Goal: Task Accomplishment & Management: Complete application form

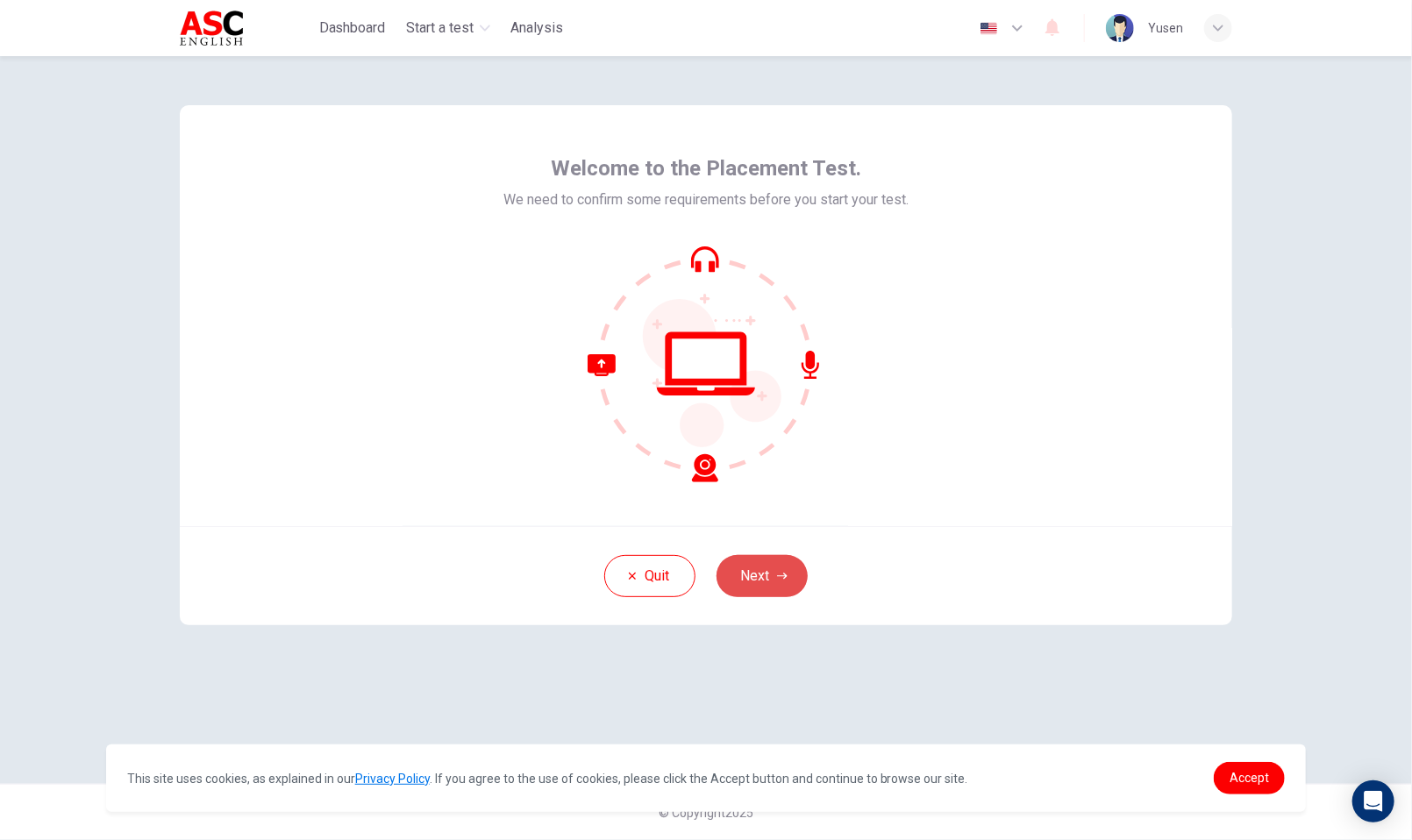
click at [756, 573] on button "Next" at bounding box center [762, 575] width 91 height 42
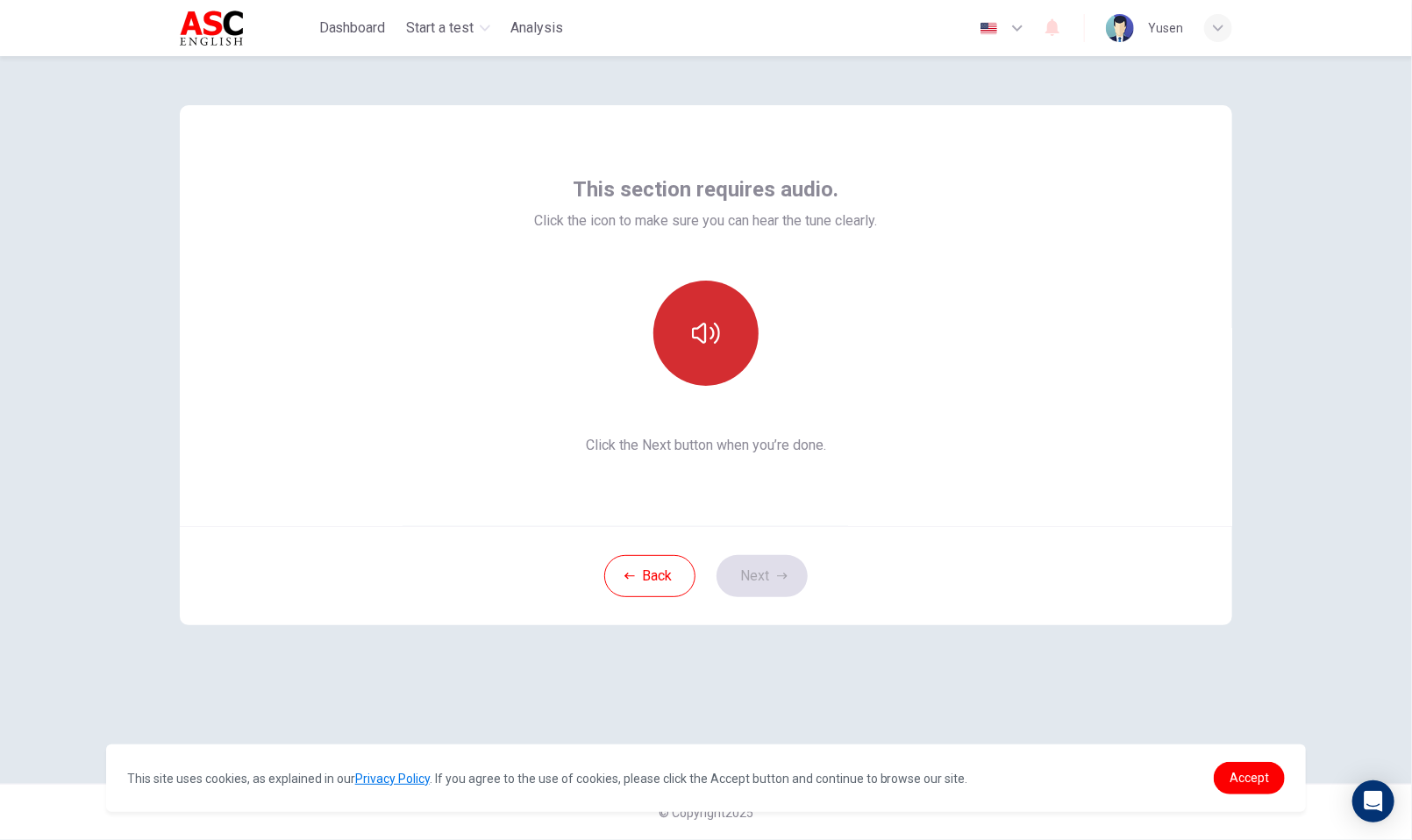
click at [724, 347] on button "button" at bounding box center [706, 333] width 106 height 106
click at [783, 587] on button "Next" at bounding box center [762, 575] width 91 height 42
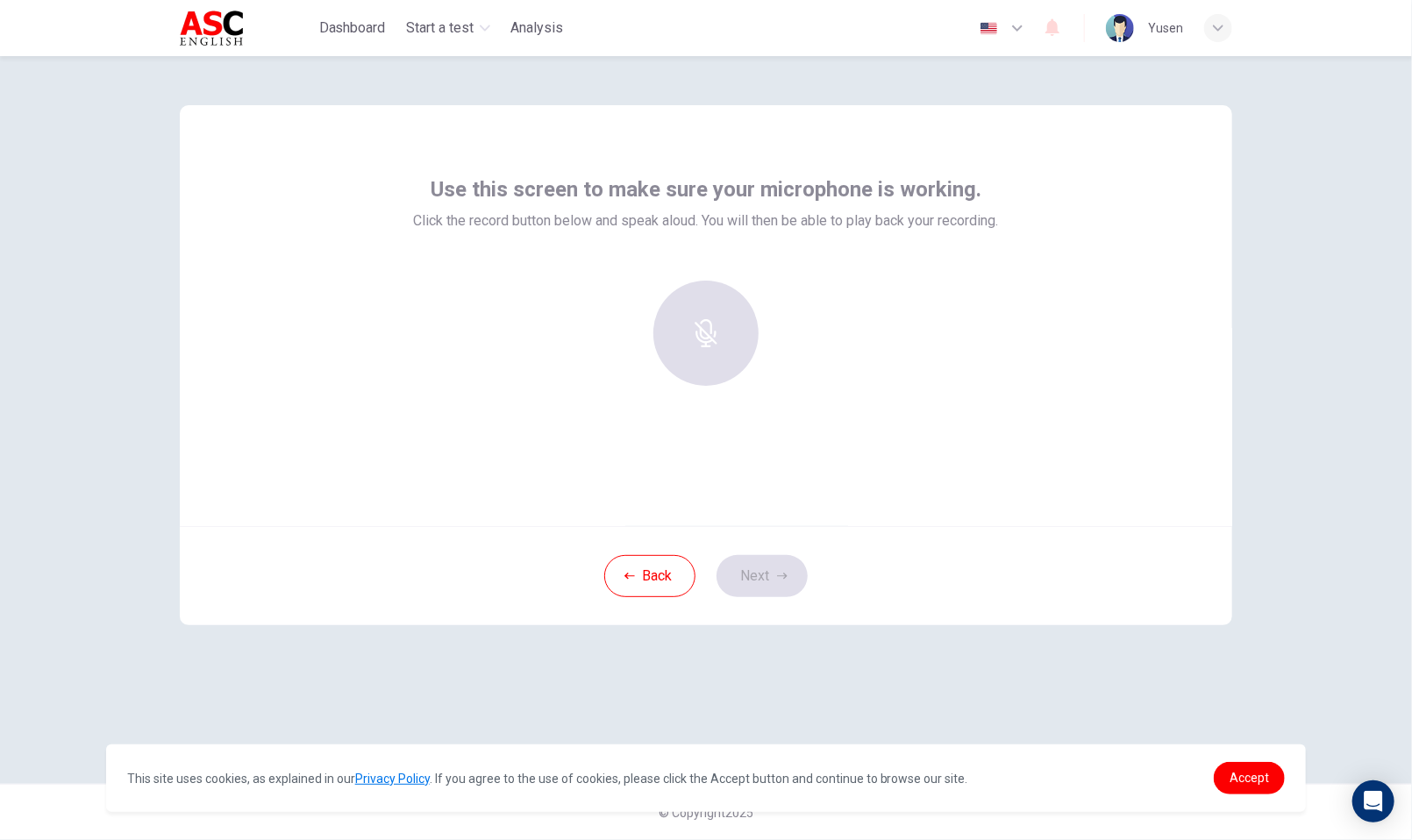
click at [732, 338] on div at bounding box center [706, 333] width 190 height 106
click at [694, 342] on h6 "Record" at bounding box center [706, 348] width 39 height 21
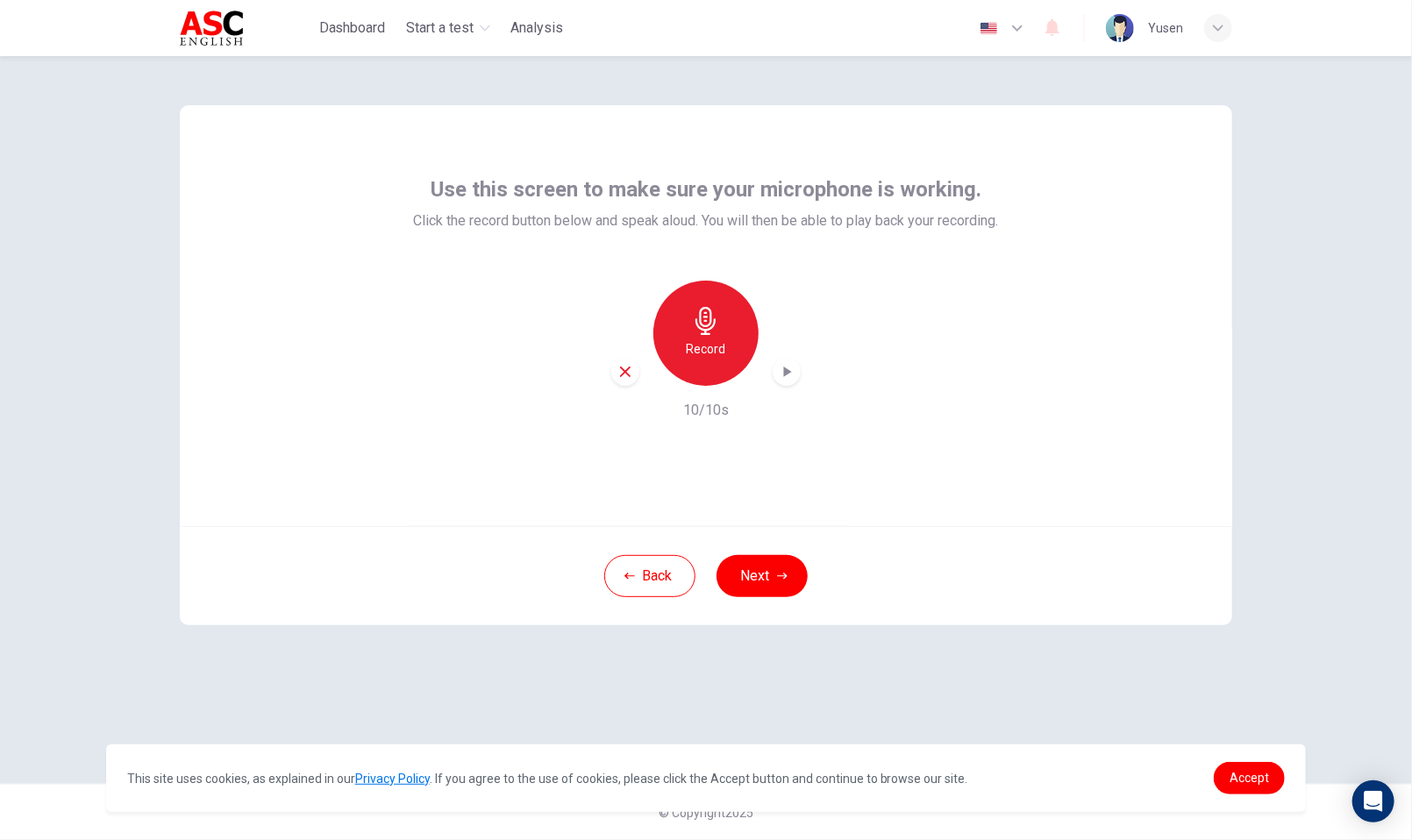
click at [793, 369] on icon "button" at bounding box center [787, 372] width 18 height 18
click at [1252, 780] on span "Accept" at bounding box center [1249, 778] width 39 height 14
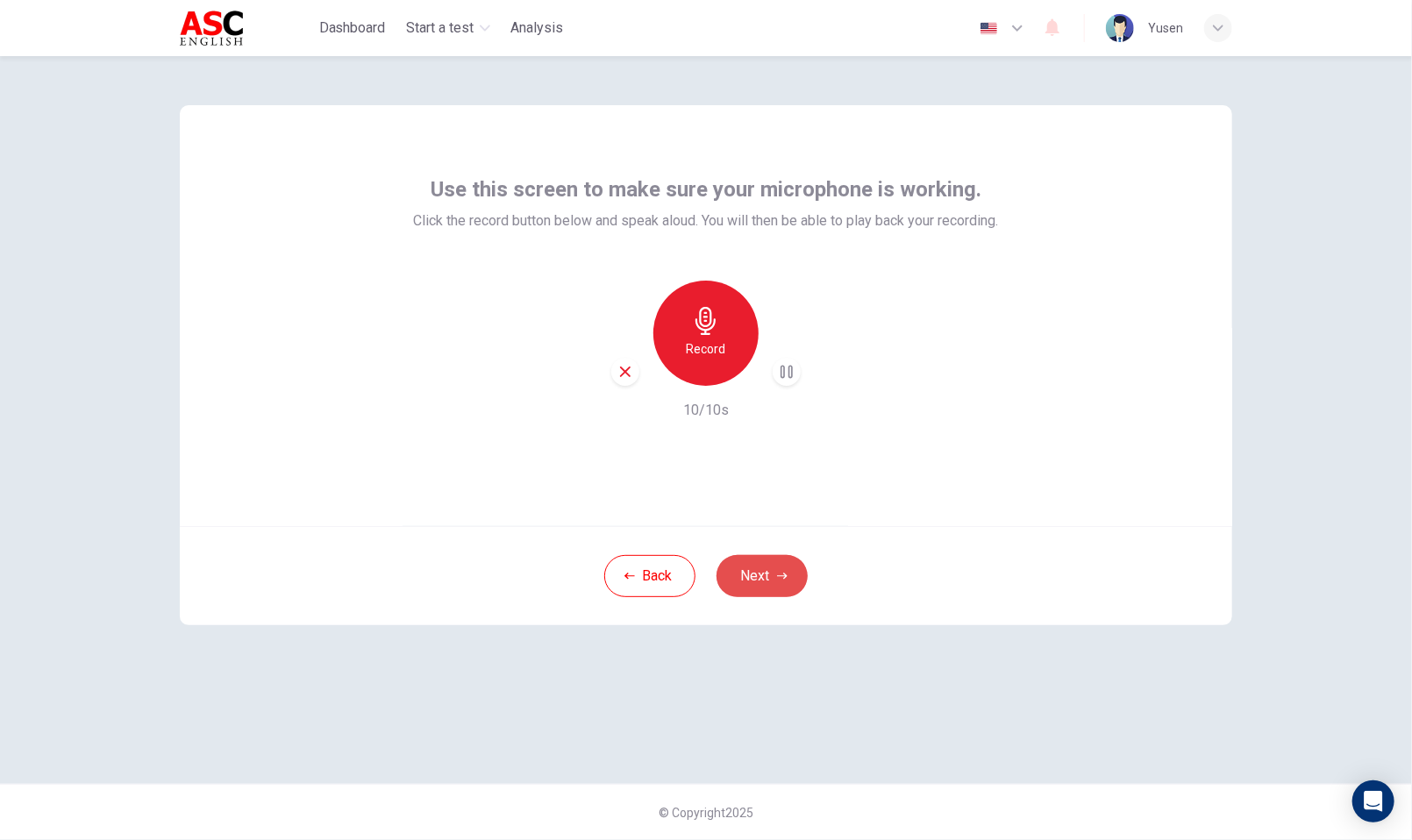
click at [764, 577] on button "Next" at bounding box center [762, 575] width 91 height 42
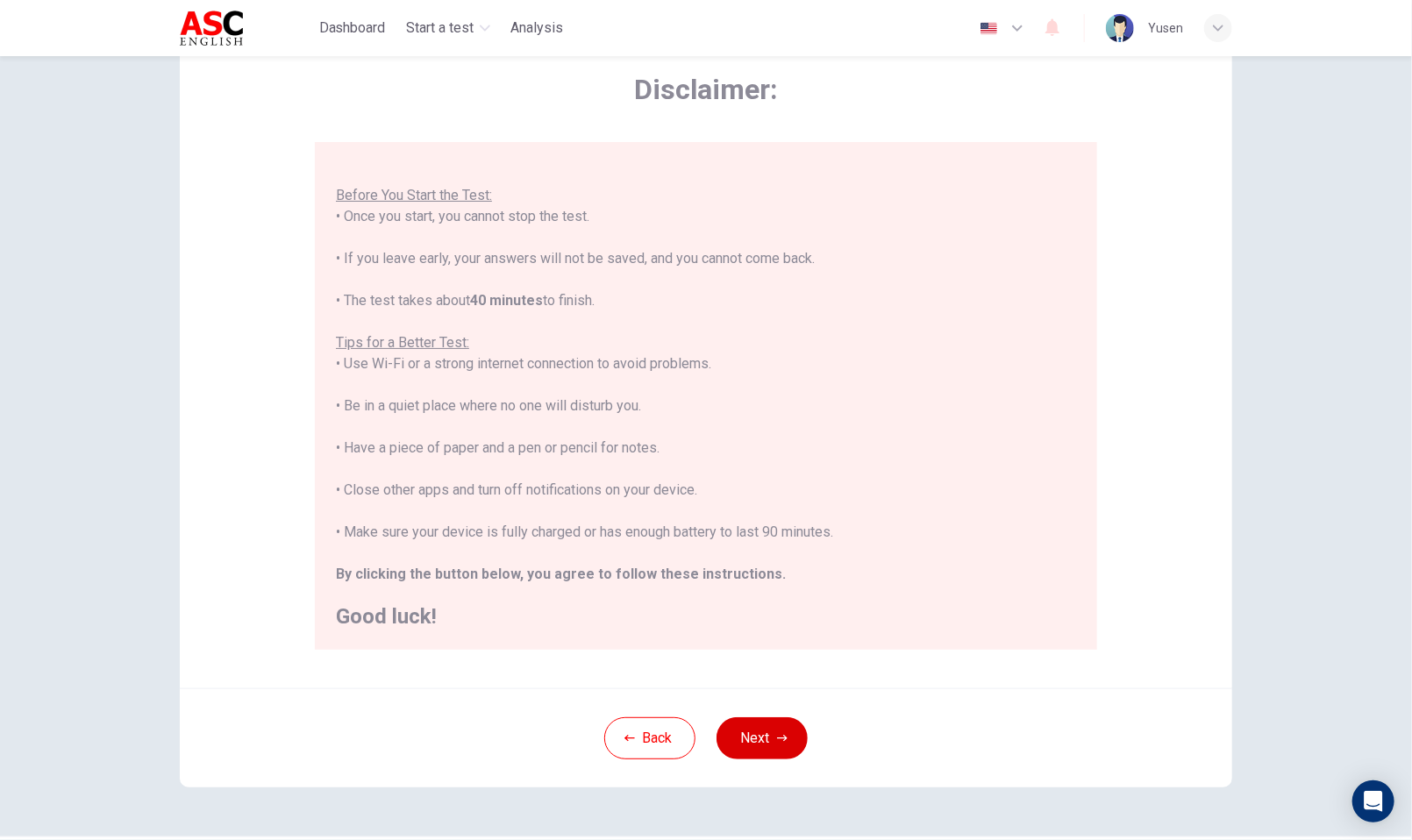
scroll to position [88, 0]
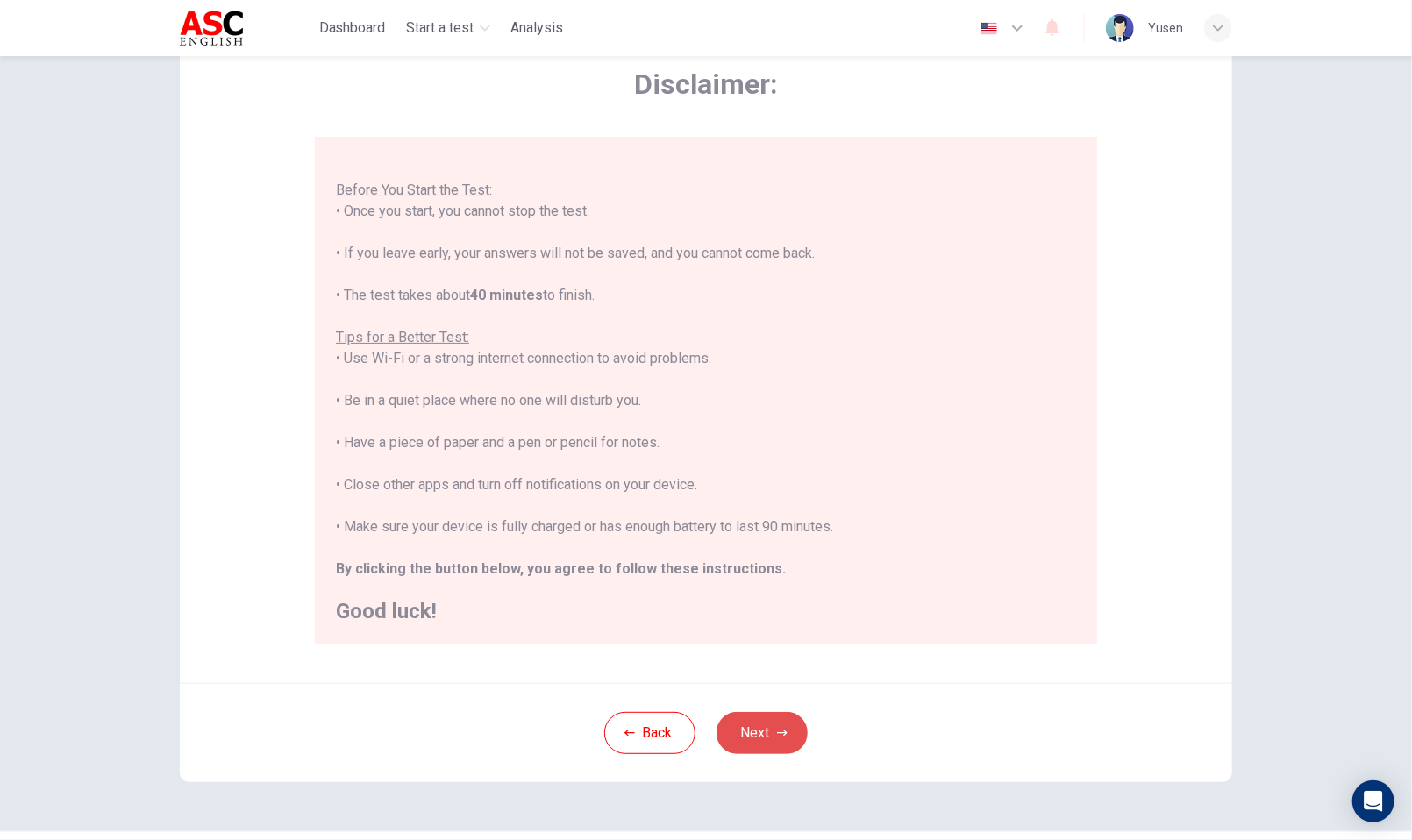
click at [761, 745] on button "Next" at bounding box center [762, 732] width 91 height 42
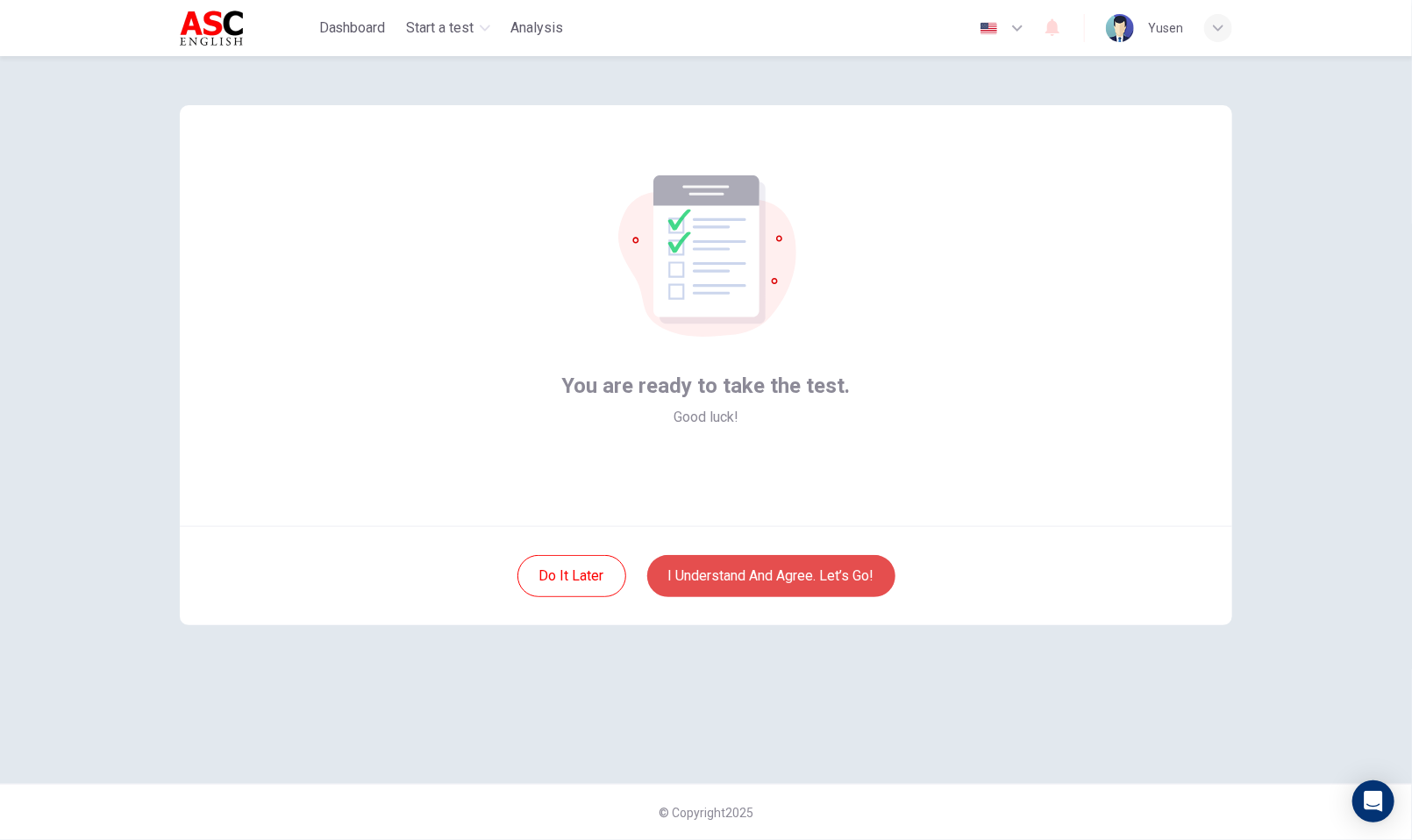
click at [783, 587] on button "I understand and agree. Let’s go!" at bounding box center [770, 575] width 248 height 42
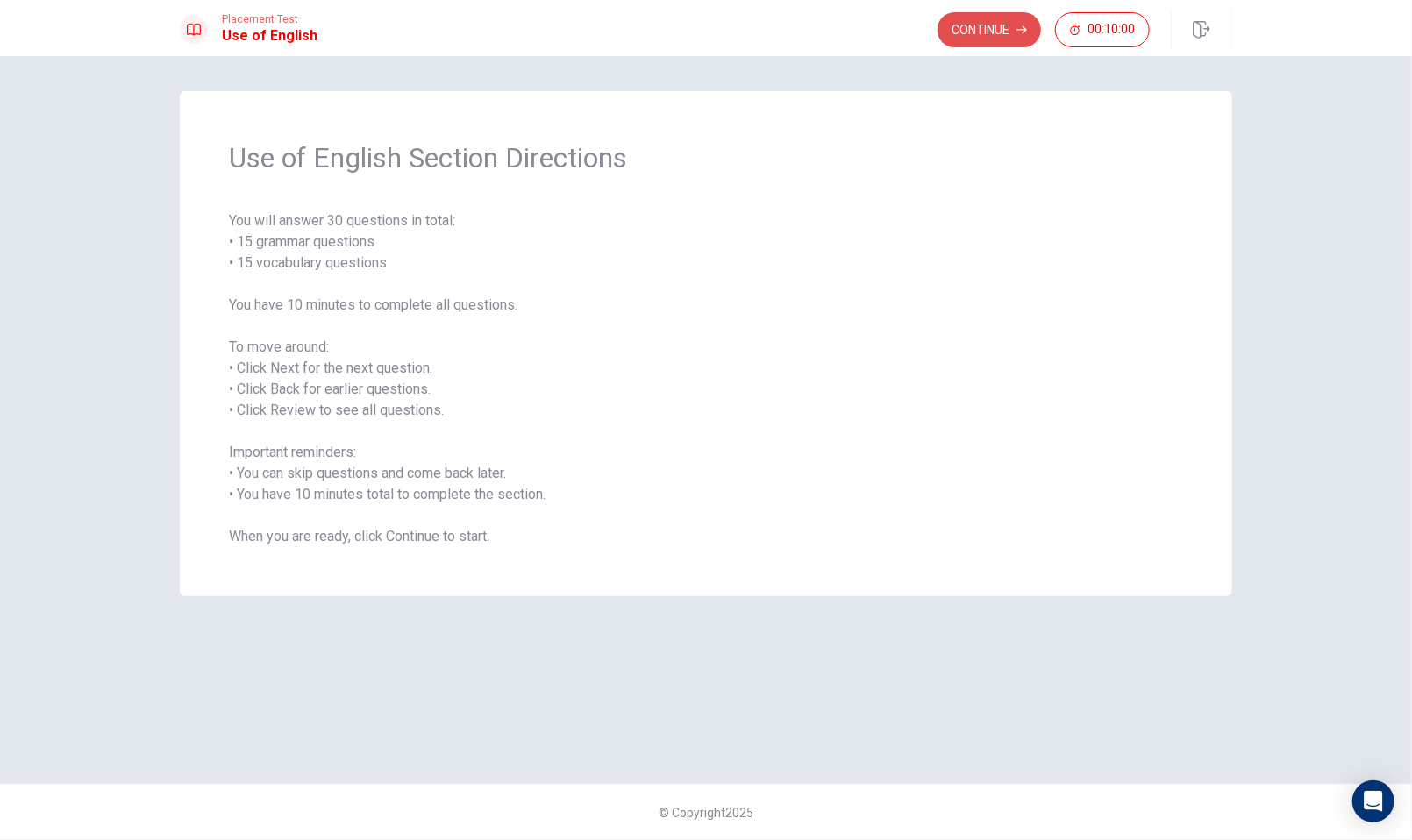
click at [988, 16] on button "Continue" at bounding box center [988, 30] width 104 height 36
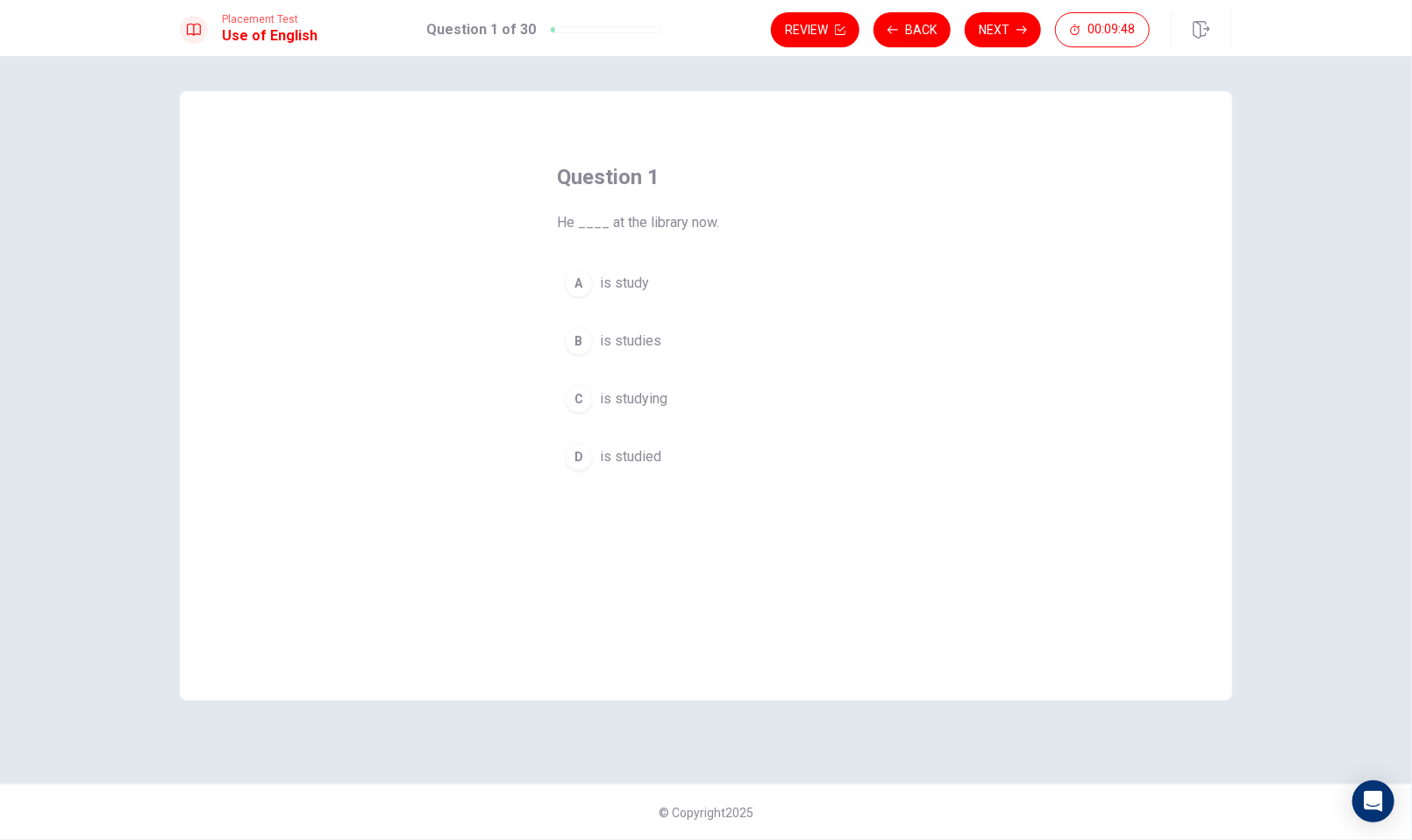
click at [584, 396] on div "C" at bounding box center [579, 399] width 28 height 28
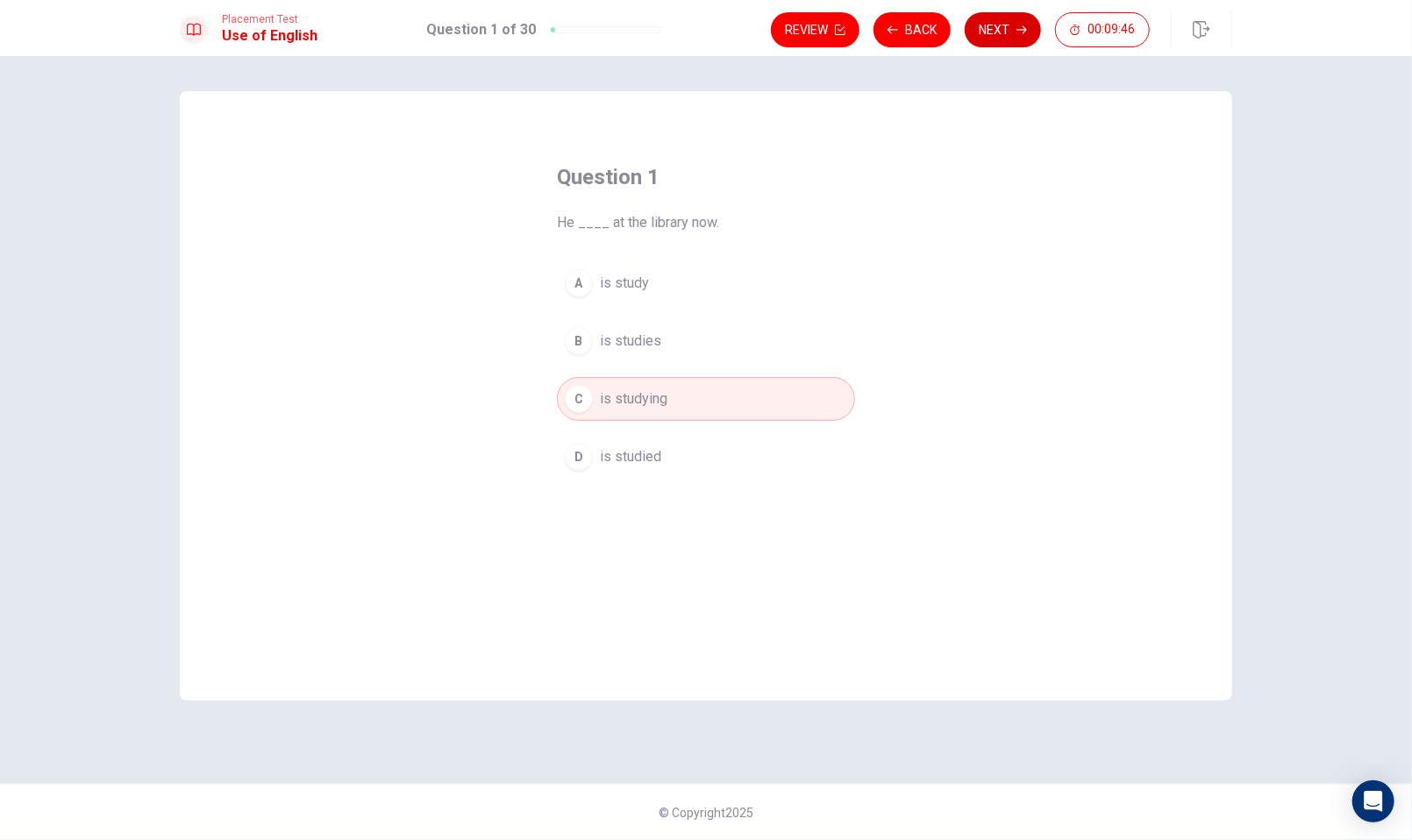
click at [1011, 21] on button "Next" at bounding box center [1002, 30] width 76 height 36
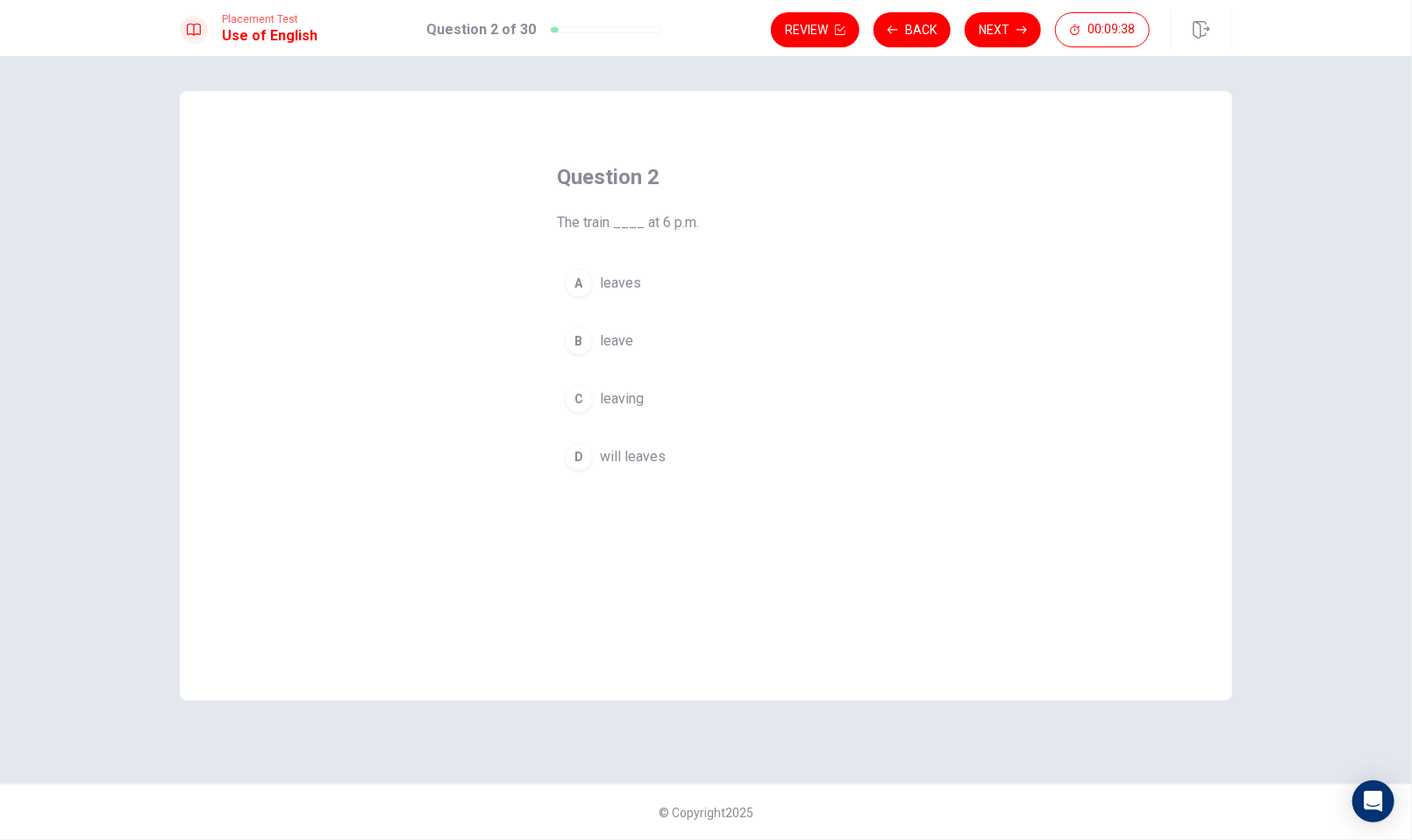
click at [585, 288] on div "A" at bounding box center [579, 283] width 28 height 28
click at [988, 36] on button "Next" at bounding box center [1002, 30] width 76 height 36
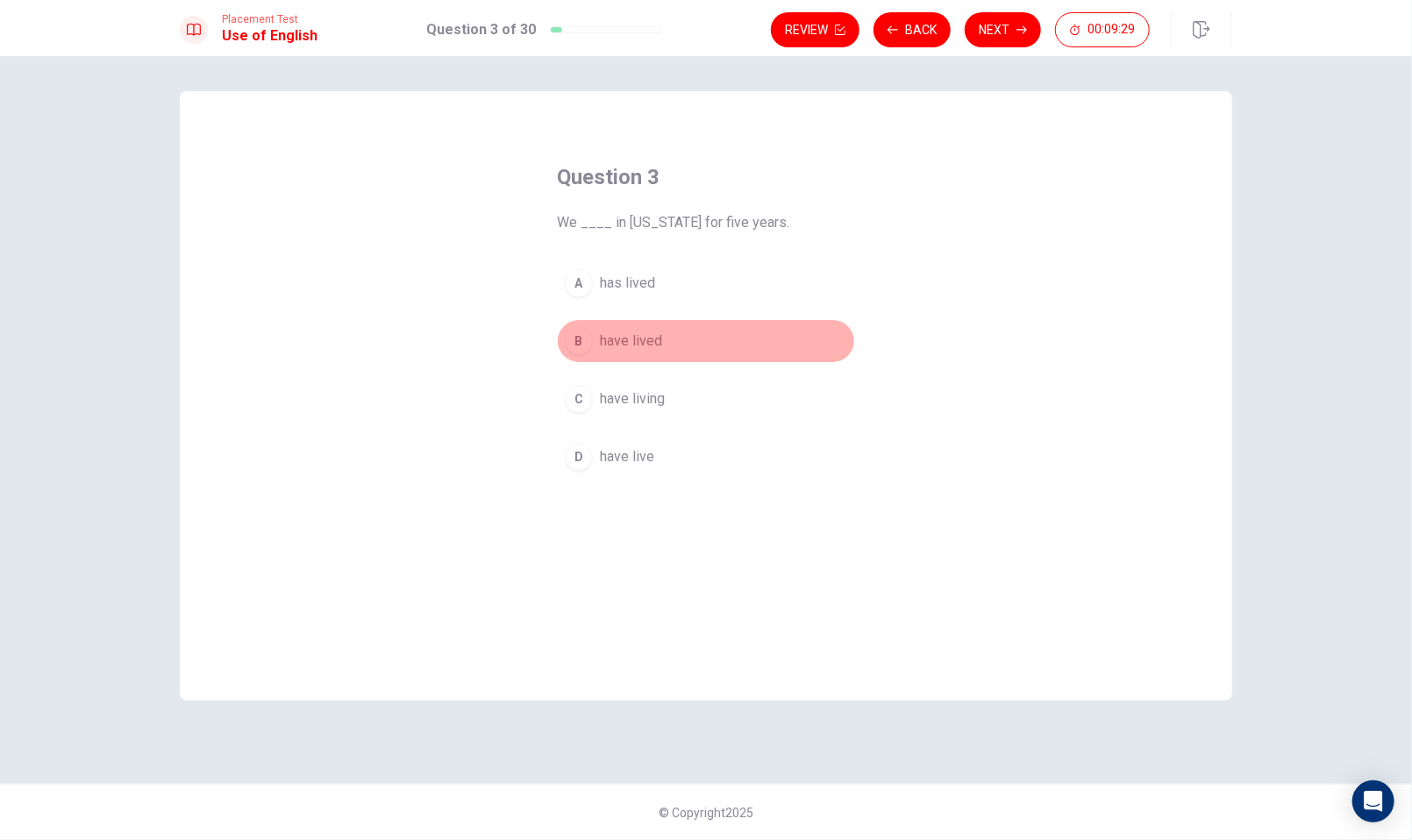
click at [581, 339] on div "B" at bounding box center [579, 341] width 28 height 28
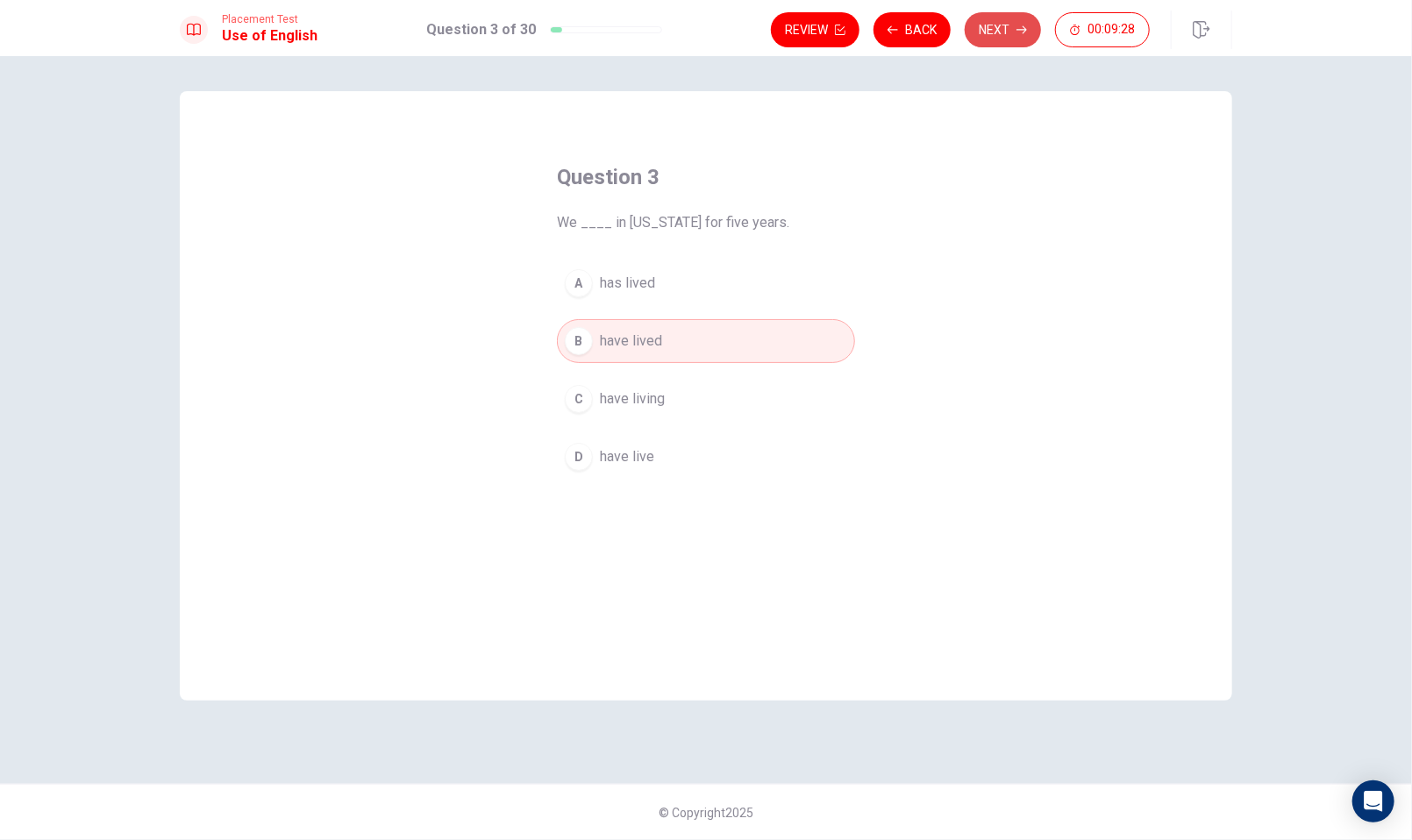
click at [995, 37] on button "Next" at bounding box center [1002, 30] width 76 height 36
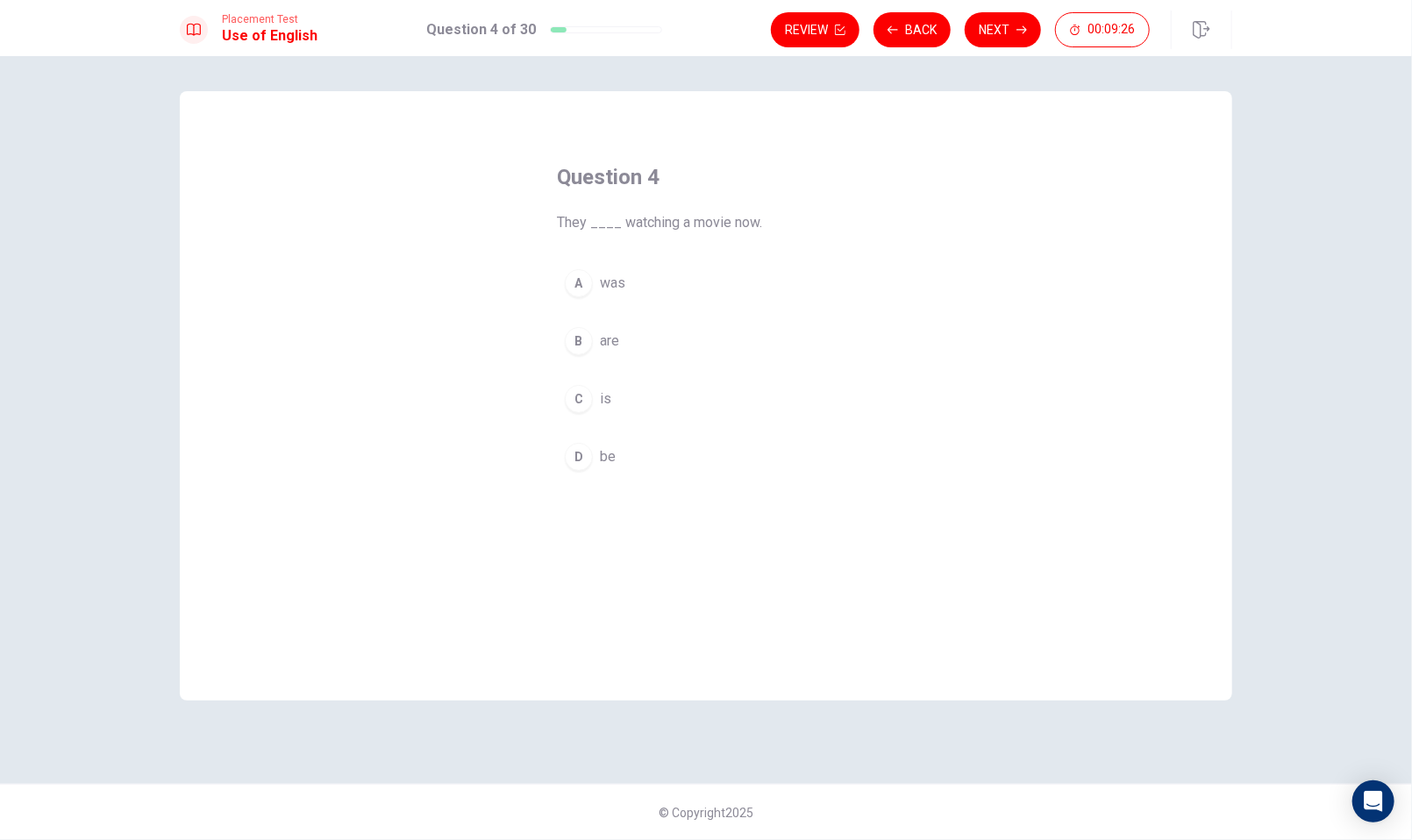
click at [579, 341] on div "B" at bounding box center [579, 341] width 28 height 28
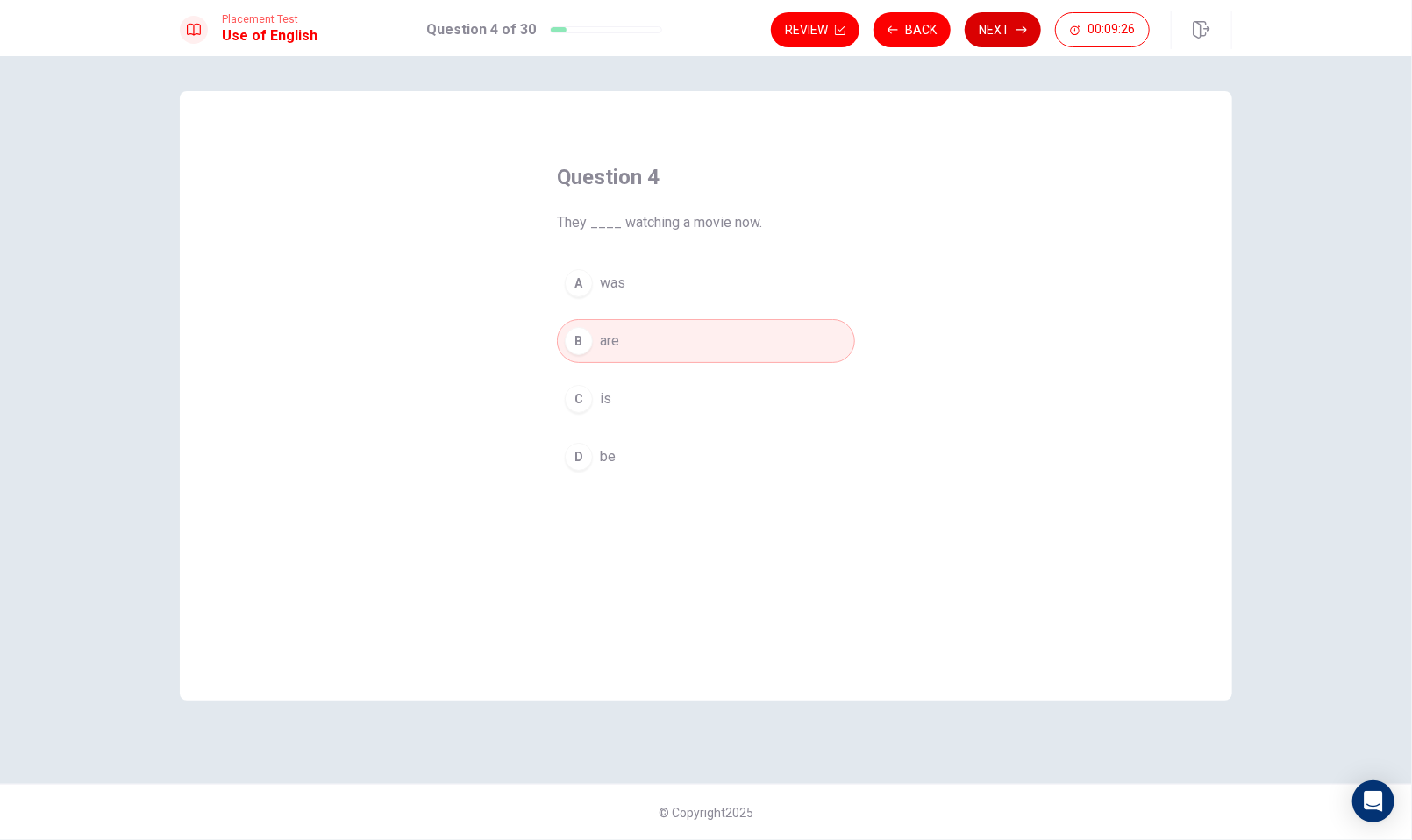
click at [1001, 29] on button "Next" at bounding box center [1002, 30] width 76 height 36
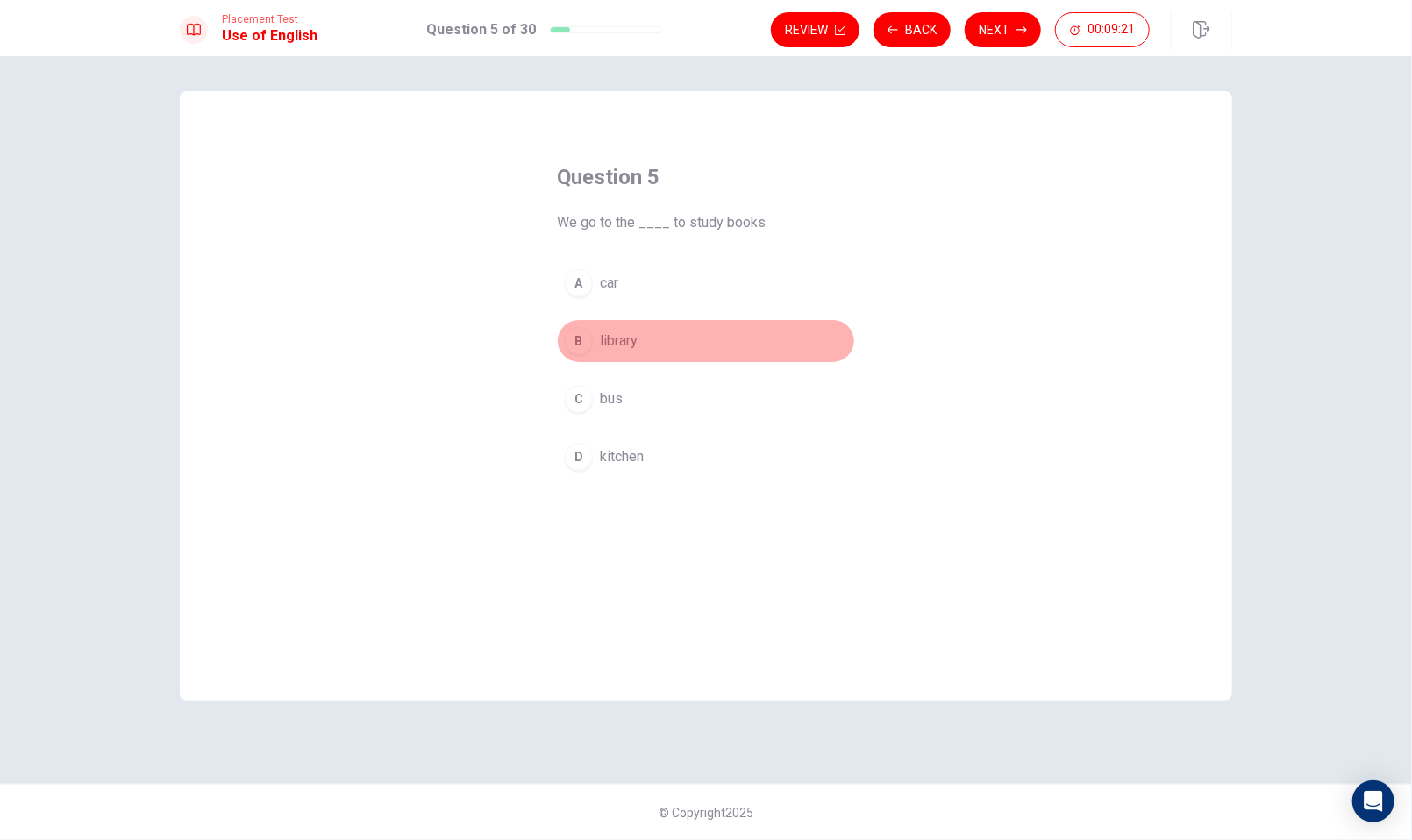
click at [586, 342] on div "B" at bounding box center [579, 341] width 28 height 28
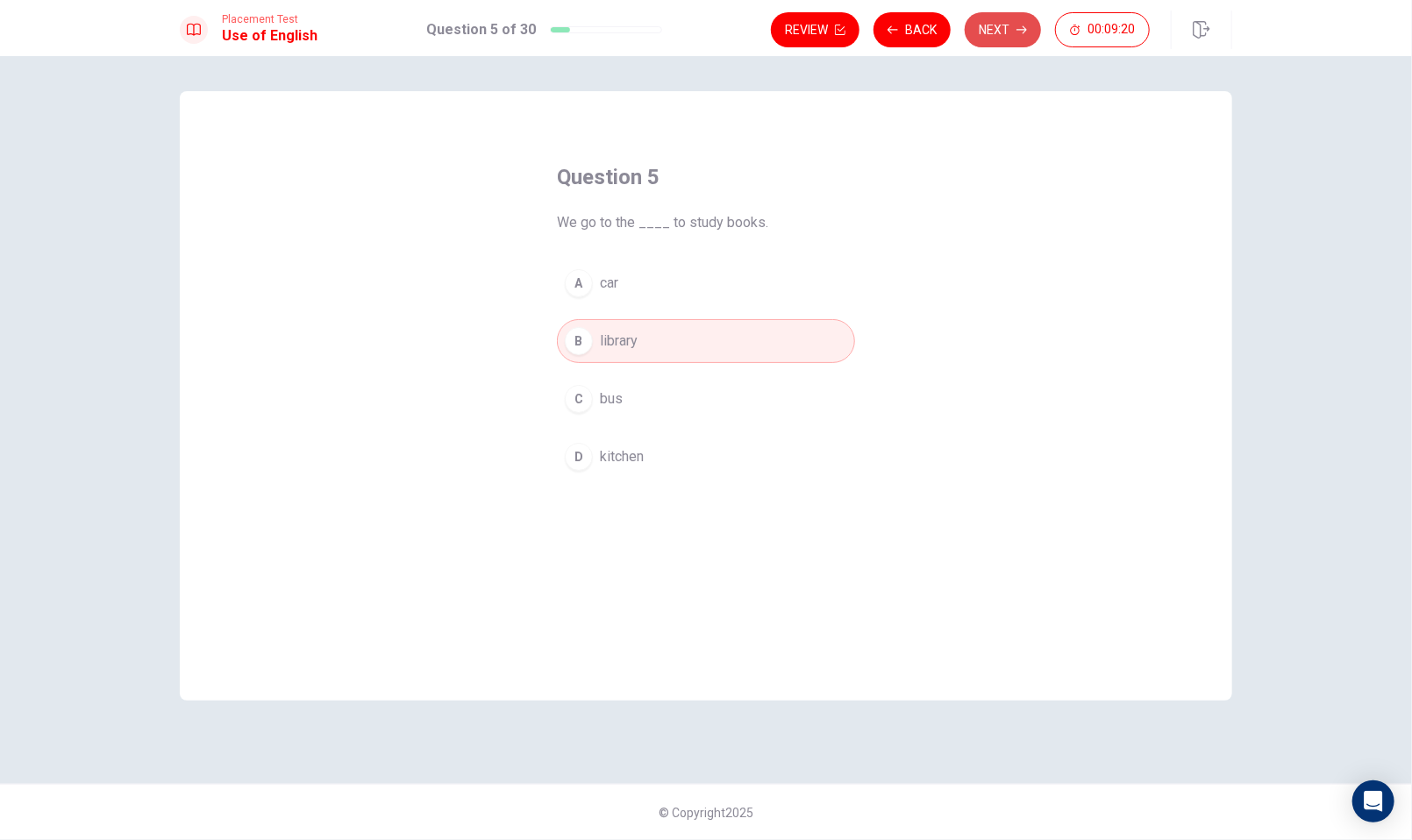
click at [1003, 39] on button "Next" at bounding box center [1002, 30] width 76 height 36
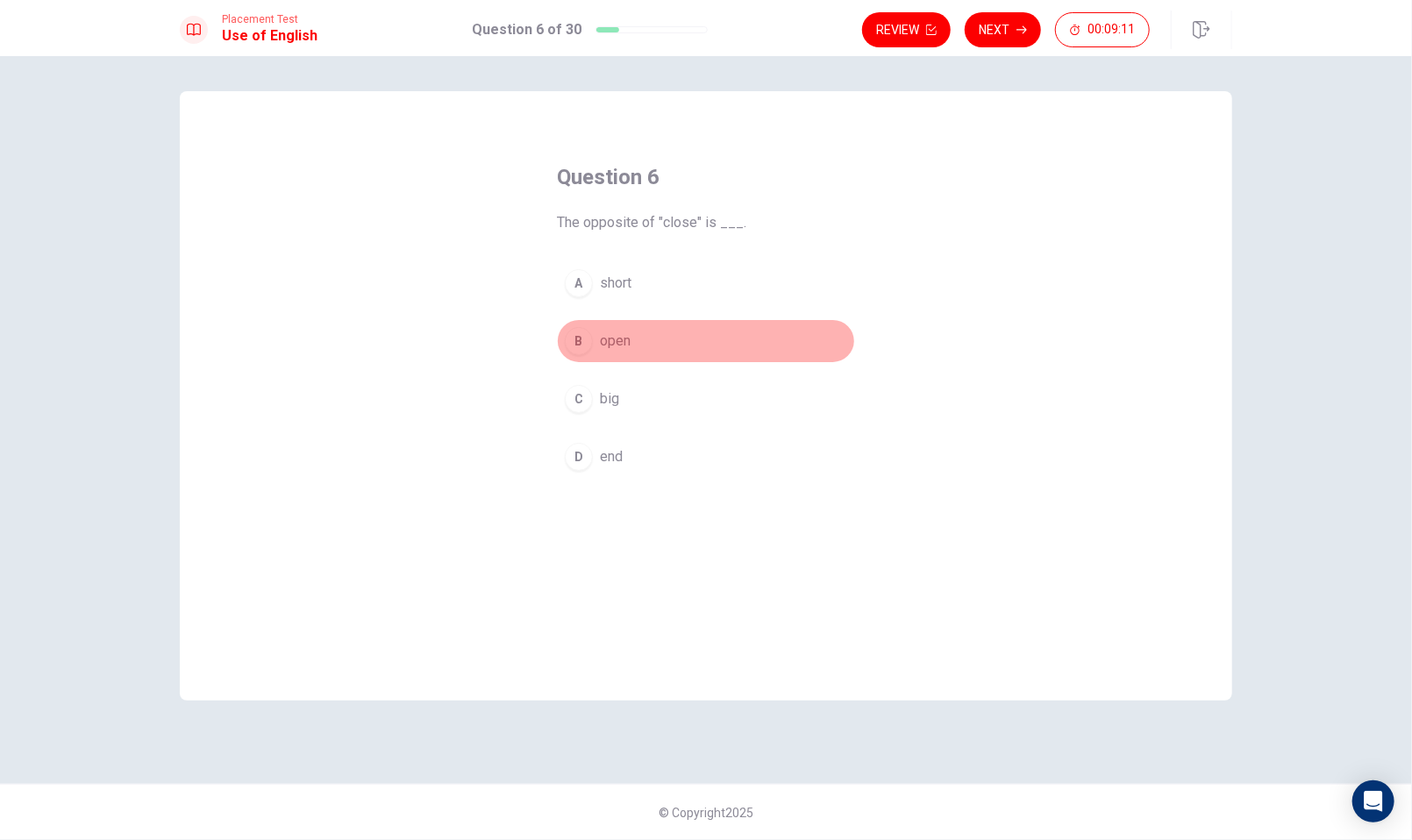
click at [577, 327] on div "B" at bounding box center [579, 341] width 28 height 28
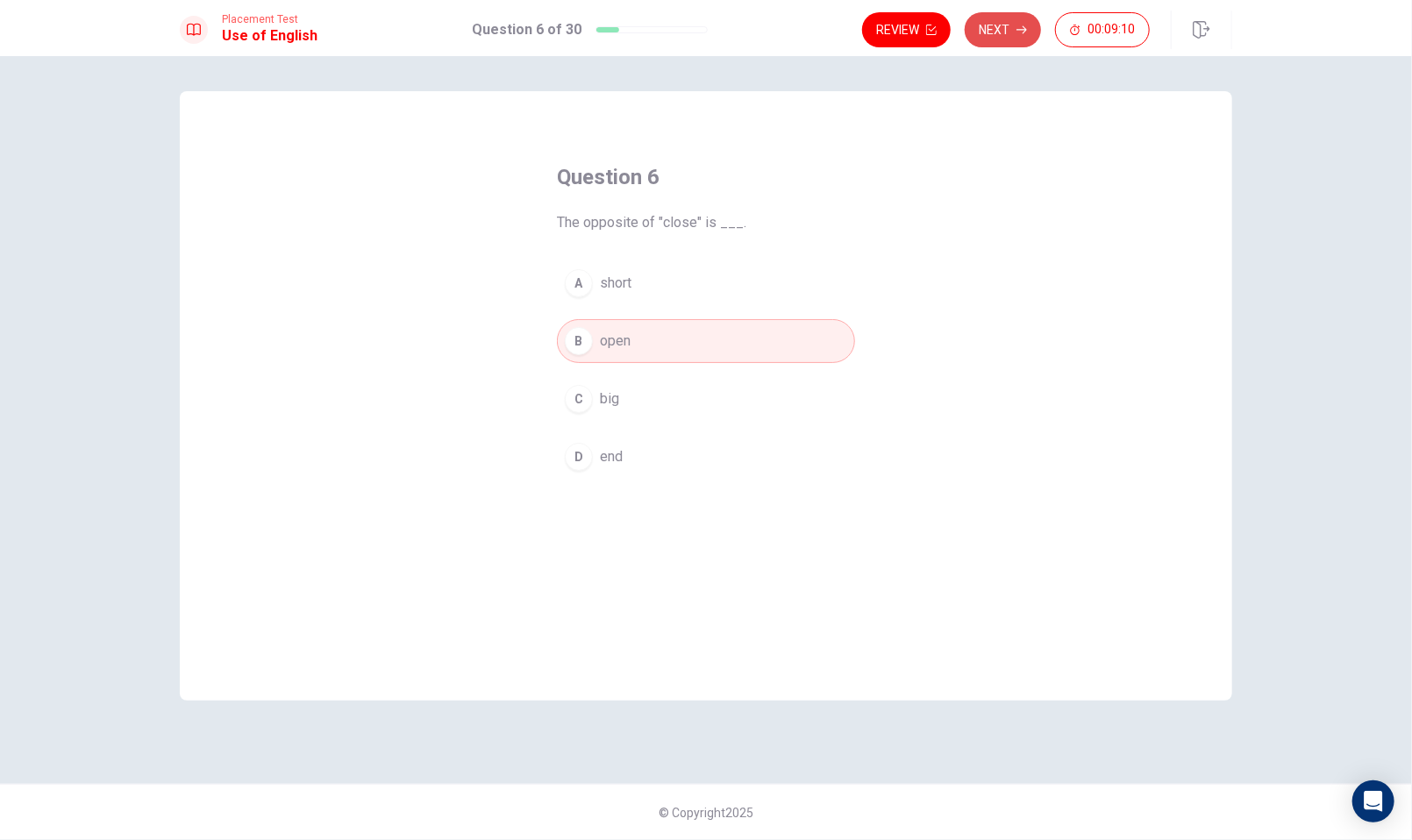
click at [1000, 32] on button "Next" at bounding box center [1002, 30] width 76 height 36
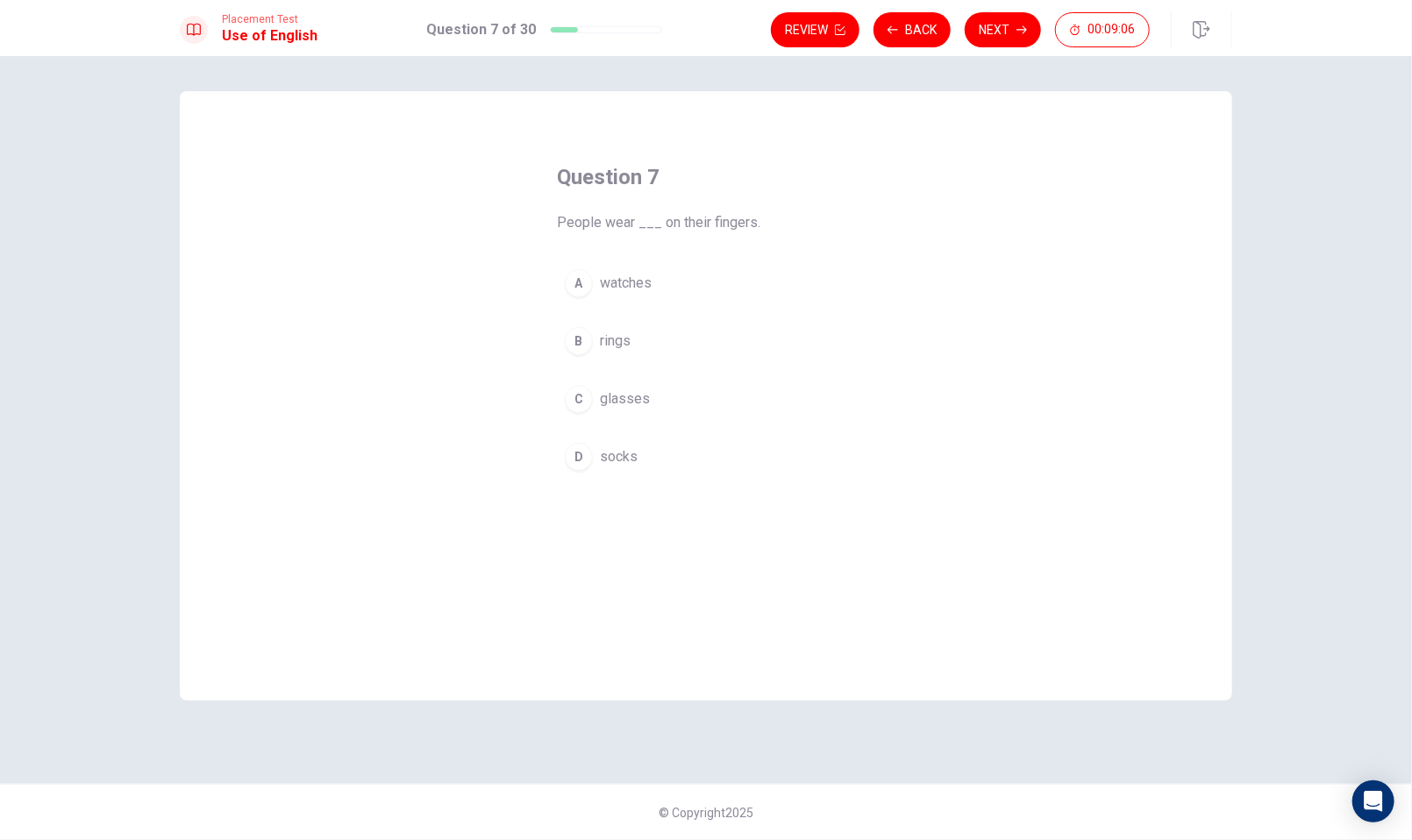
drag, startPoint x: 576, startPoint y: 342, endPoint x: 618, endPoint y: 278, distance: 76.6
click at [576, 341] on div "B" at bounding box center [579, 341] width 28 height 28
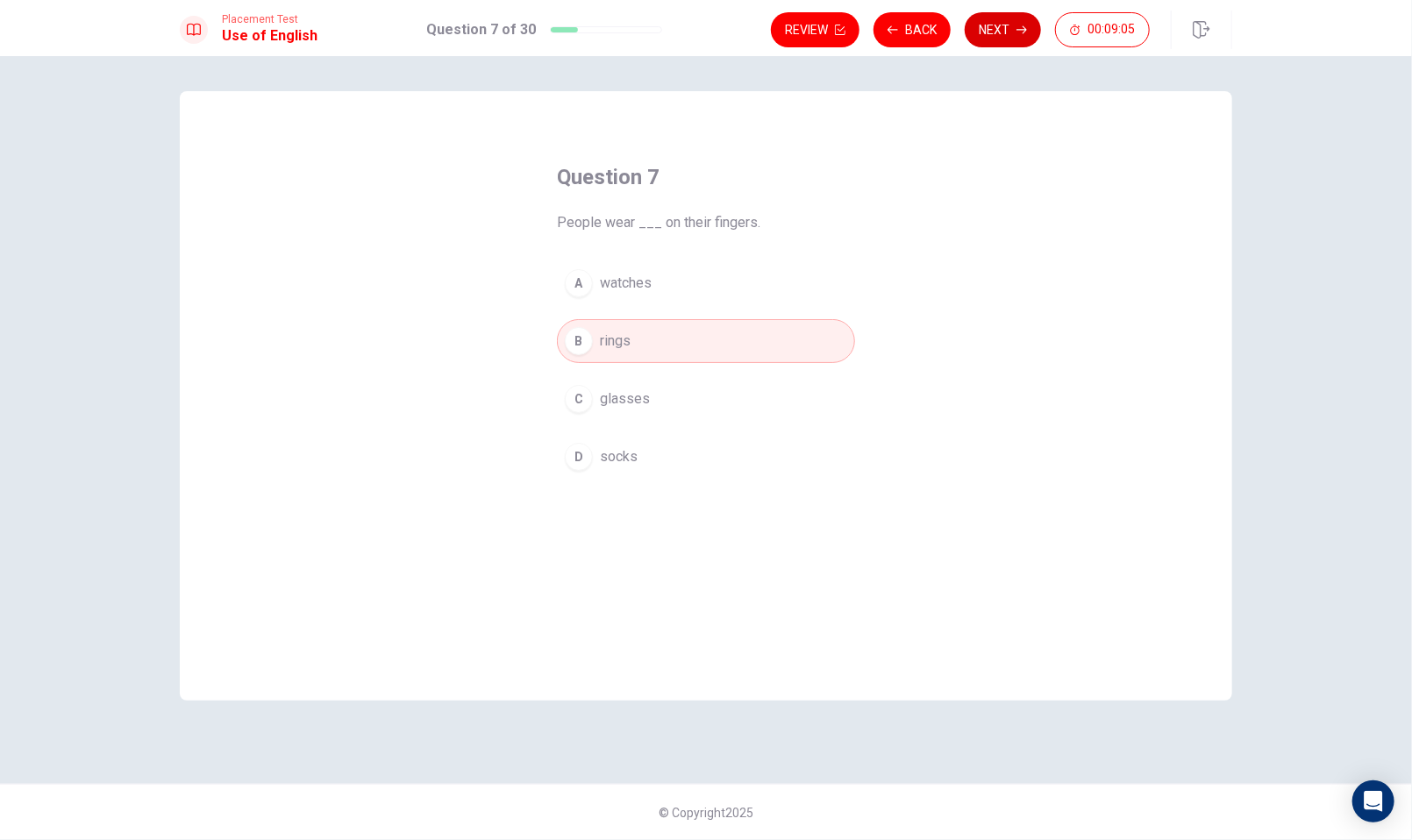
click at [996, 29] on button "Next" at bounding box center [1002, 30] width 76 height 36
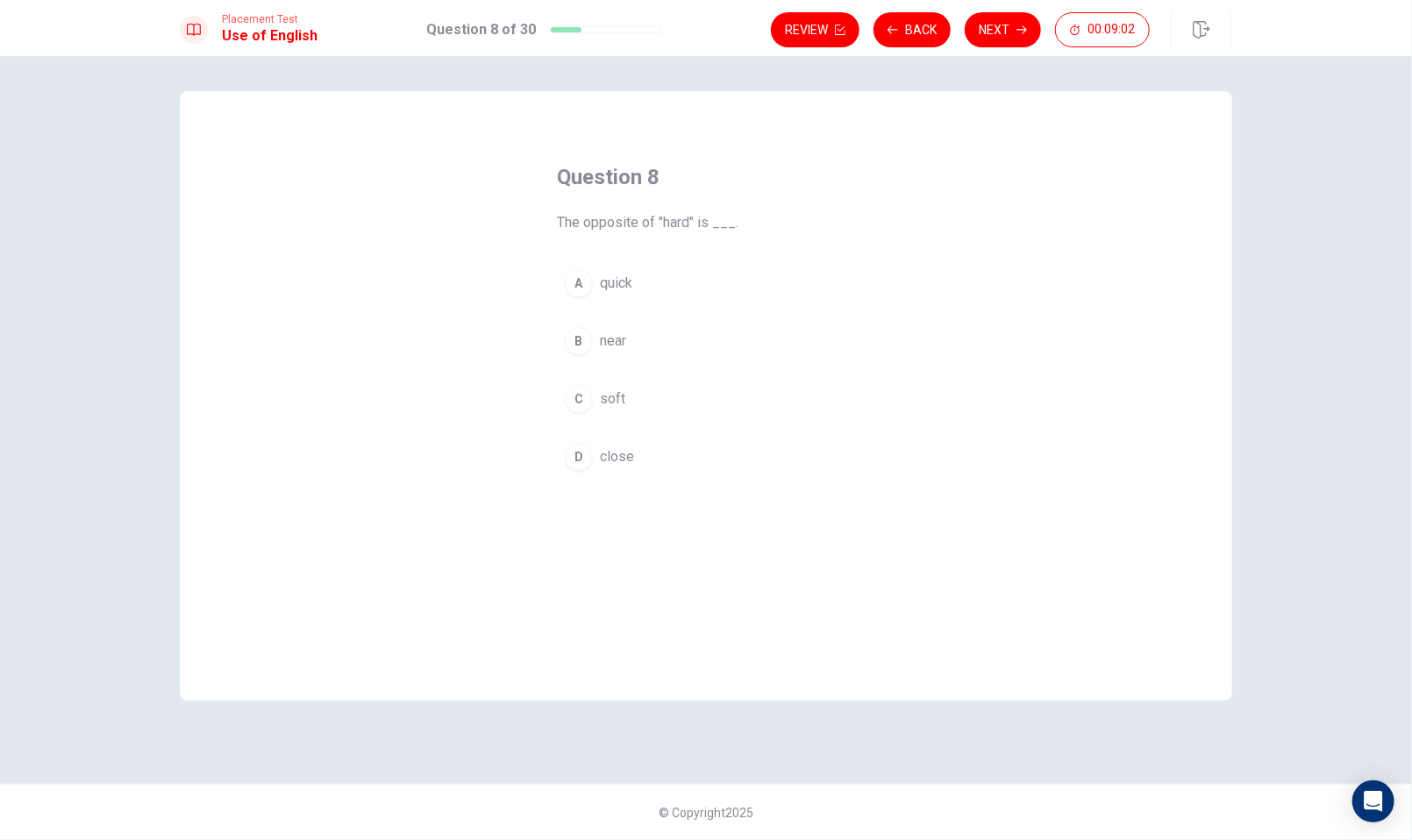
click at [580, 392] on div "C" at bounding box center [579, 399] width 28 height 28
click at [986, 47] on div "Review Back Next 00:09:00" at bounding box center [1001, 30] width 461 height 38
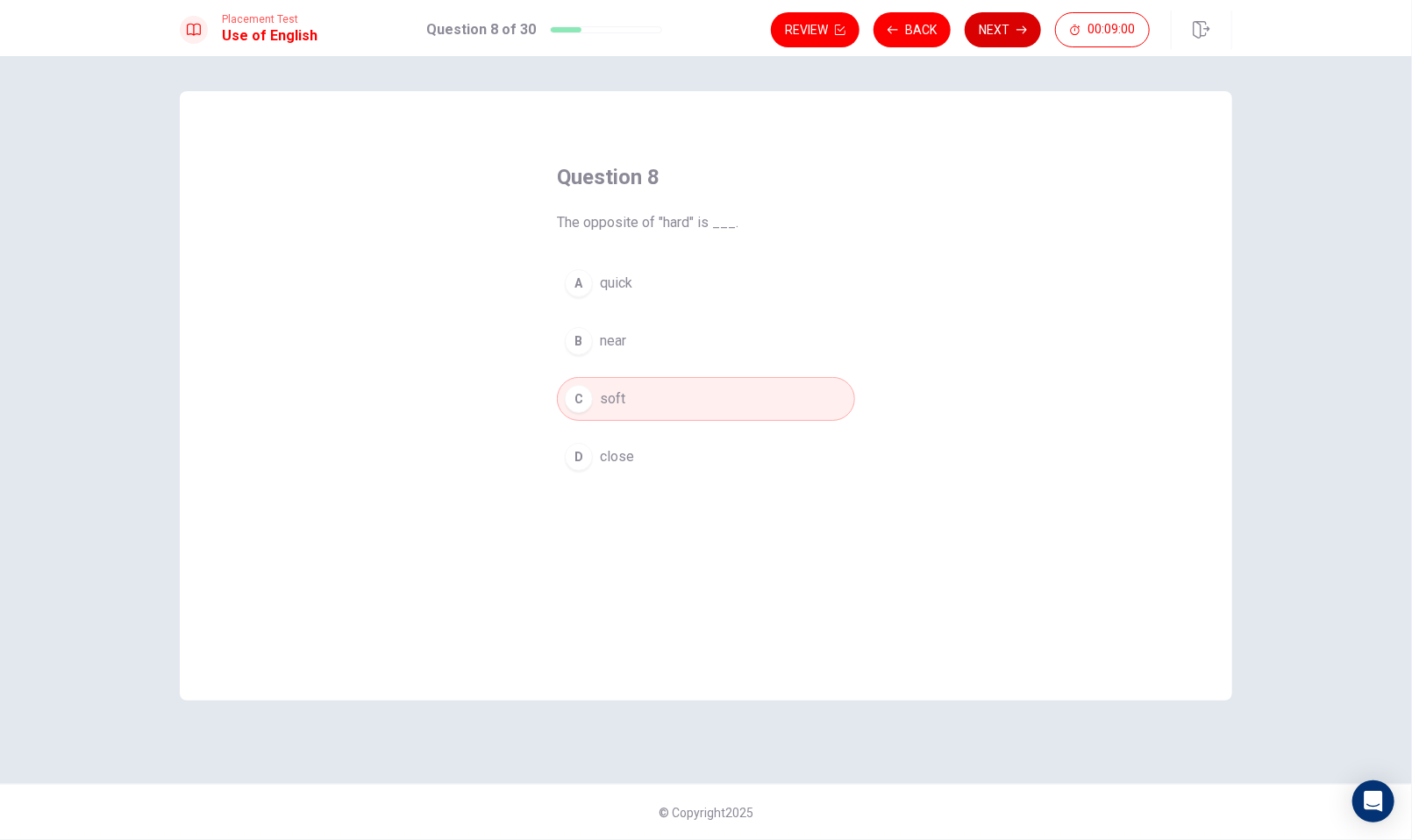
click at [997, 30] on button "Next" at bounding box center [1002, 30] width 76 height 36
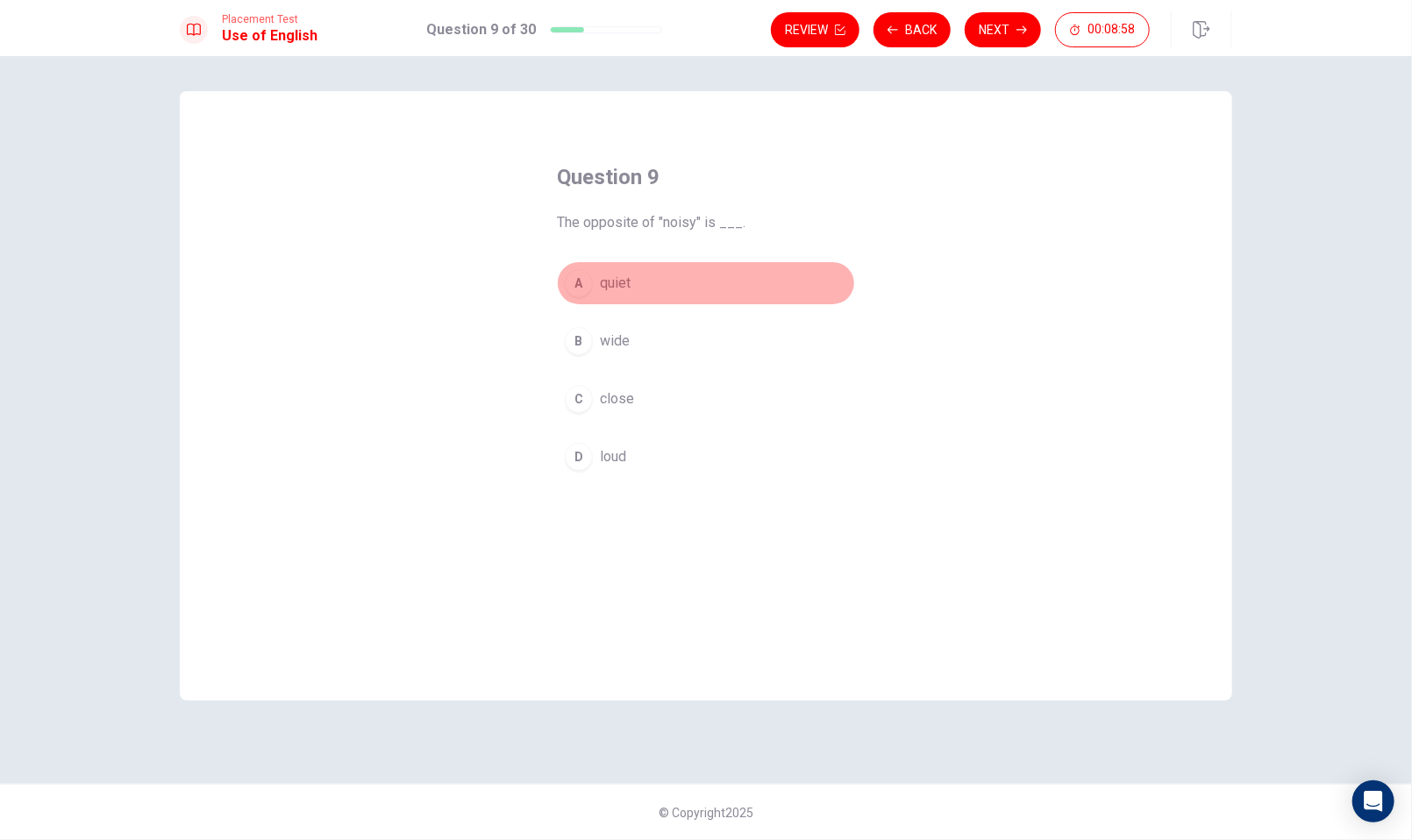
drag, startPoint x: 585, startPoint y: 288, endPoint x: 797, endPoint y: 191, distance: 233.1
click at [585, 286] on div "A" at bounding box center [579, 283] width 28 height 28
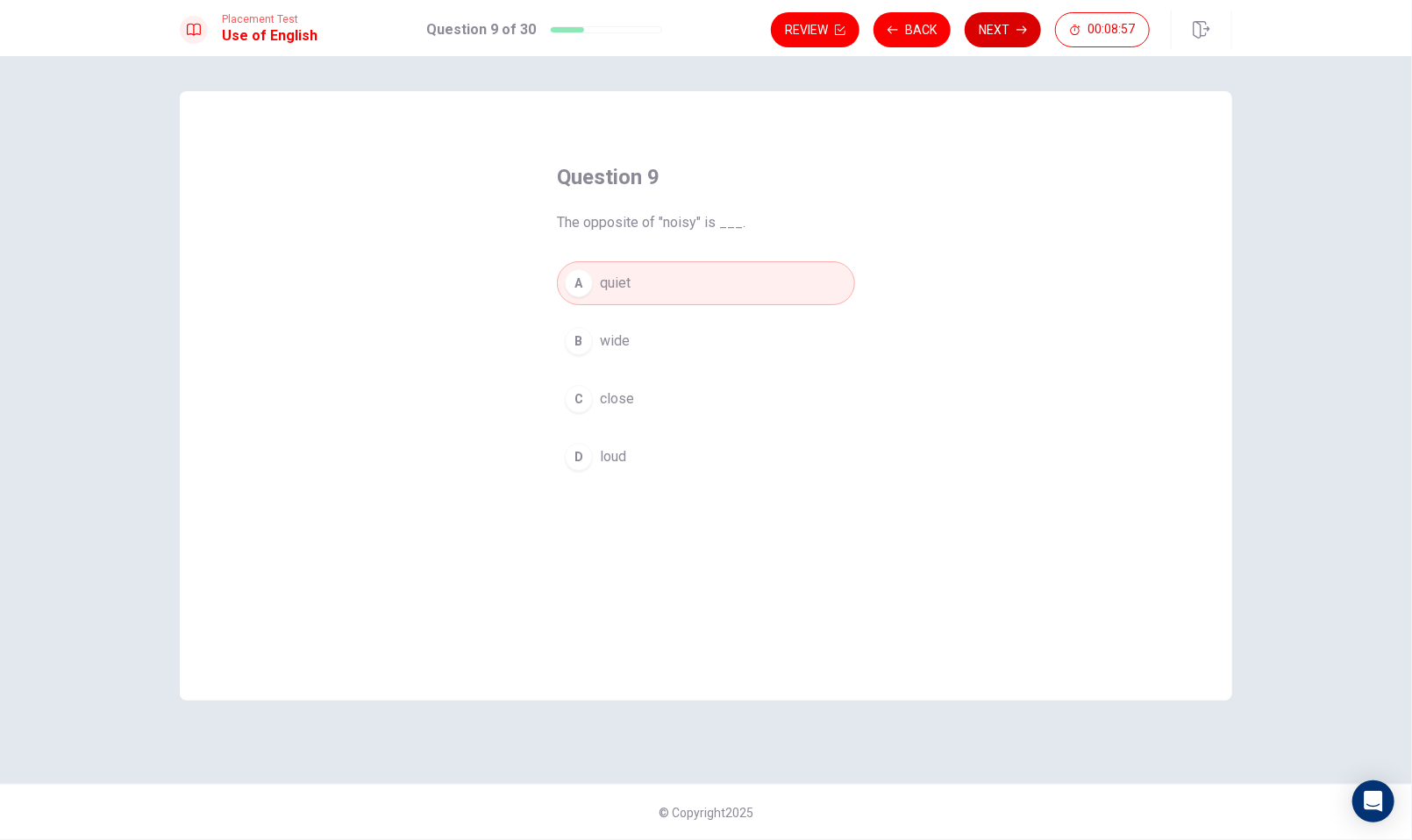
click at [995, 29] on button "Next" at bounding box center [1002, 30] width 76 height 36
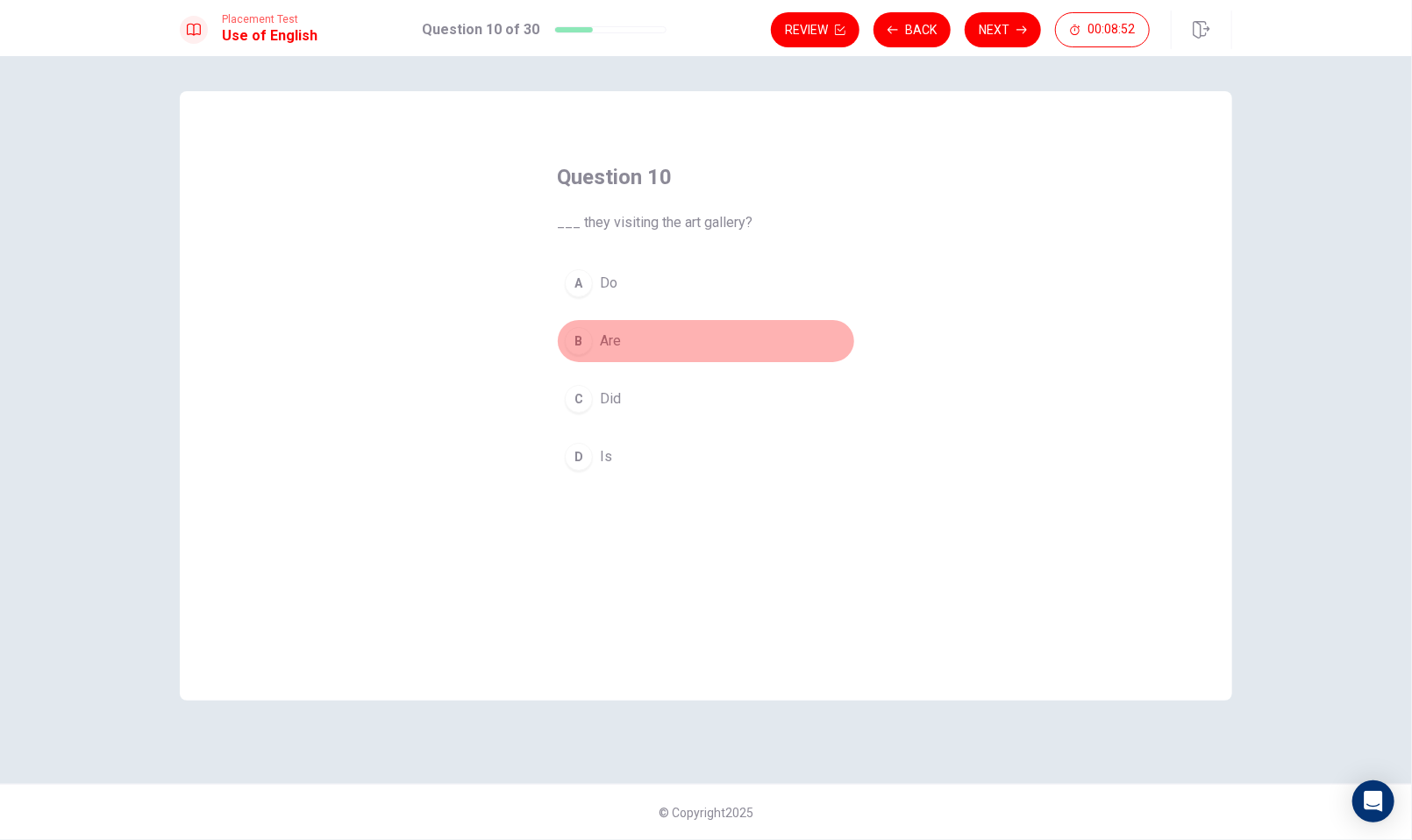
click at [580, 338] on div "B" at bounding box center [579, 341] width 28 height 28
click at [979, 36] on button "Next" at bounding box center [1002, 30] width 76 height 36
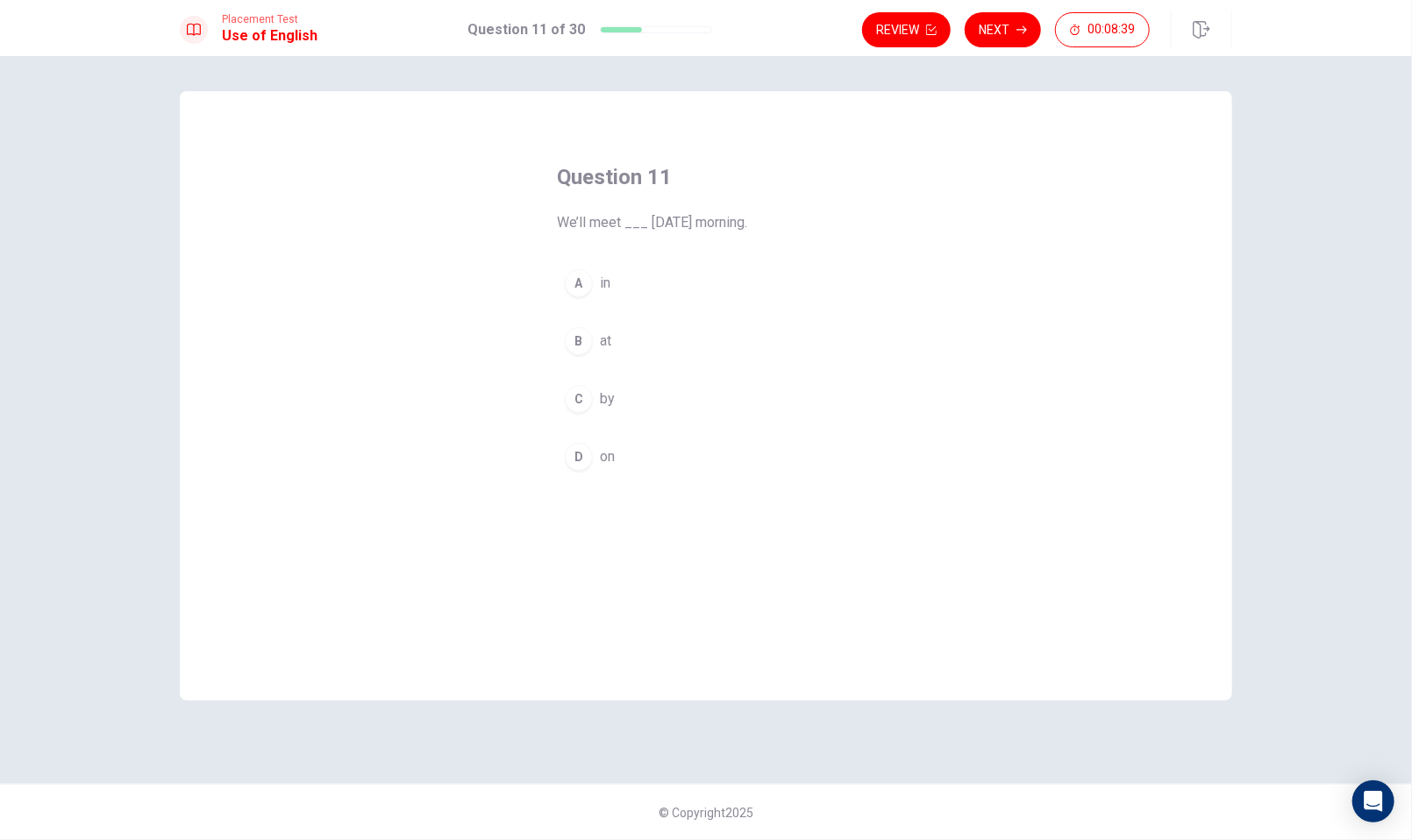
click at [584, 451] on div "D" at bounding box center [579, 457] width 28 height 28
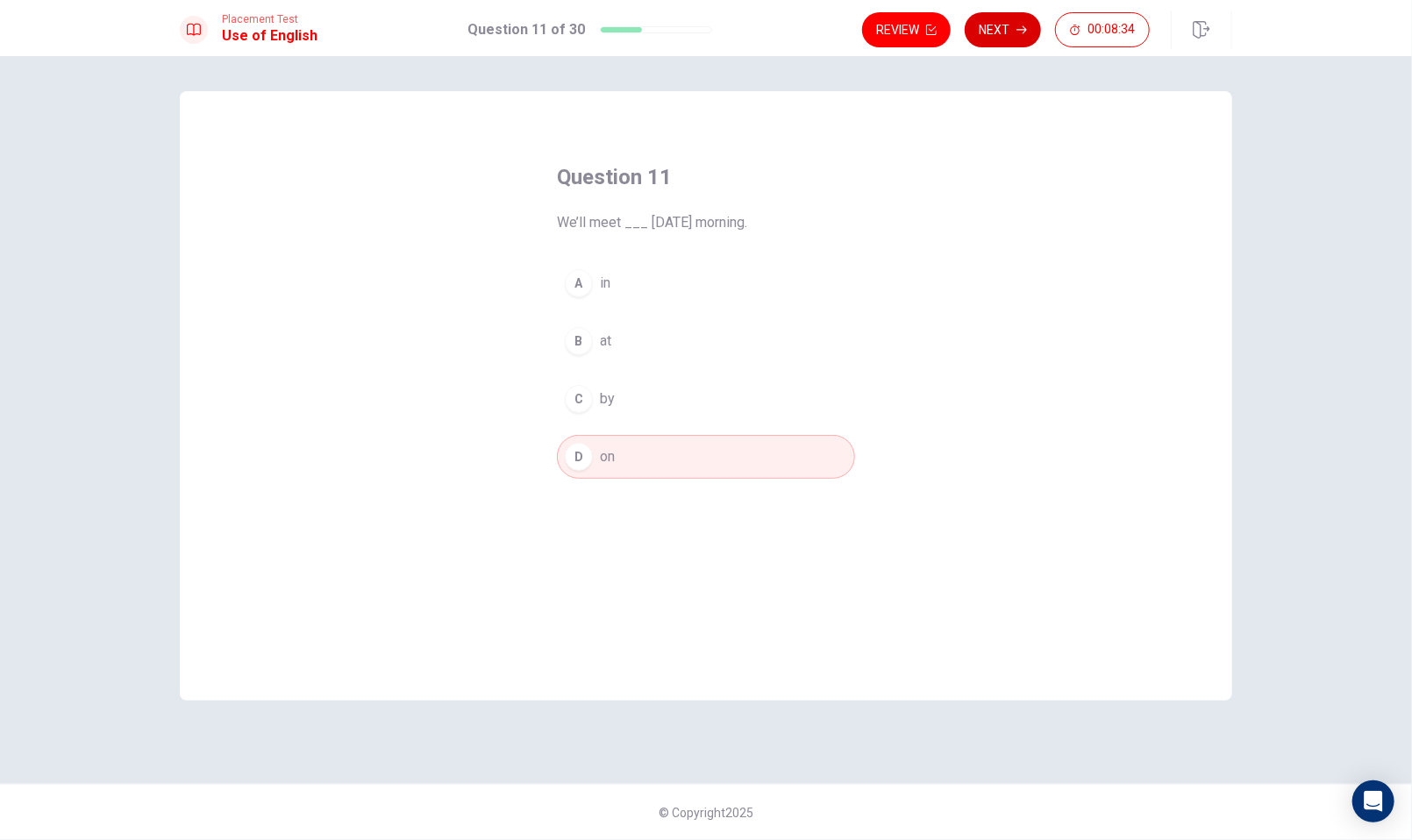
click at [992, 25] on button "Next" at bounding box center [1002, 30] width 76 height 36
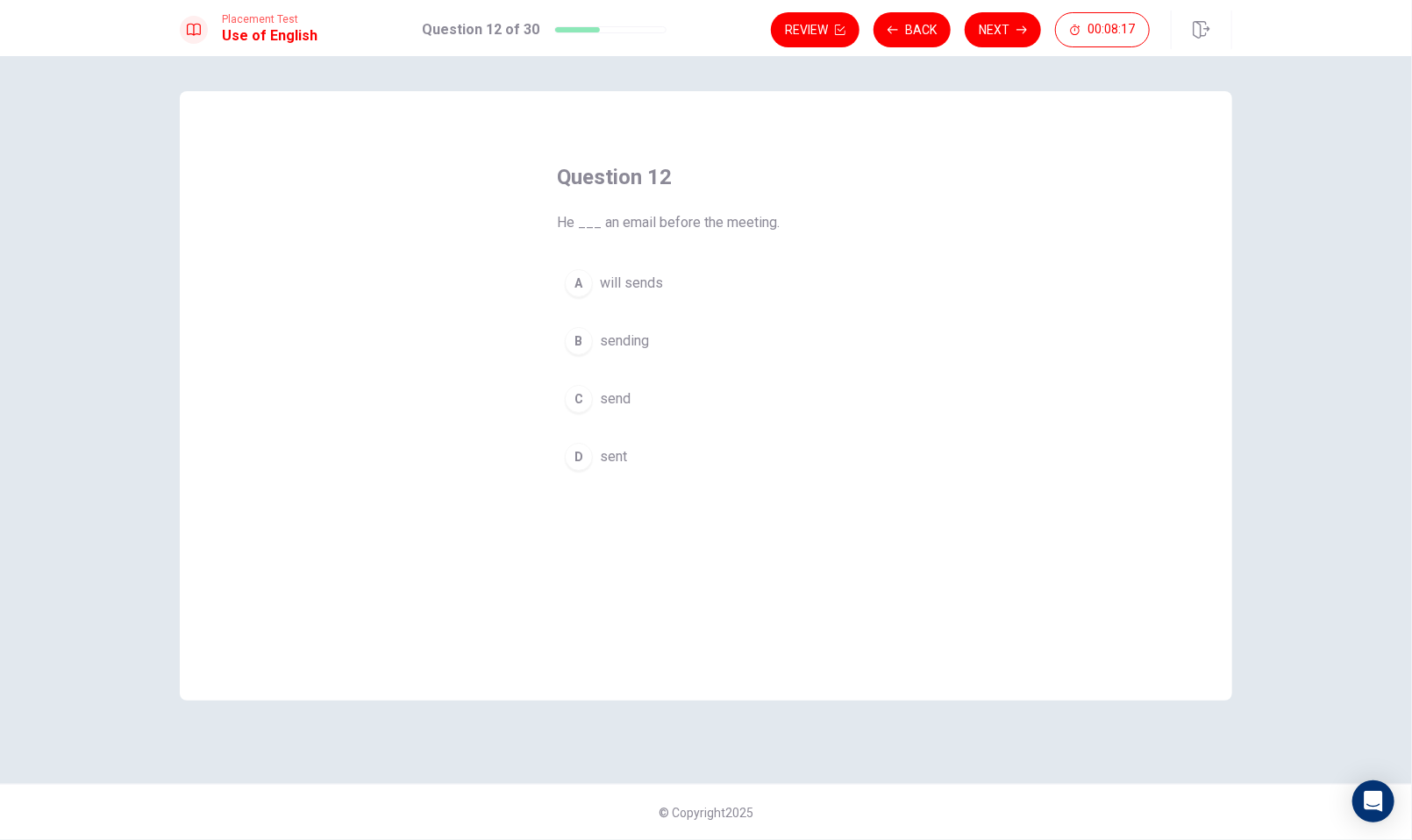
click at [589, 452] on div "D" at bounding box center [579, 457] width 28 height 28
click at [1001, 33] on button "Next" at bounding box center [1002, 30] width 76 height 36
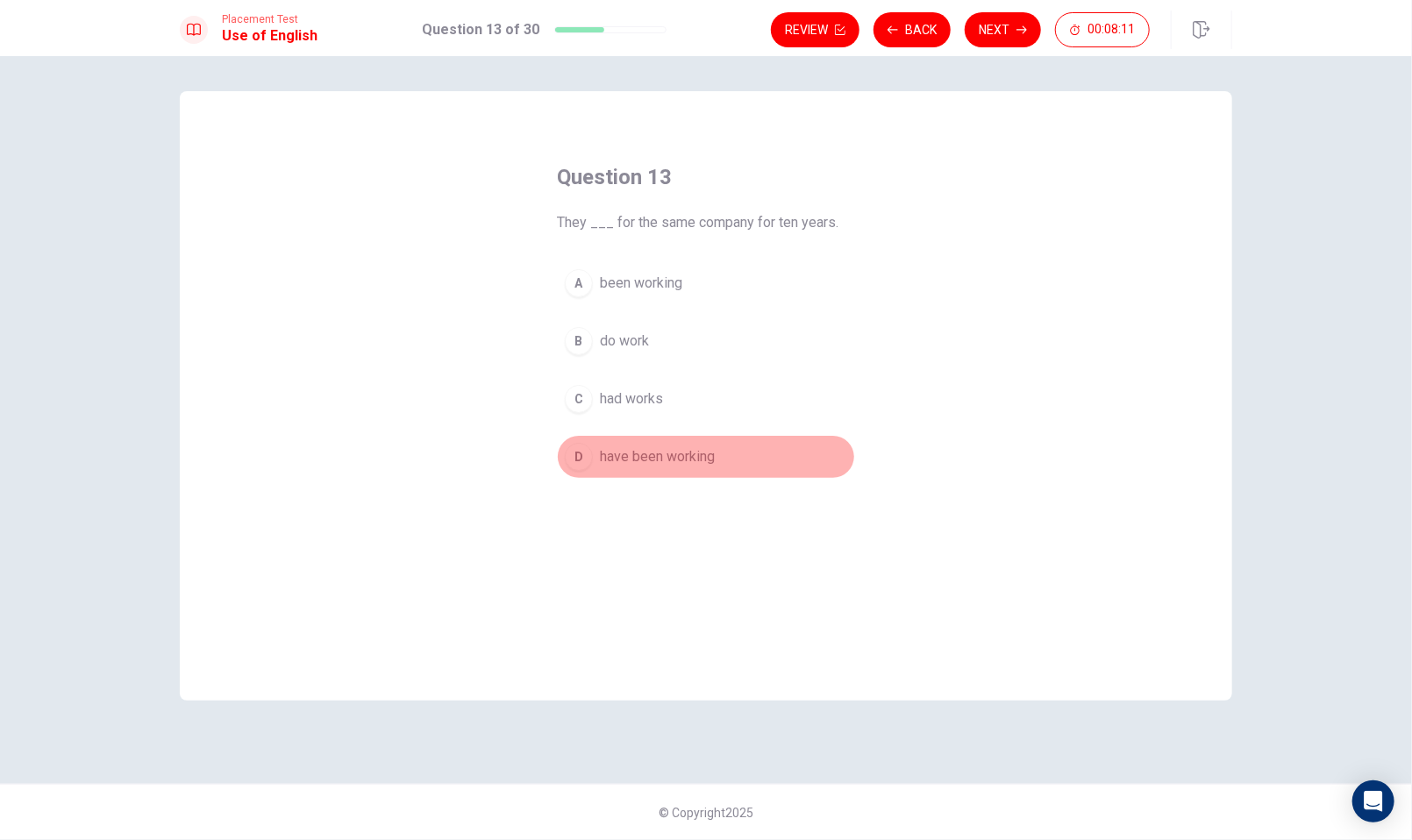
click at [584, 460] on div "D" at bounding box center [579, 457] width 28 height 28
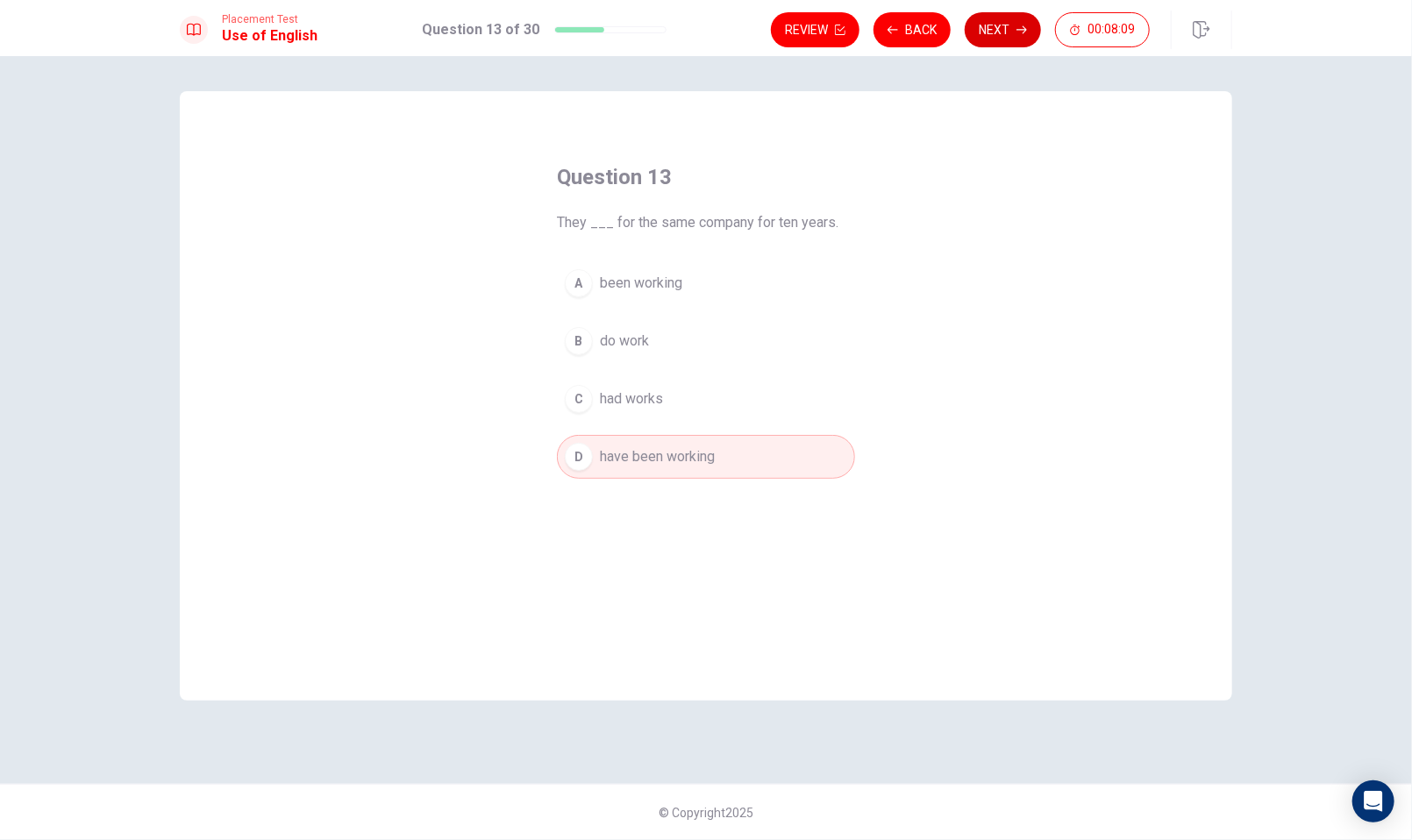
click at [984, 35] on button "Next" at bounding box center [1002, 30] width 76 height 36
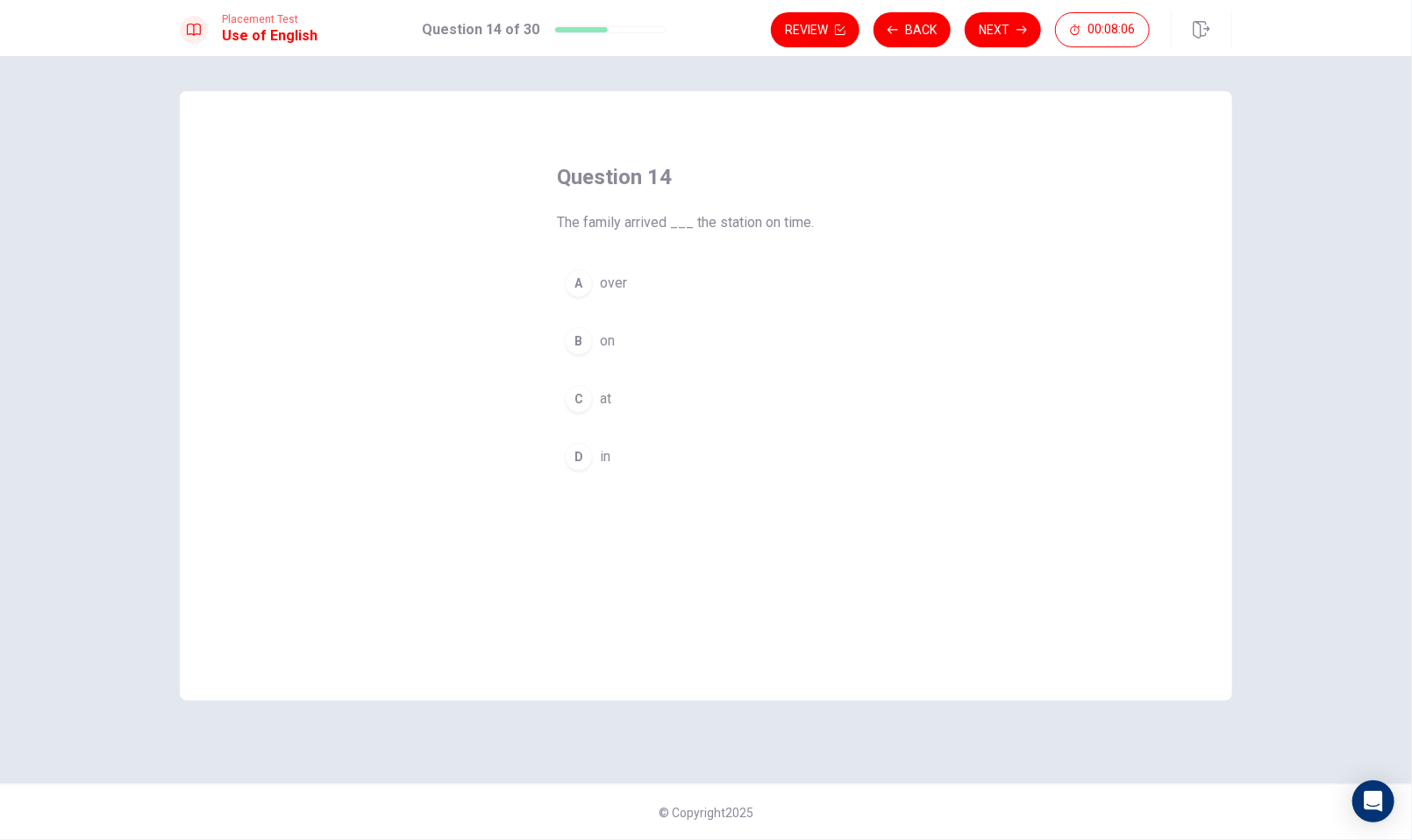
click at [580, 408] on div "C" at bounding box center [579, 399] width 28 height 28
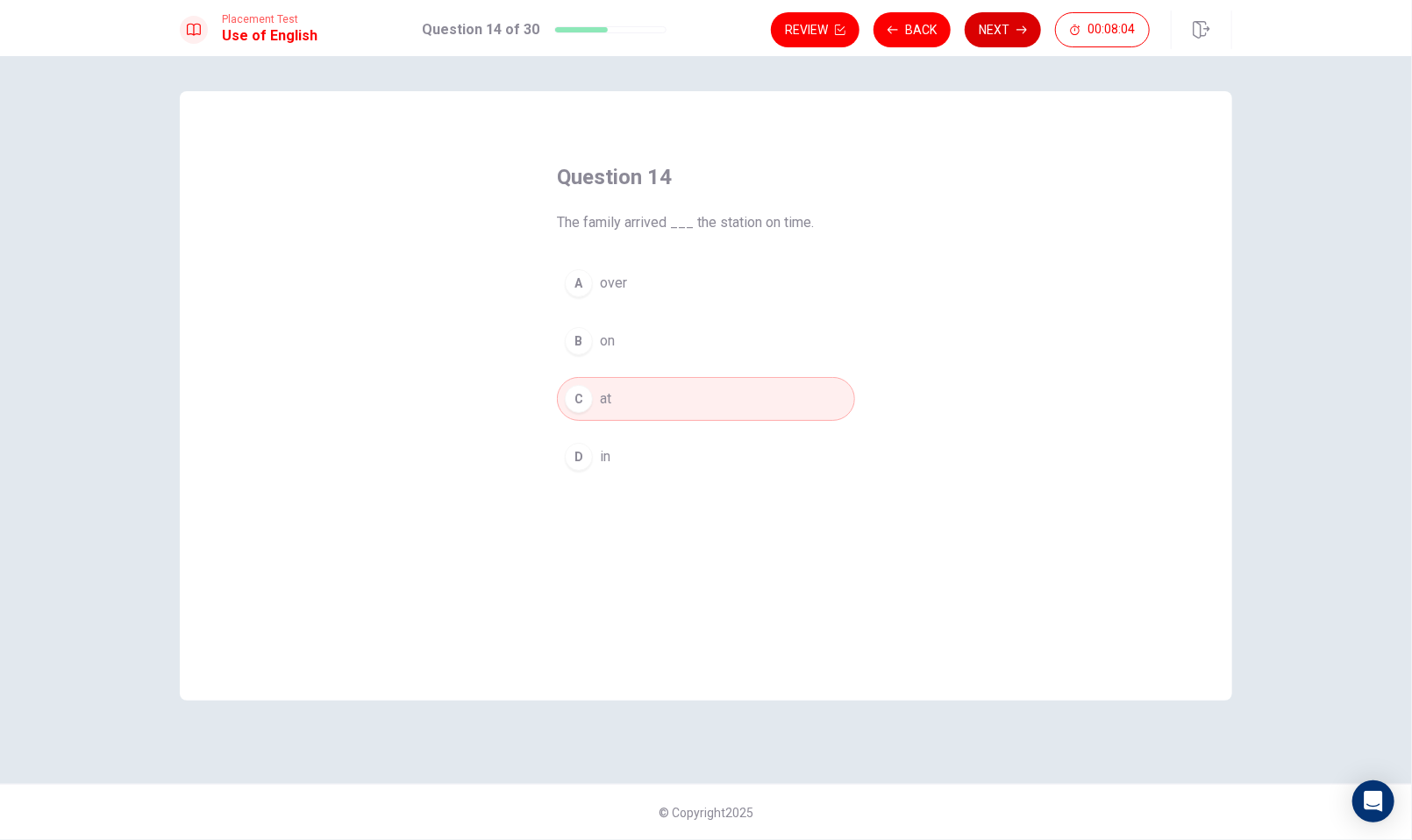
click at [996, 29] on button "Next" at bounding box center [1002, 30] width 76 height 36
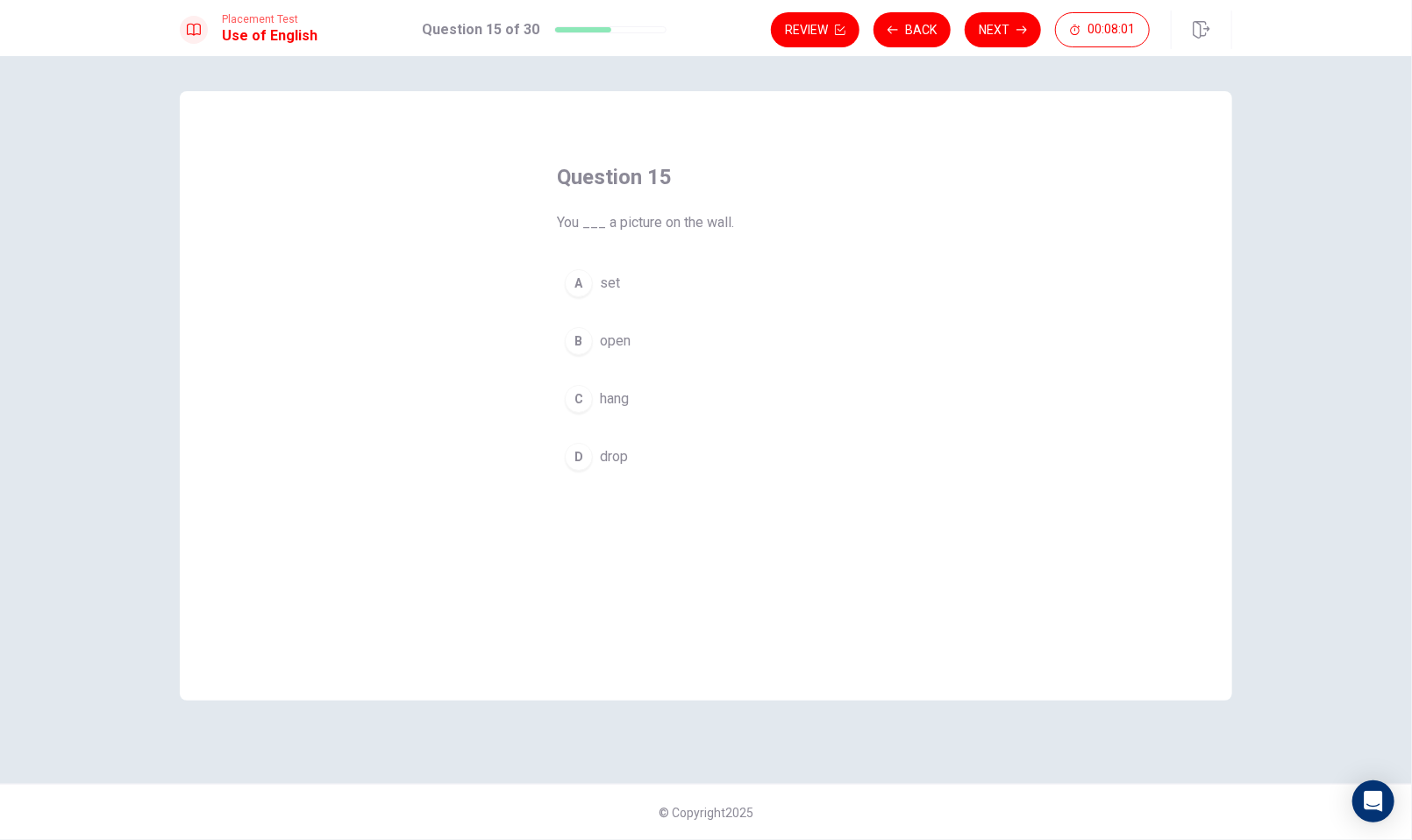
click at [584, 397] on div "C" at bounding box center [579, 399] width 28 height 28
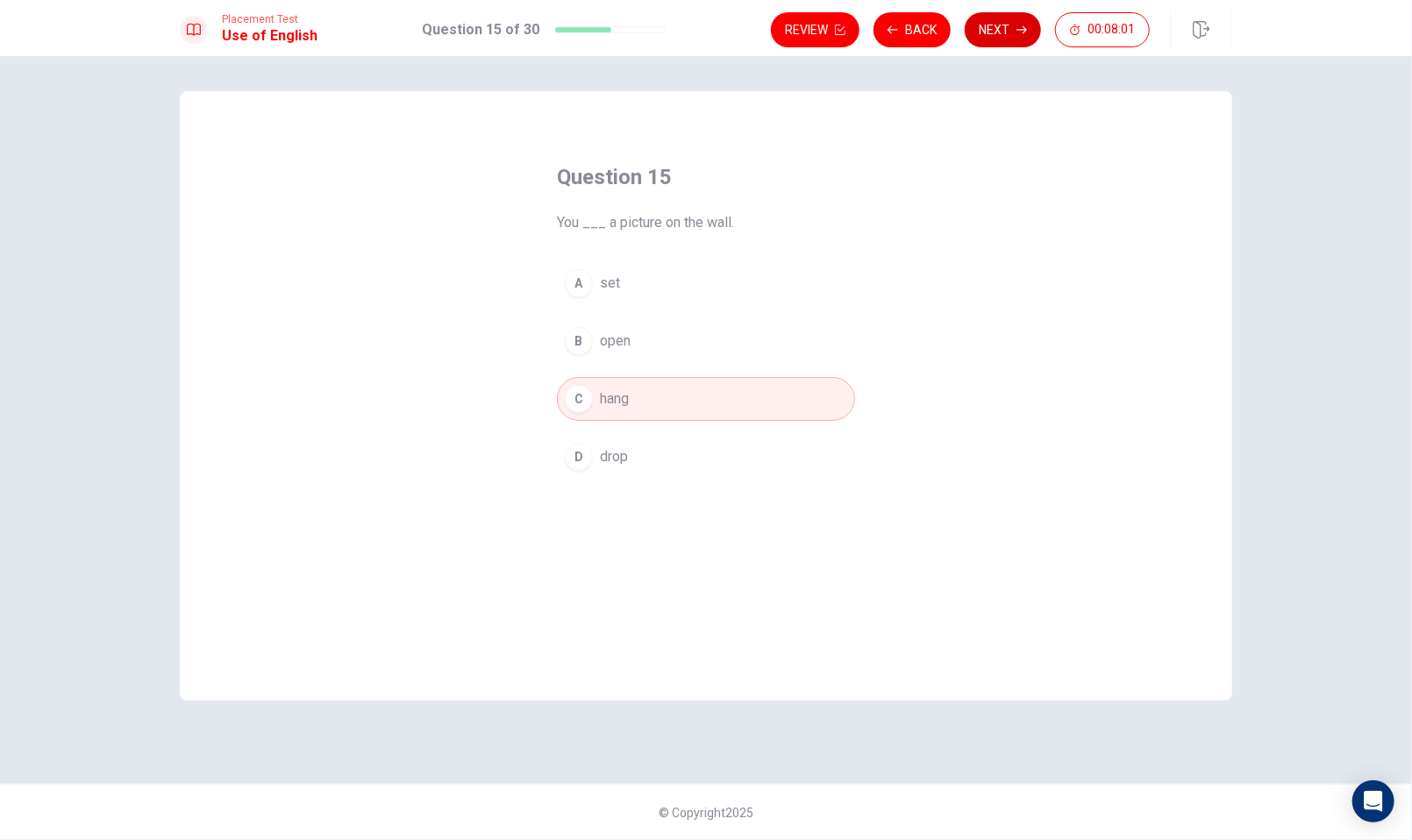
click at [980, 36] on button "Next" at bounding box center [1002, 30] width 76 height 36
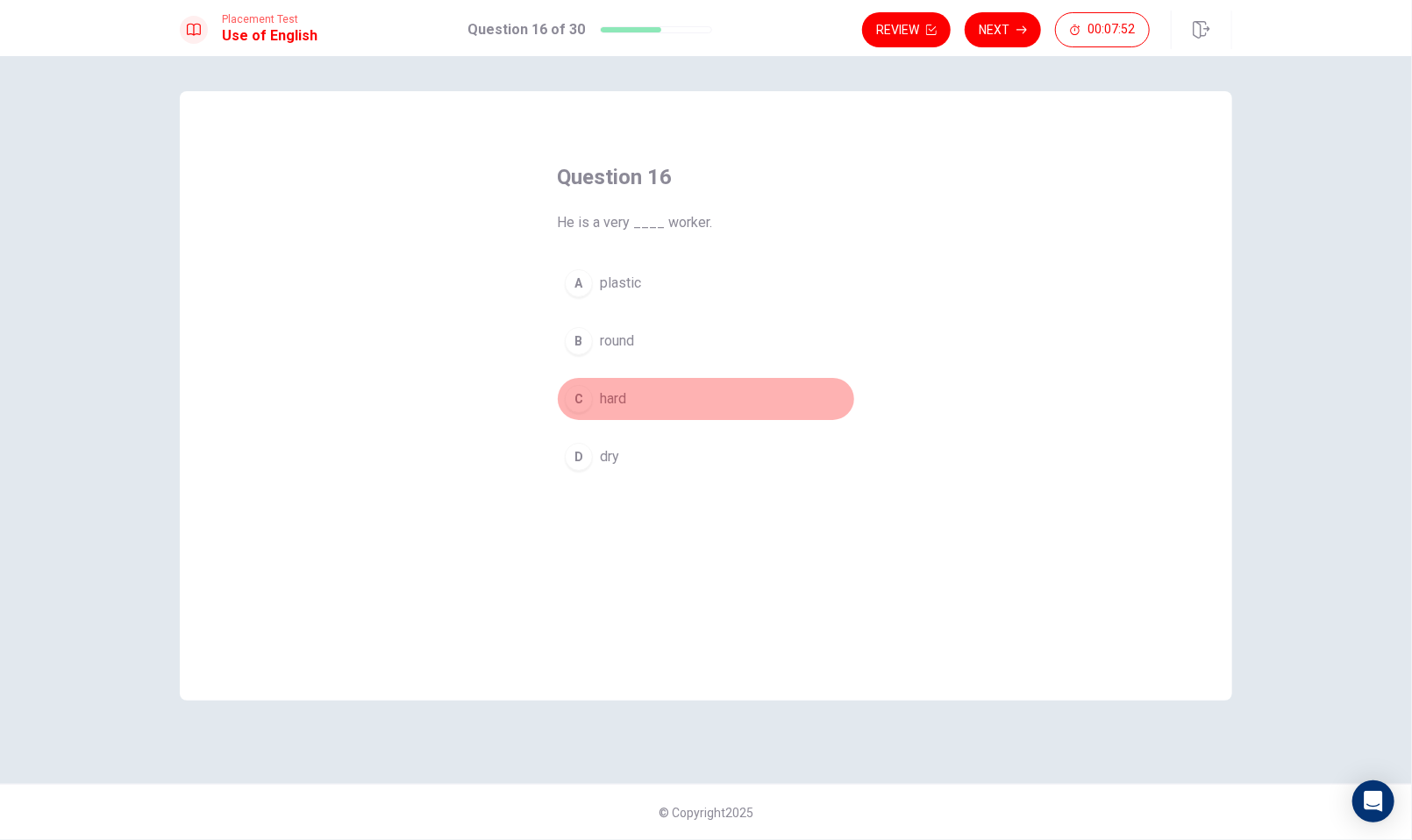
click at [582, 404] on div "C" at bounding box center [579, 399] width 28 height 28
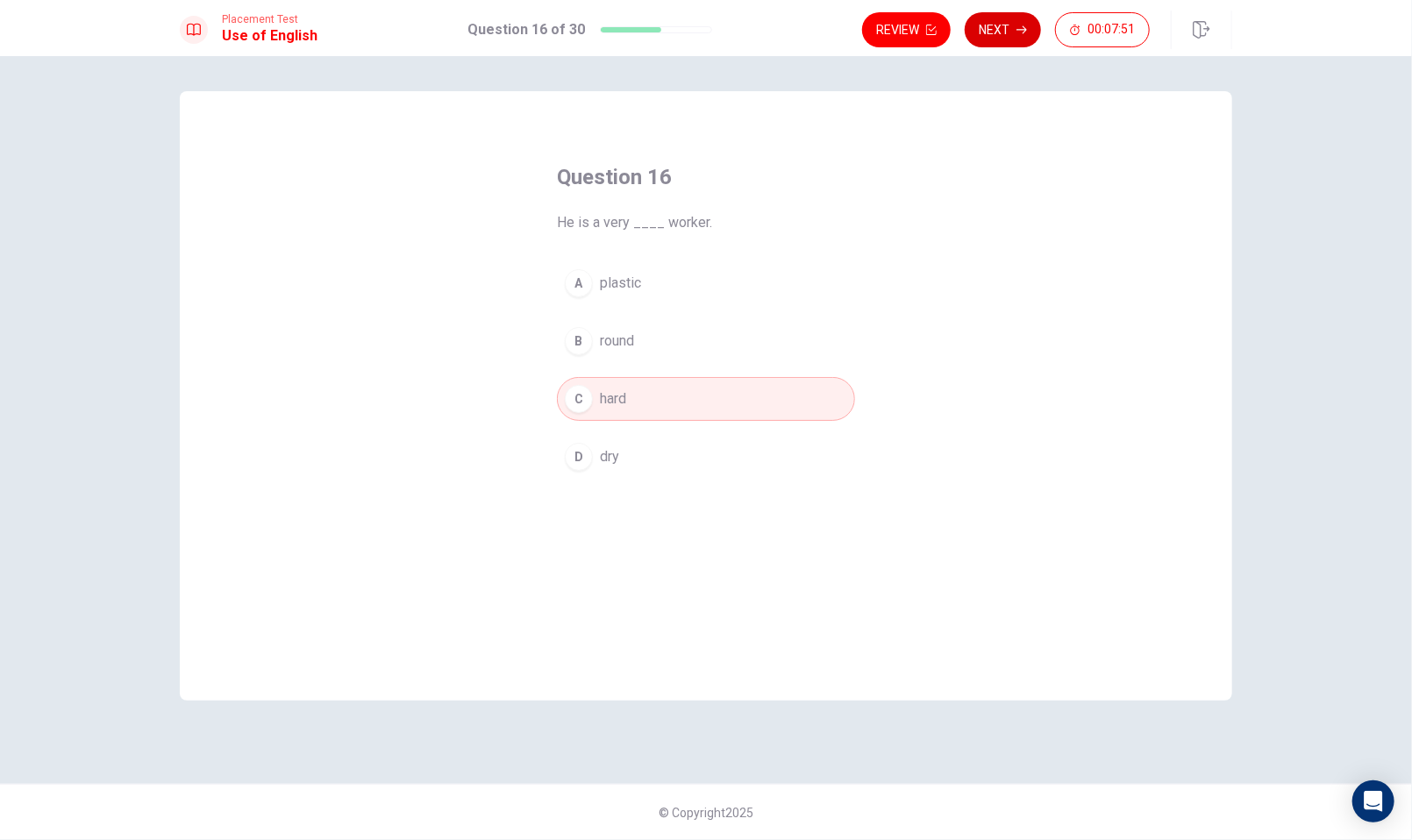
click at [999, 30] on button "Next" at bounding box center [1002, 30] width 76 height 36
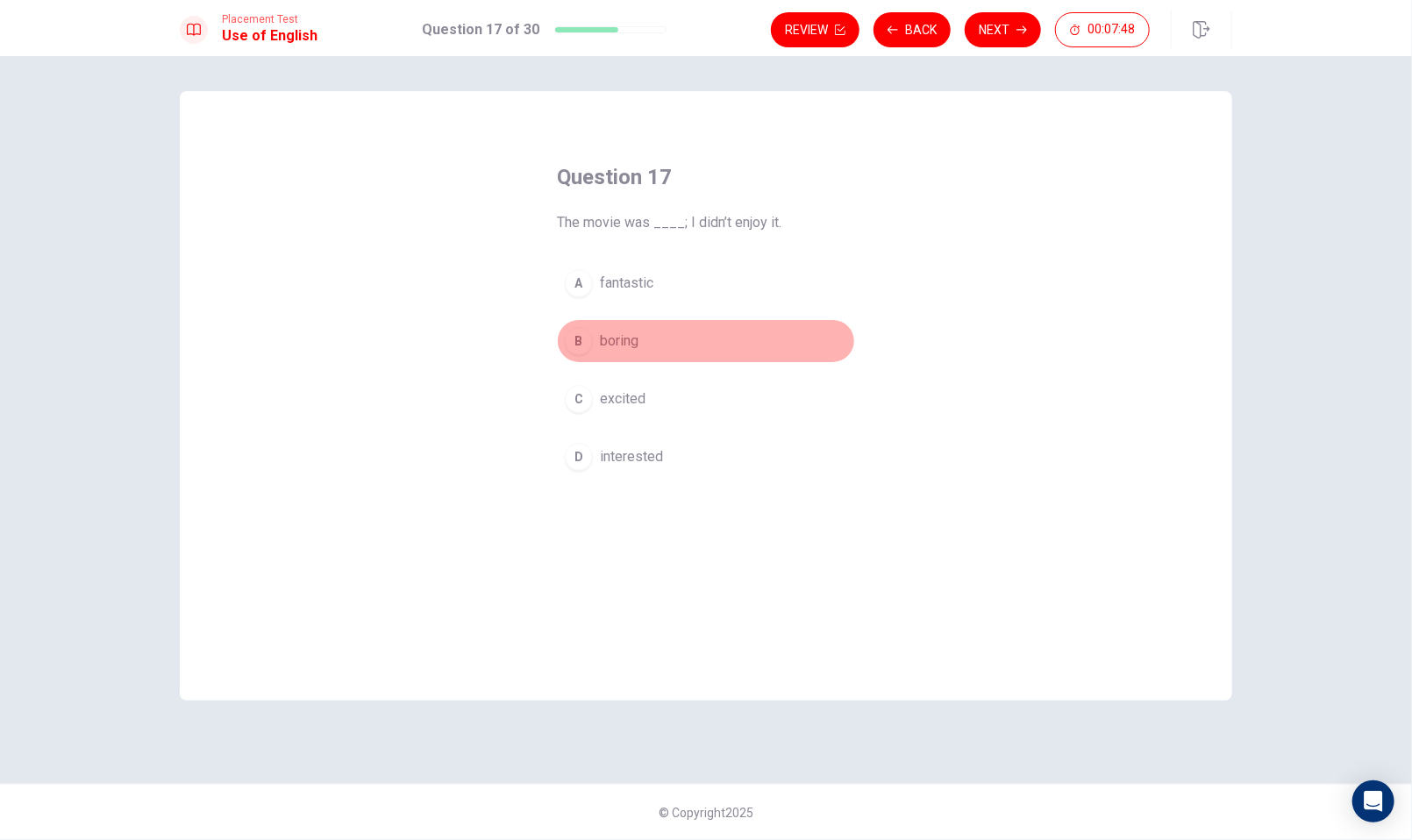
drag, startPoint x: 583, startPoint y: 348, endPoint x: 849, endPoint y: 129, distance: 344.6
click at [583, 346] on div "B" at bounding box center [579, 341] width 28 height 28
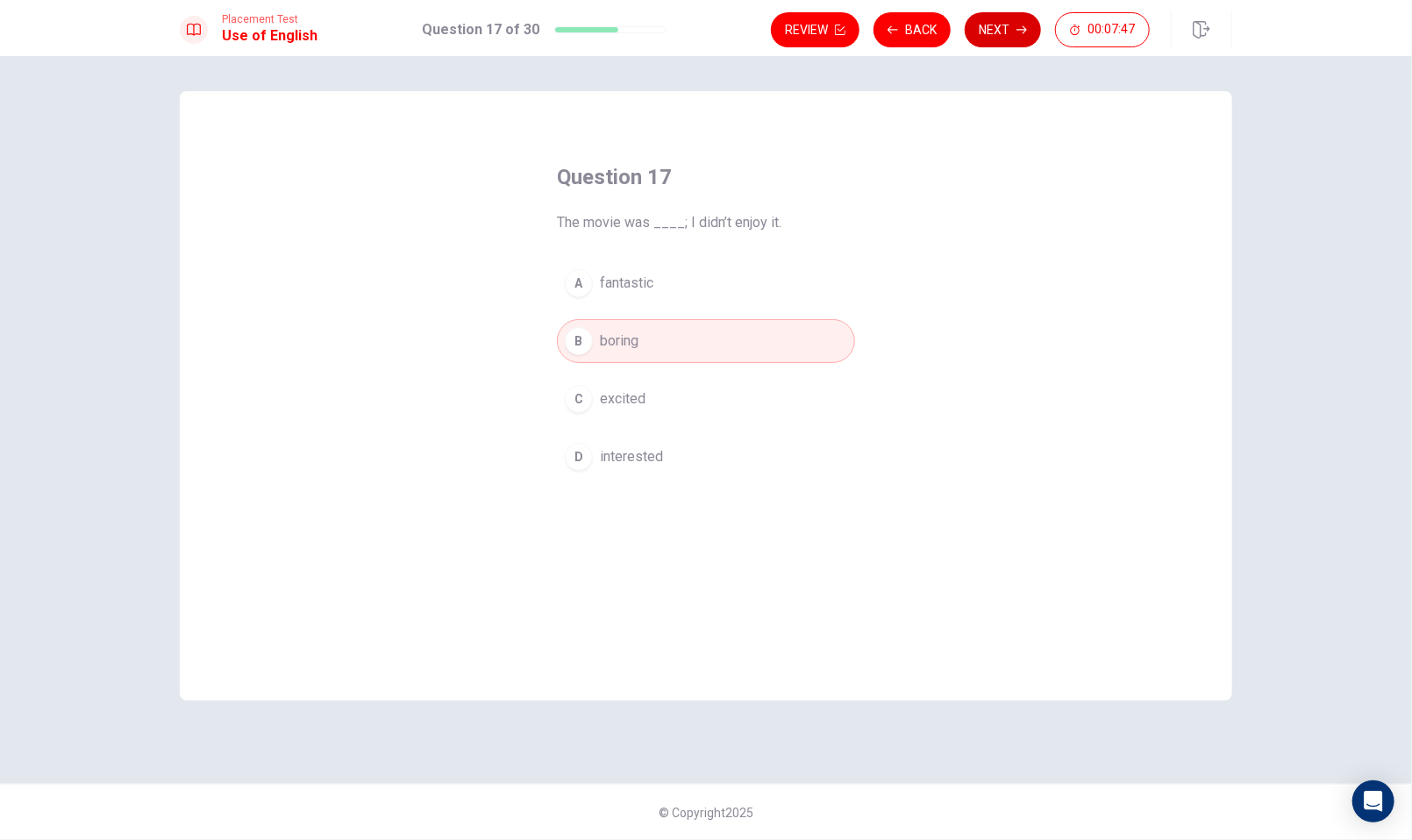
click at [982, 33] on button "Next" at bounding box center [1002, 30] width 76 height 36
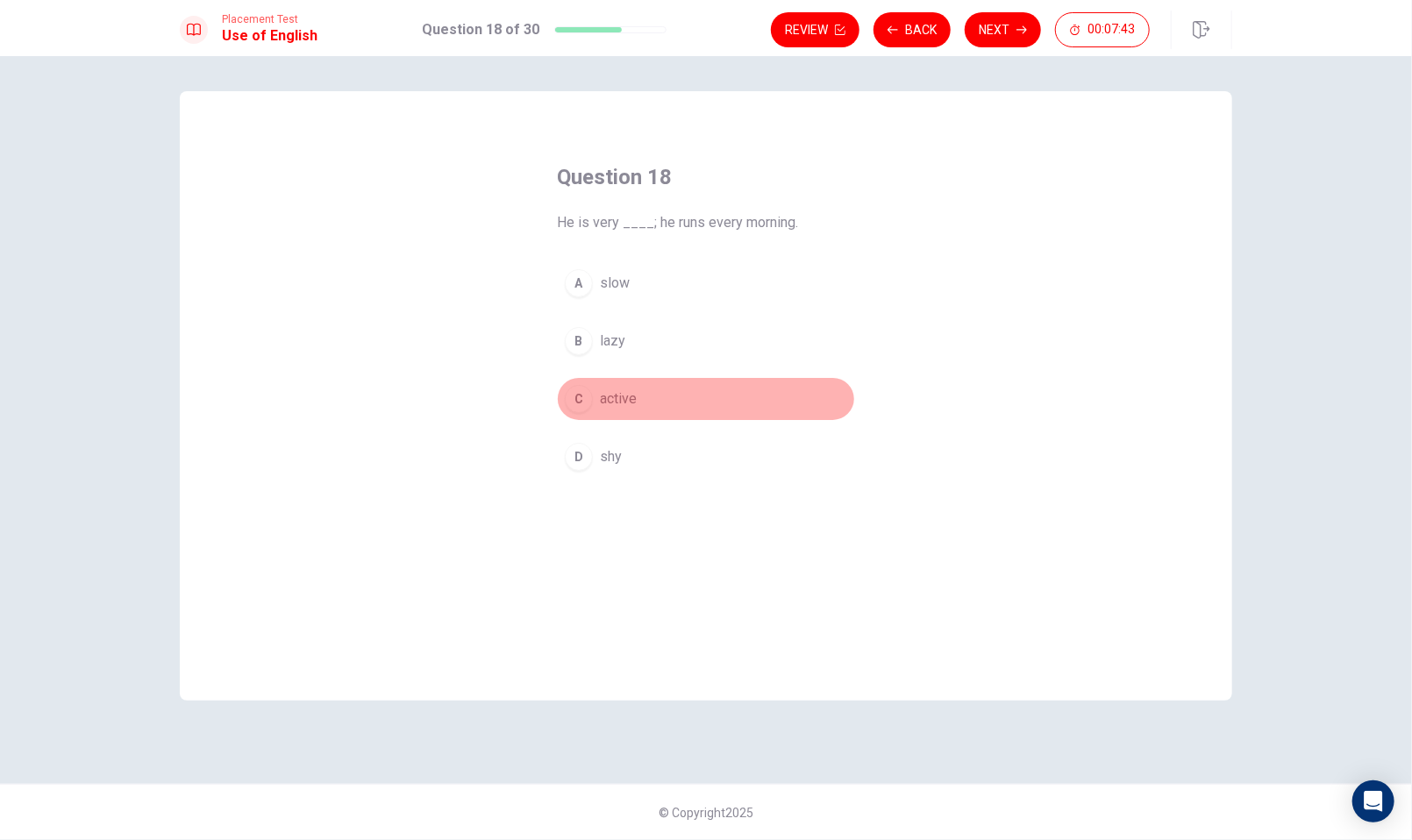
click at [578, 397] on div "C" at bounding box center [579, 399] width 28 height 28
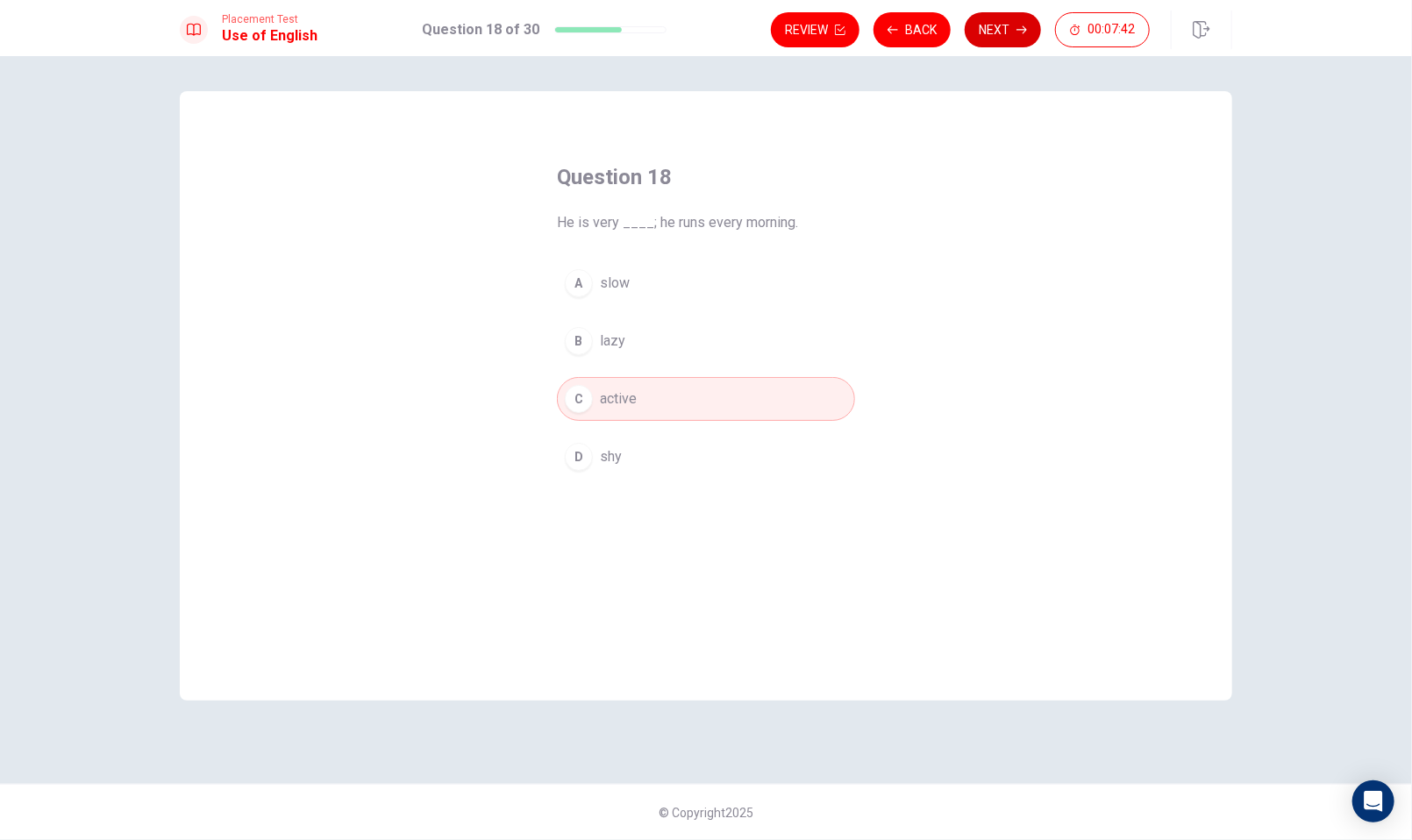
click at [1002, 19] on button "Next" at bounding box center [1002, 30] width 76 height 36
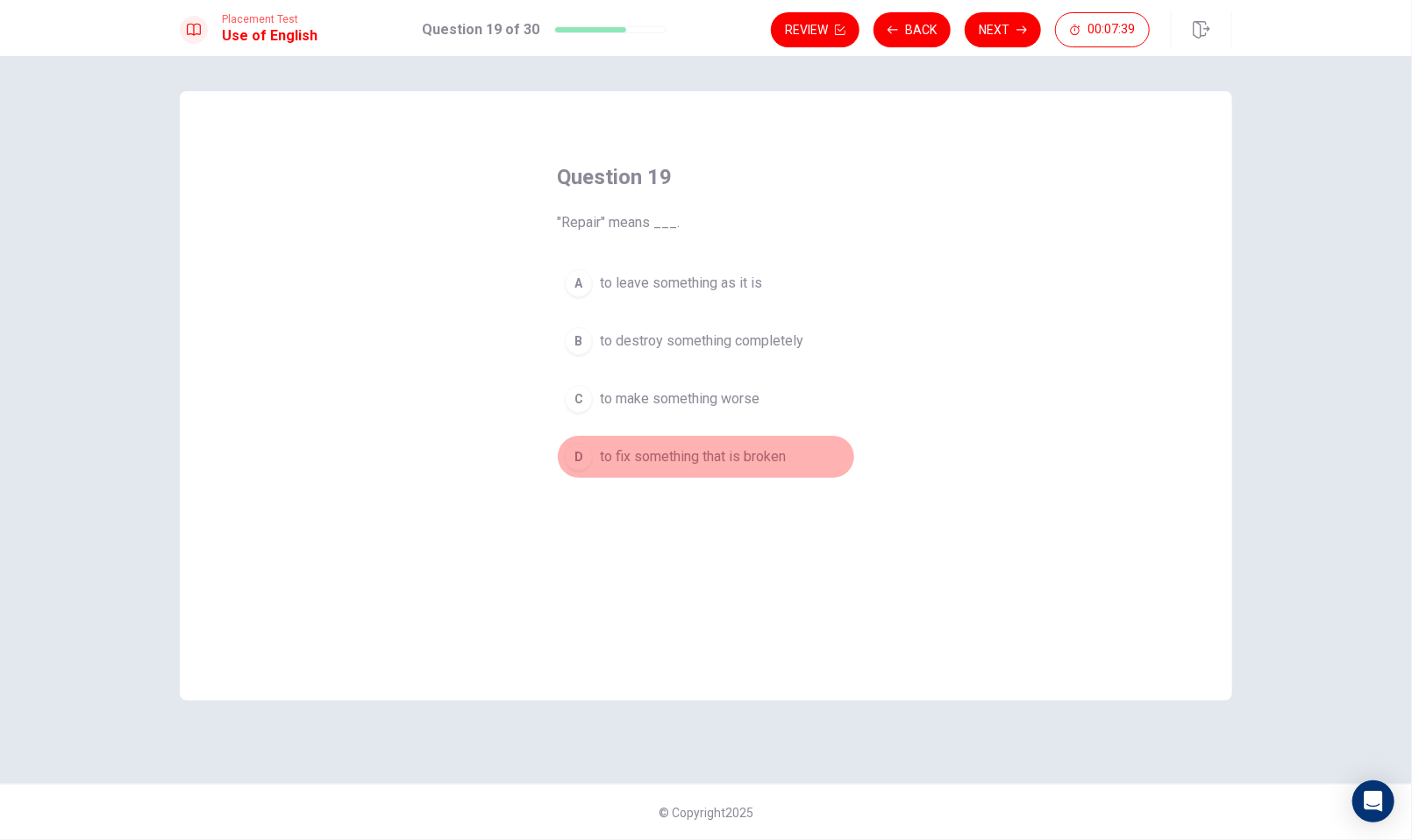
click at [578, 455] on div "D" at bounding box center [579, 457] width 28 height 28
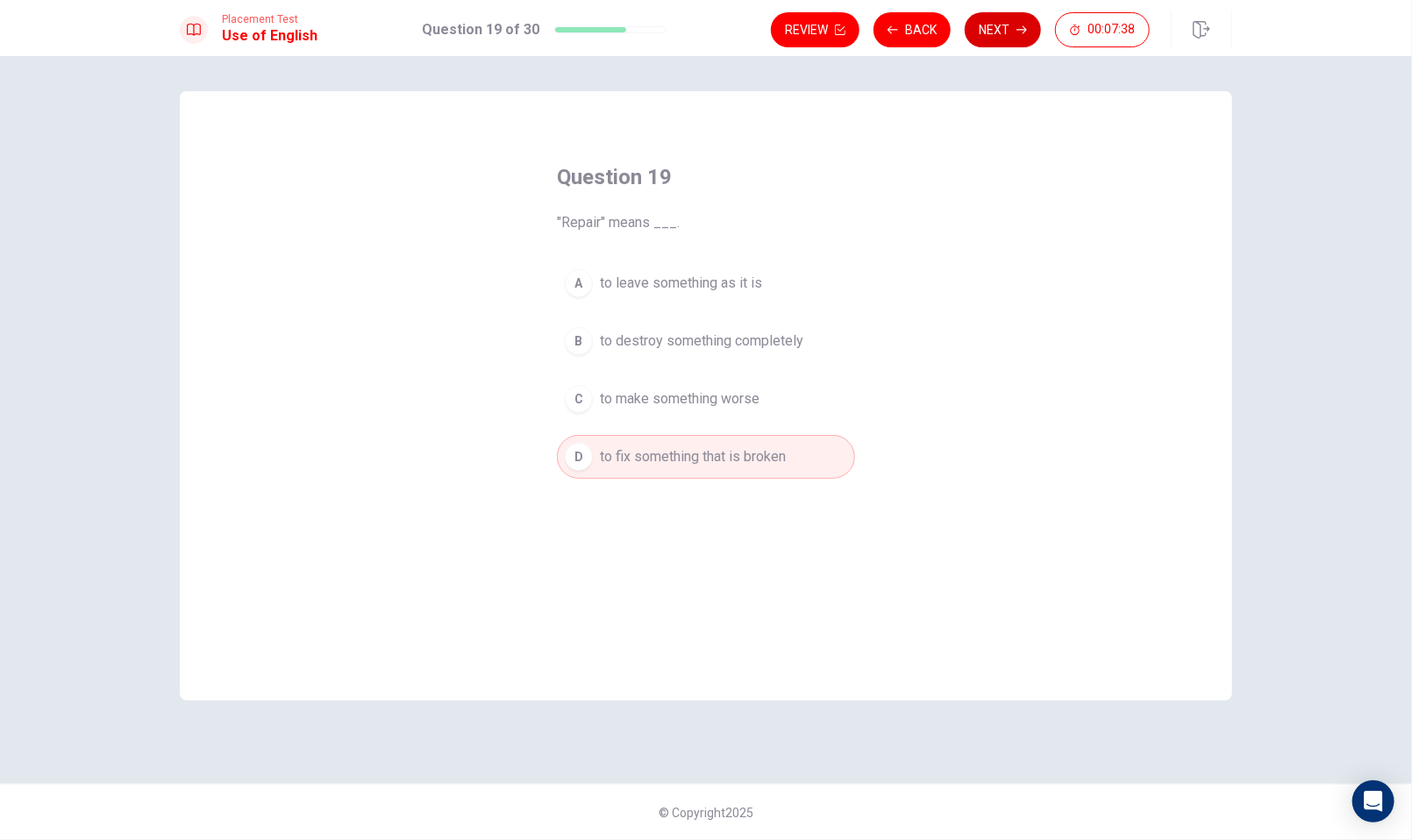
click at [982, 29] on button "Next" at bounding box center [1002, 30] width 76 height 36
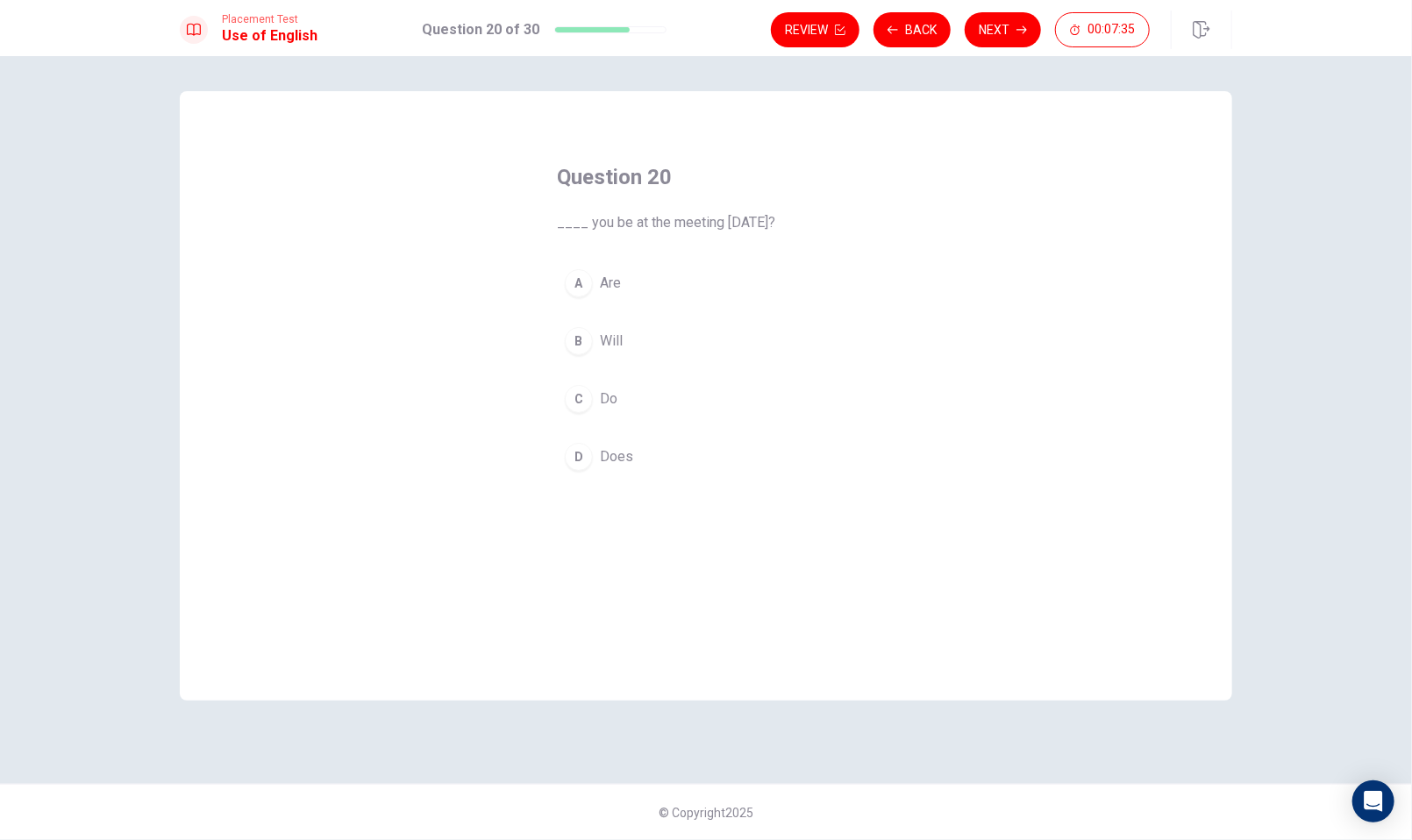
click at [577, 344] on div "B" at bounding box center [579, 341] width 28 height 28
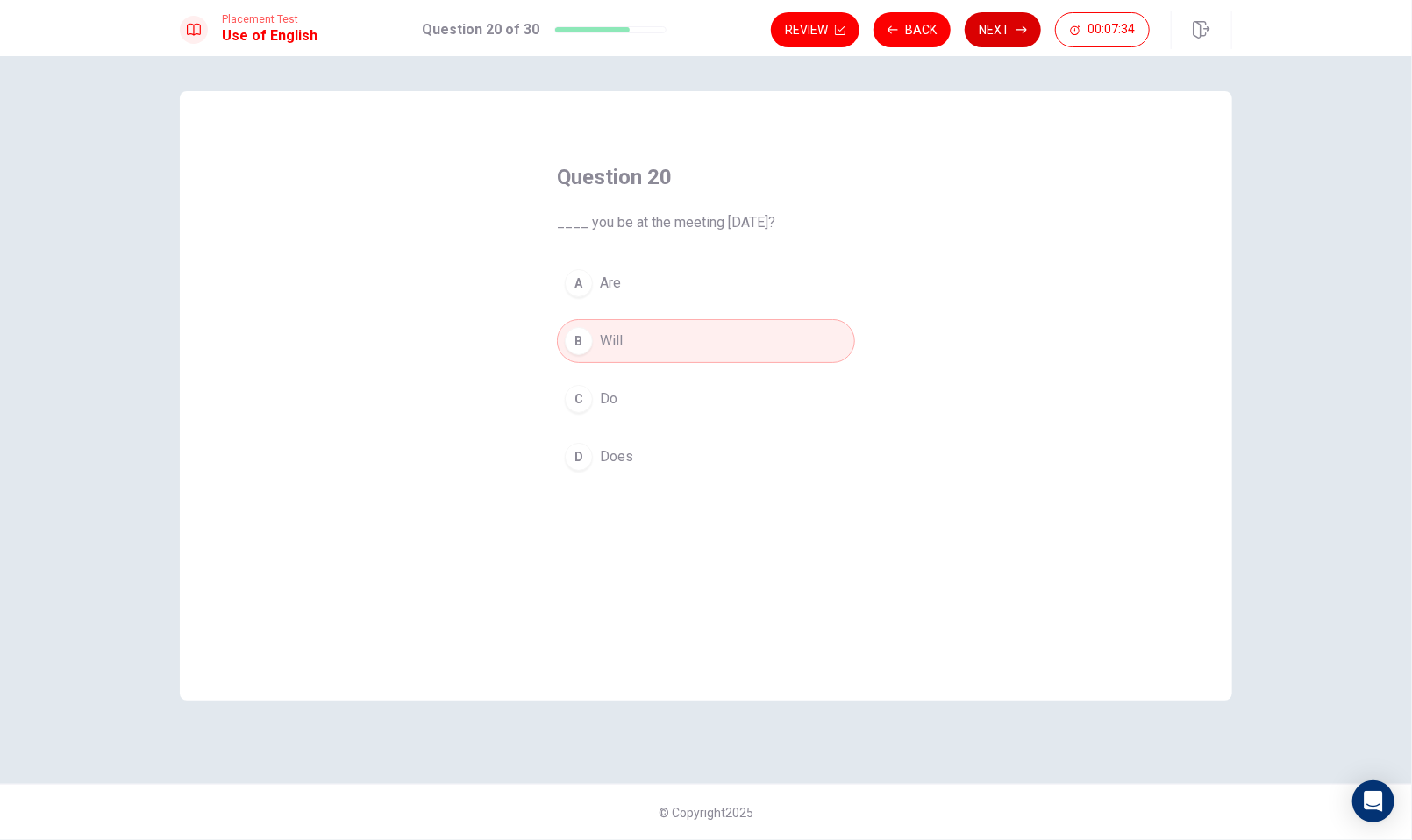
click at [1007, 33] on button "Next" at bounding box center [1002, 30] width 76 height 36
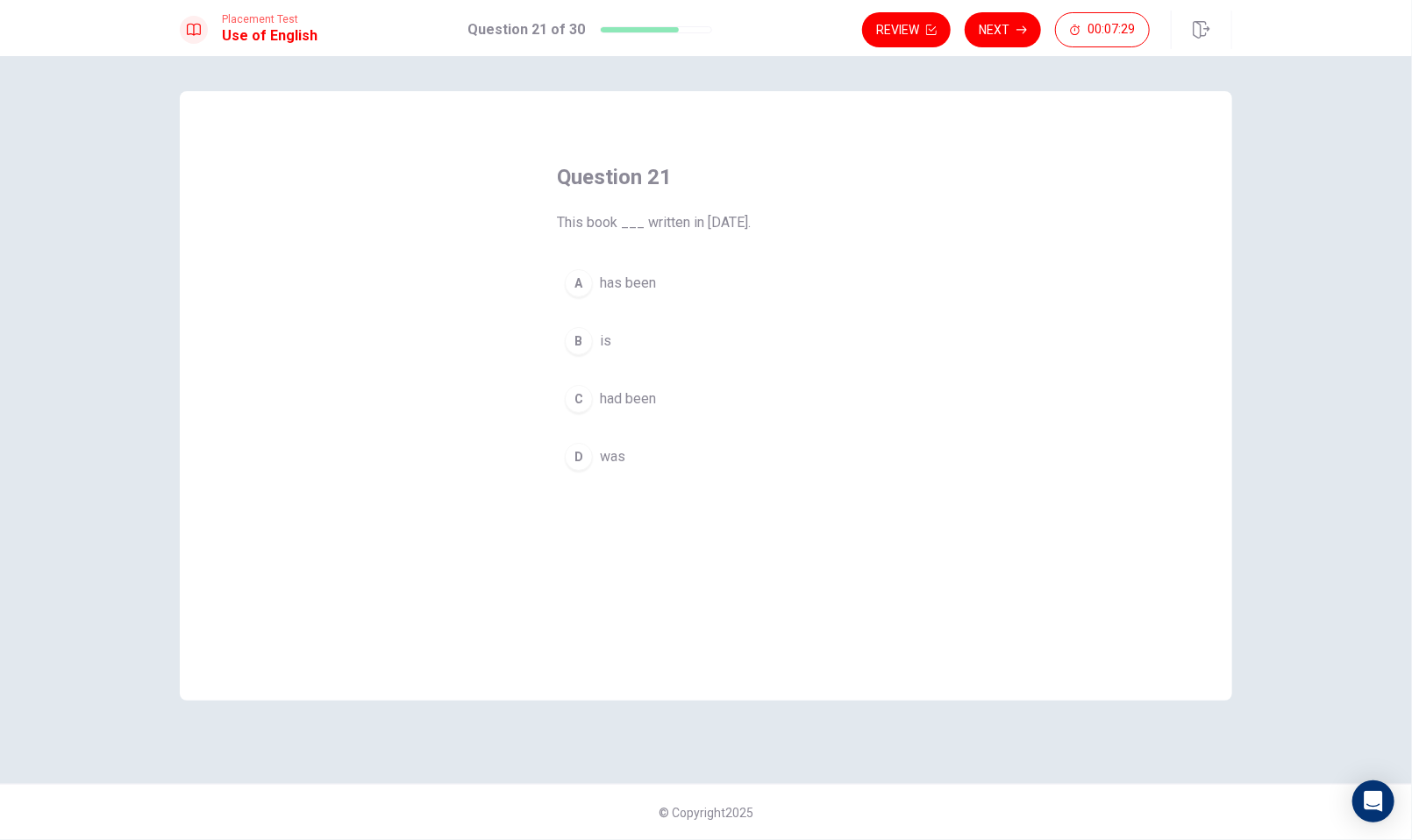
click at [576, 461] on div "D" at bounding box center [579, 457] width 28 height 28
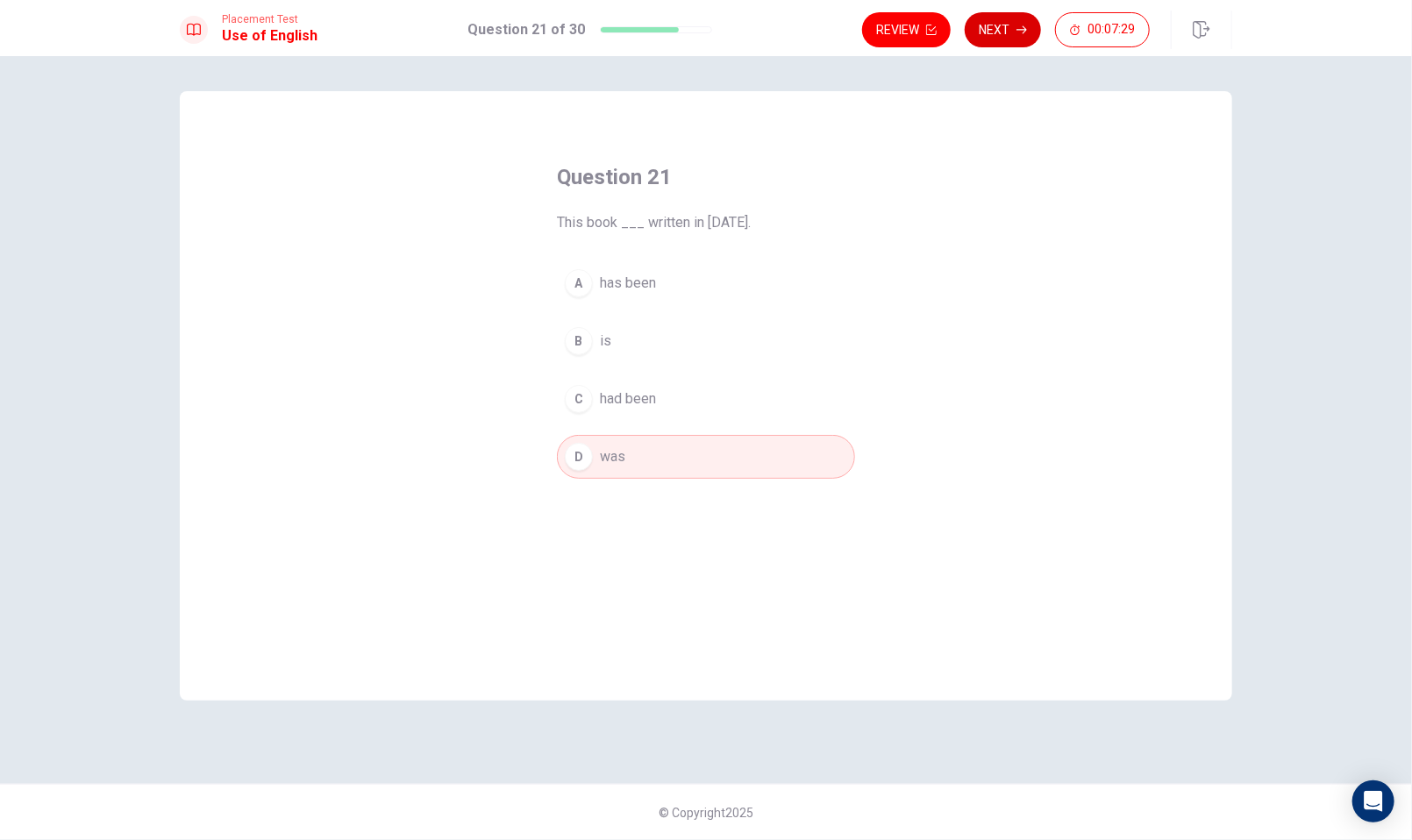
click at [1013, 36] on button "Next" at bounding box center [1002, 30] width 76 height 36
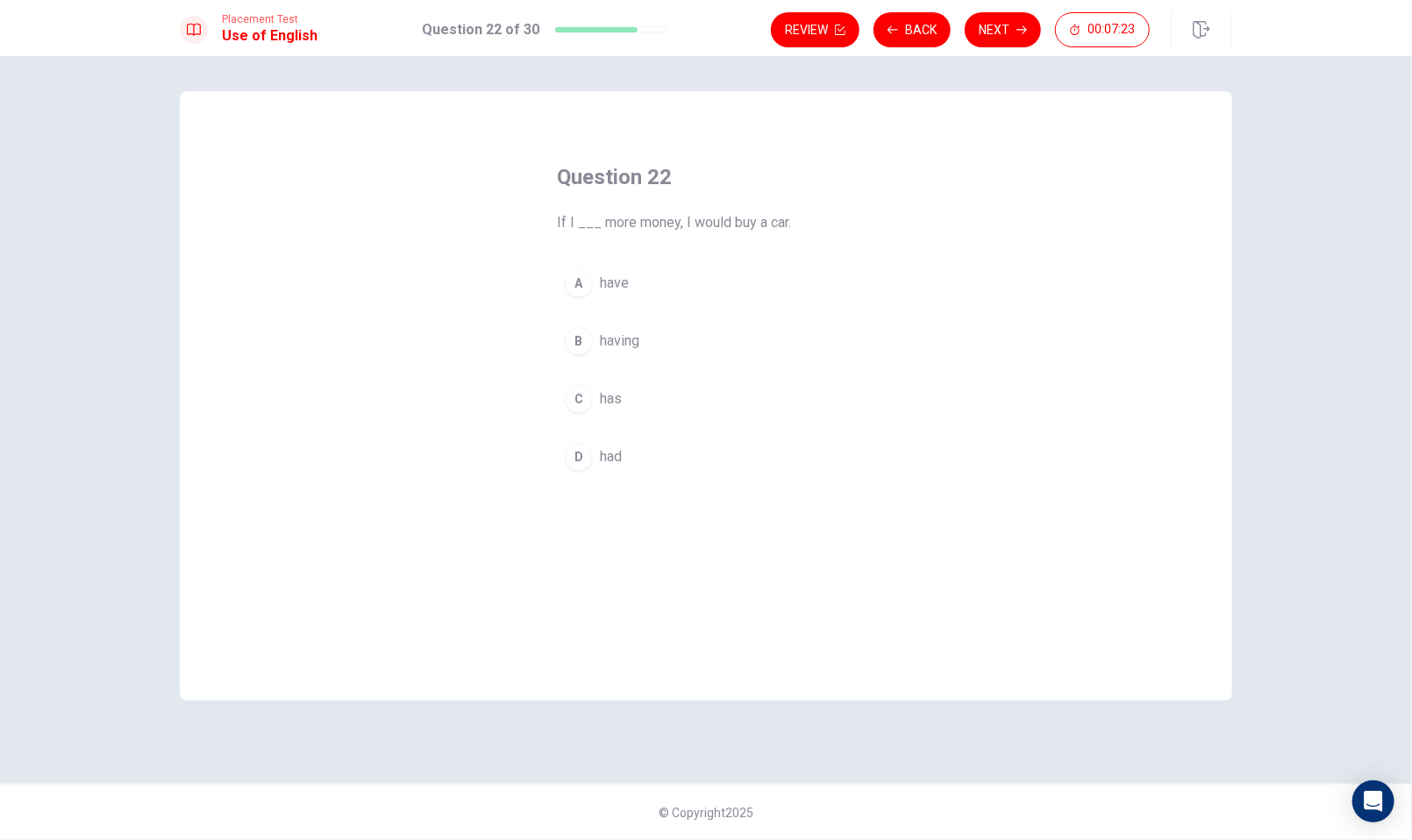
drag, startPoint x: 588, startPoint y: 457, endPoint x: 776, endPoint y: 270, distance: 265.2
click at [588, 456] on div "D" at bounding box center [579, 457] width 28 height 28
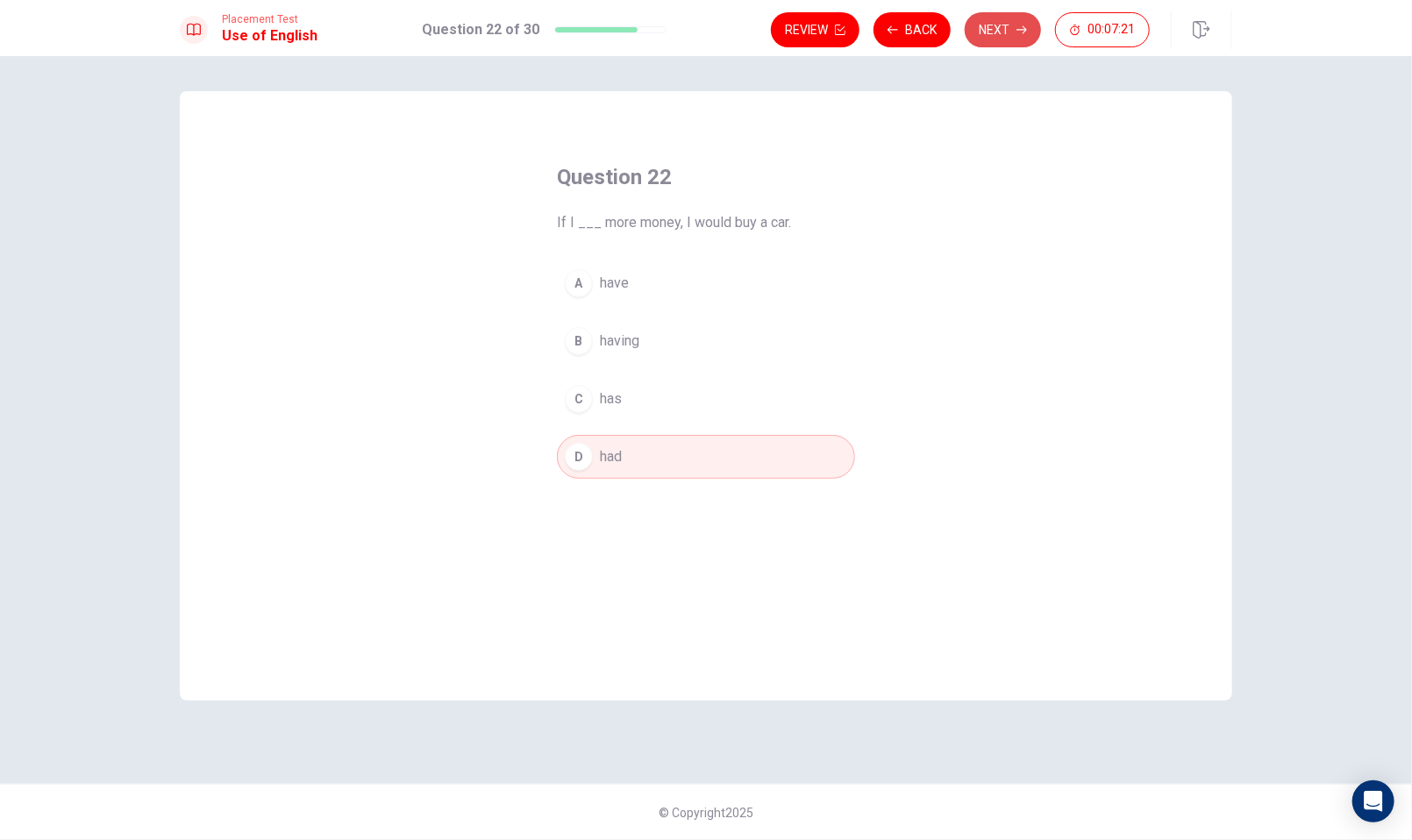
click at [982, 38] on button "Next" at bounding box center [1002, 30] width 76 height 36
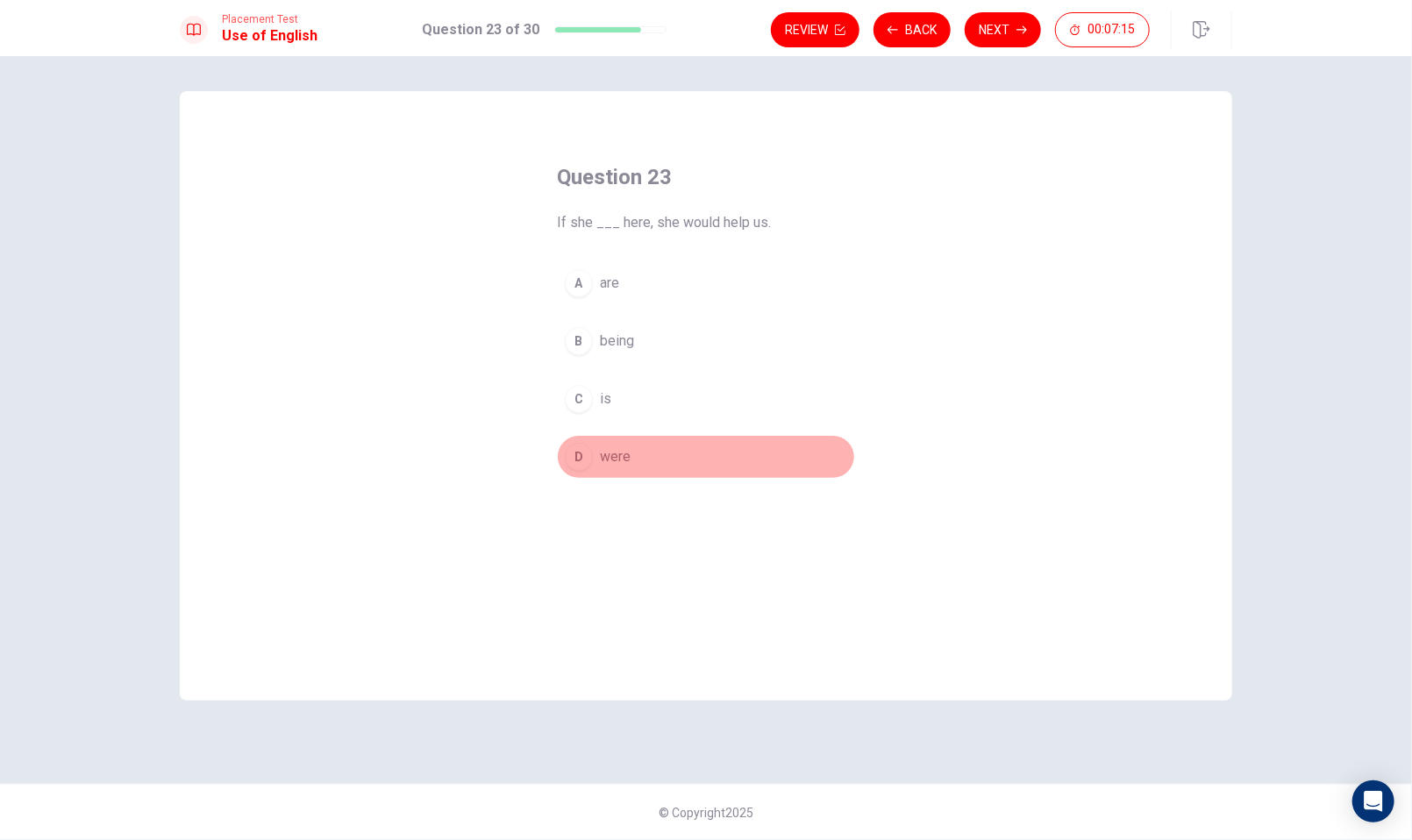
click at [582, 466] on div "D" at bounding box center [579, 457] width 28 height 28
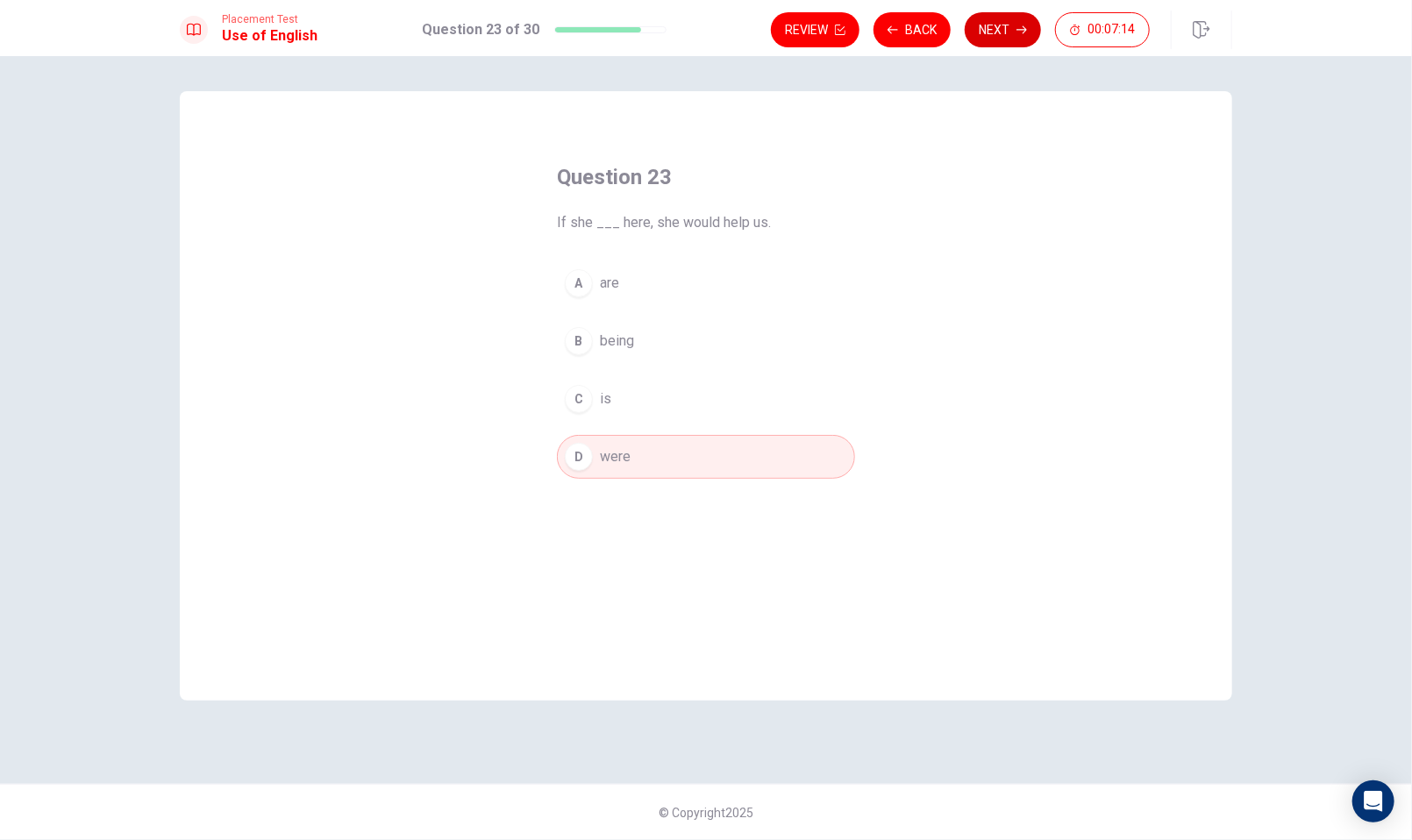
click at [1004, 21] on button "Next" at bounding box center [1002, 30] width 76 height 36
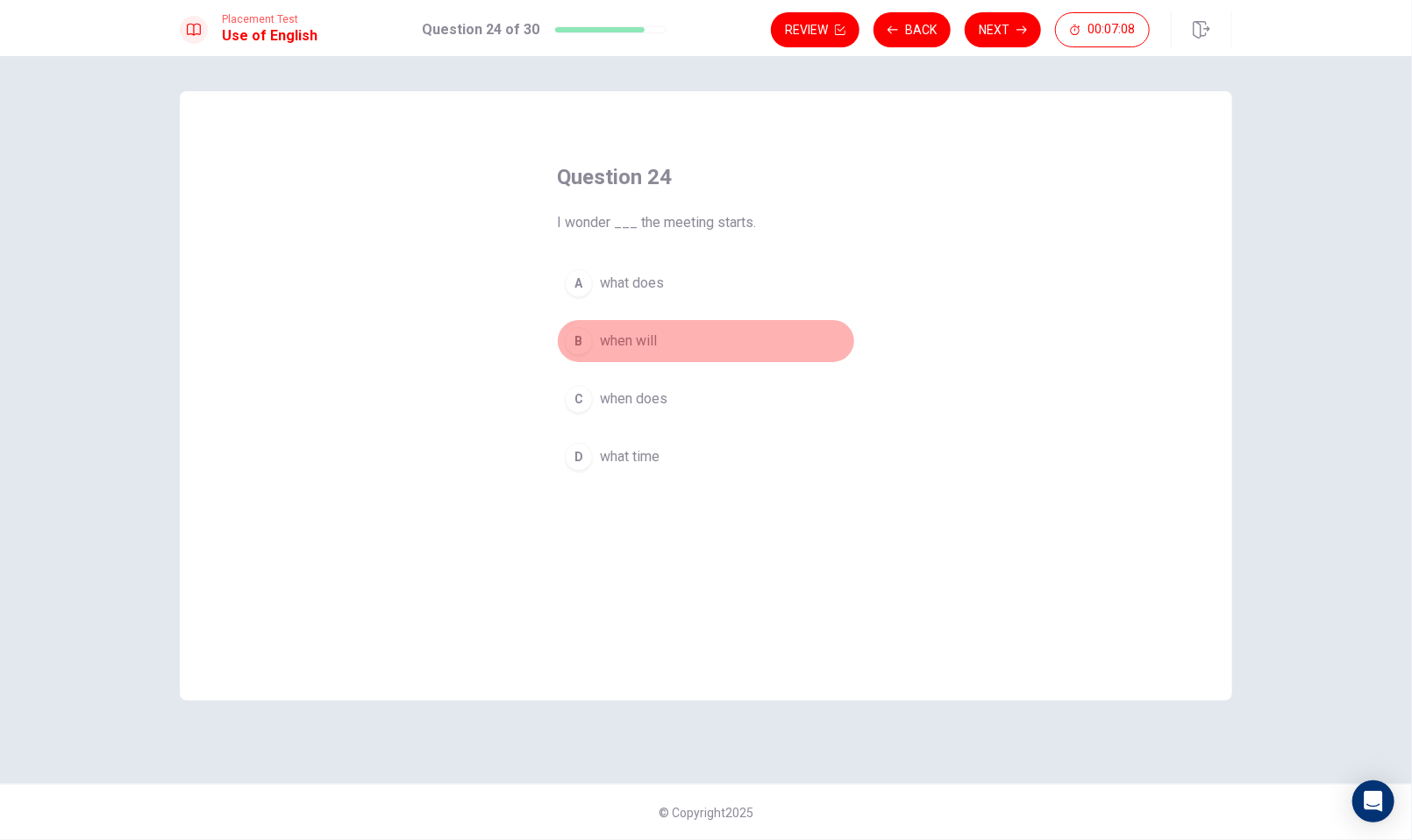
click at [578, 344] on div "B" at bounding box center [579, 341] width 28 height 28
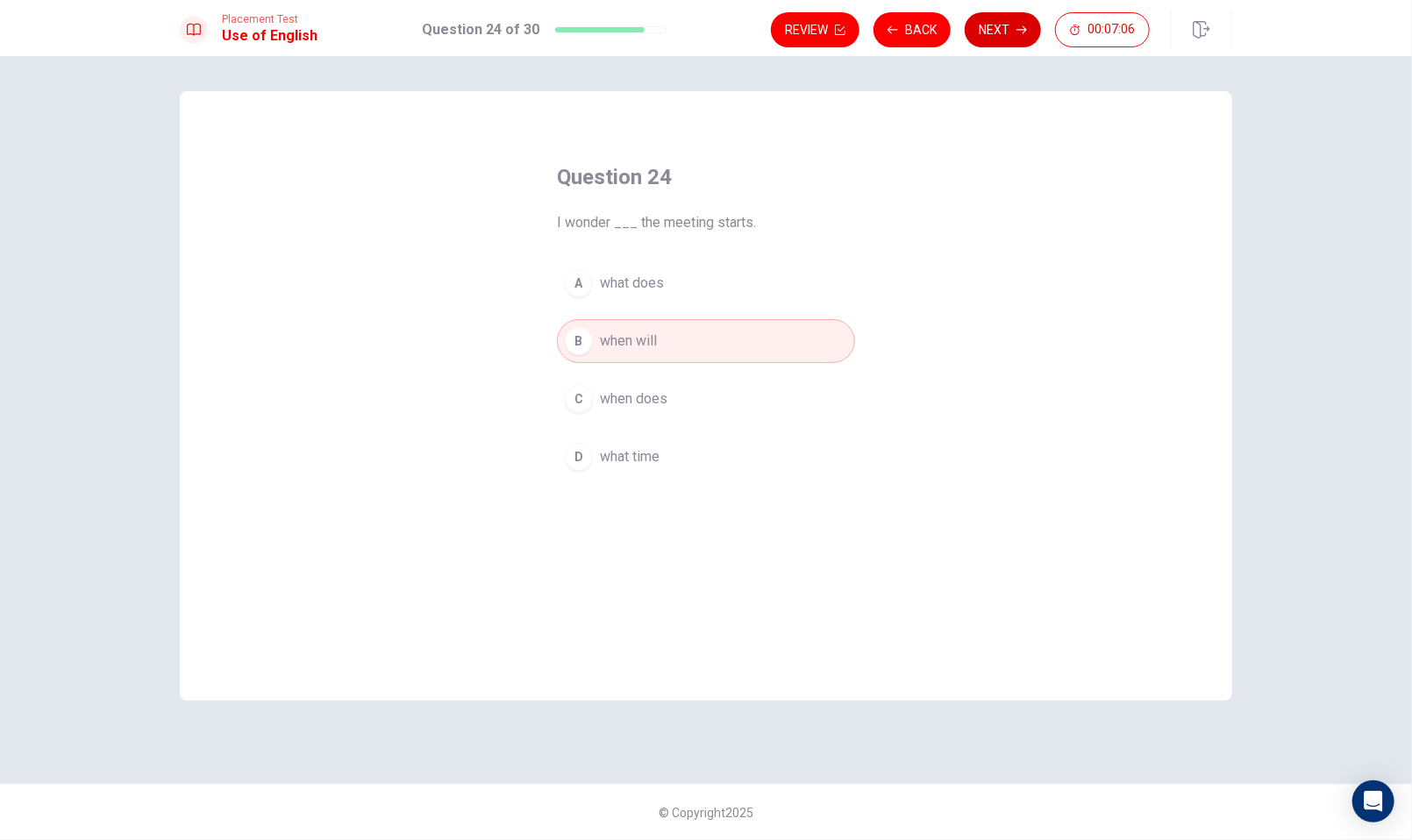
click at [997, 26] on button "Next" at bounding box center [1002, 30] width 76 height 36
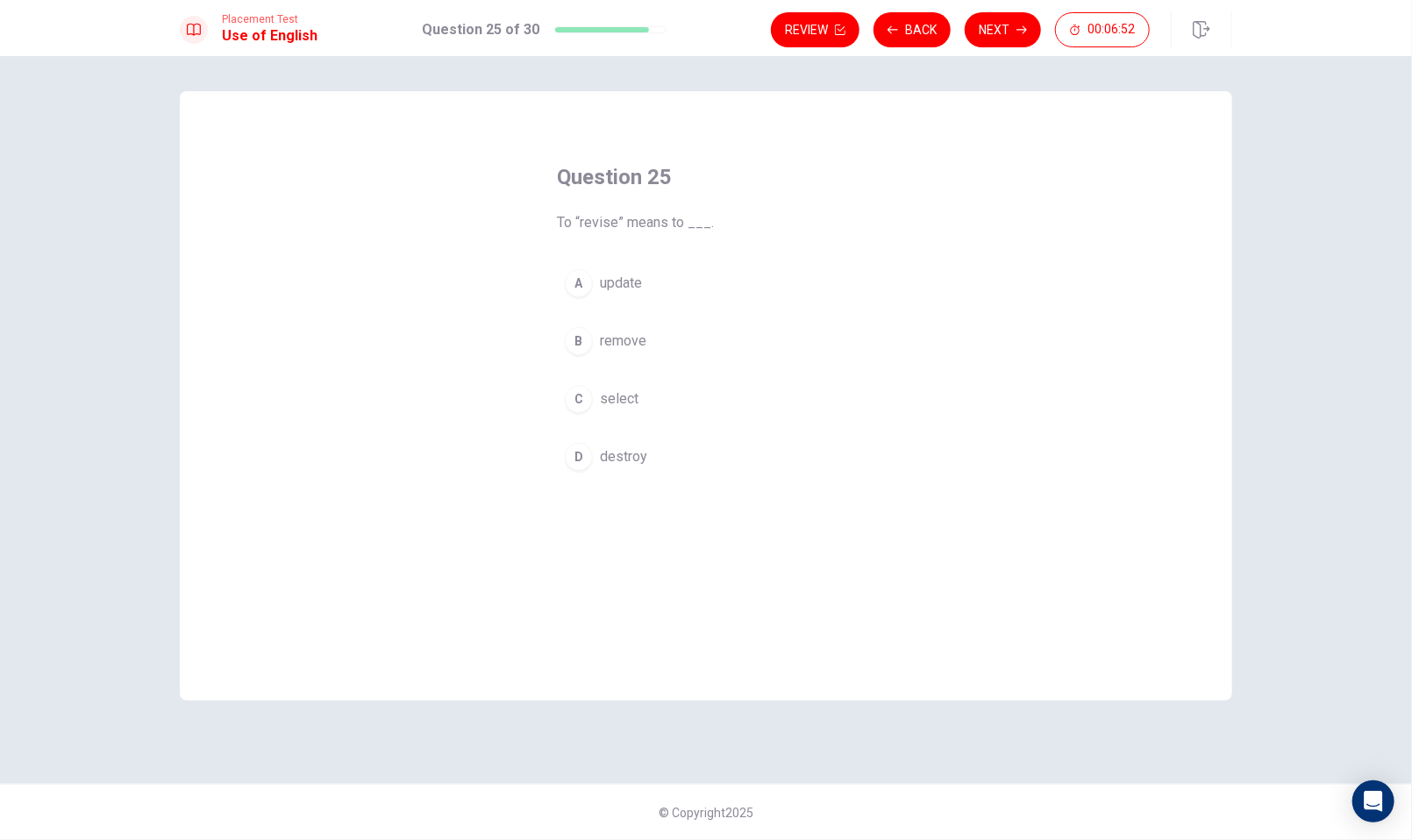
click at [576, 289] on div "A" at bounding box center [579, 283] width 28 height 28
click at [993, 33] on button "Next" at bounding box center [1002, 30] width 76 height 36
drag, startPoint x: 582, startPoint y: 343, endPoint x: 590, endPoint y: 341, distance: 8.2
click at [581, 343] on div "B" at bounding box center [579, 341] width 28 height 28
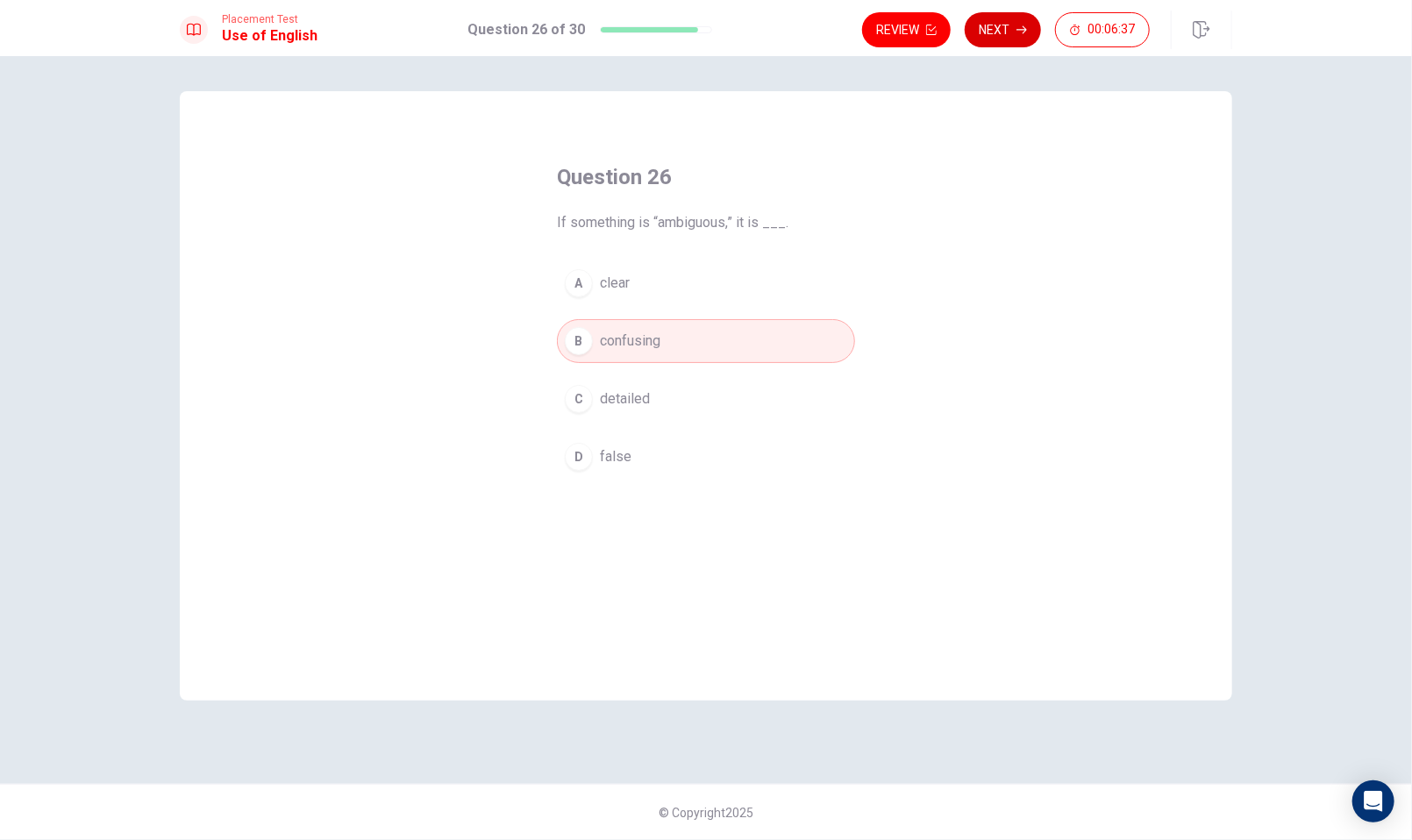
click at [992, 36] on button "Next" at bounding box center [1002, 30] width 76 height 36
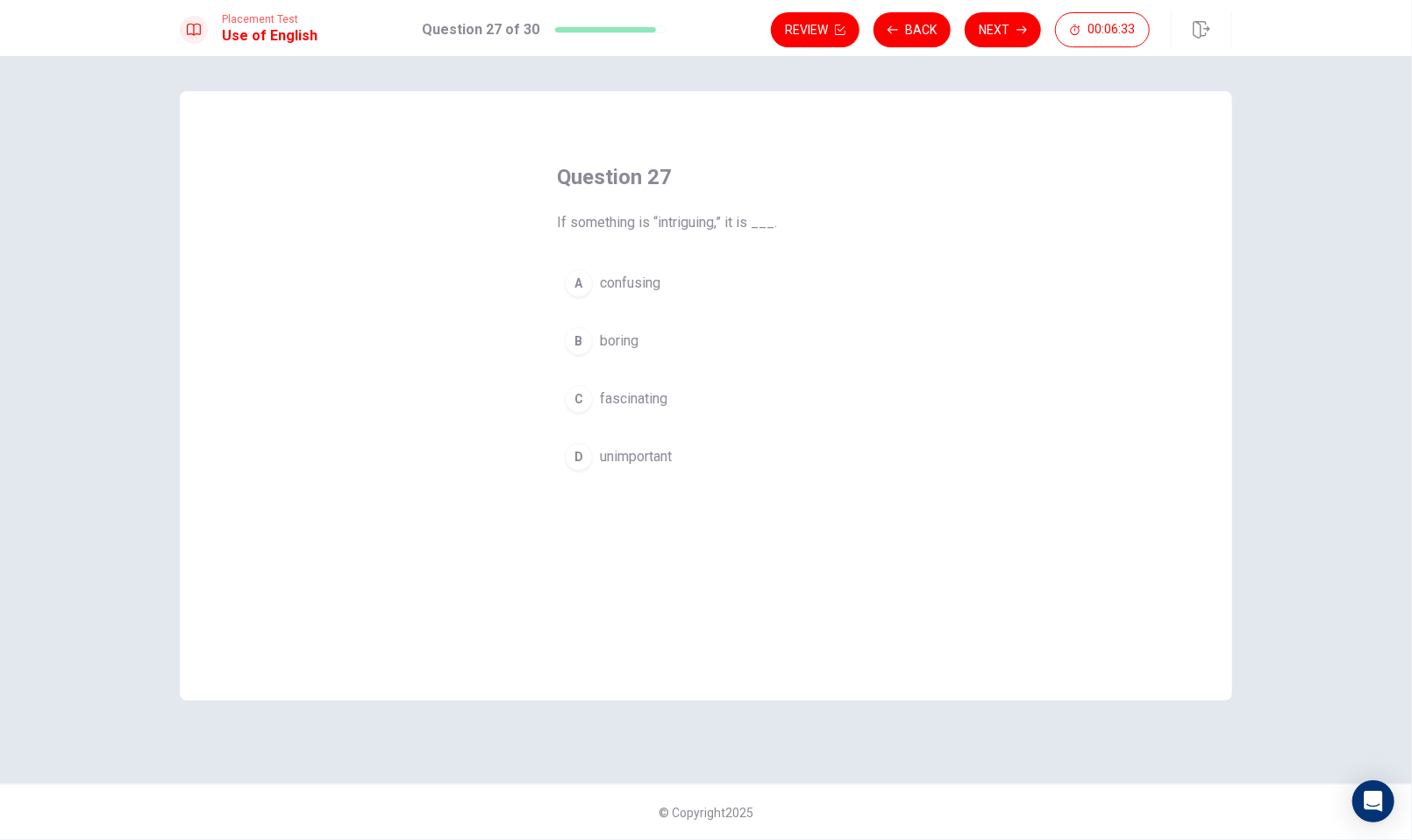
click at [592, 403] on button "C fascinating" at bounding box center [706, 399] width 298 height 43
click at [985, 36] on button "Next" at bounding box center [1002, 30] width 76 height 36
click at [583, 284] on div "A" at bounding box center [579, 283] width 28 height 28
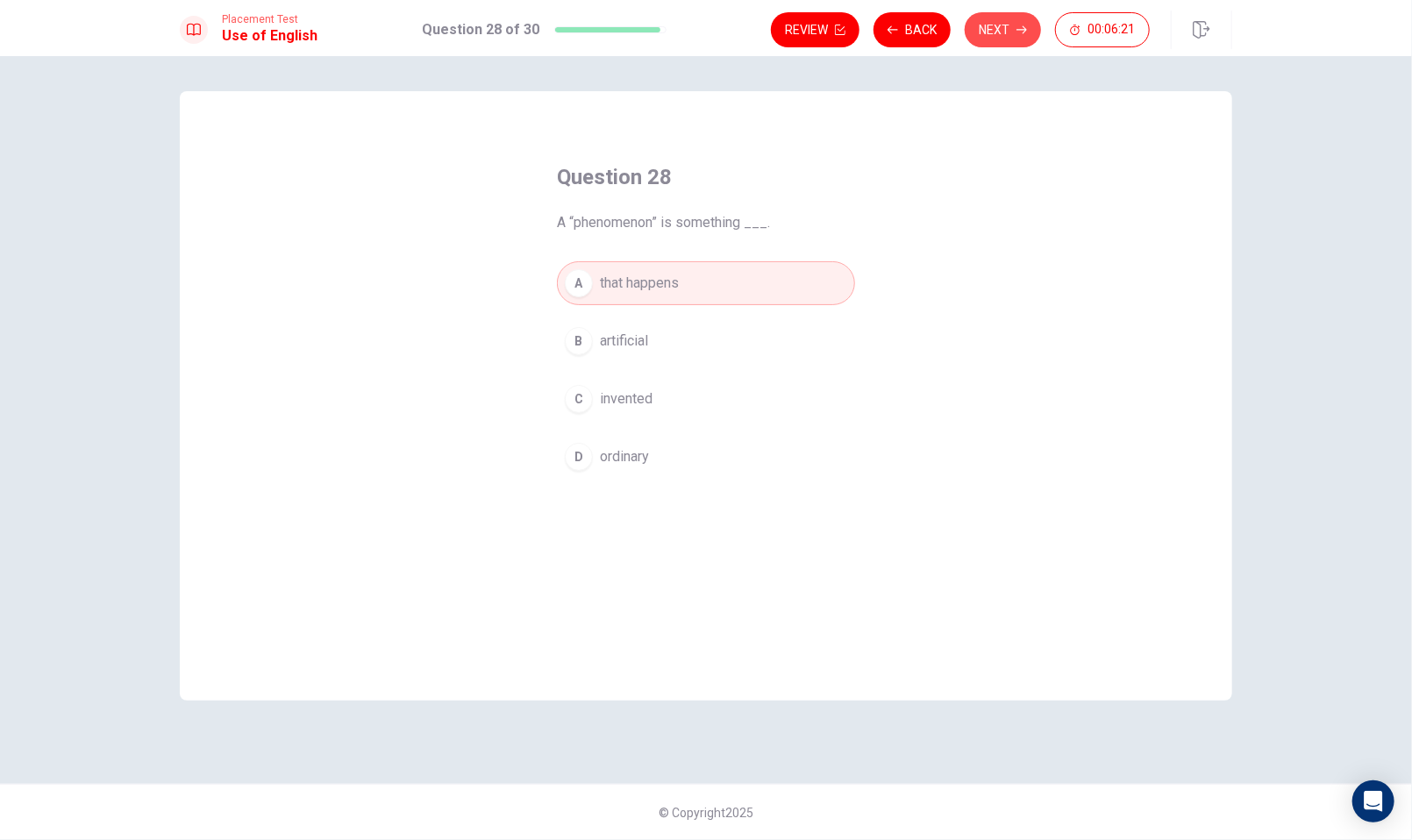
click at [1011, 46] on button "Next" at bounding box center [1002, 30] width 76 height 36
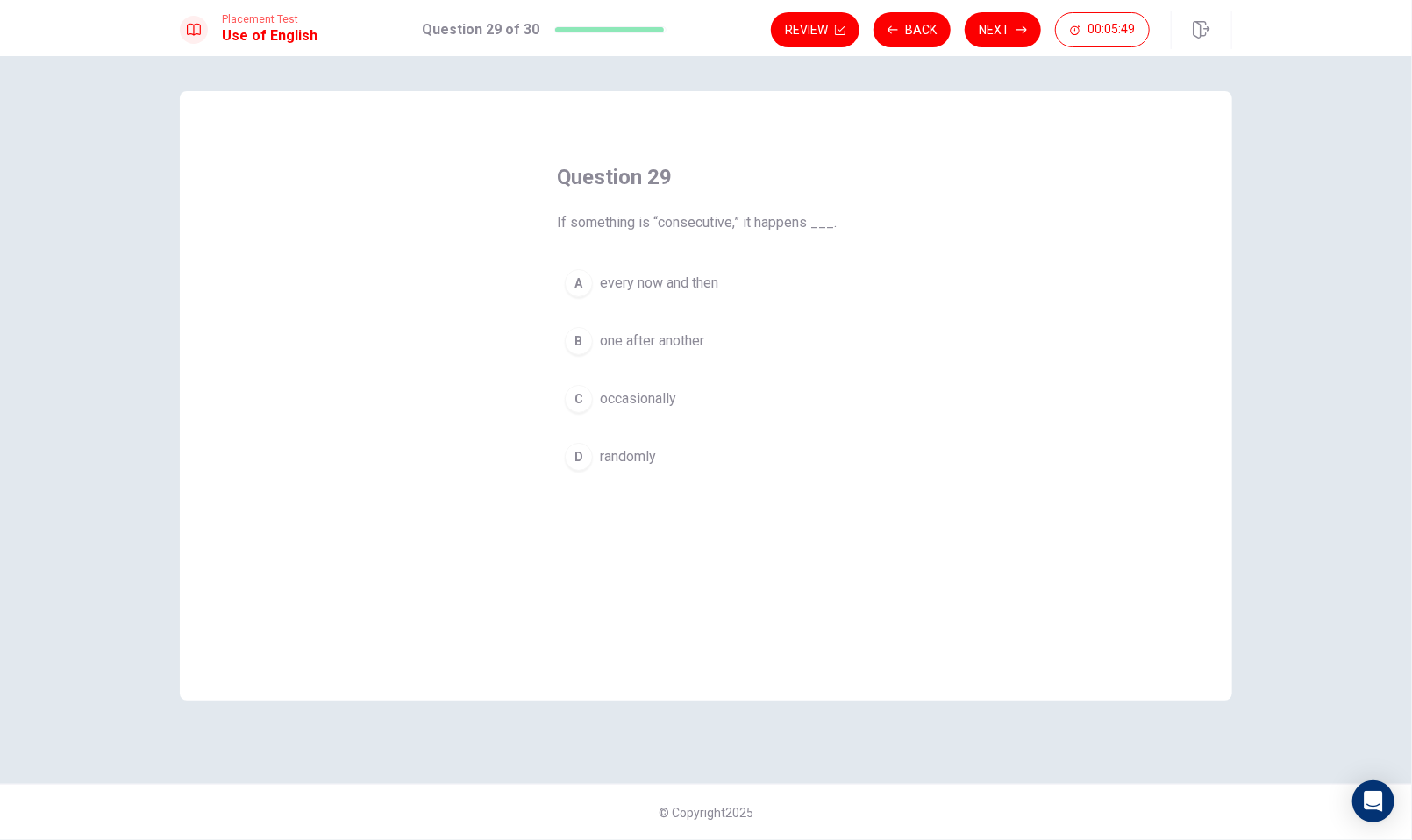
click at [658, 344] on span "one after another" at bounding box center [653, 341] width 105 height 21
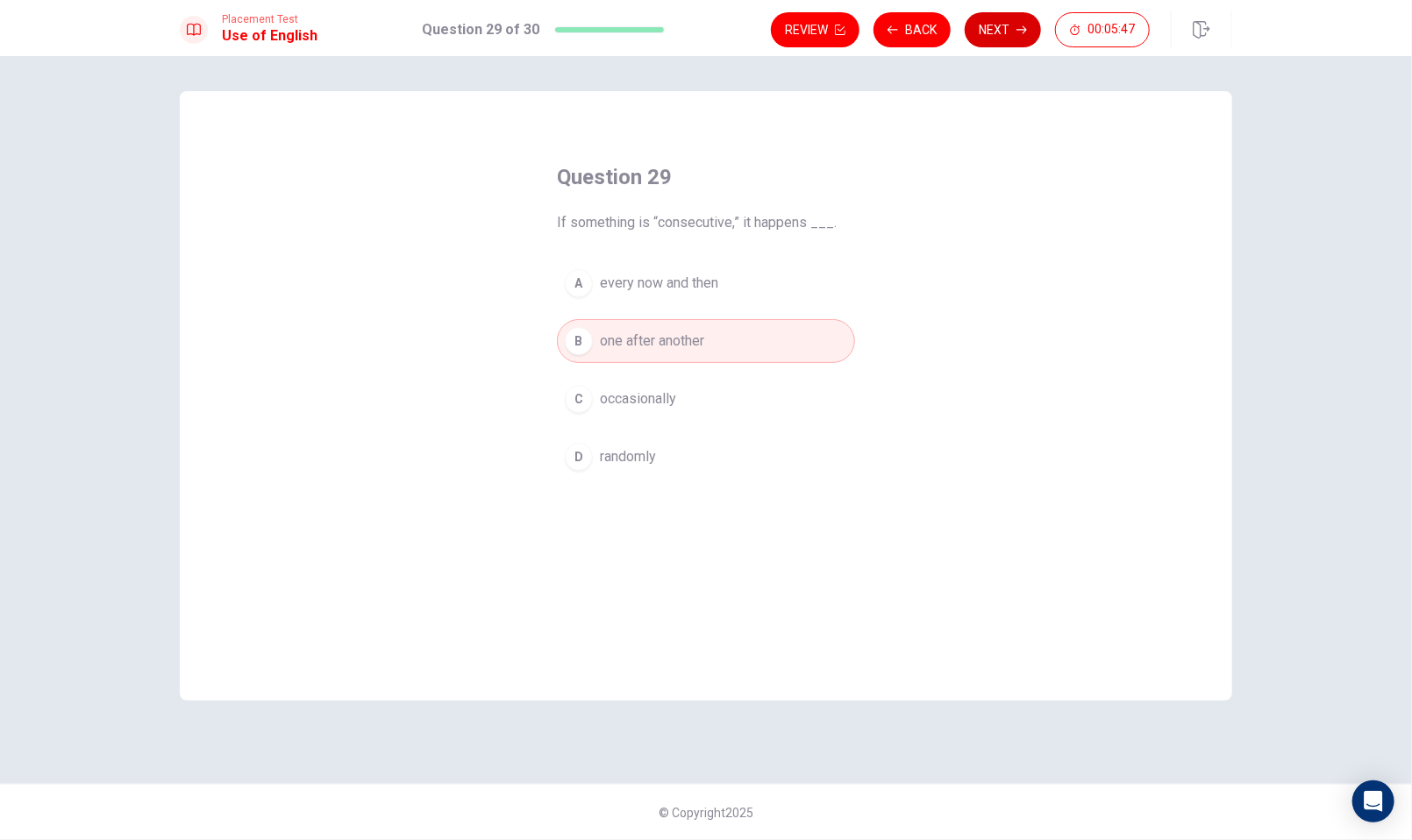
click at [1002, 33] on button "Next" at bounding box center [1002, 30] width 76 height 36
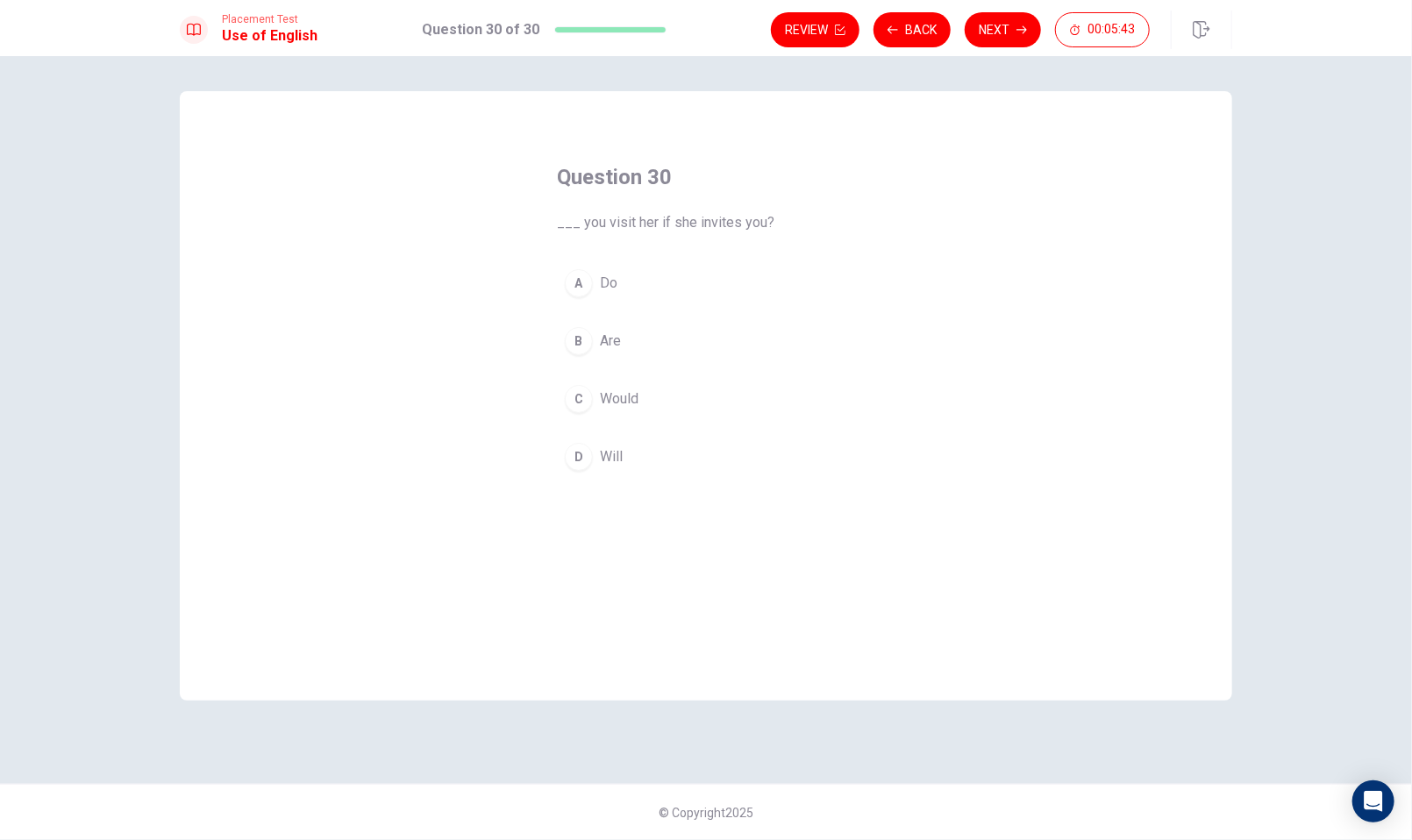
click at [615, 451] on span "Will" at bounding box center [611, 456] width 23 height 21
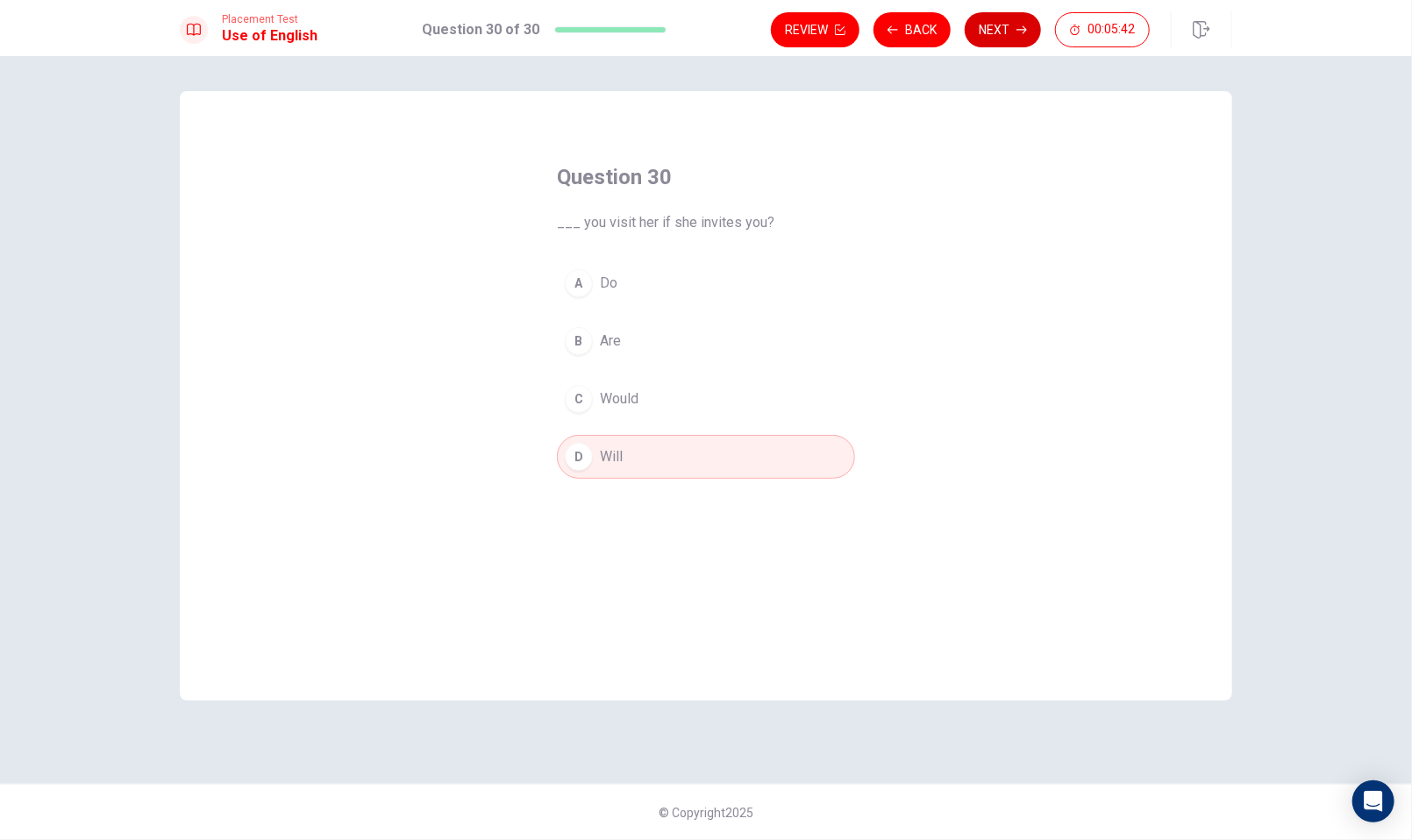
click at [1000, 20] on button "Next" at bounding box center [1002, 30] width 76 height 36
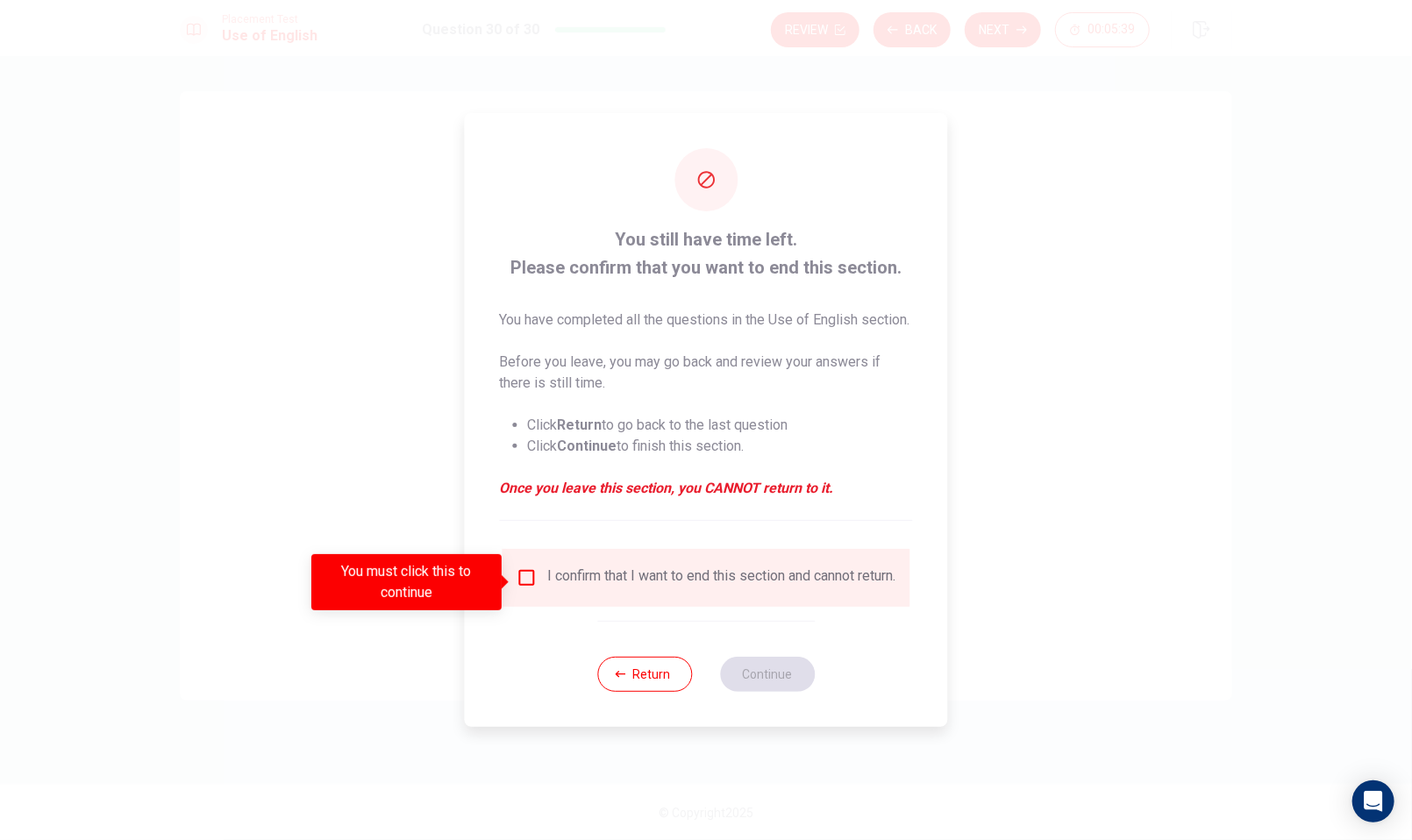
drag, startPoint x: 519, startPoint y: 584, endPoint x: 733, endPoint y: 611, distance: 215.7
click at [529, 584] on input "You must click this to continue" at bounding box center [526, 577] width 21 height 21
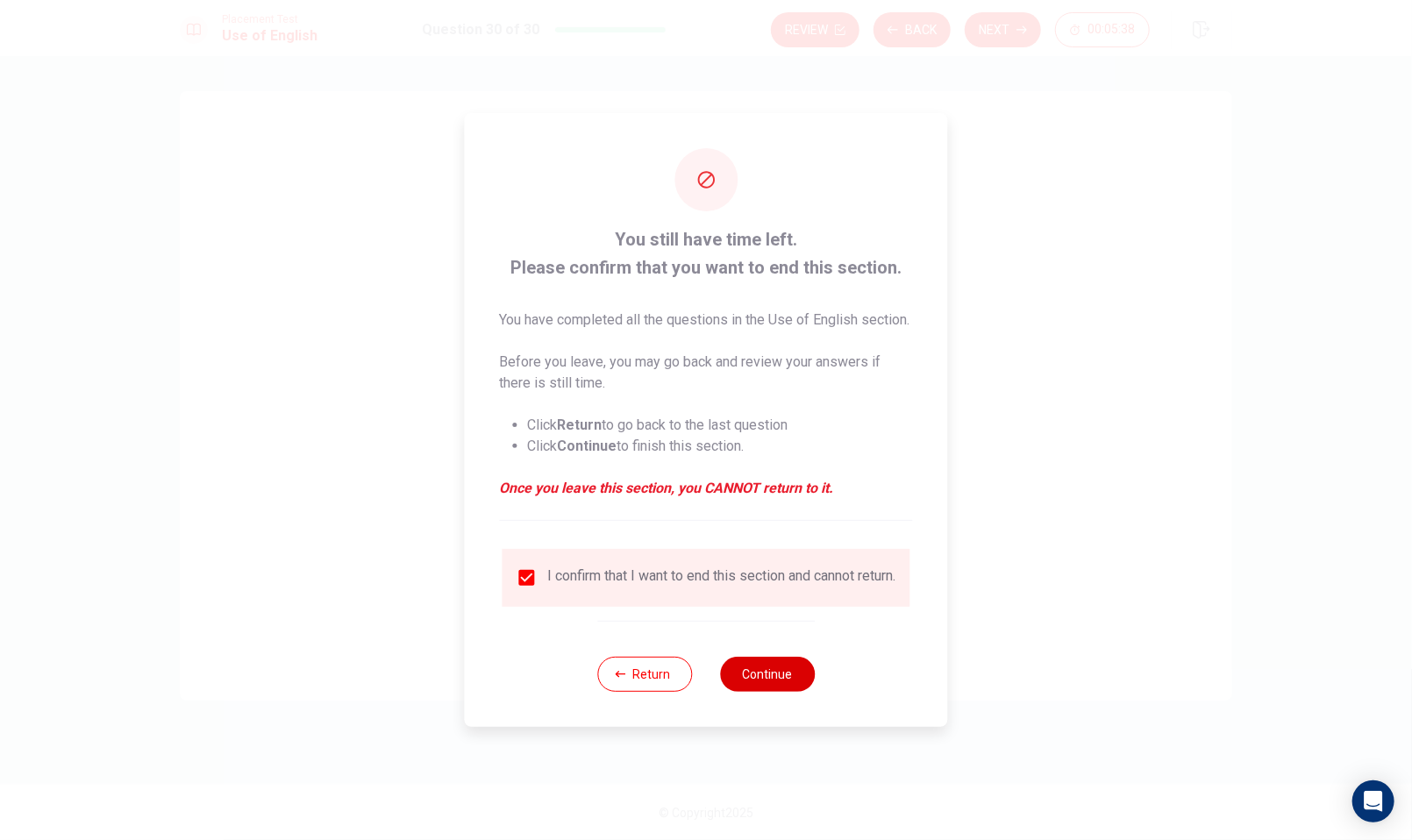
click at [764, 681] on button "Continue" at bounding box center [767, 674] width 95 height 36
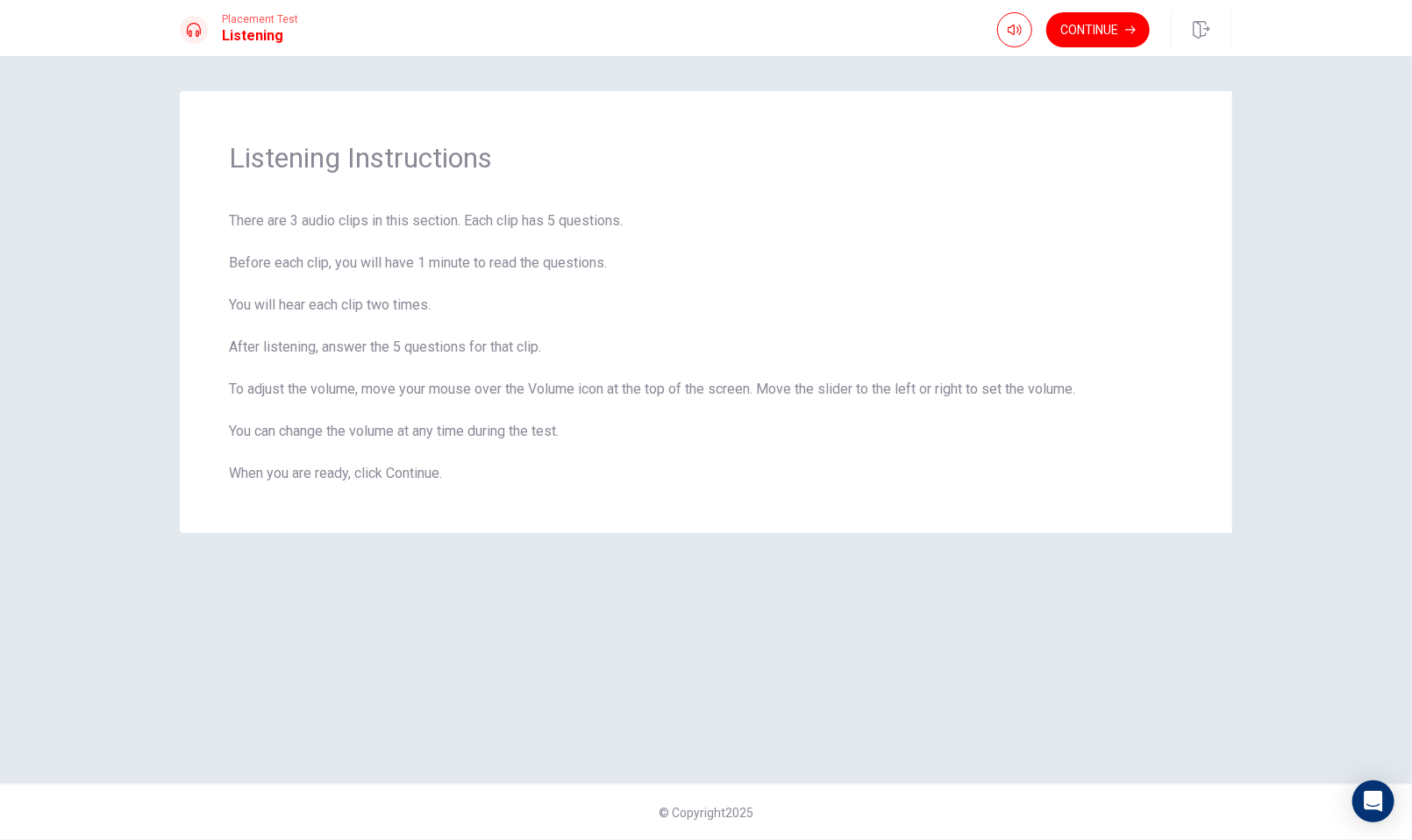
click at [1103, 29] on button "Continue" at bounding box center [1098, 30] width 104 height 36
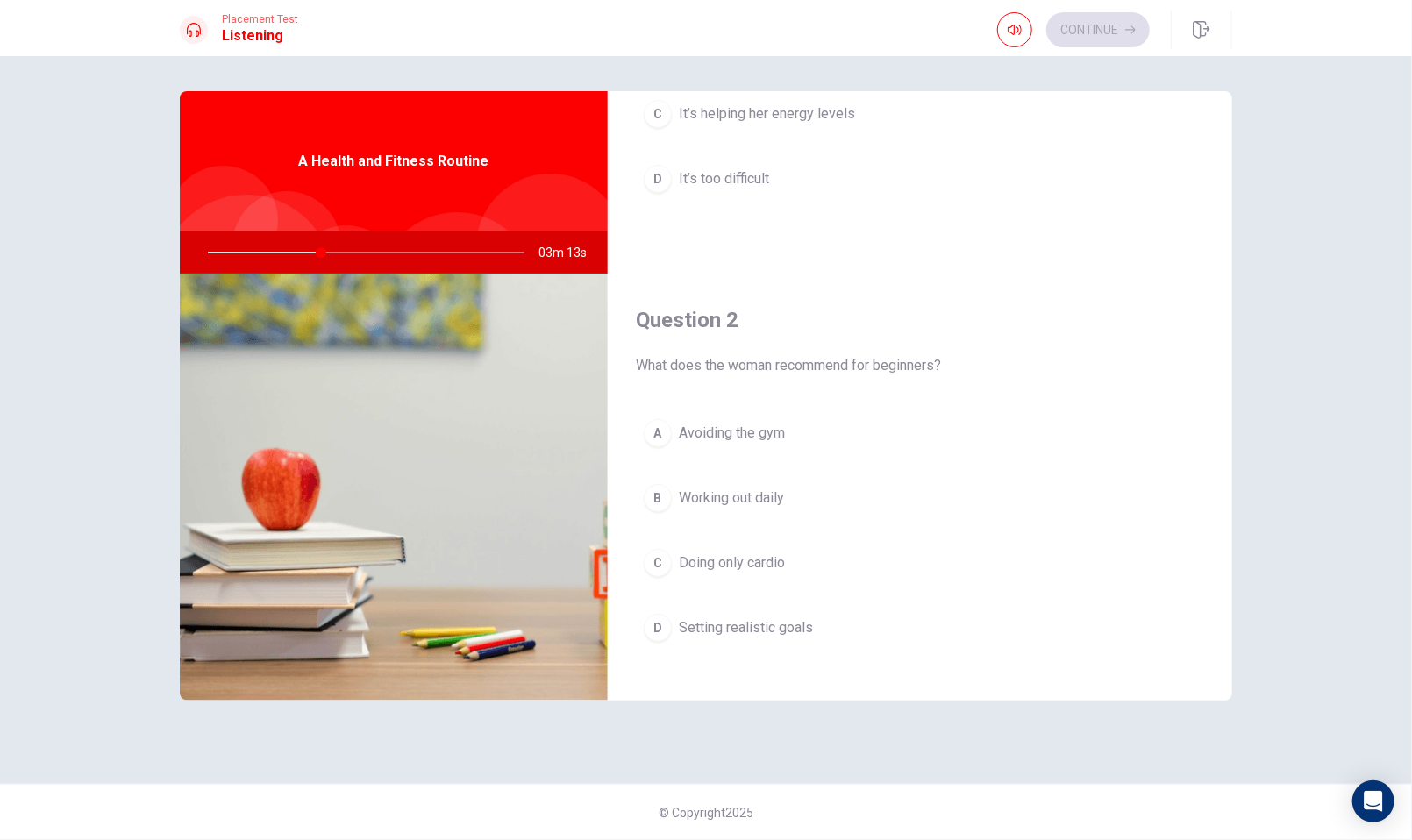
scroll to position [263, 0]
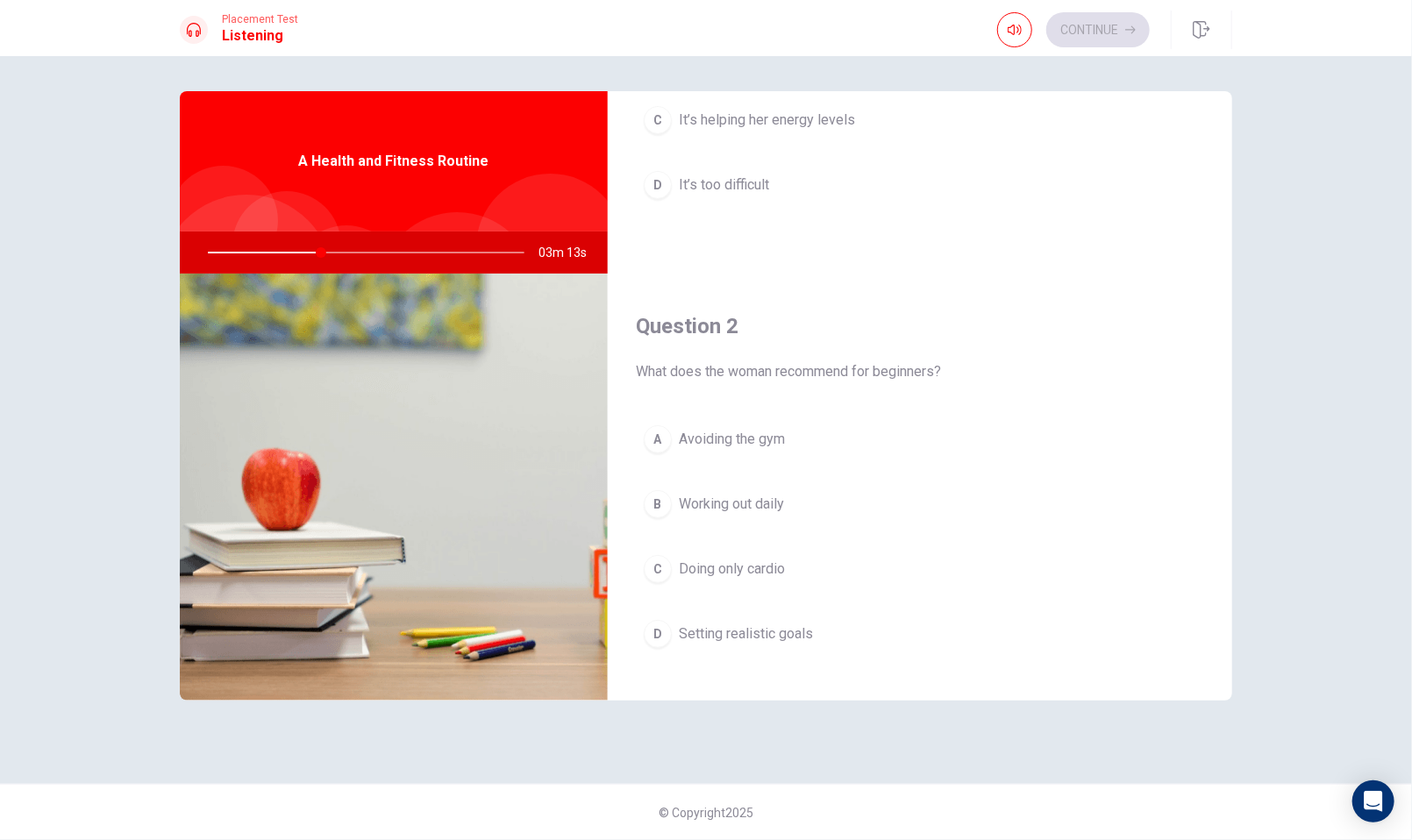
click at [734, 117] on span "It’s helping her energy levels" at bounding box center [766, 119] width 177 height 21
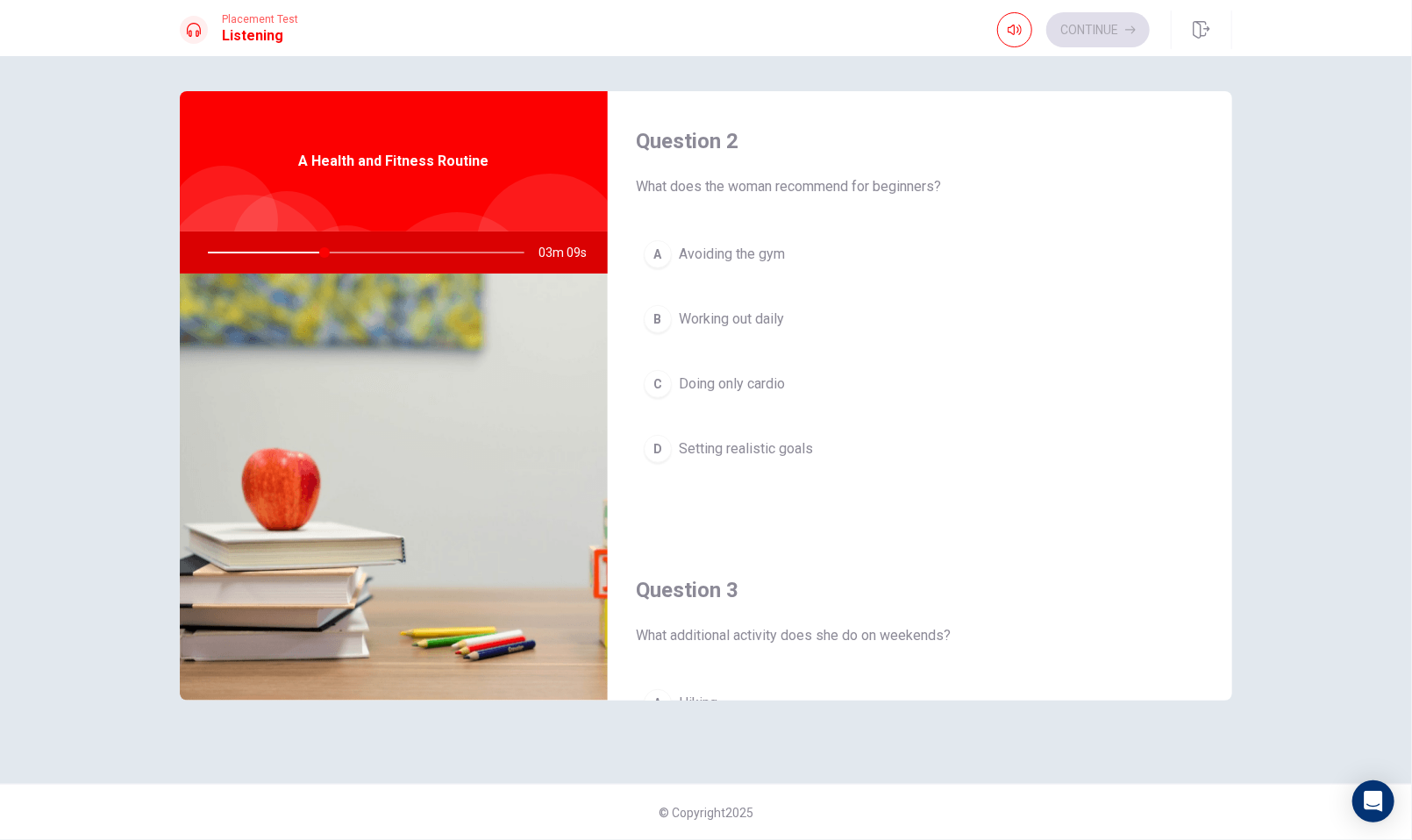
scroll to position [438, 0]
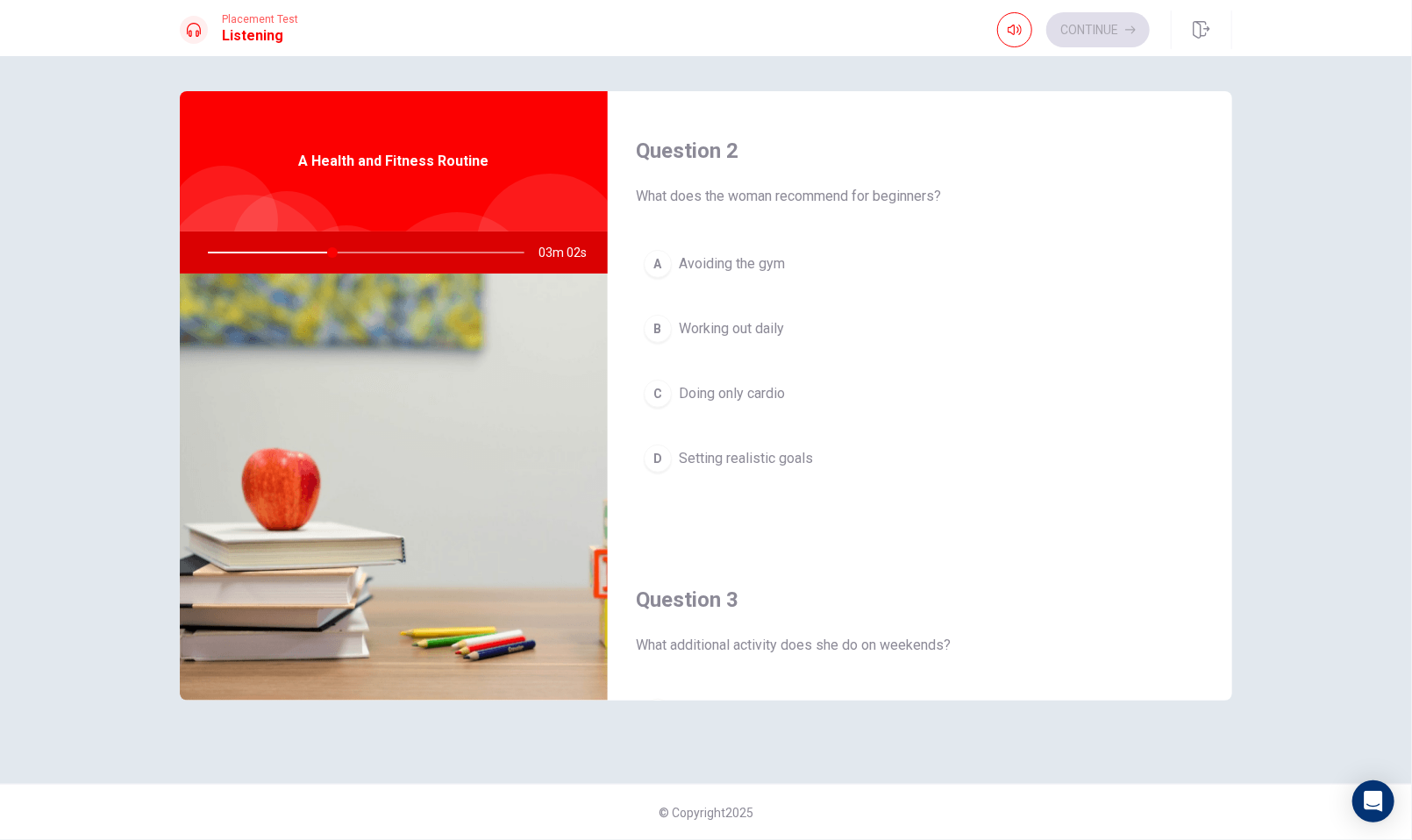
click at [708, 451] on span "Setting realistic goals" at bounding box center [745, 458] width 134 height 21
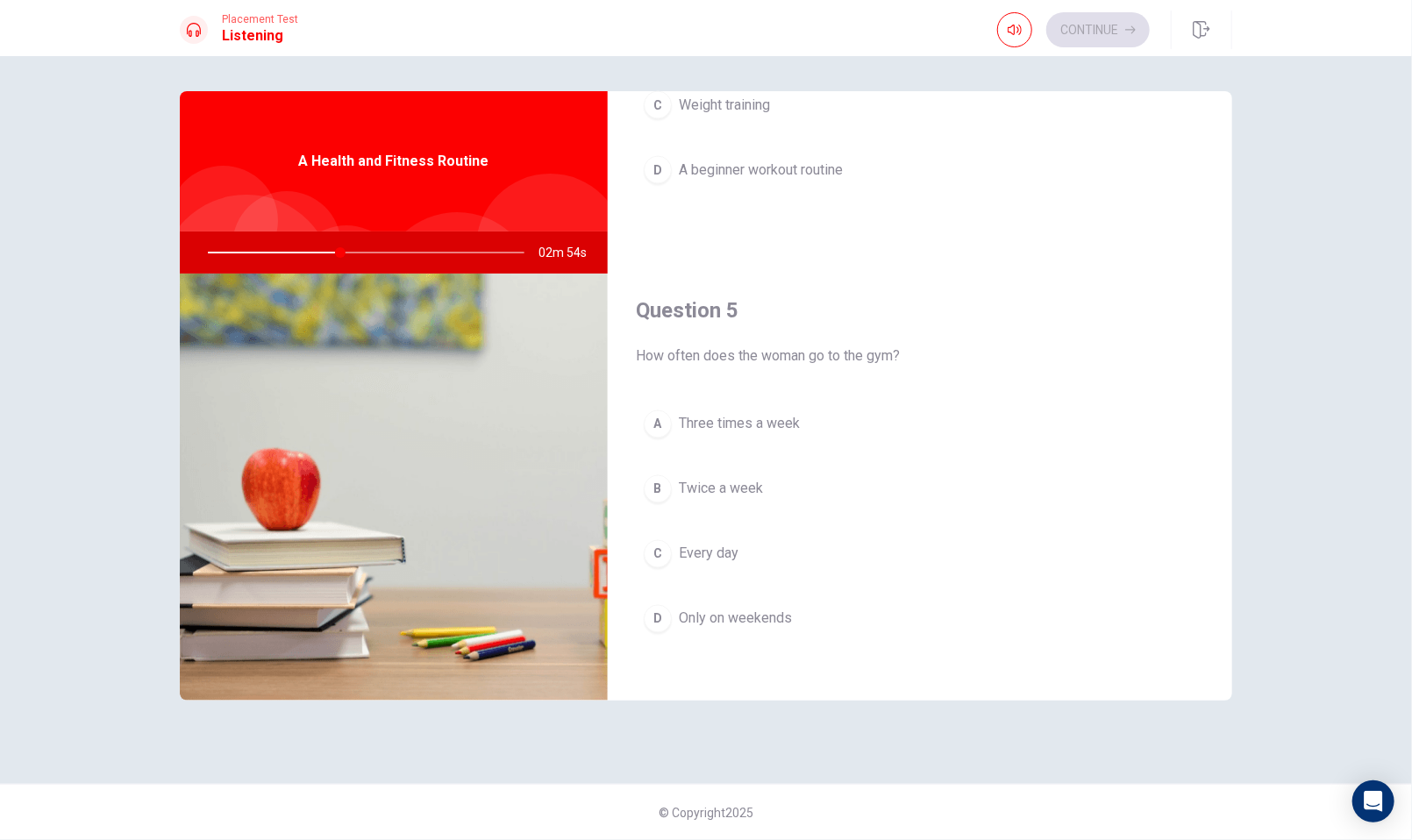
scroll to position [1627, 0]
click at [733, 422] on span "Three times a week" at bounding box center [739, 421] width 121 height 21
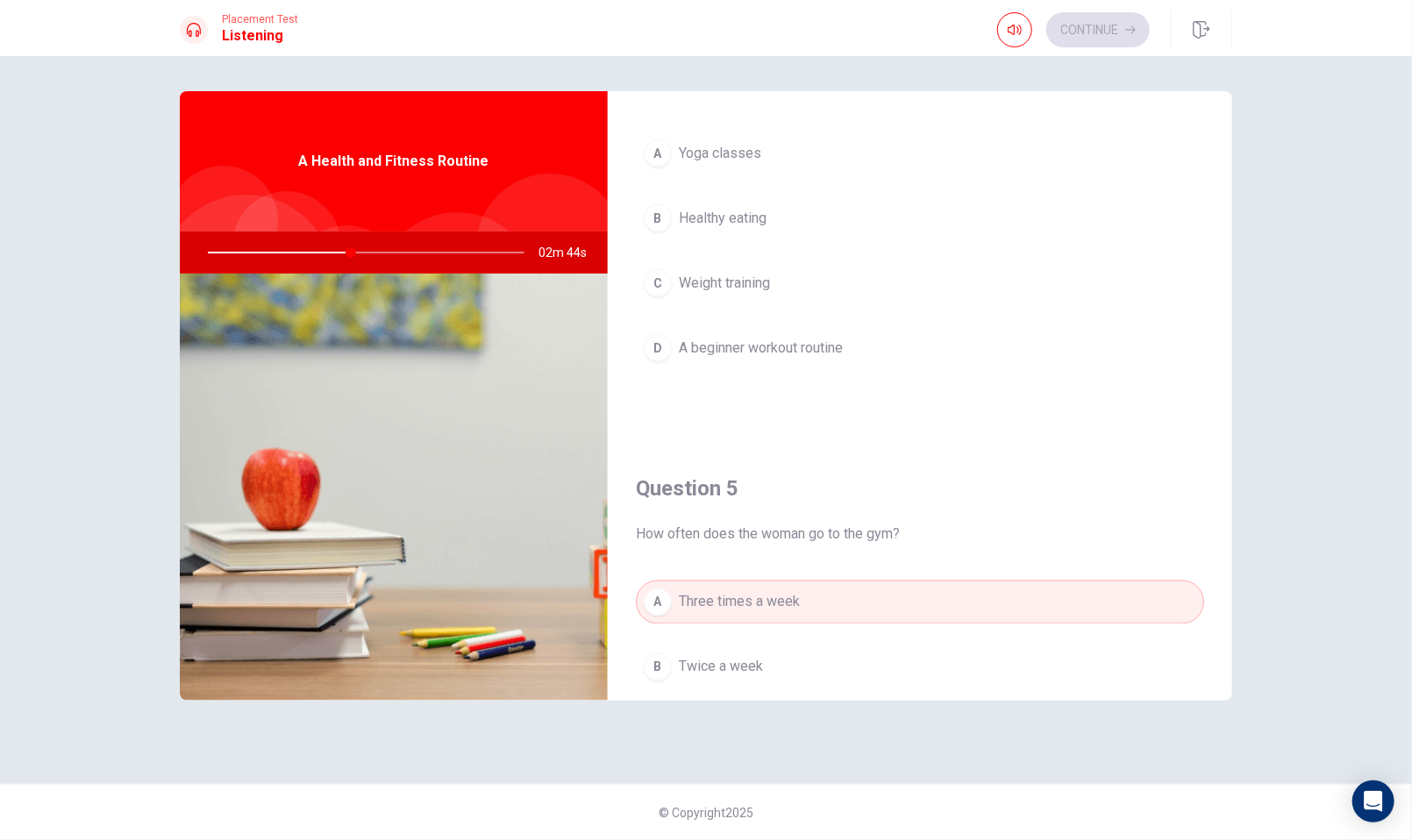
scroll to position [1364, 0]
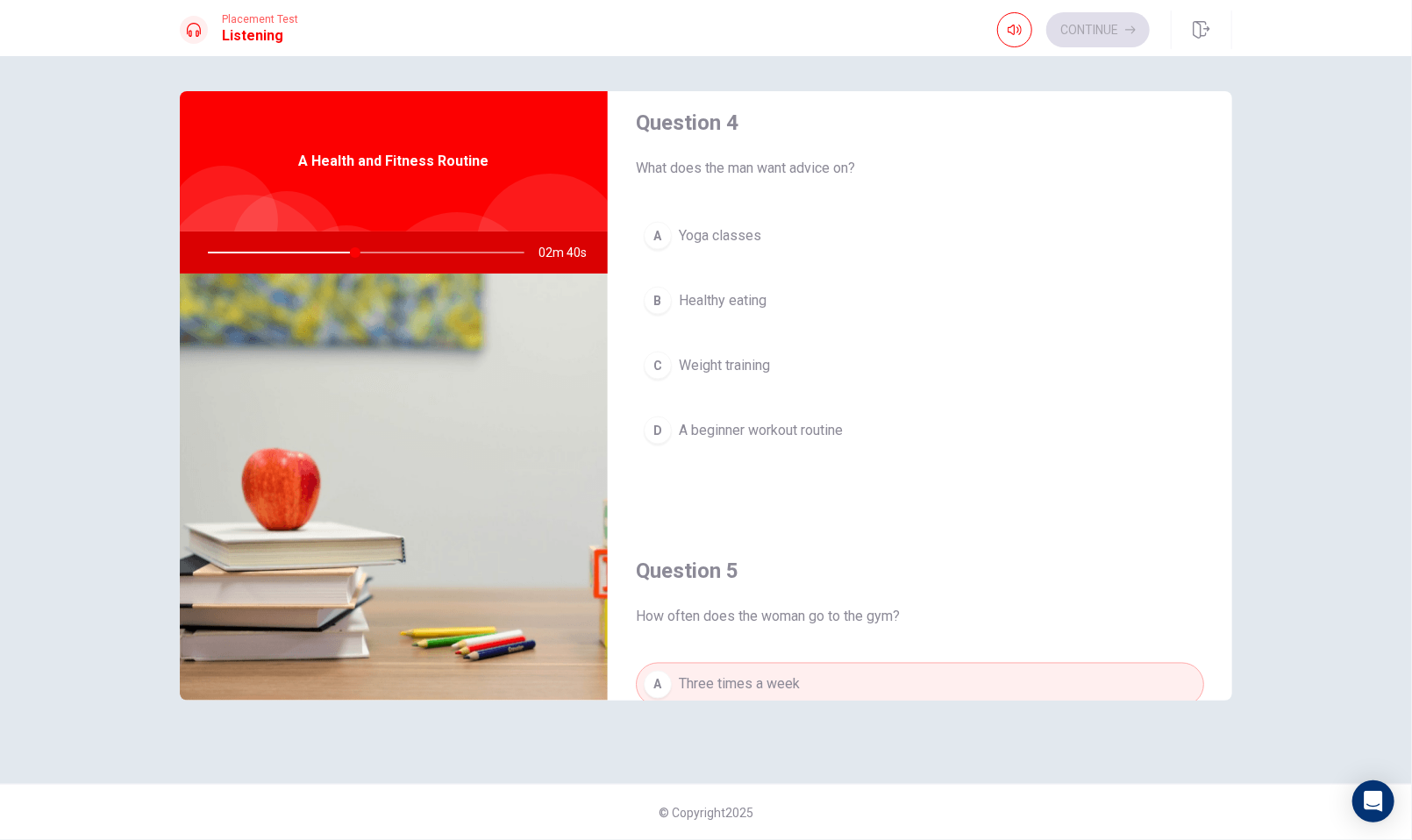
click at [779, 443] on button "D A beginner workout routine" at bounding box center [920, 430] width 569 height 43
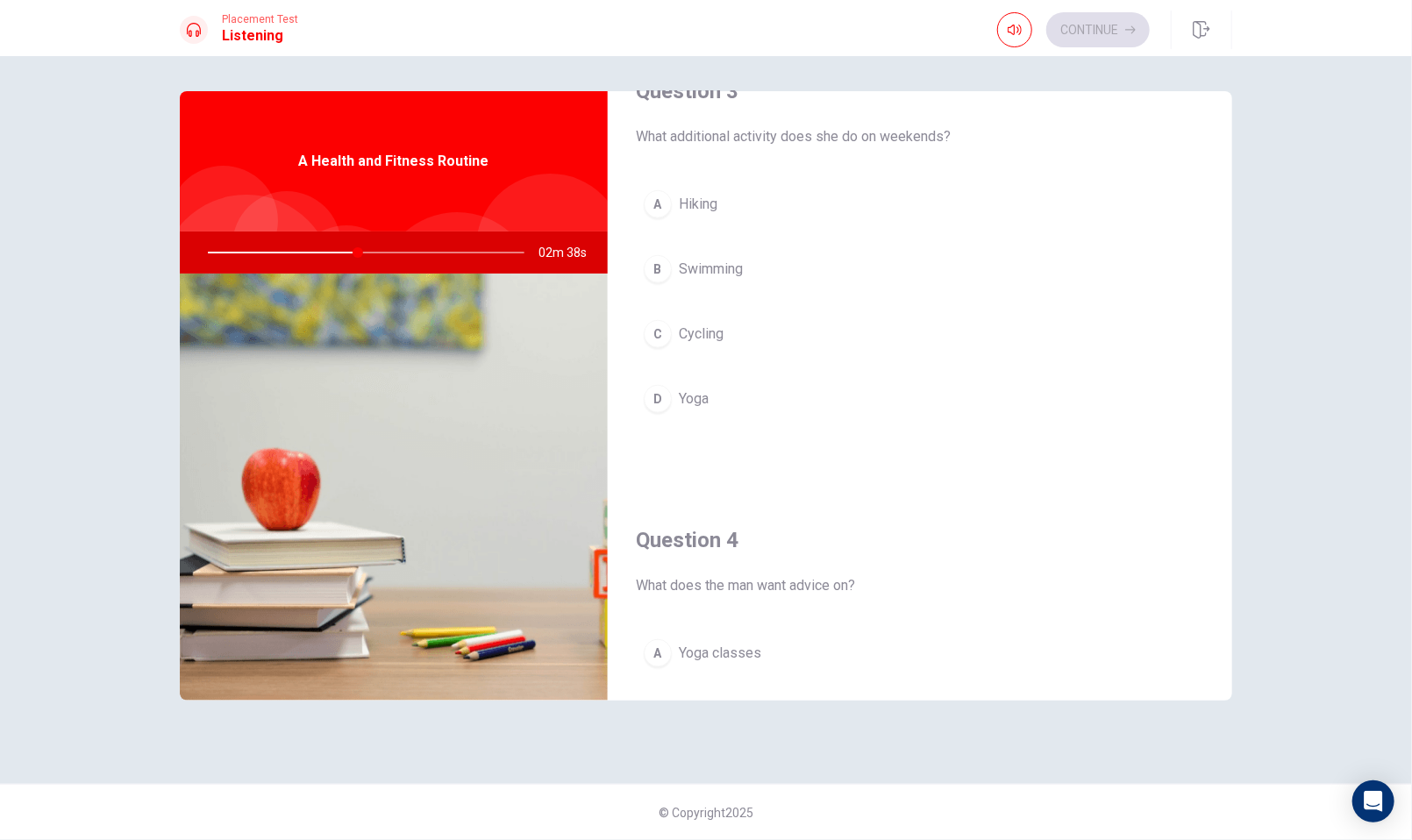
scroll to position [750, 0]
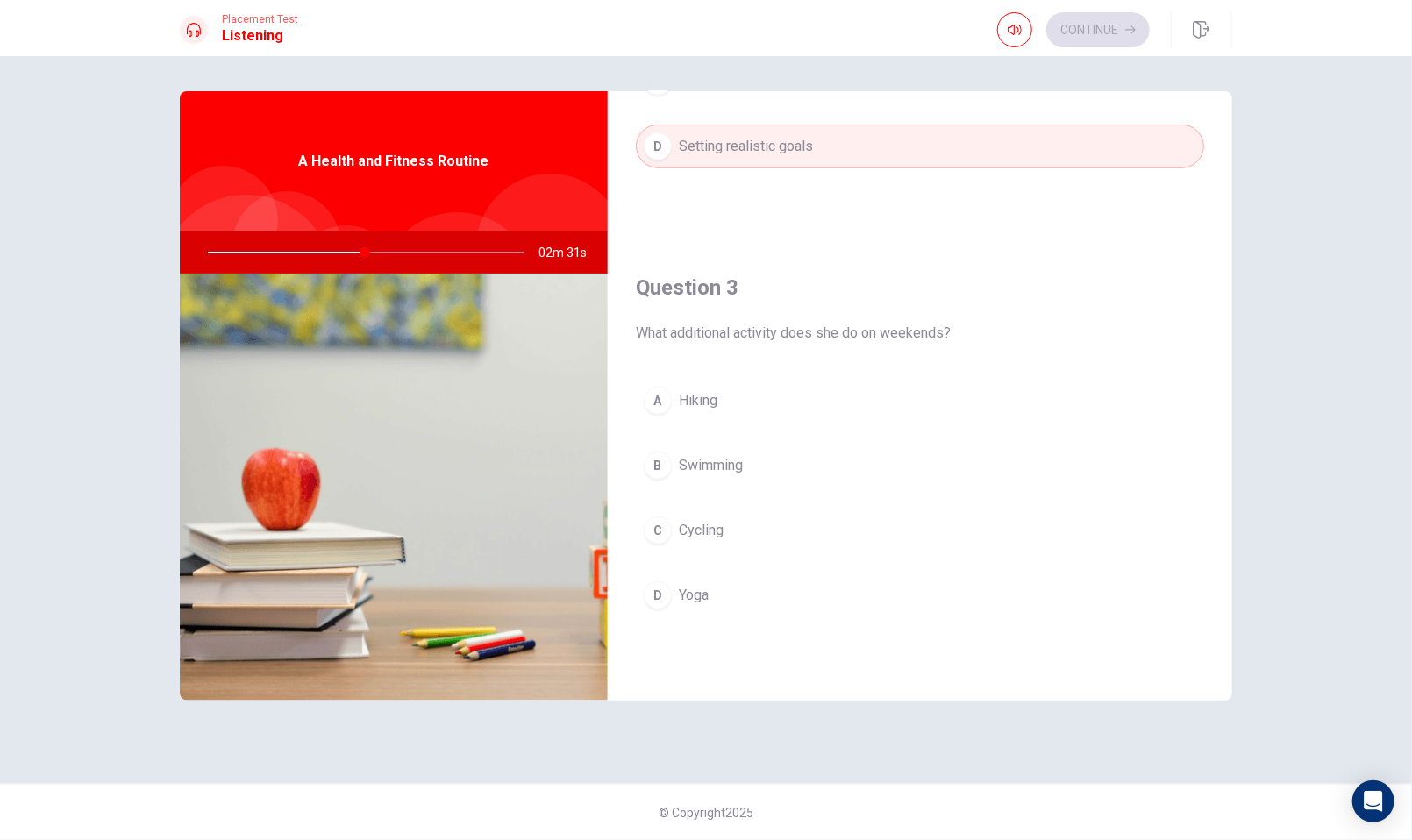
click at [678, 587] on span "Yoga" at bounding box center [693, 594] width 30 height 21
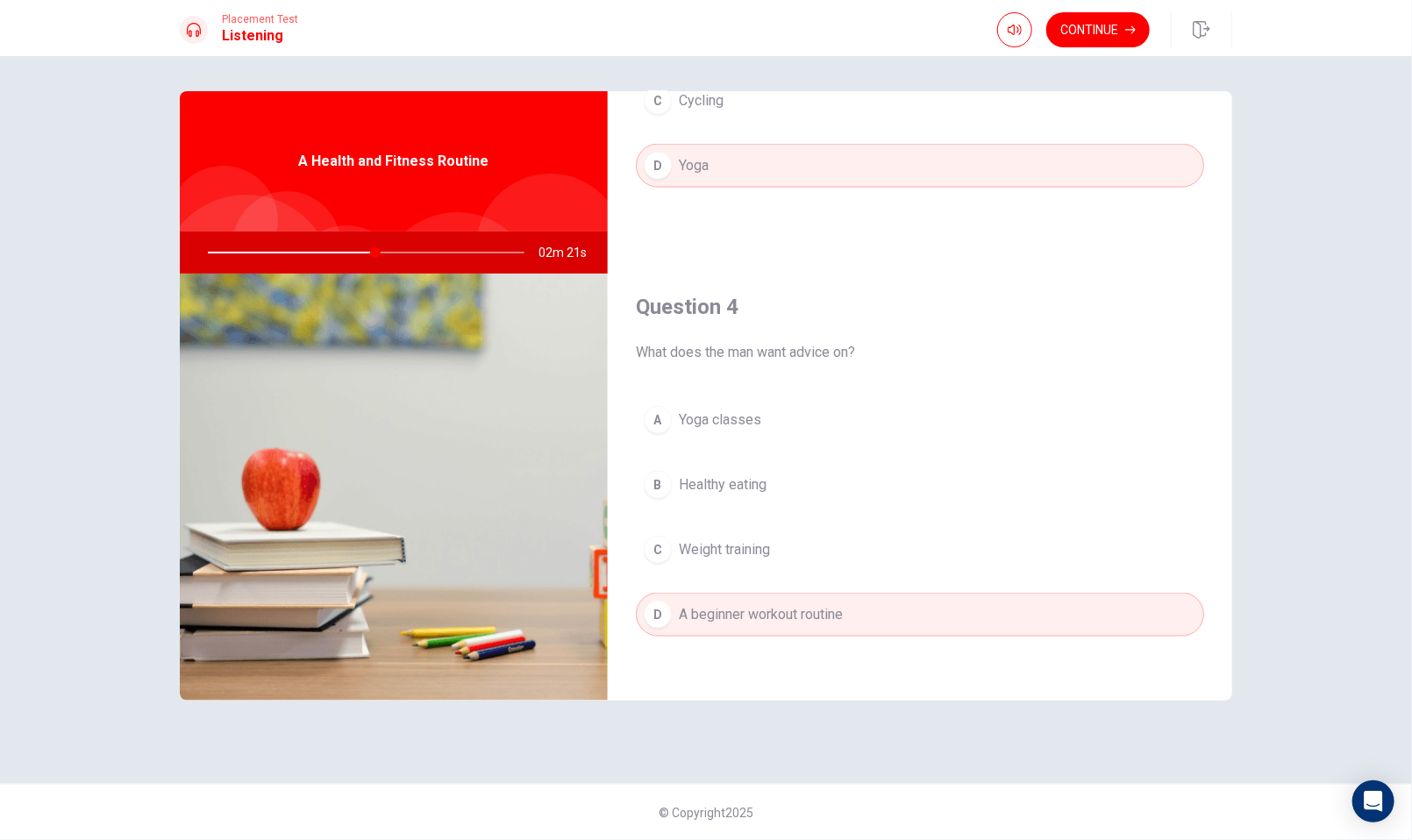
scroll to position [1188, 0]
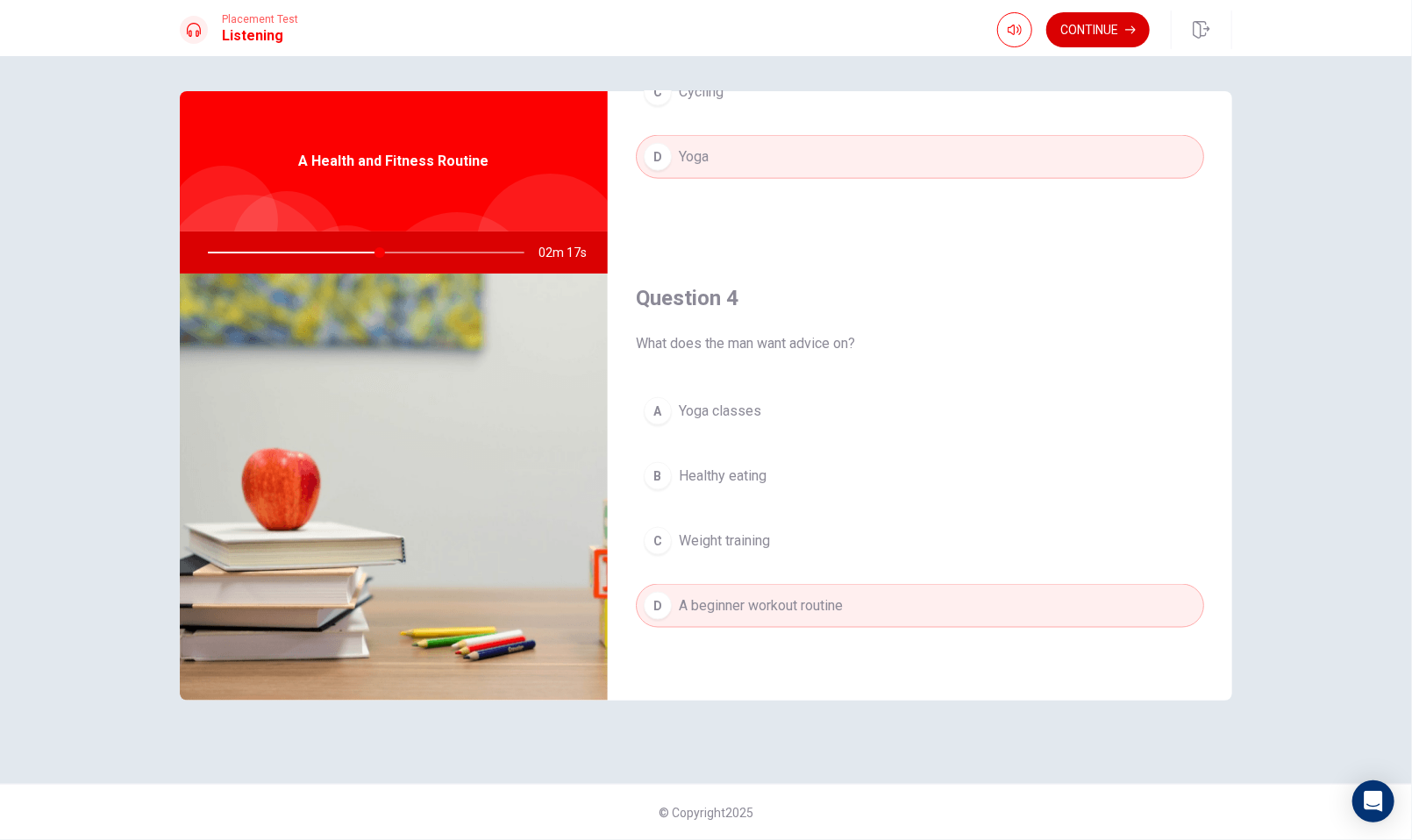
click at [1107, 40] on button "Continue" at bounding box center [1098, 30] width 104 height 36
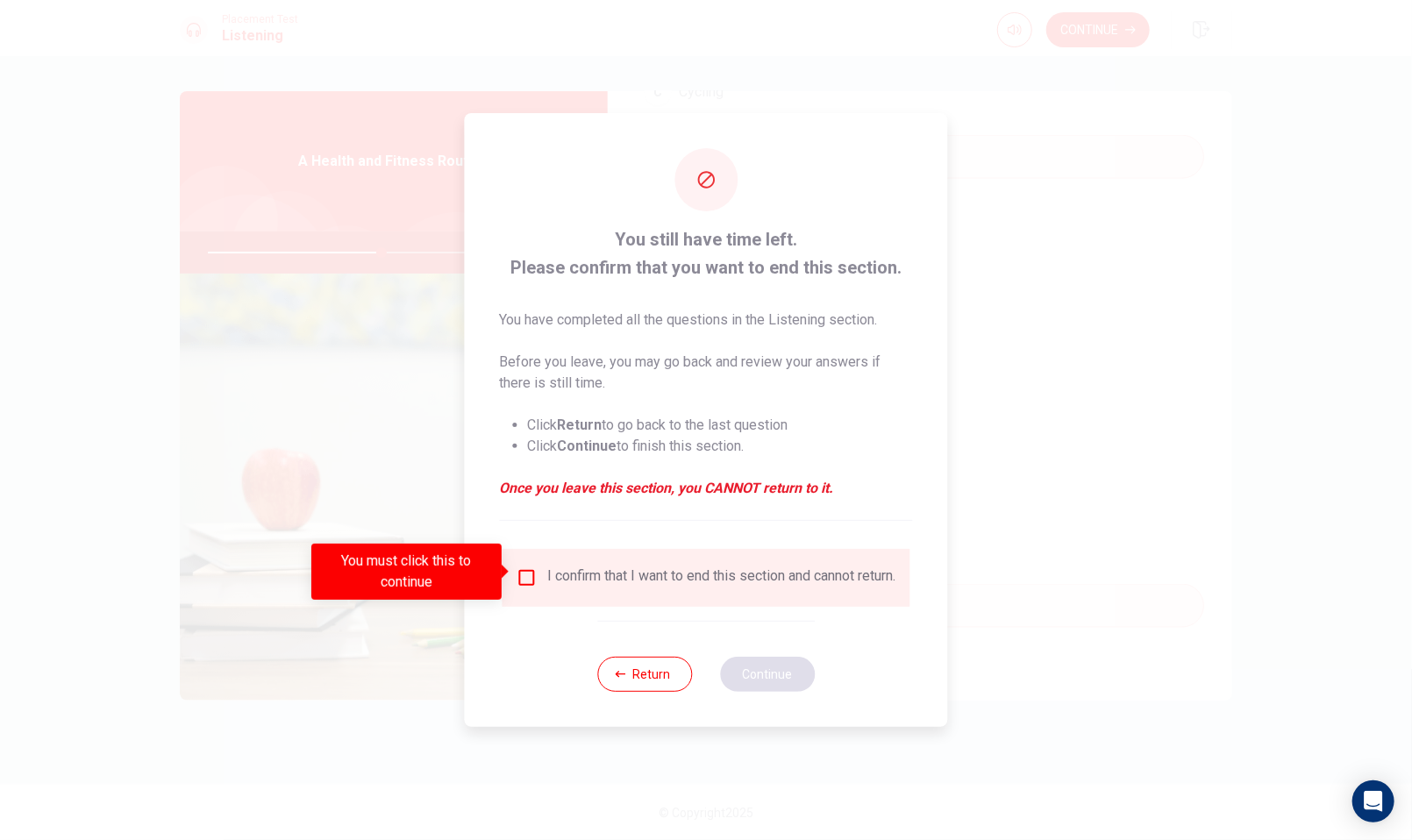
drag, startPoint x: 523, startPoint y: 574, endPoint x: 772, endPoint y: 667, distance: 265.8
click at [526, 576] on input "You must click this to continue" at bounding box center [526, 577] width 21 height 21
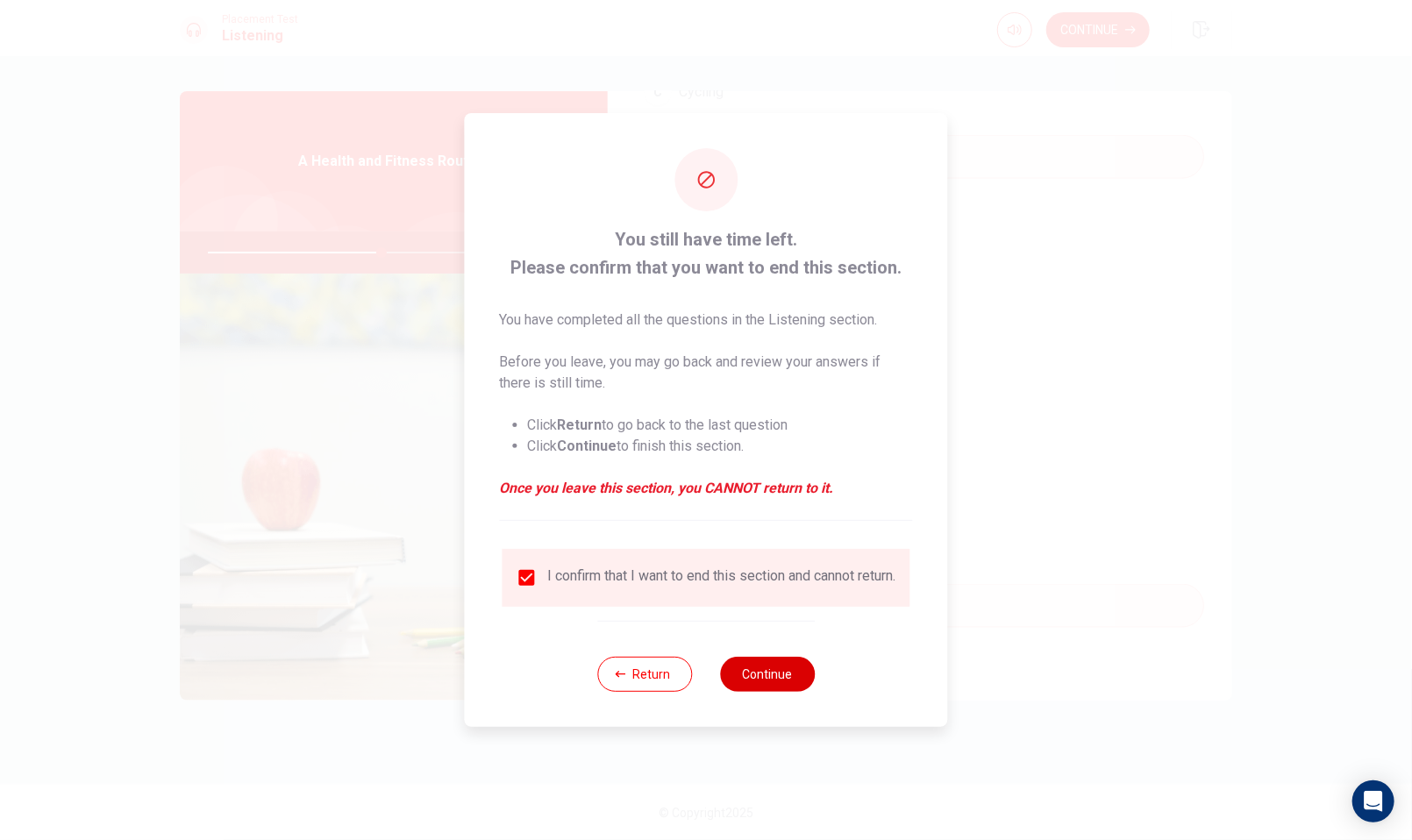
click at [782, 686] on button "Continue" at bounding box center [767, 674] width 95 height 36
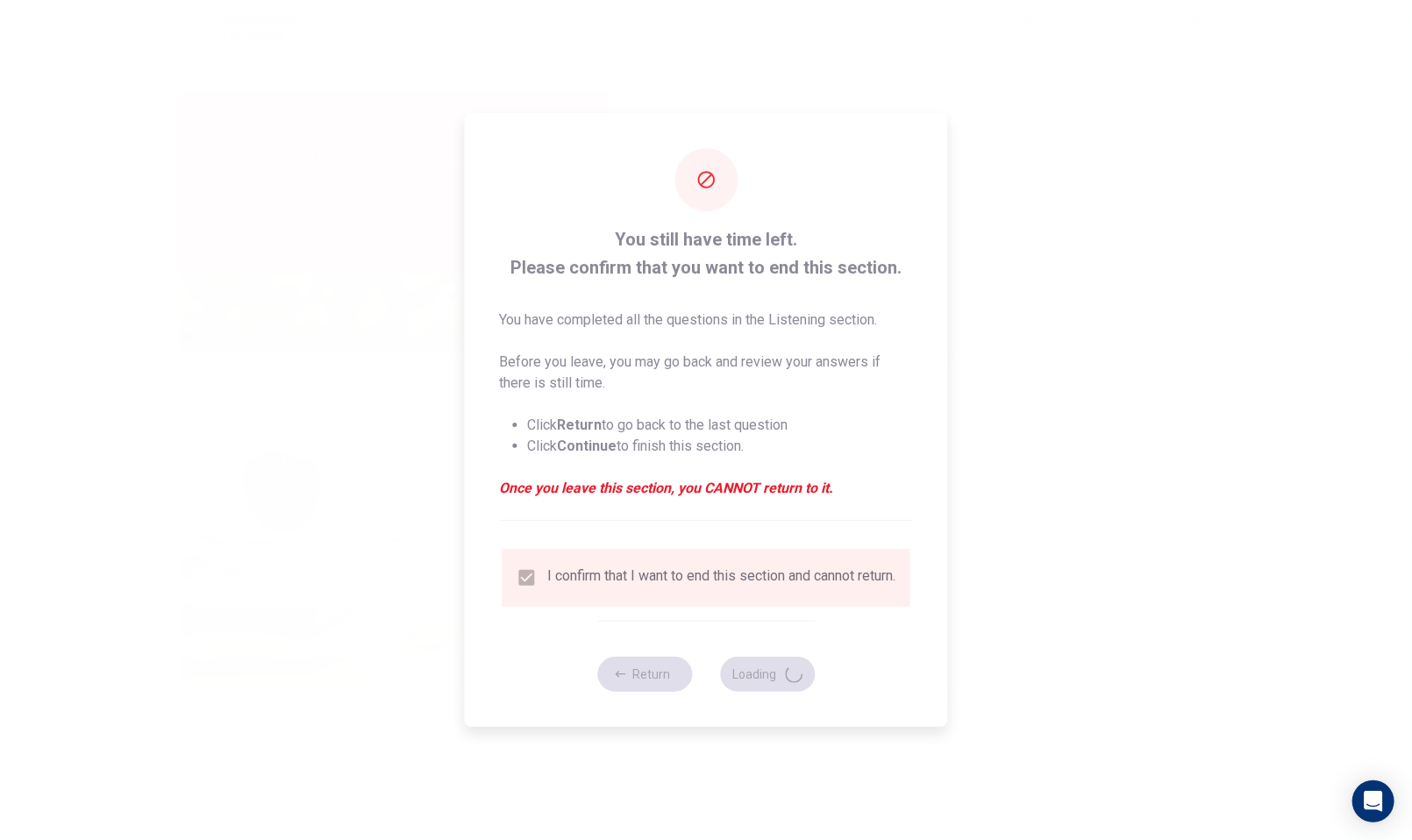
type input "56"
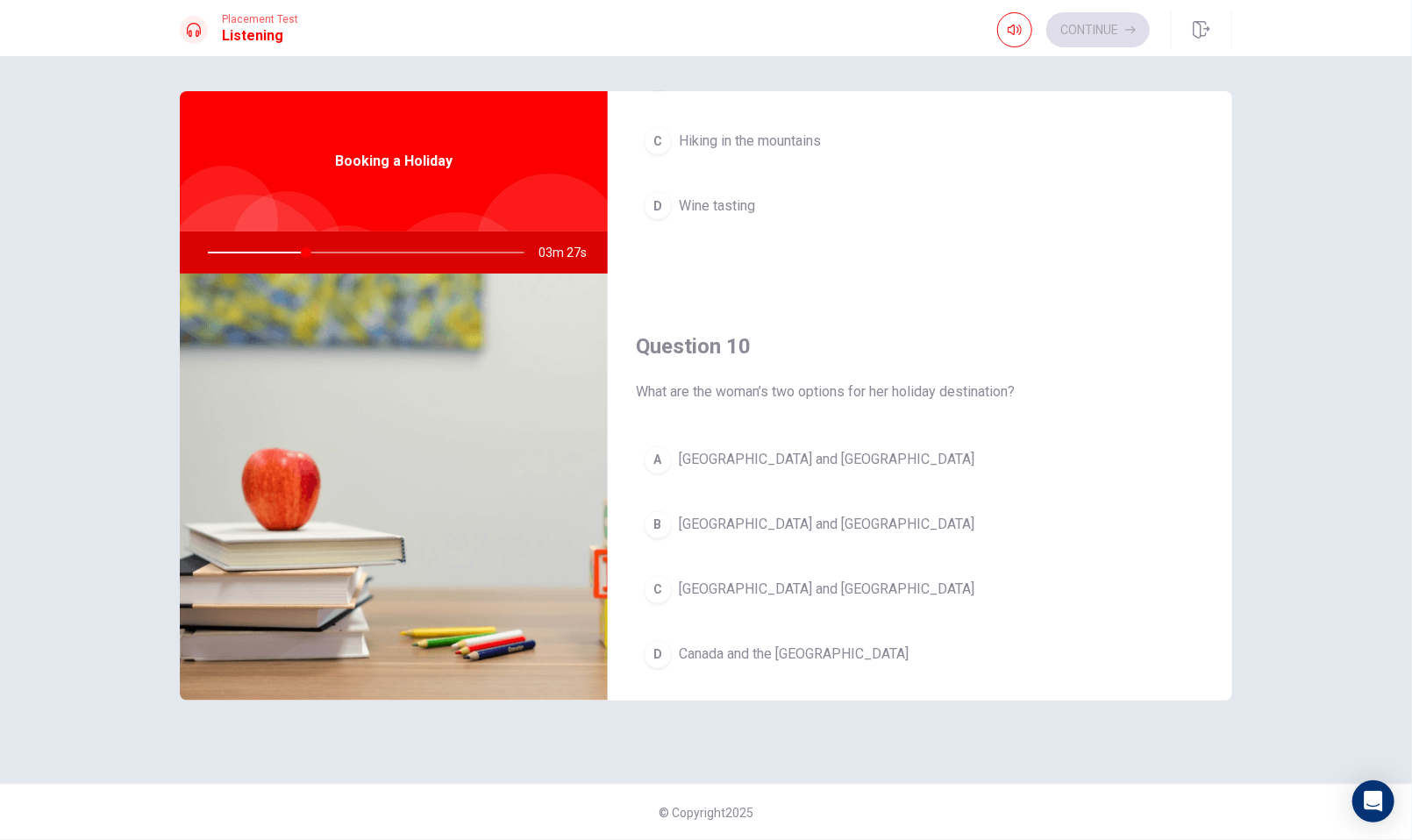
scroll to position [1627, 0]
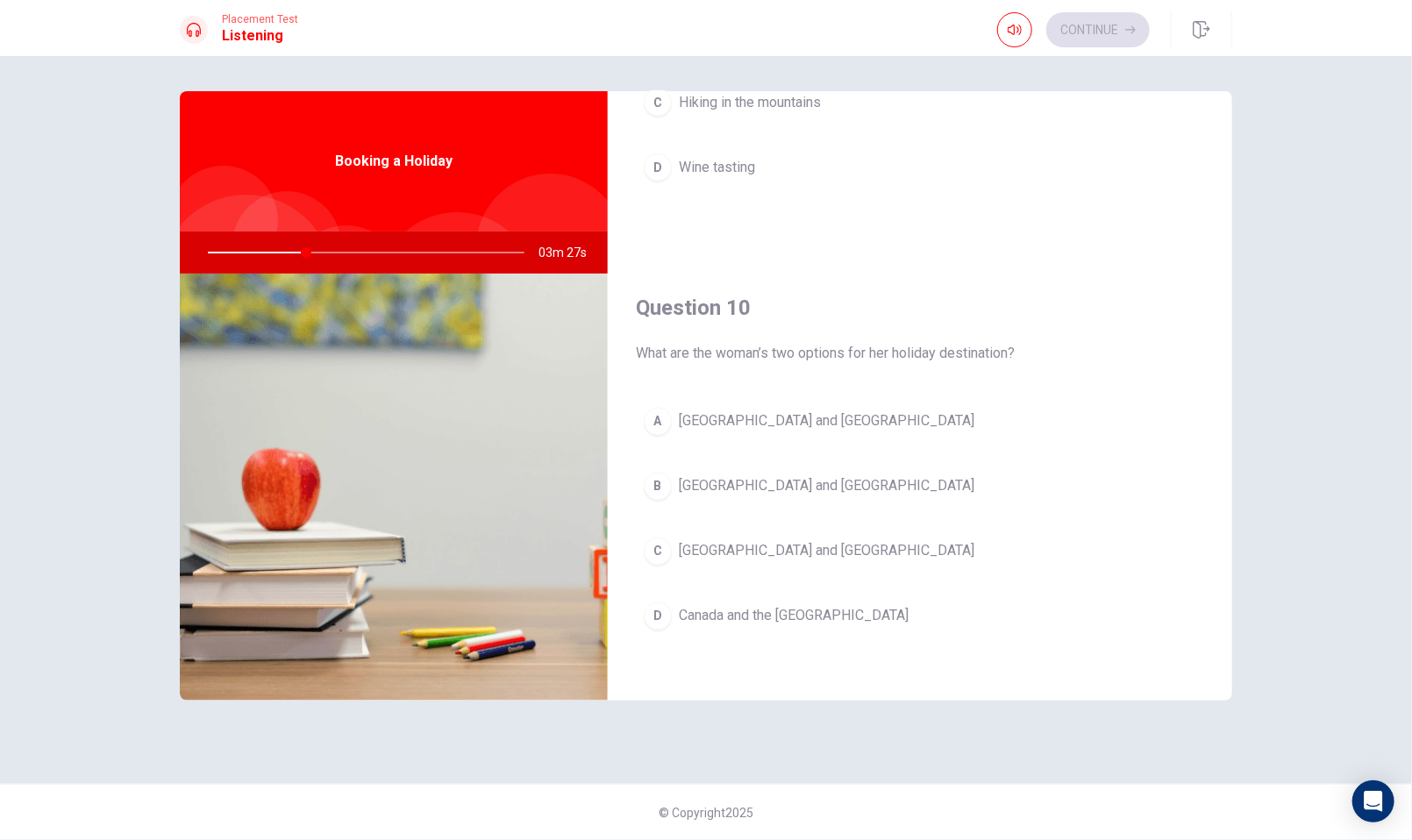
click at [741, 421] on span "[GEOGRAPHIC_DATA] and [GEOGRAPHIC_DATA]" at bounding box center [825, 421] width 295 height 21
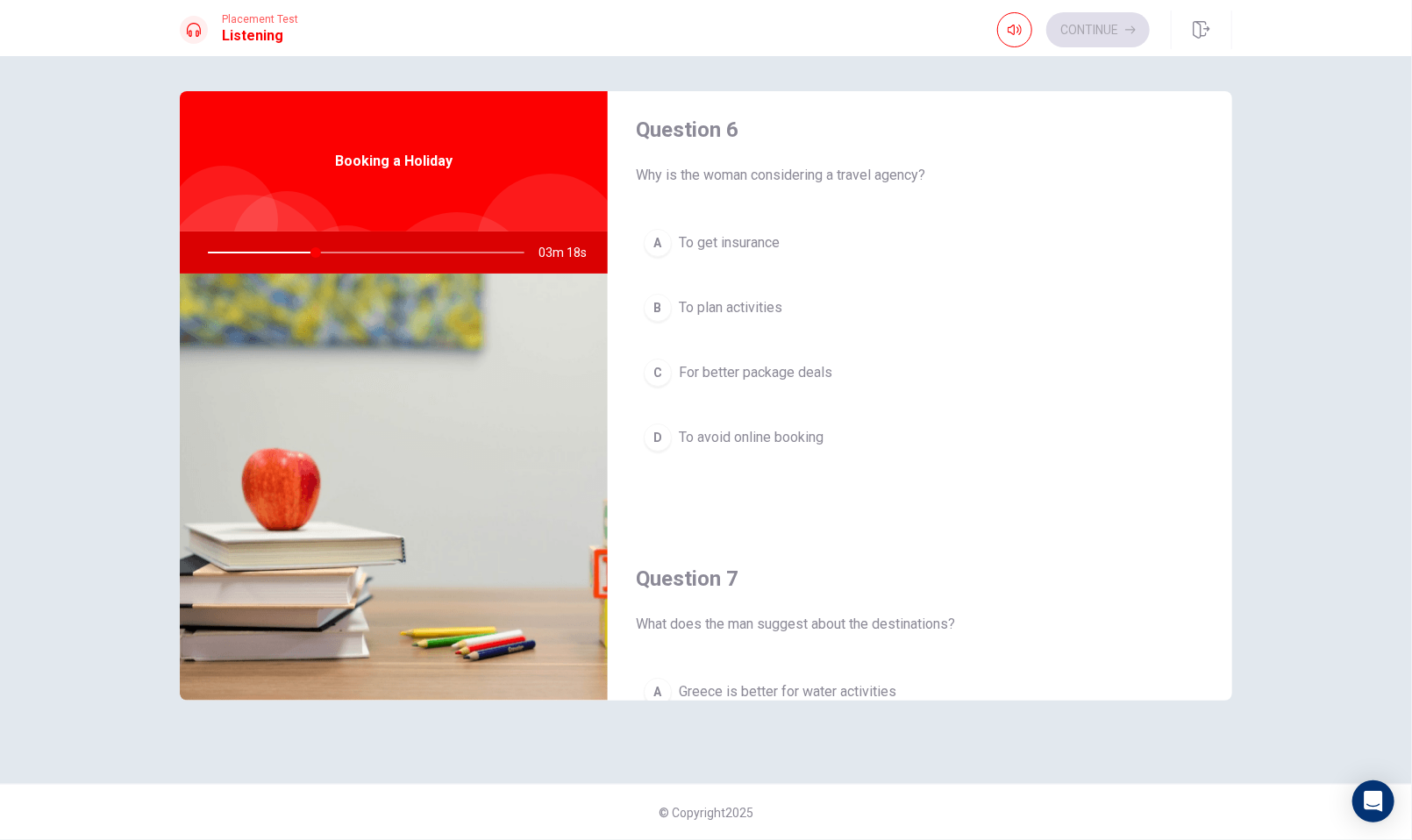
scroll to position [0, 0]
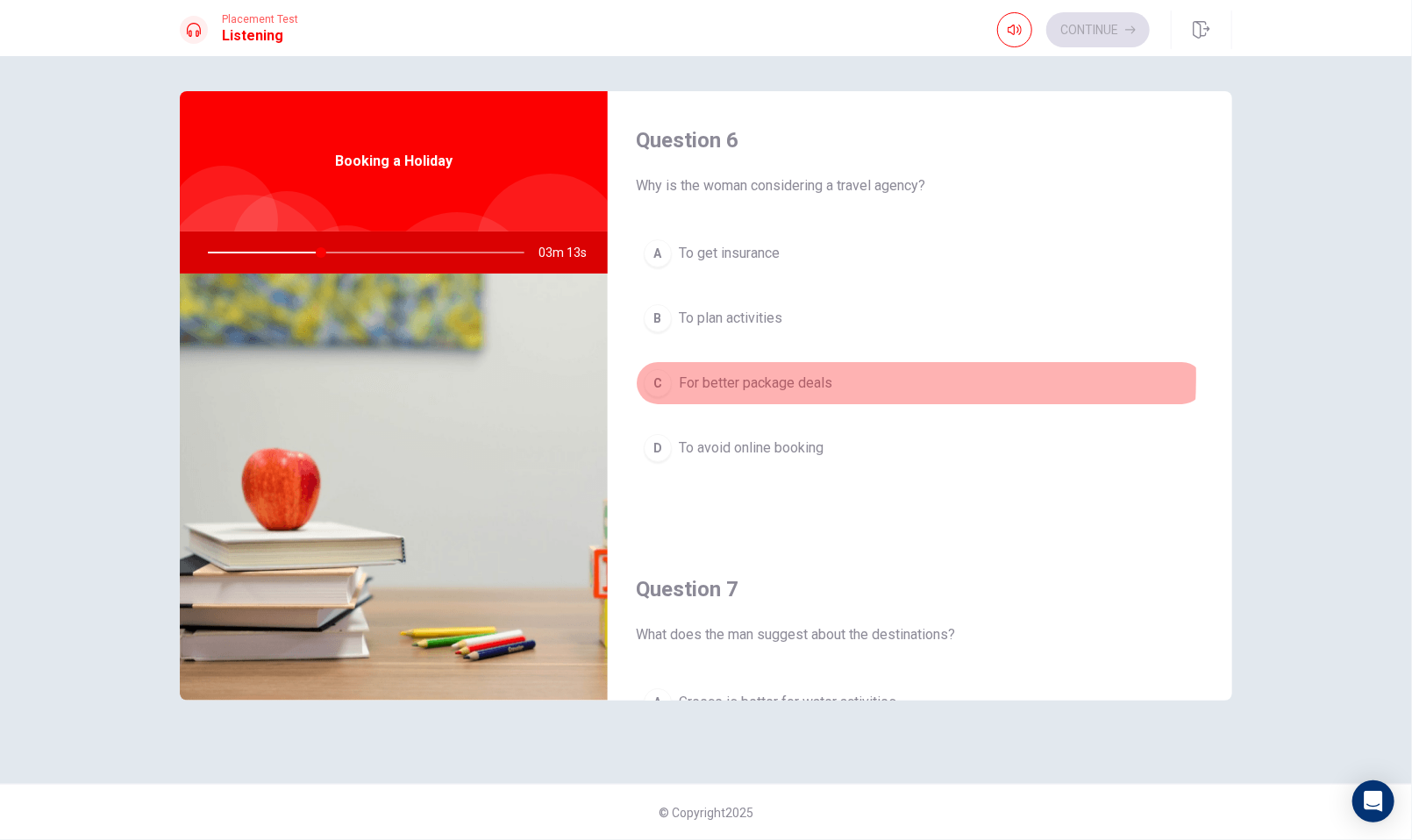
click at [761, 376] on span "For better package deals" at bounding box center [754, 382] width 153 height 21
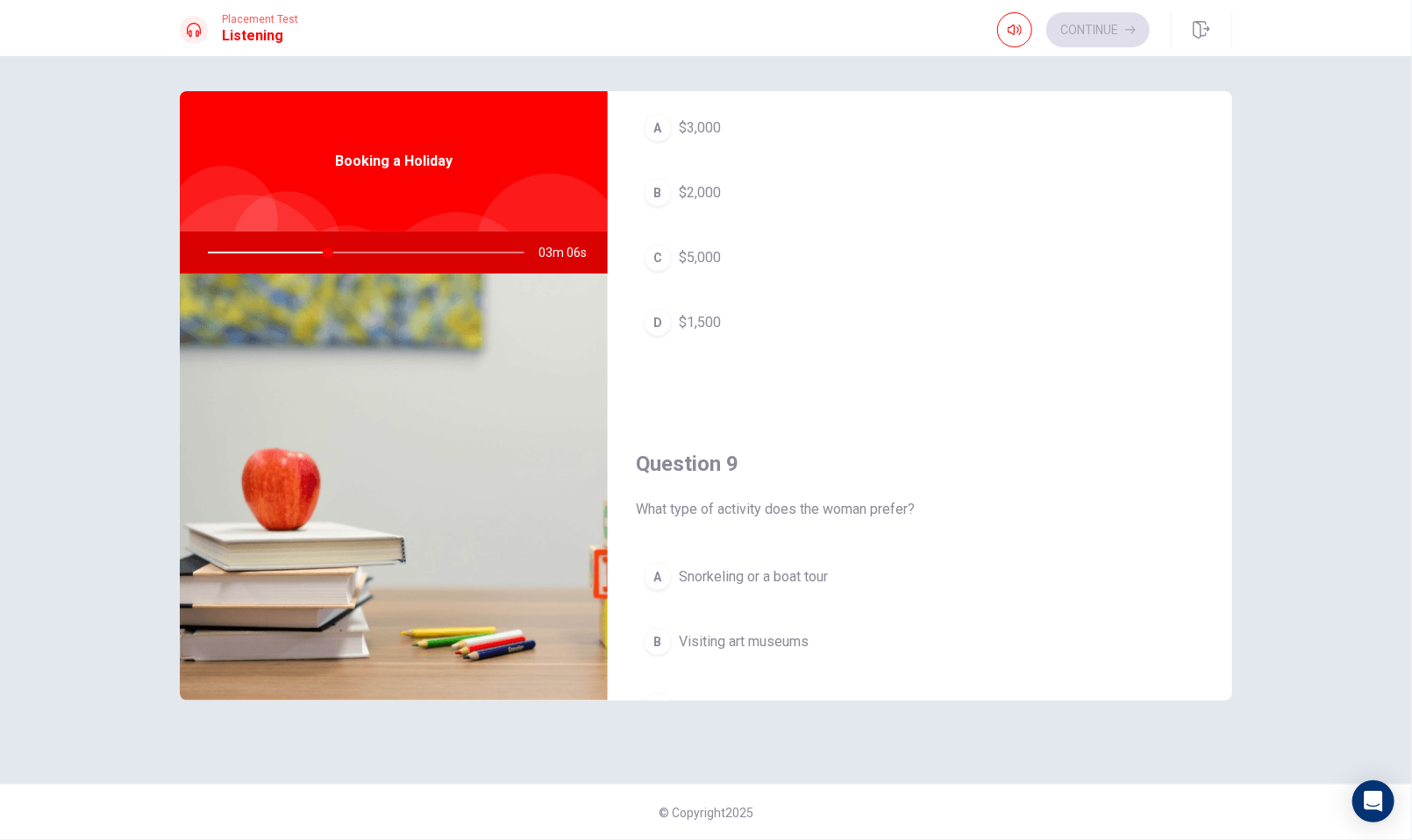
scroll to position [1227, 0]
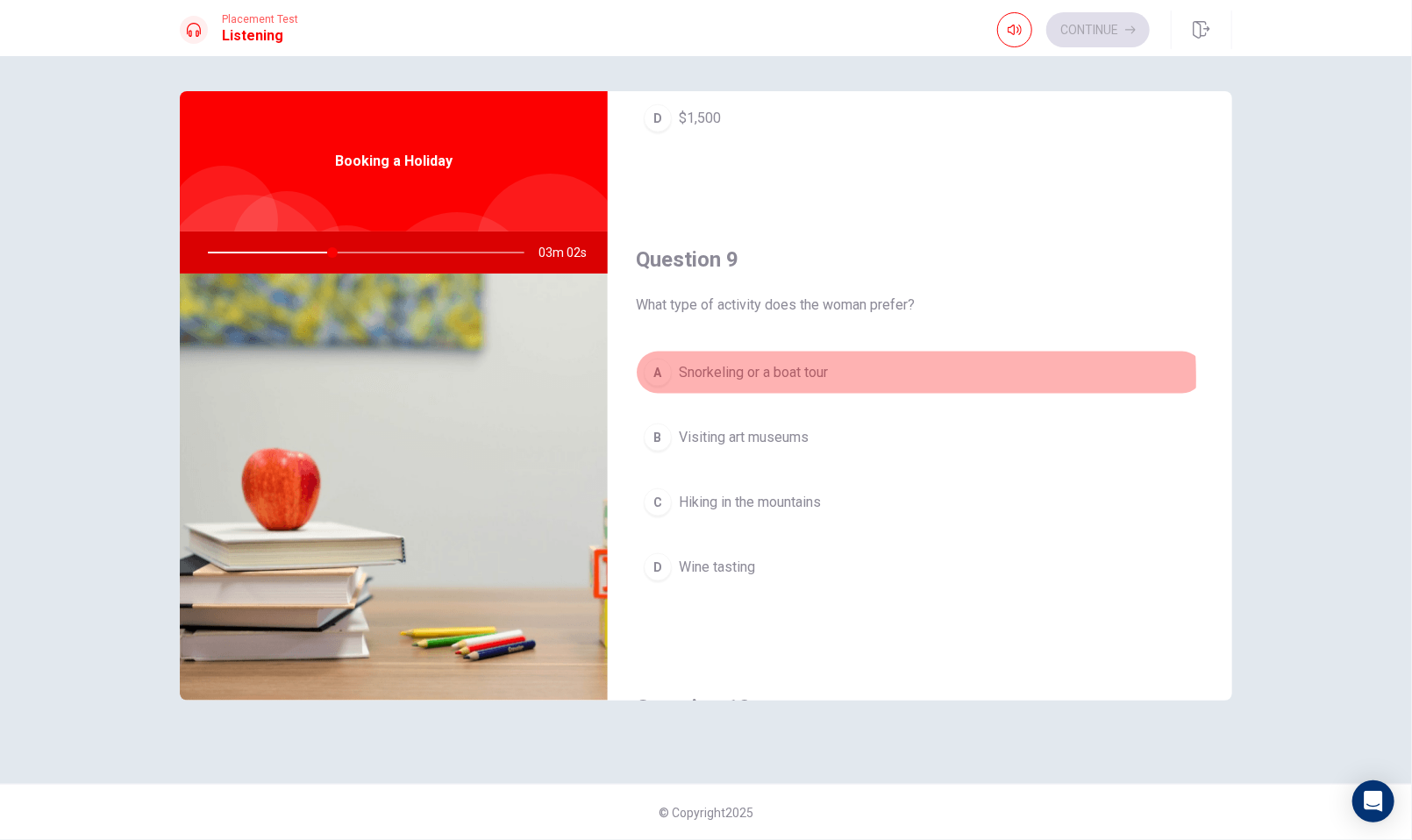
drag, startPoint x: 768, startPoint y: 373, endPoint x: 1080, endPoint y: 420, distance: 315.5
click at [769, 373] on span "Snorkeling or a boat tour" at bounding box center [752, 372] width 149 height 21
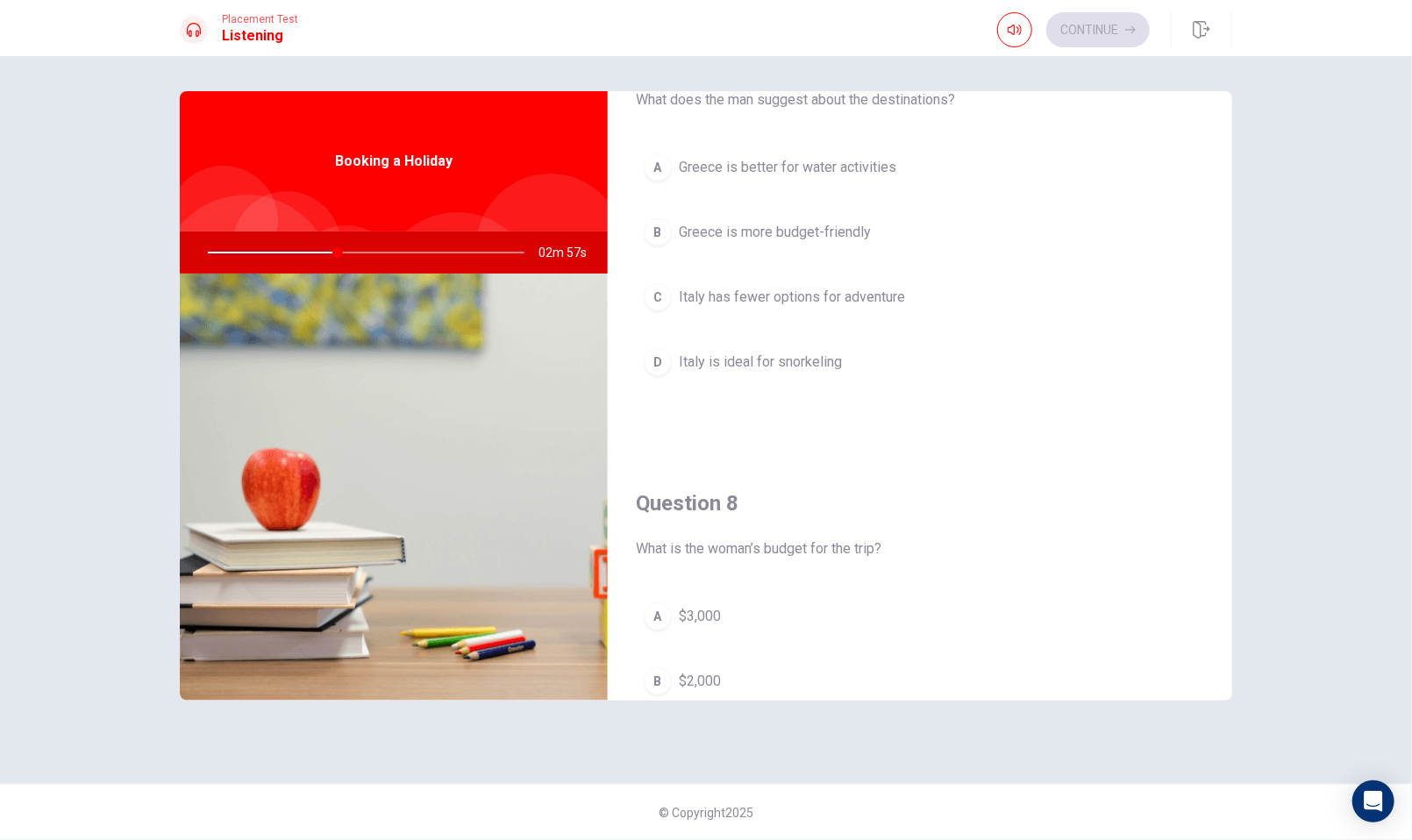
scroll to position [526, 0]
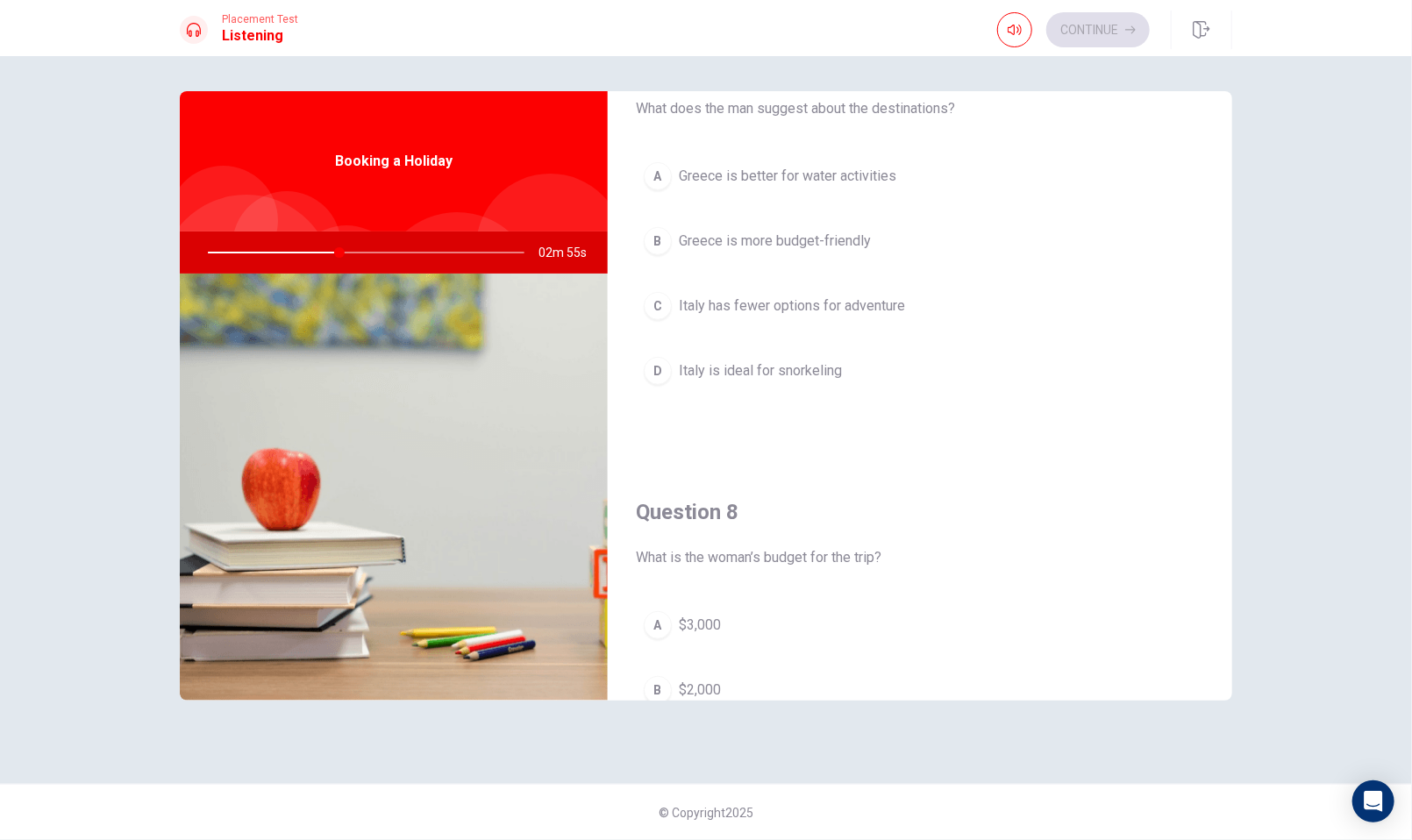
click at [818, 157] on button "A [GEOGRAPHIC_DATA] is better for water activities" at bounding box center [920, 176] width 569 height 43
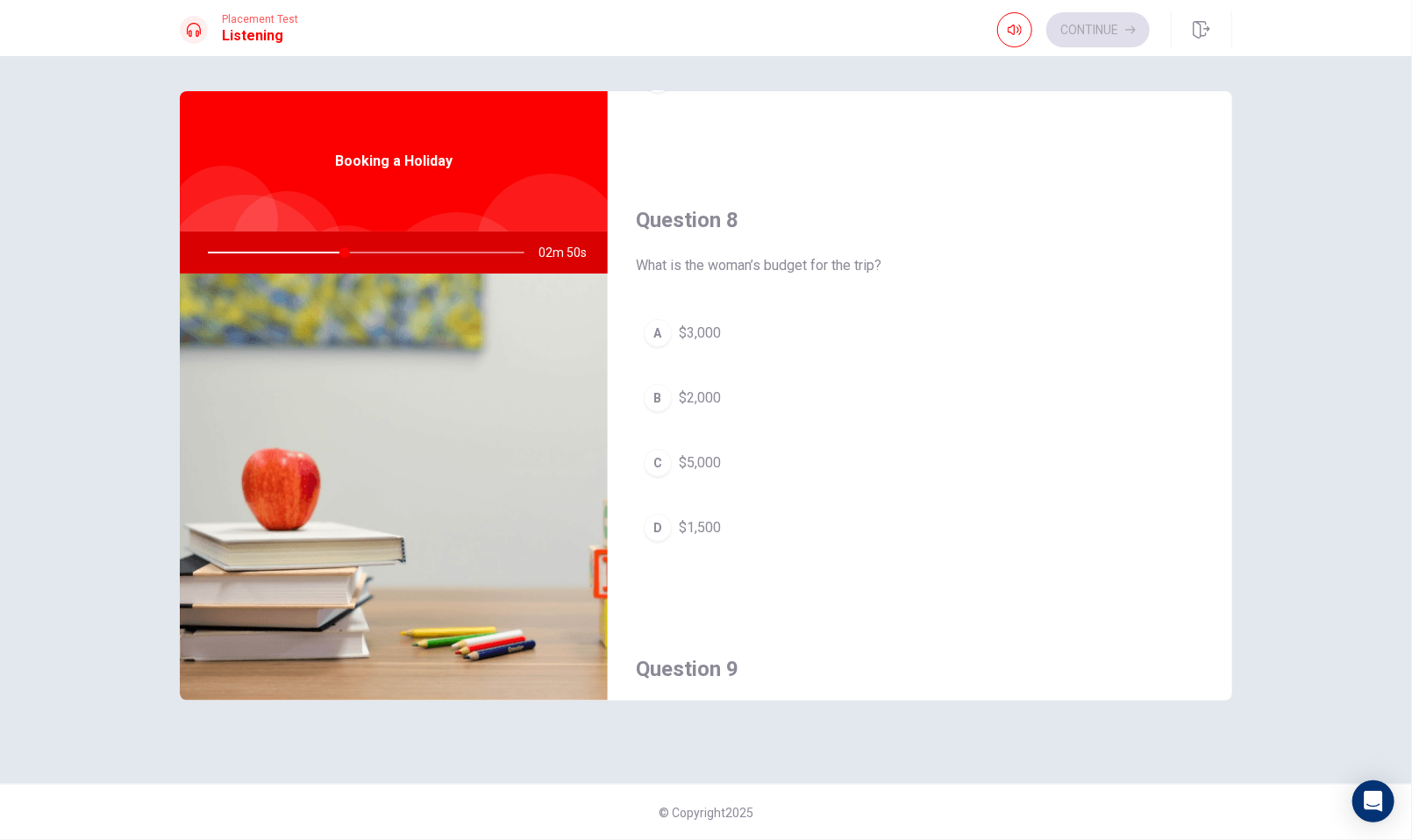
scroll to position [877, 0]
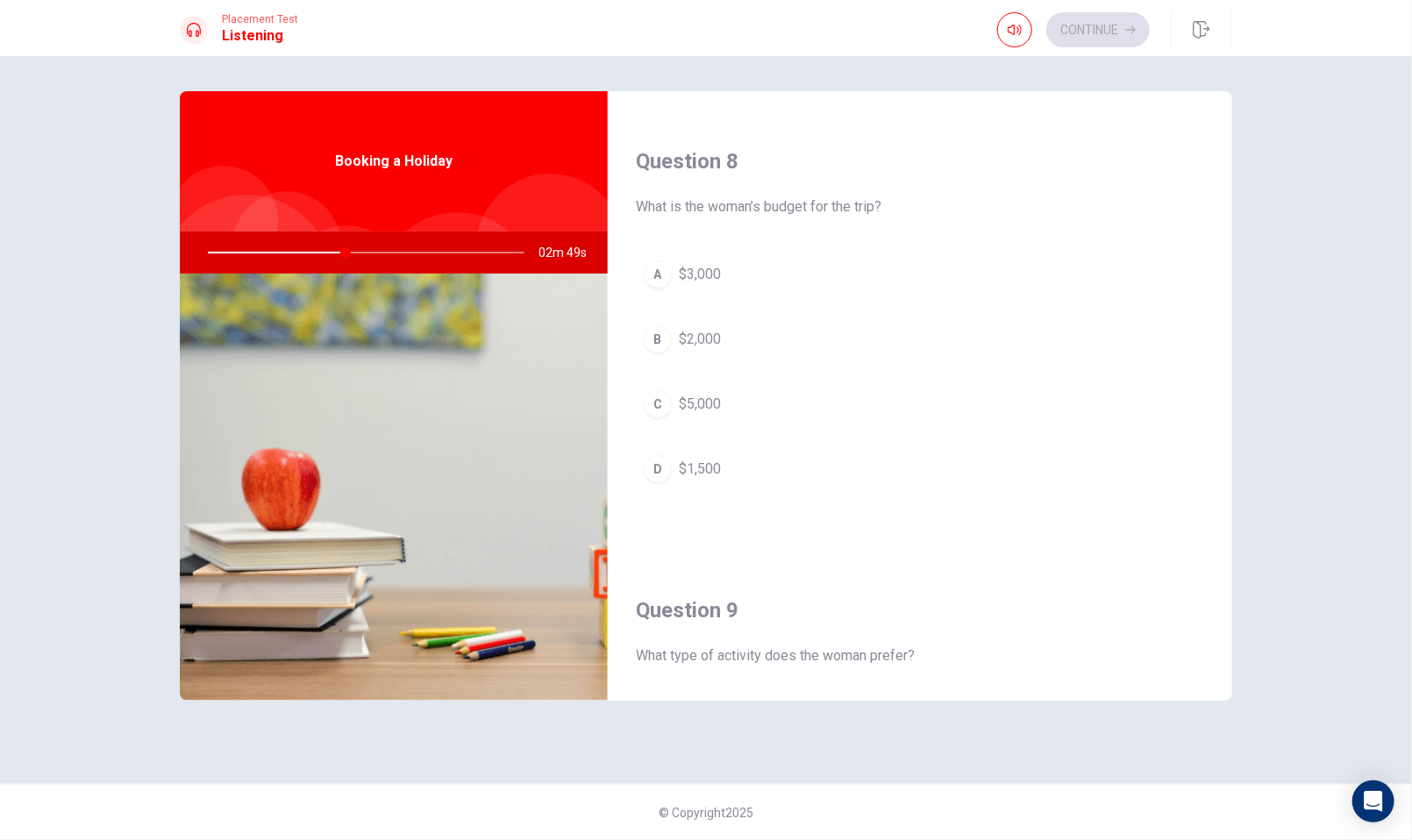
drag, startPoint x: 699, startPoint y: 329, endPoint x: 712, endPoint y: 335, distance: 14.3
click at [699, 331] on span "$2,000" at bounding box center [699, 339] width 42 height 21
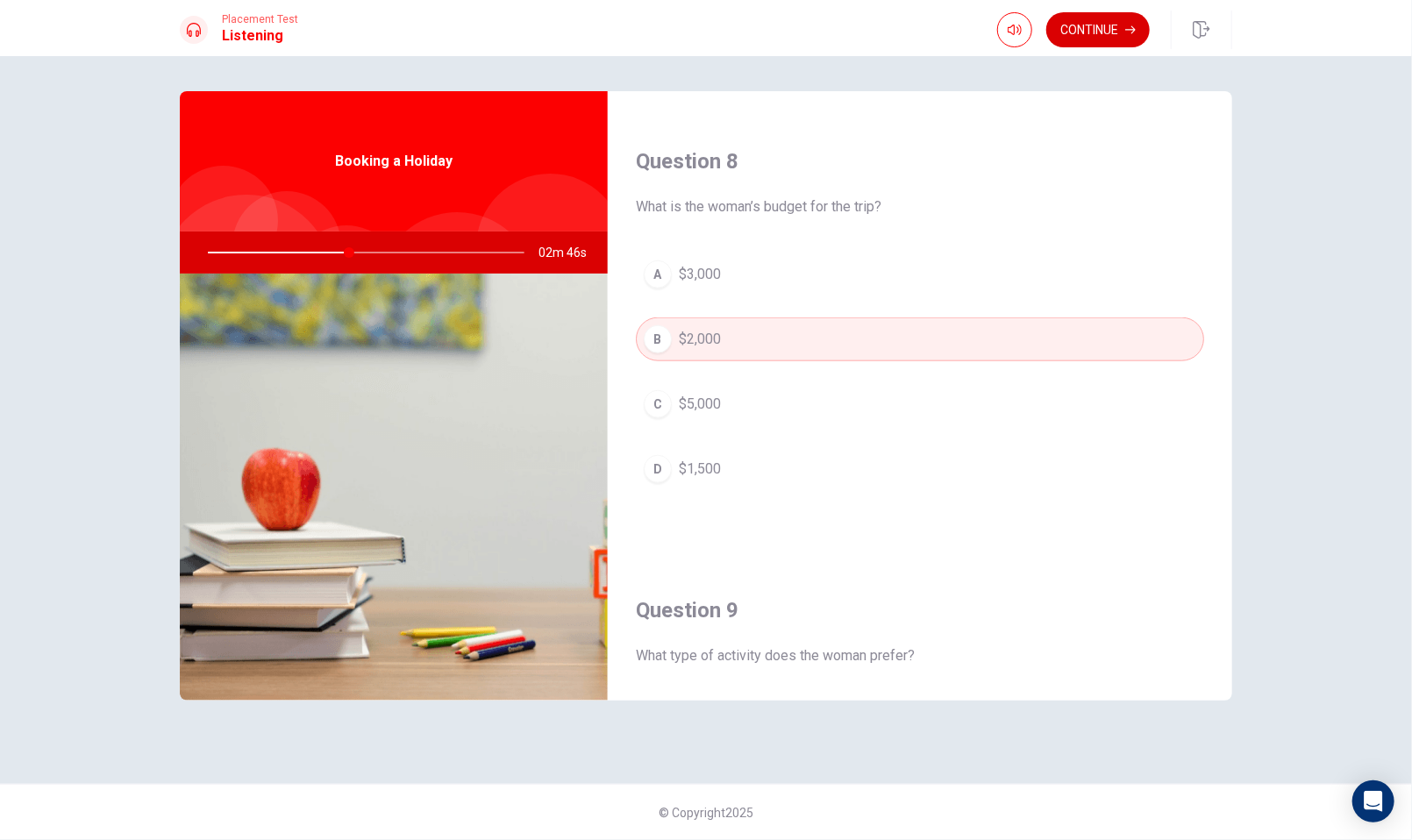
click at [1114, 36] on button "Continue" at bounding box center [1098, 30] width 104 height 36
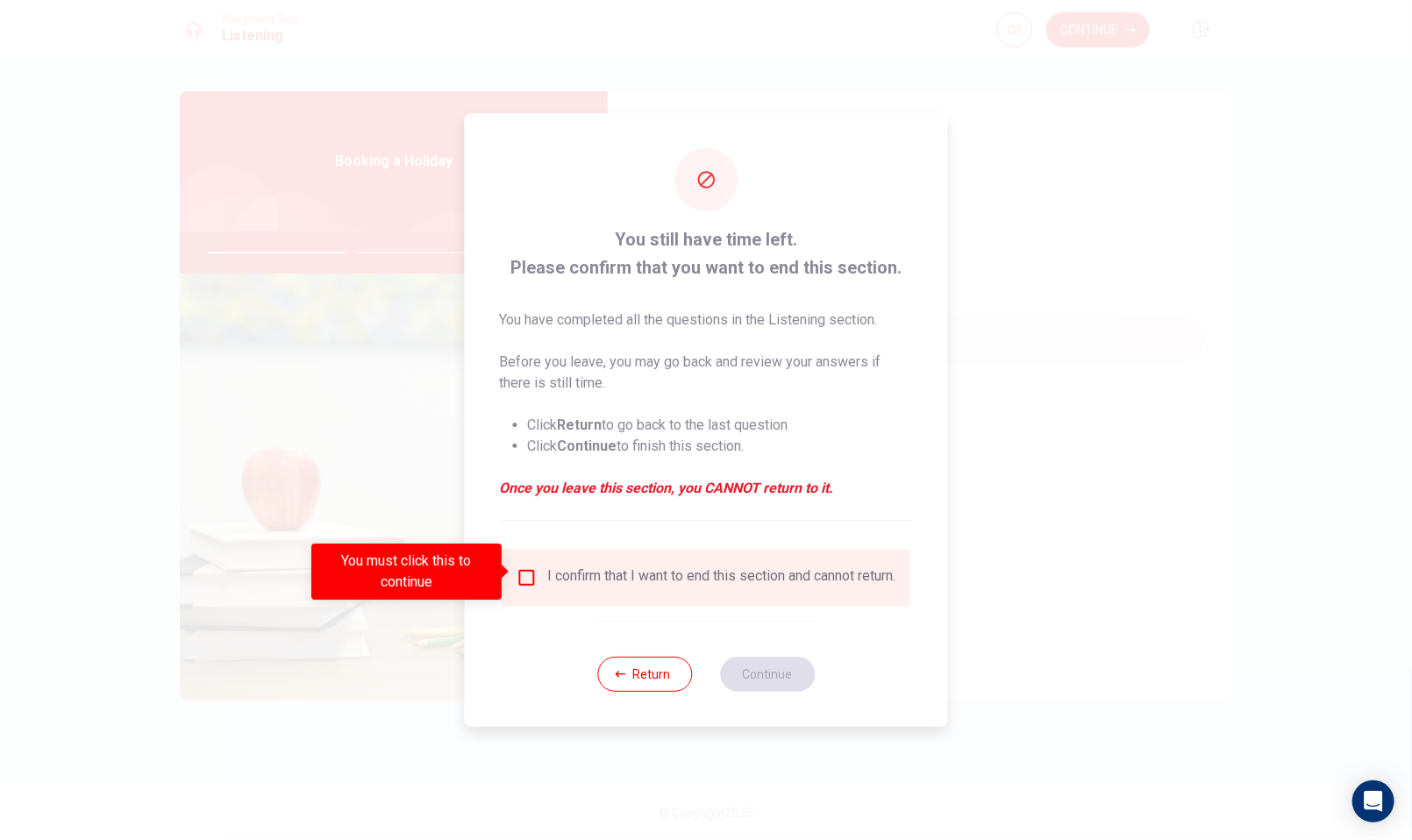
drag, startPoint x: 513, startPoint y: 576, endPoint x: 526, endPoint y: 571, distance: 13.9
click at [519, 574] on body "This site uses cookies, as explained in our Privacy Policy . If you agree to th…" at bounding box center [706, 420] width 1412 height 840
drag, startPoint x: 521, startPoint y: 574, endPoint x: 681, endPoint y: 616, distance: 165.4
click at [522, 574] on input "You must click this to continue" at bounding box center [526, 577] width 21 height 21
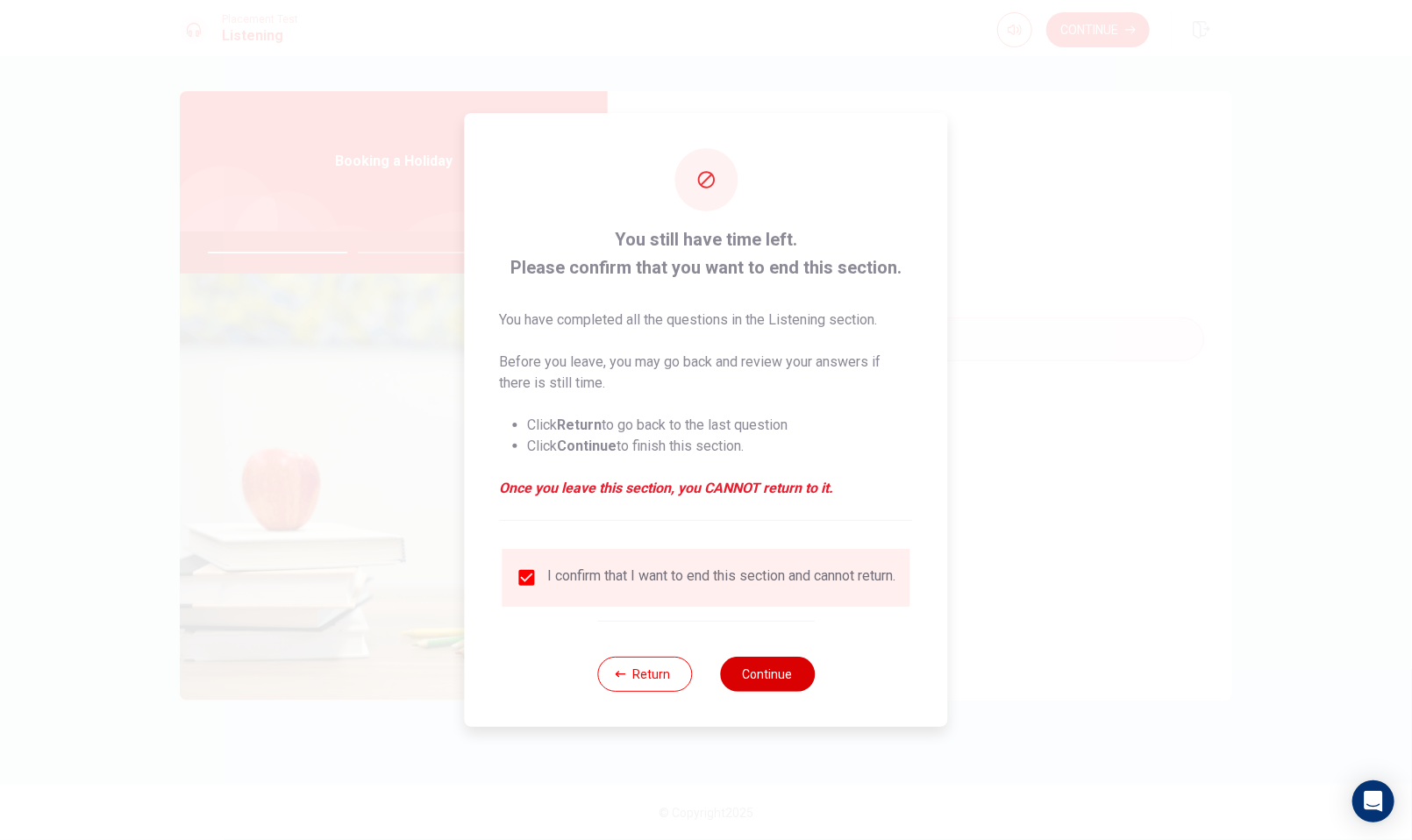
click at [776, 675] on button "Continue" at bounding box center [767, 674] width 95 height 36
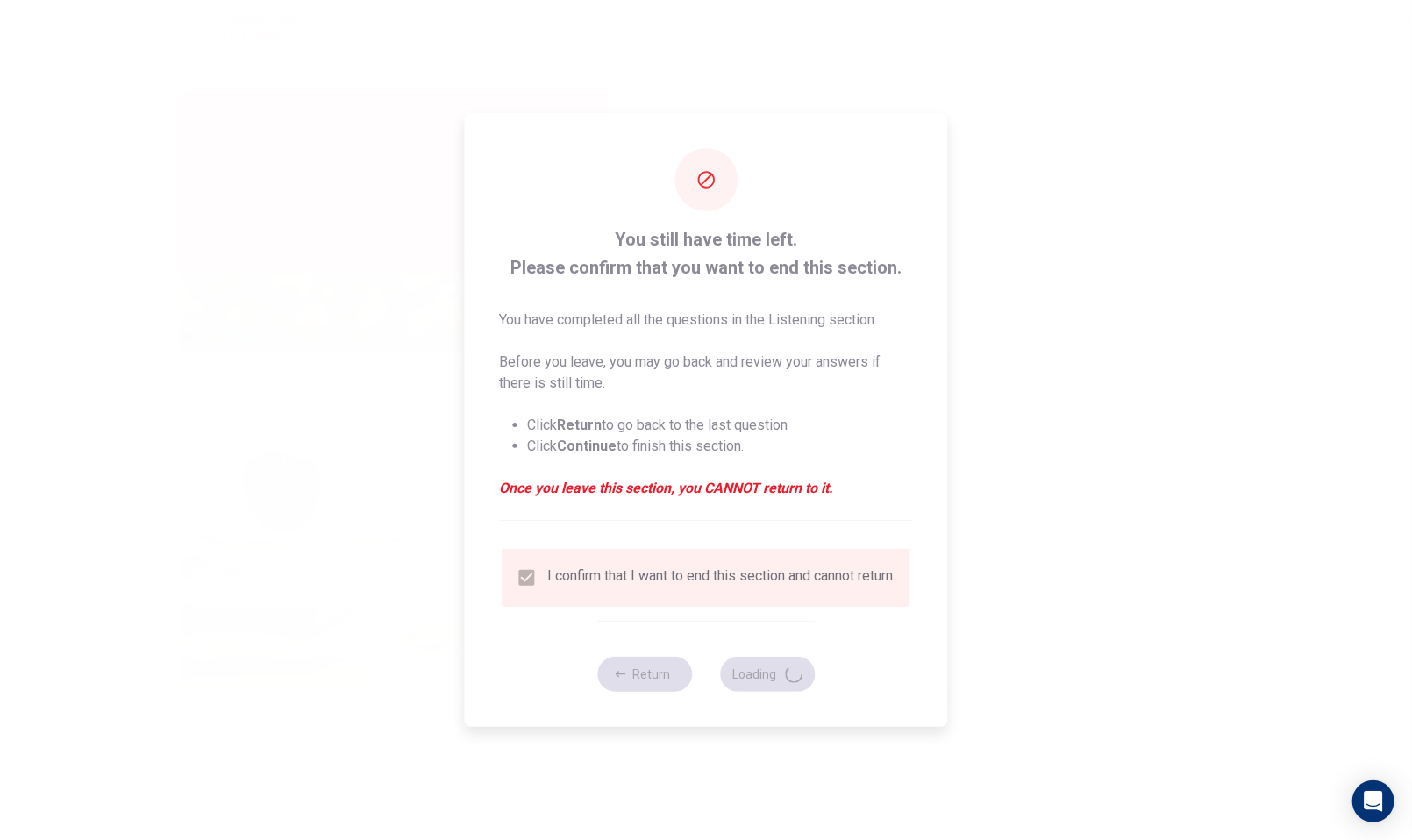
type input "46"
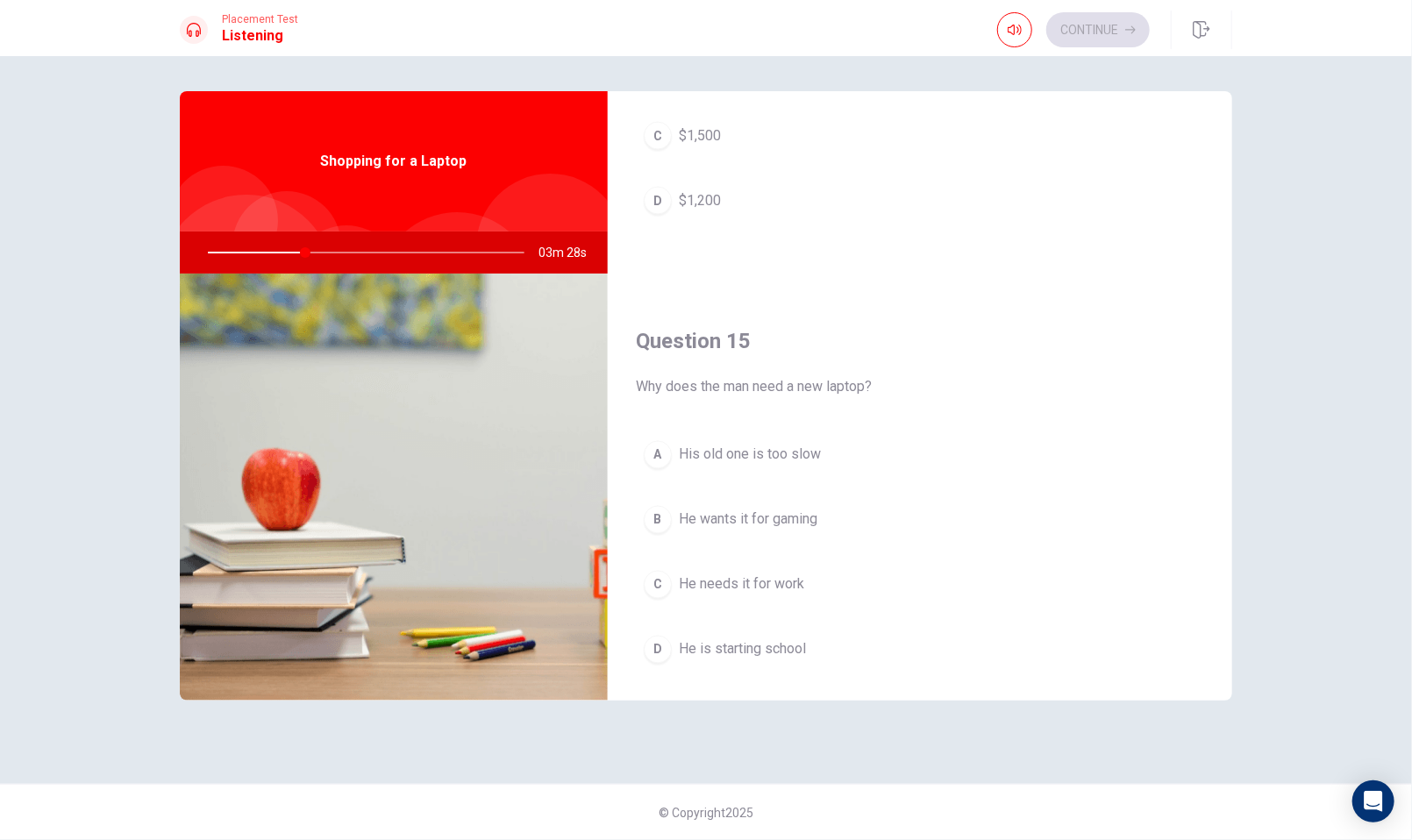
scroll to position [1627, 0]
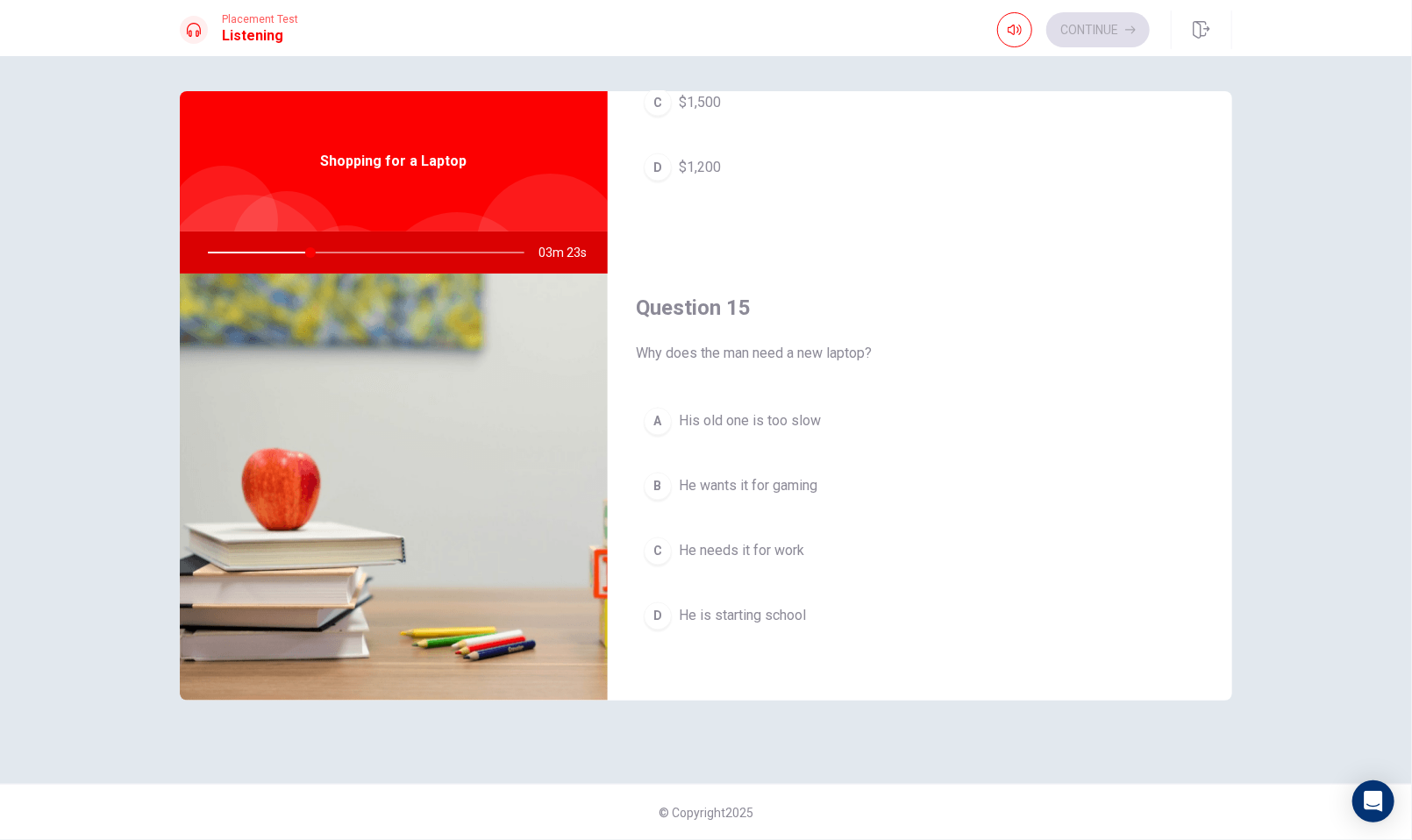
click at [748, 553] on span "He needs it for work" at bounding box center [741, 551] width 125 height 21
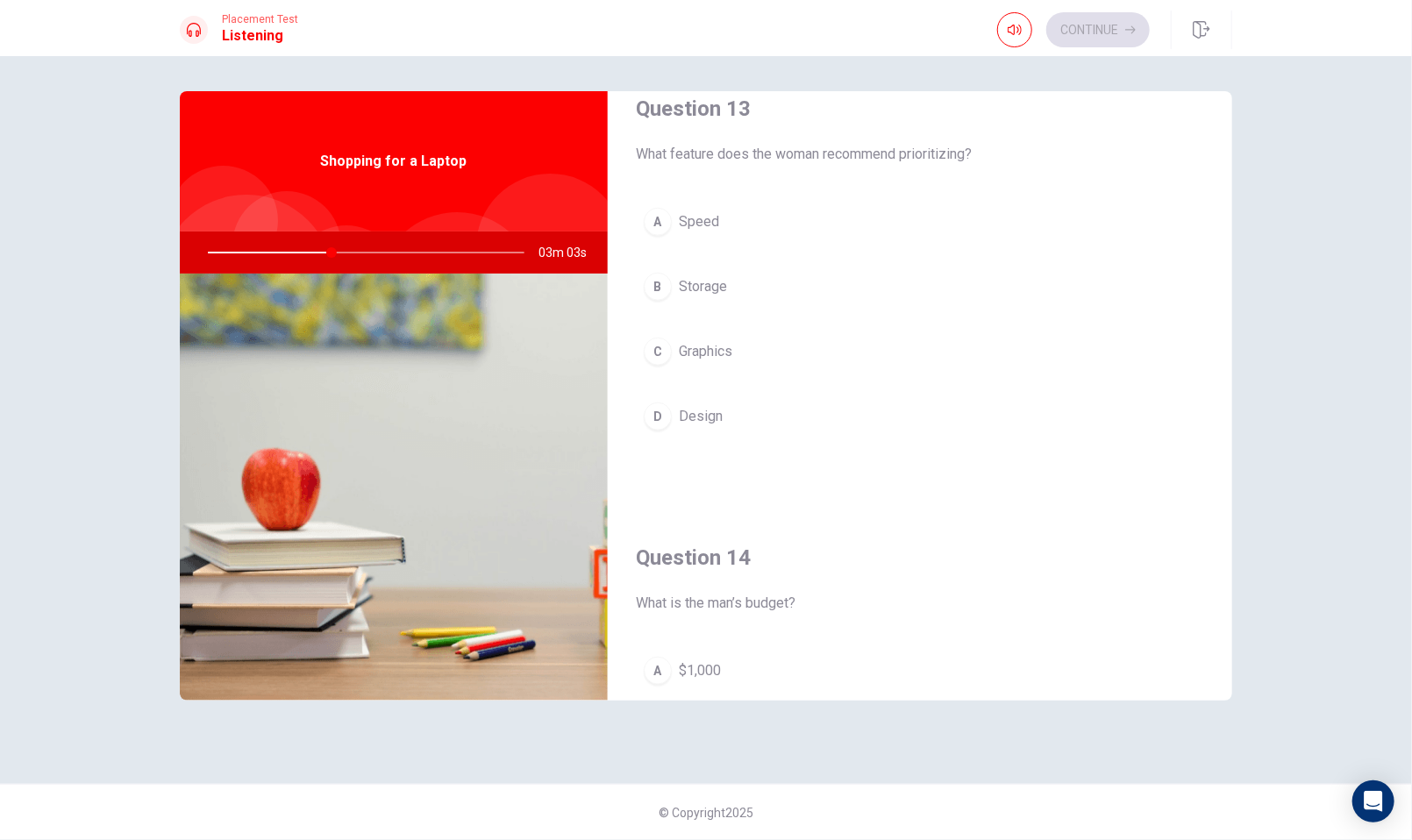
scroll to position [964, 0]
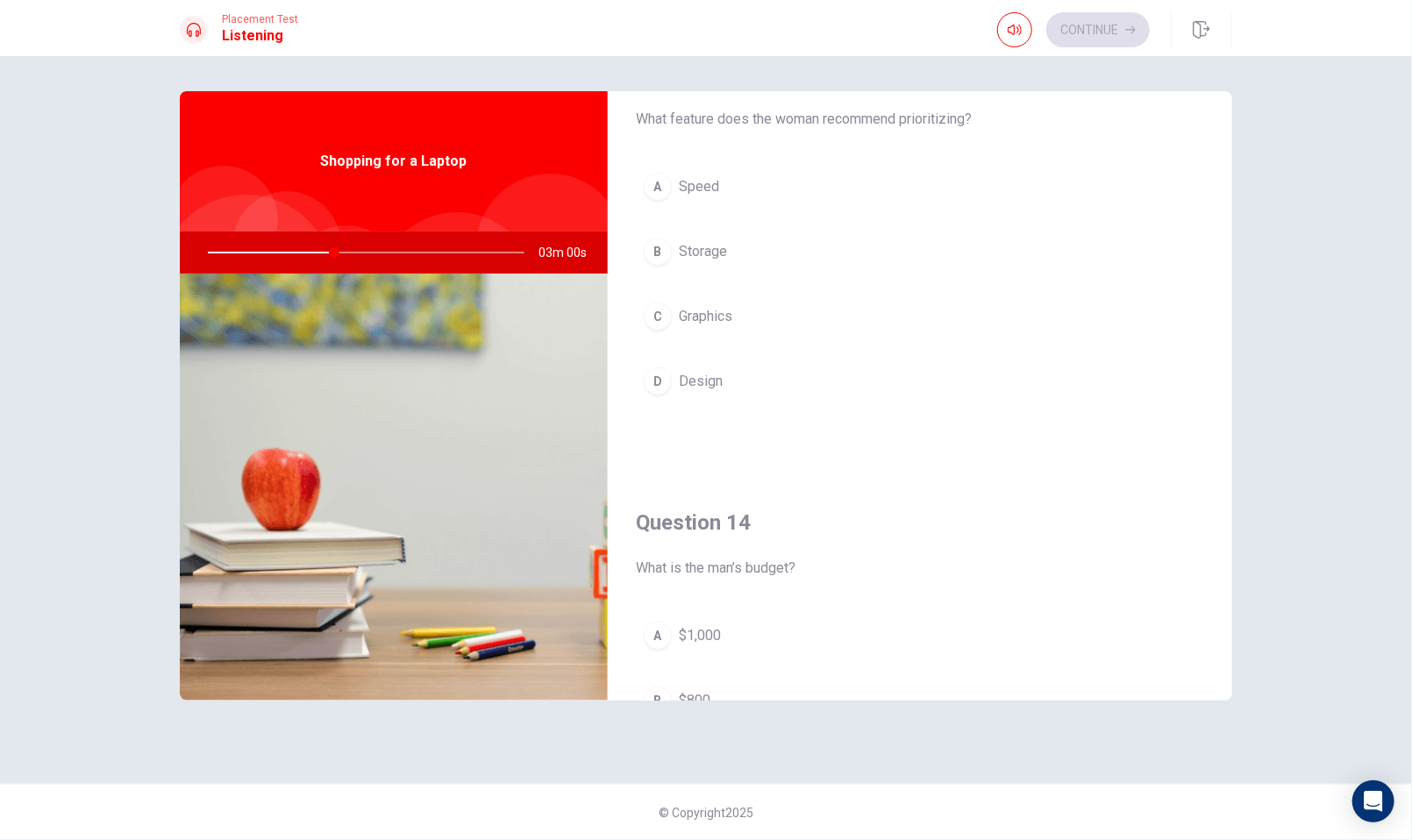
click at [711, 187] on span "Speed" at bounding box center [698, 187] width 40 height 21
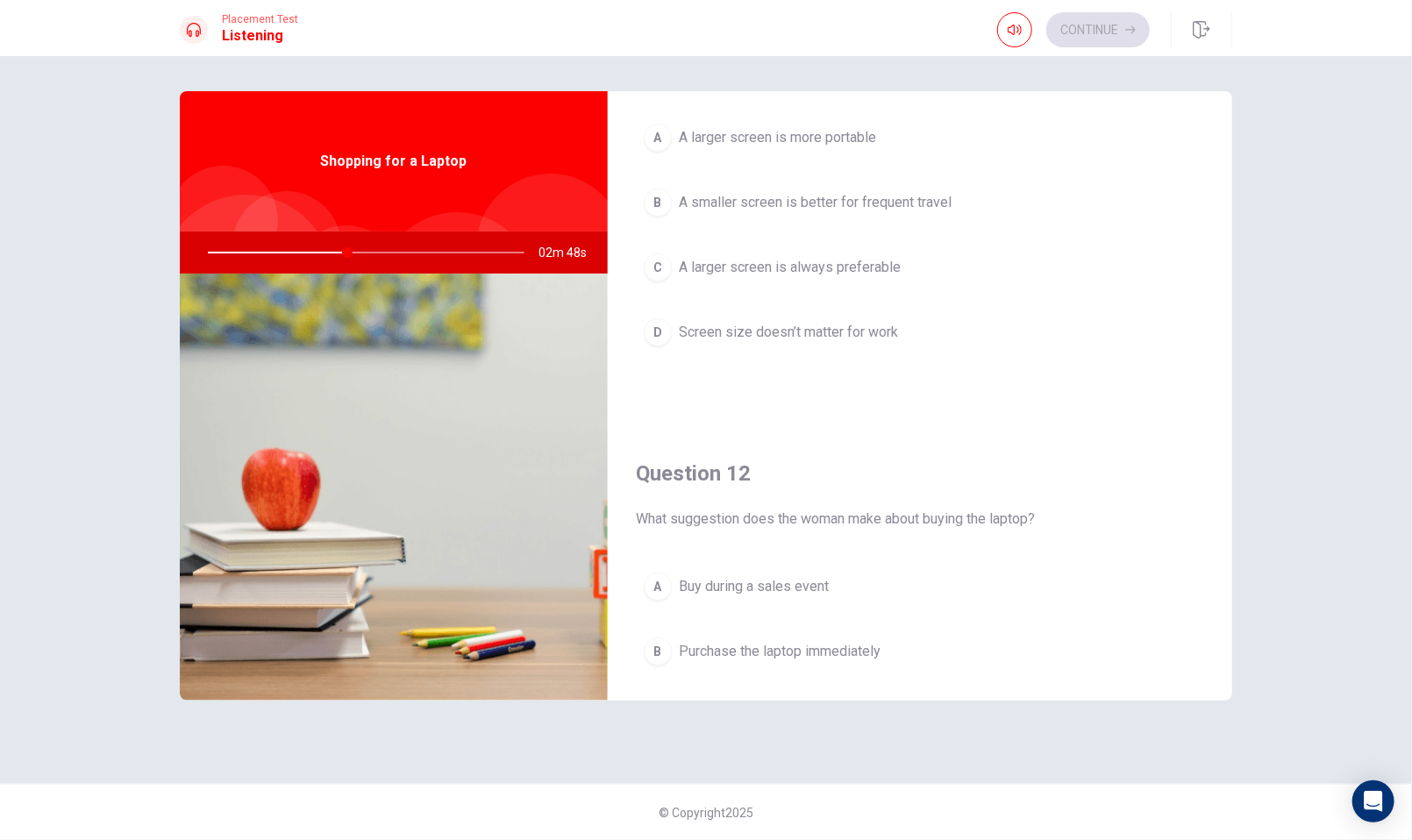
scroll to position [0, 0]
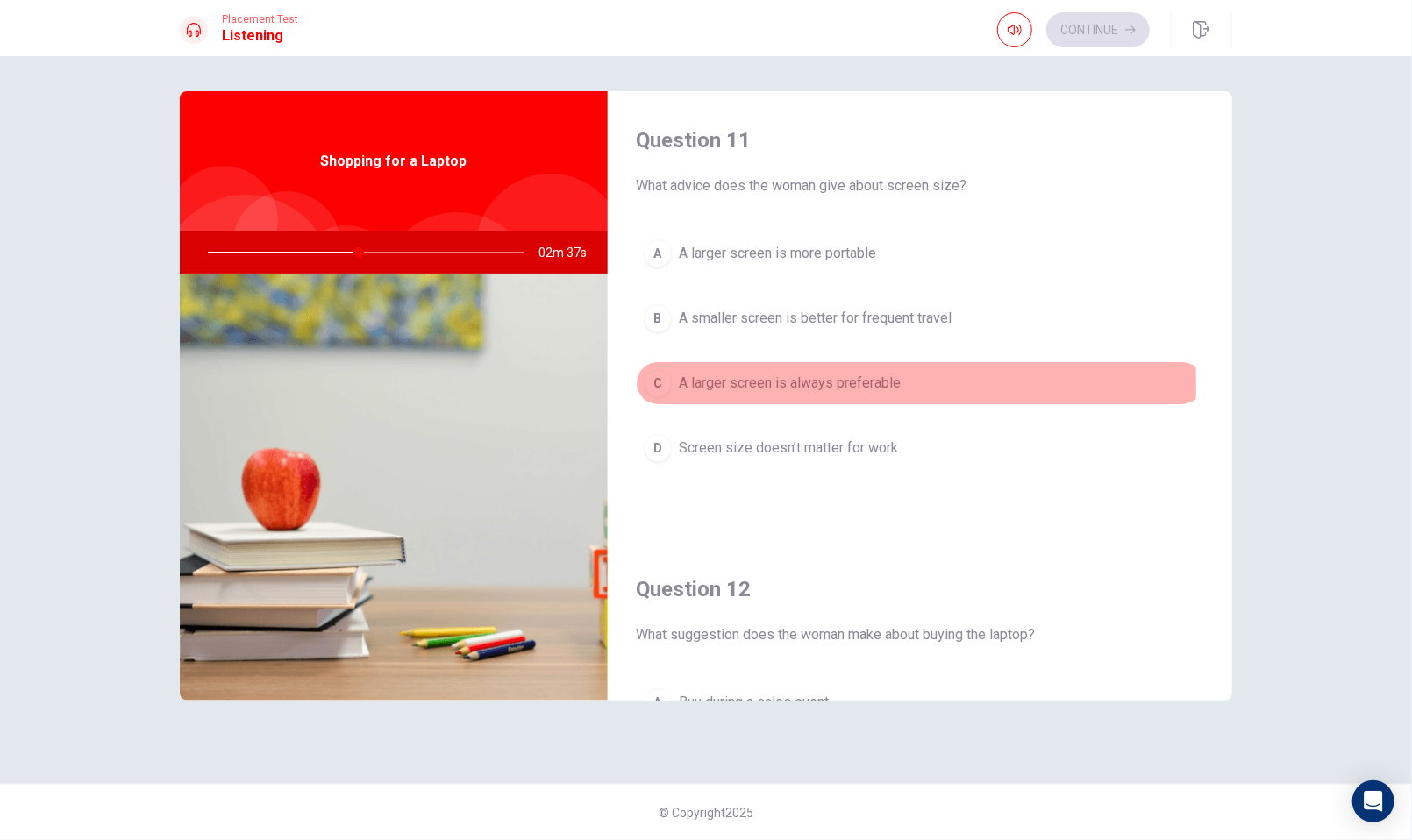
click at [782, 383] on span "A larger screen is always preferable" at bounding box center [789, 382] width 222 height 21
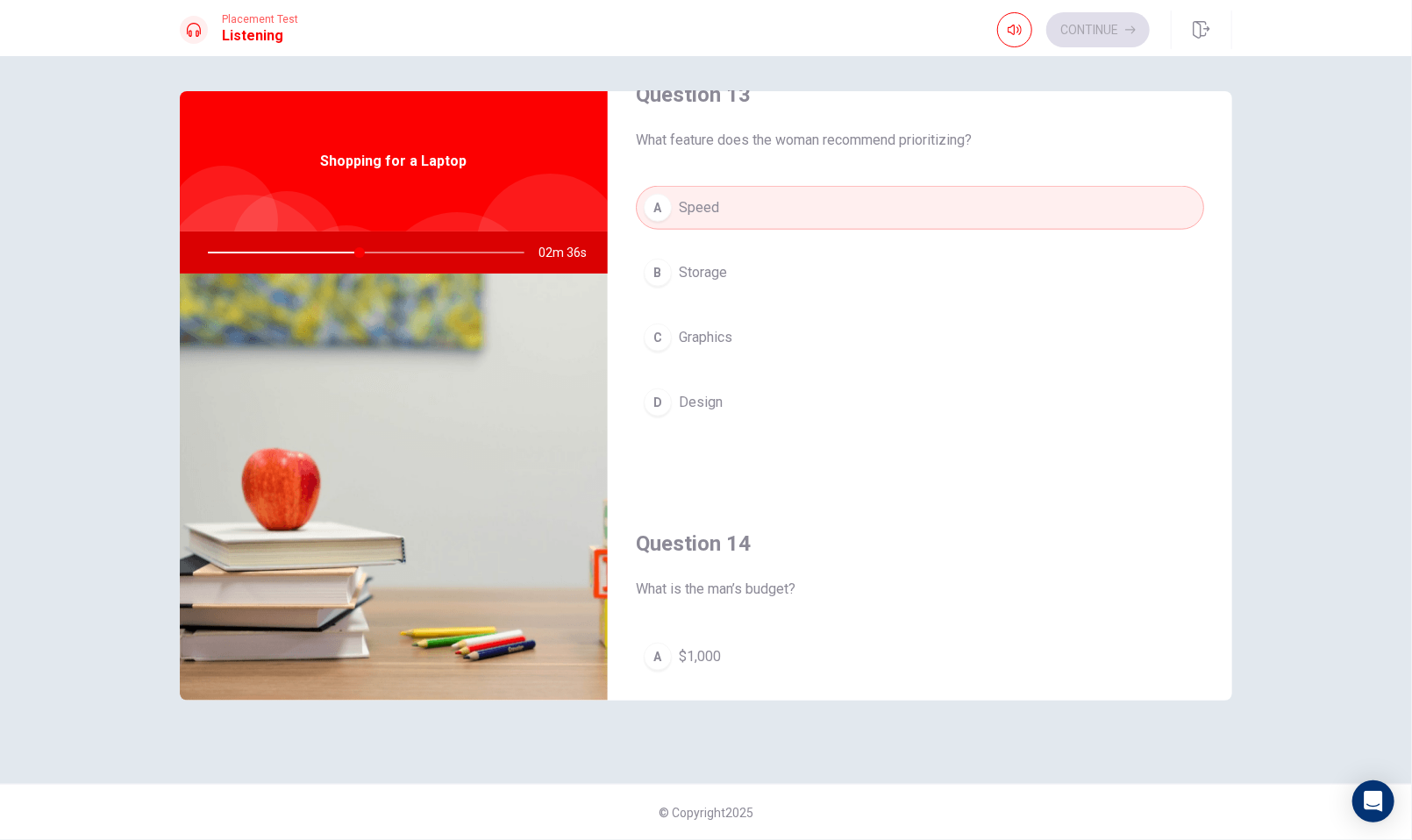
scroll to position [1227, 0]
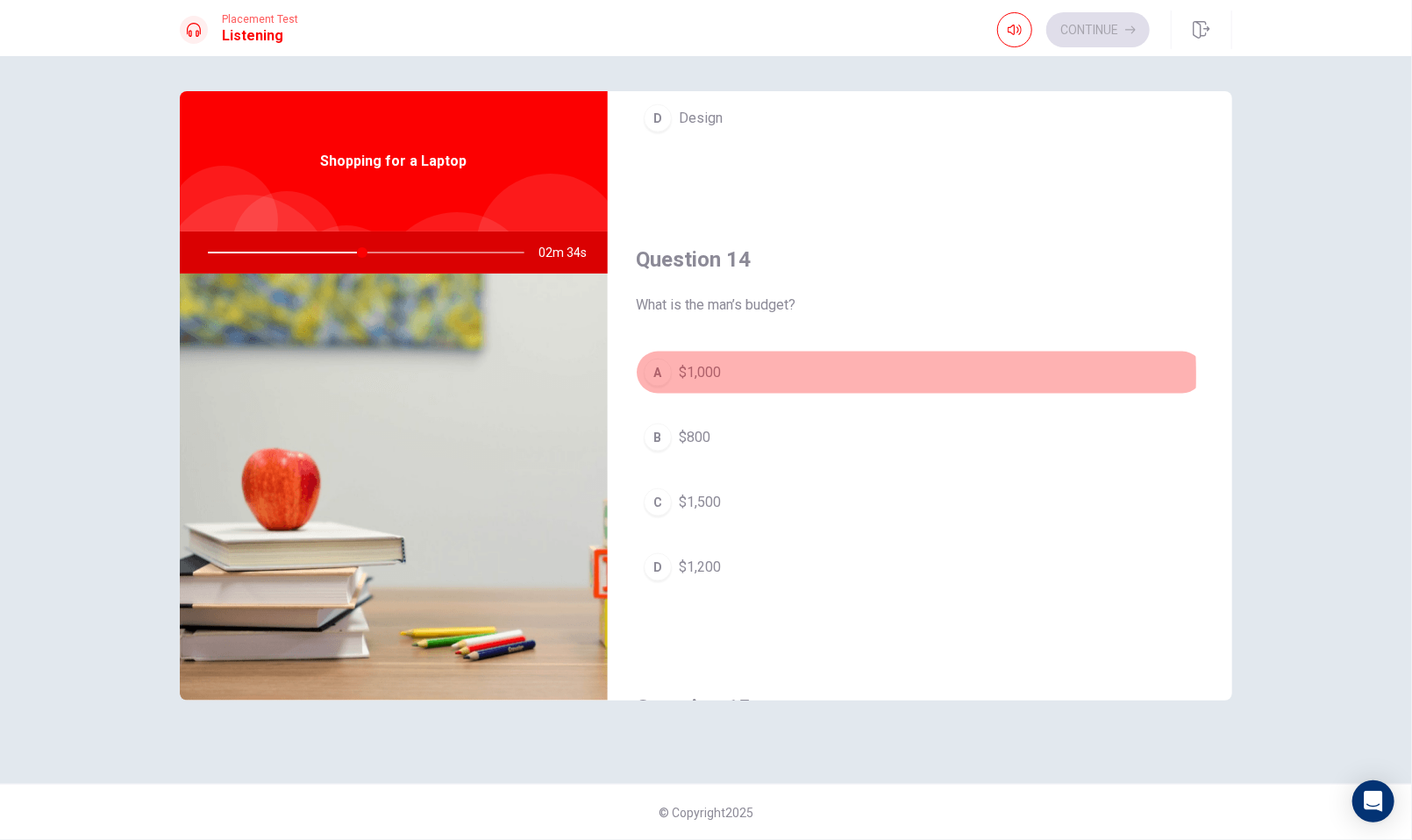
click at [715, 371] on span "$1,000" at bounding box center [699, 372] width 42 height 21
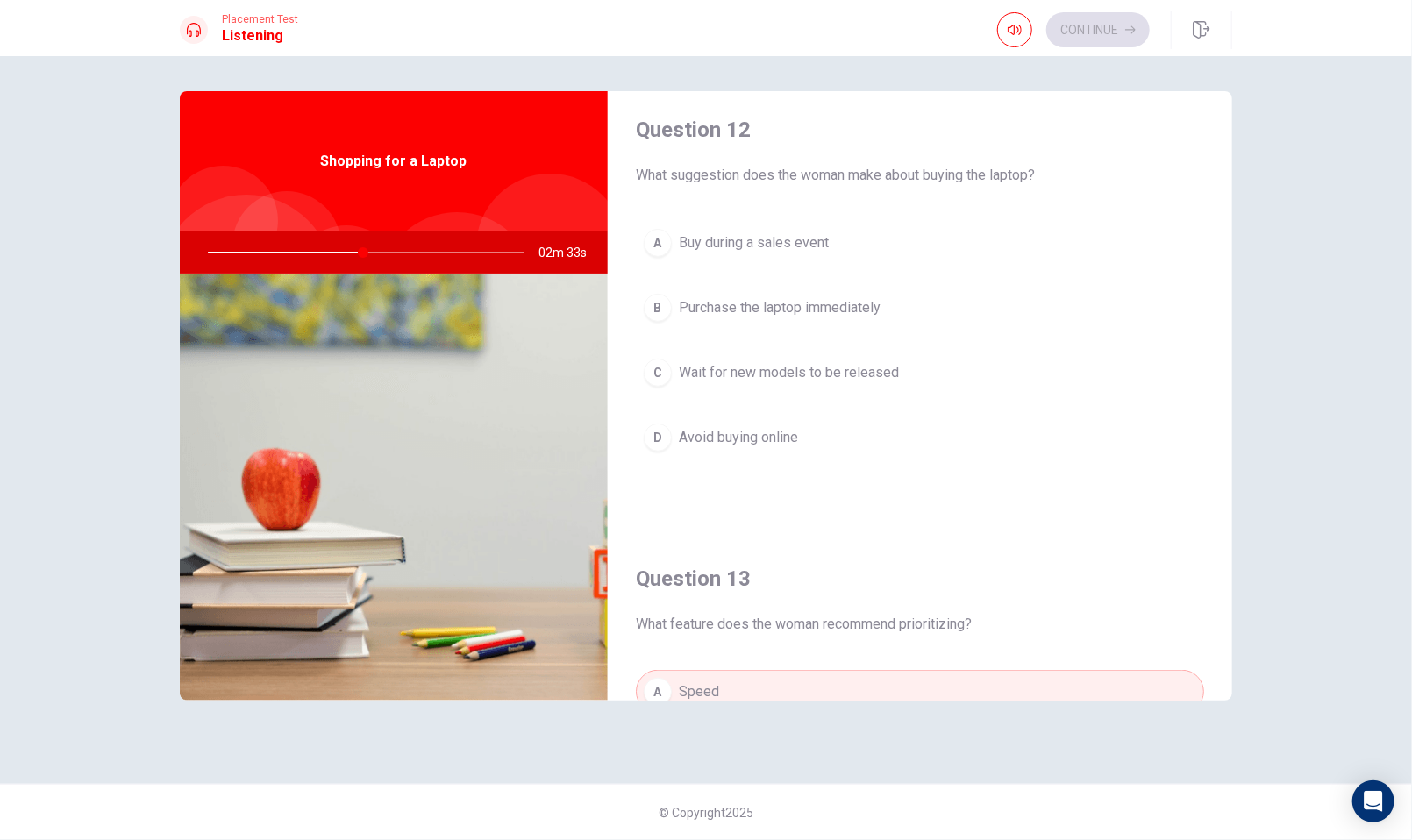
scroll to position [438, 0]
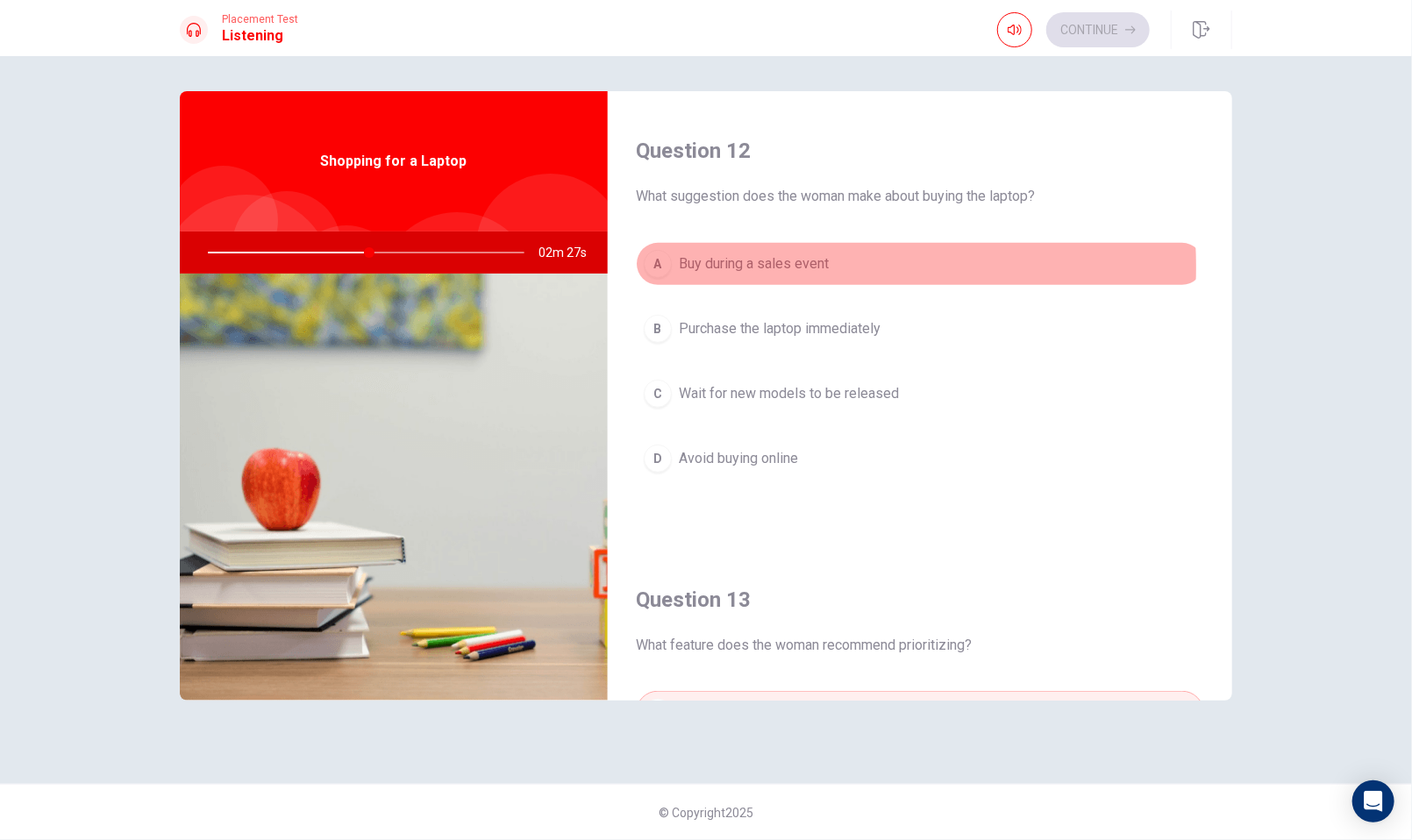
click at [776, 265] on span "Buy during a sales event" at bounding box center [753, 264] width 150 height 21
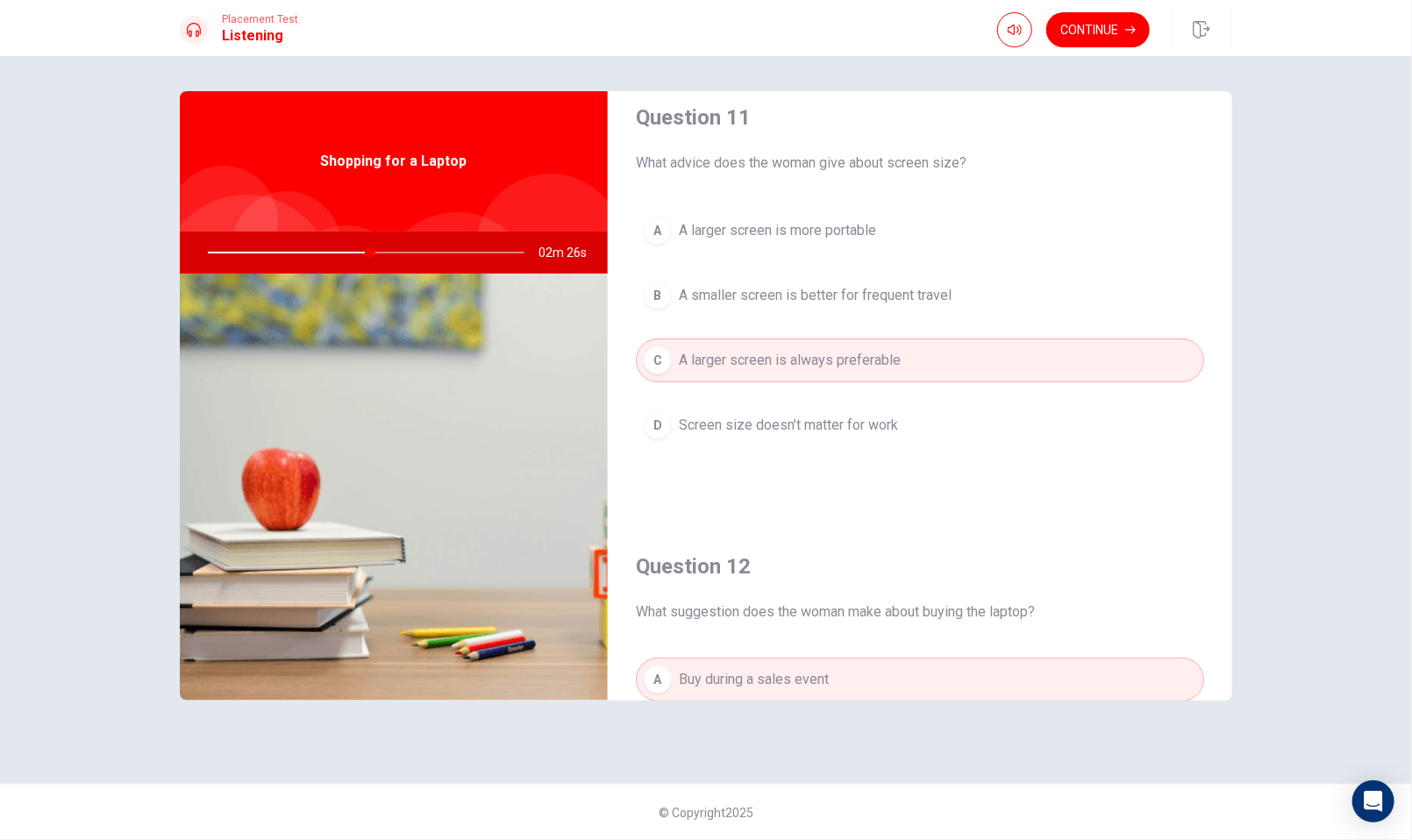
scroll to position [0, 0]
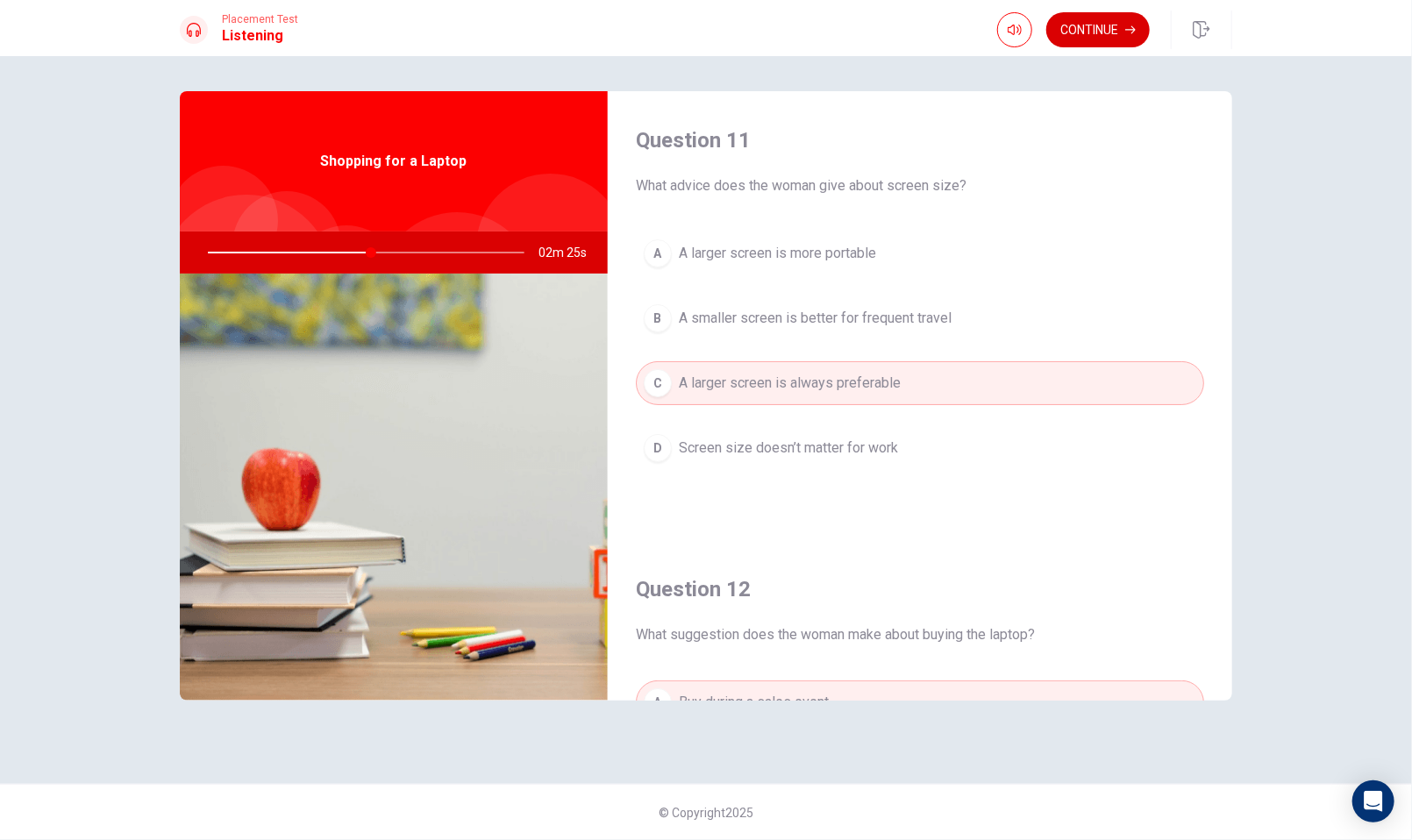
click at [1093, 33] on button "Continue" at bounding box center [1098, 30] width 104 height 36
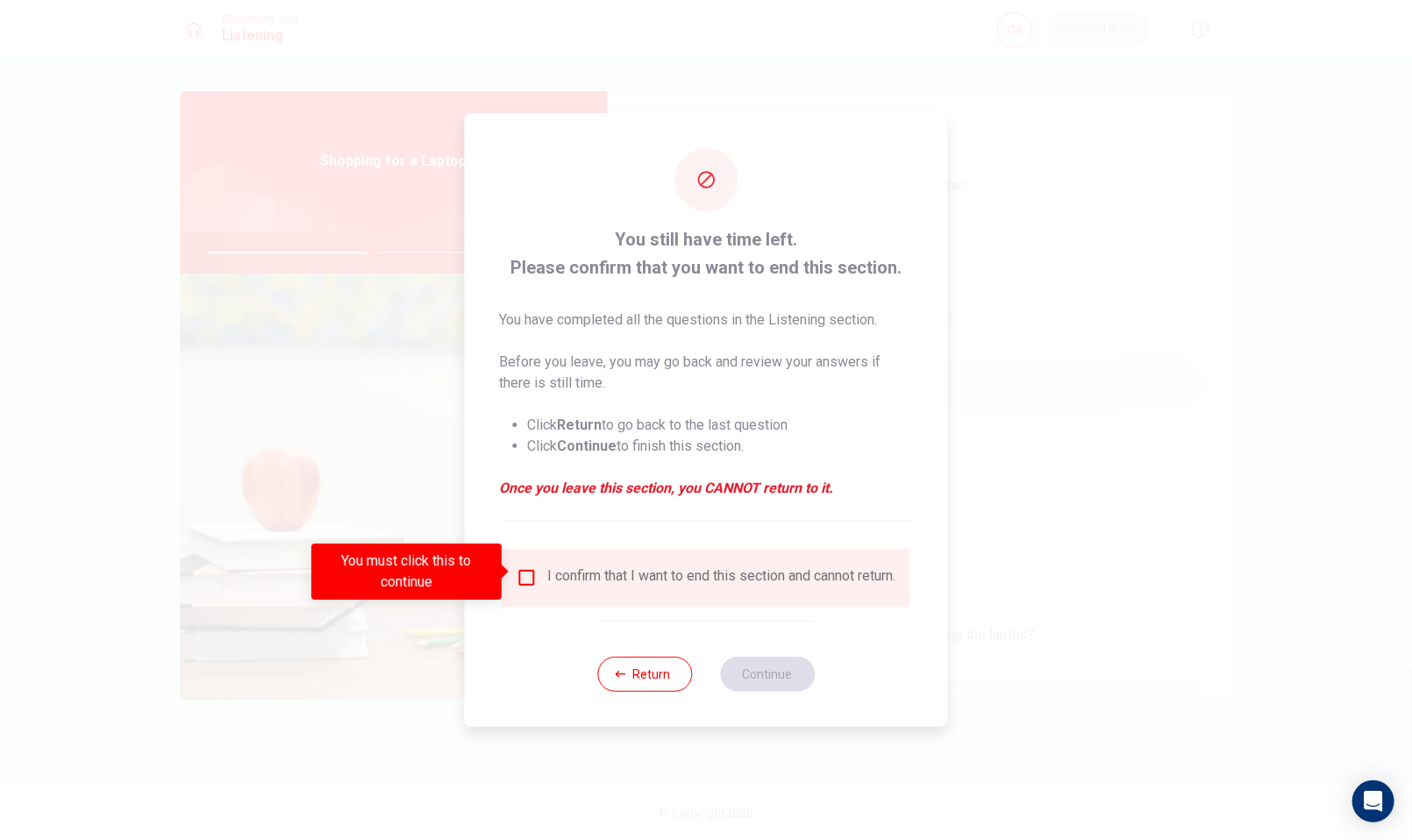
click at [529, 583] on div "I confirm that I want to end this section and cannot return." at bounding box center [706, 577] width 380 height 21
click at [513, 569] on div "You must click this to continue" at bounding box center [412, 572] width 202 height 56
click at [518, 573] on input "You must click this to continue" at bounding box center [526, 577] width 21 height 21
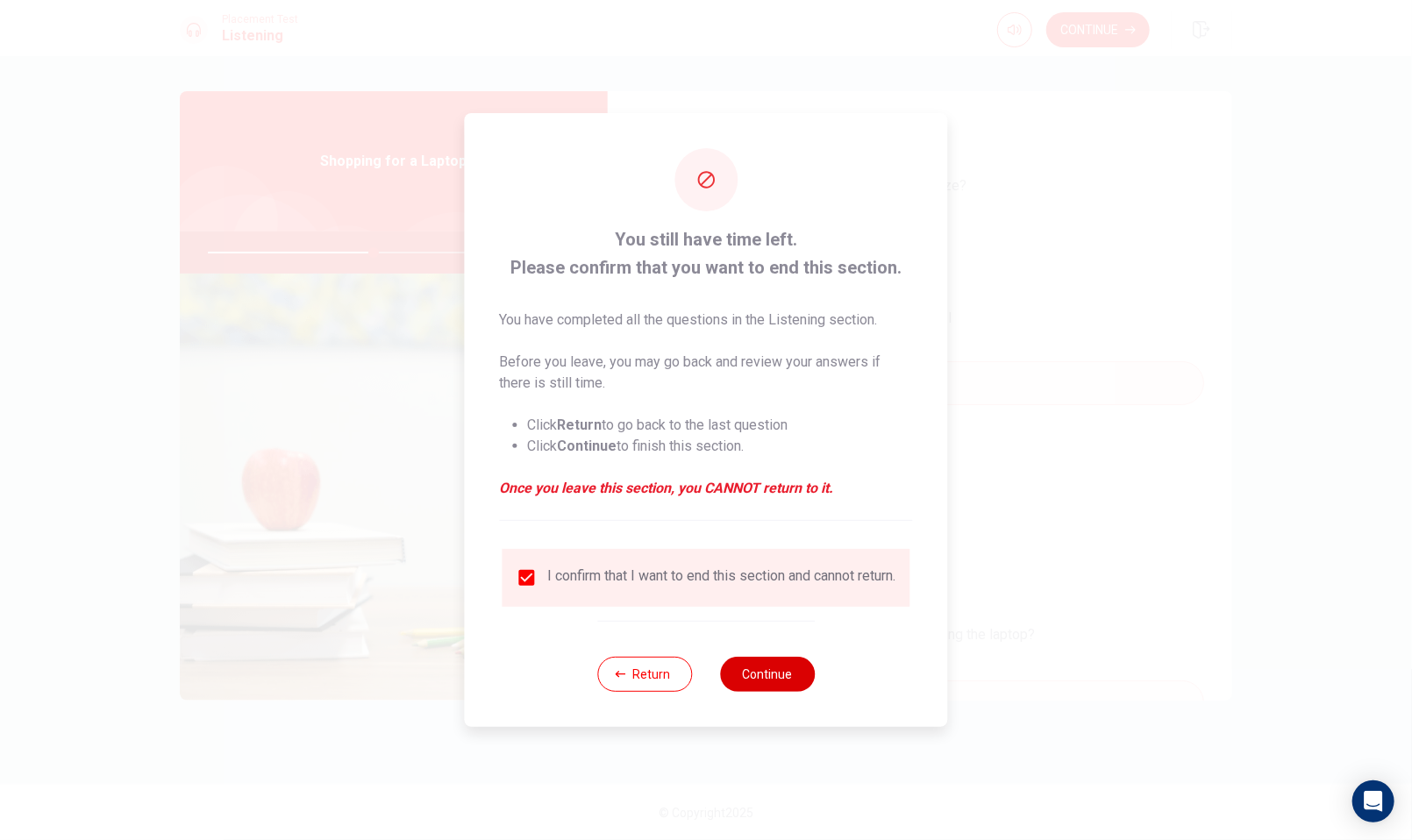
click at [768, 675] on button "Continue" at bounding box center [767, 674] width 95 height 36
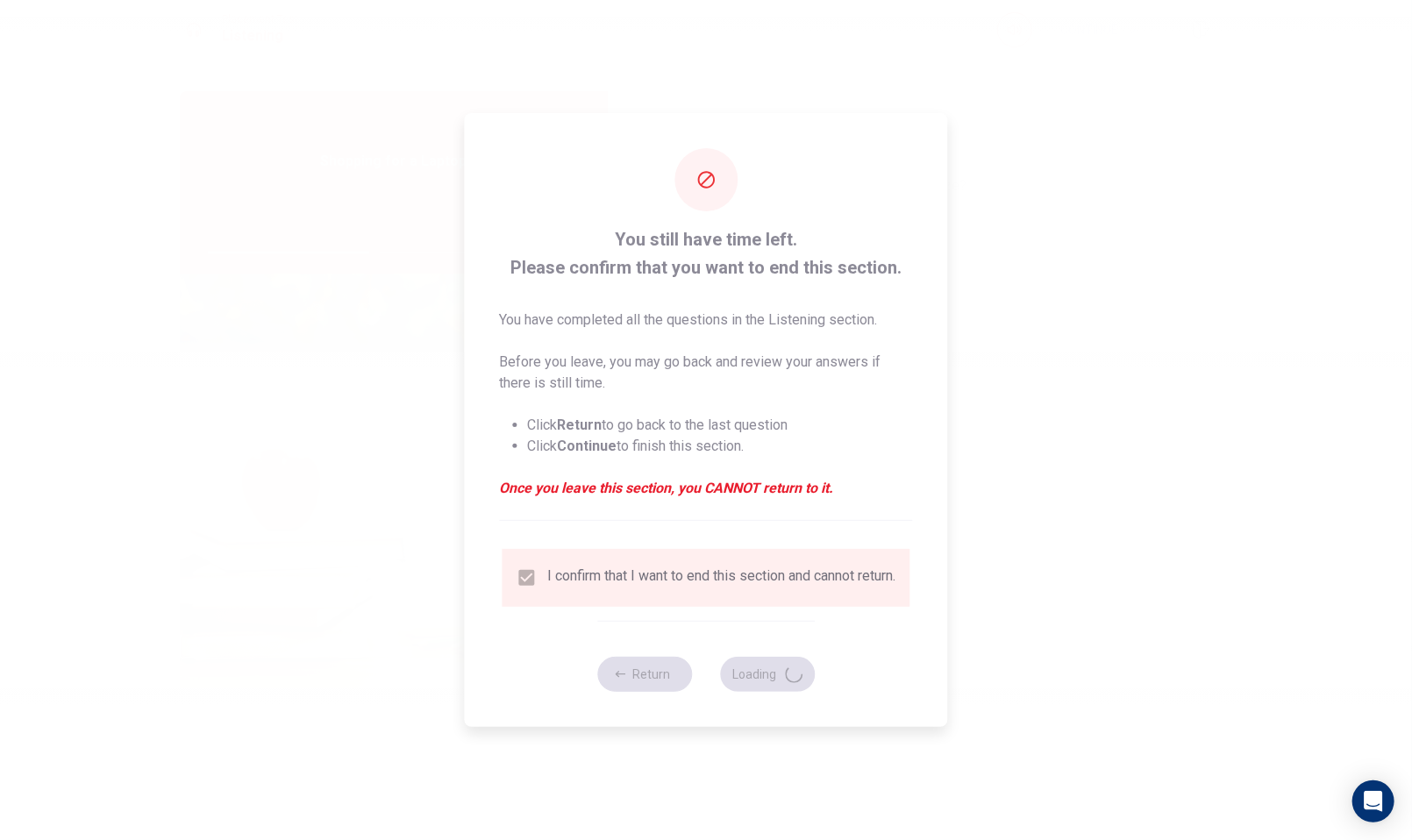
type input "53"
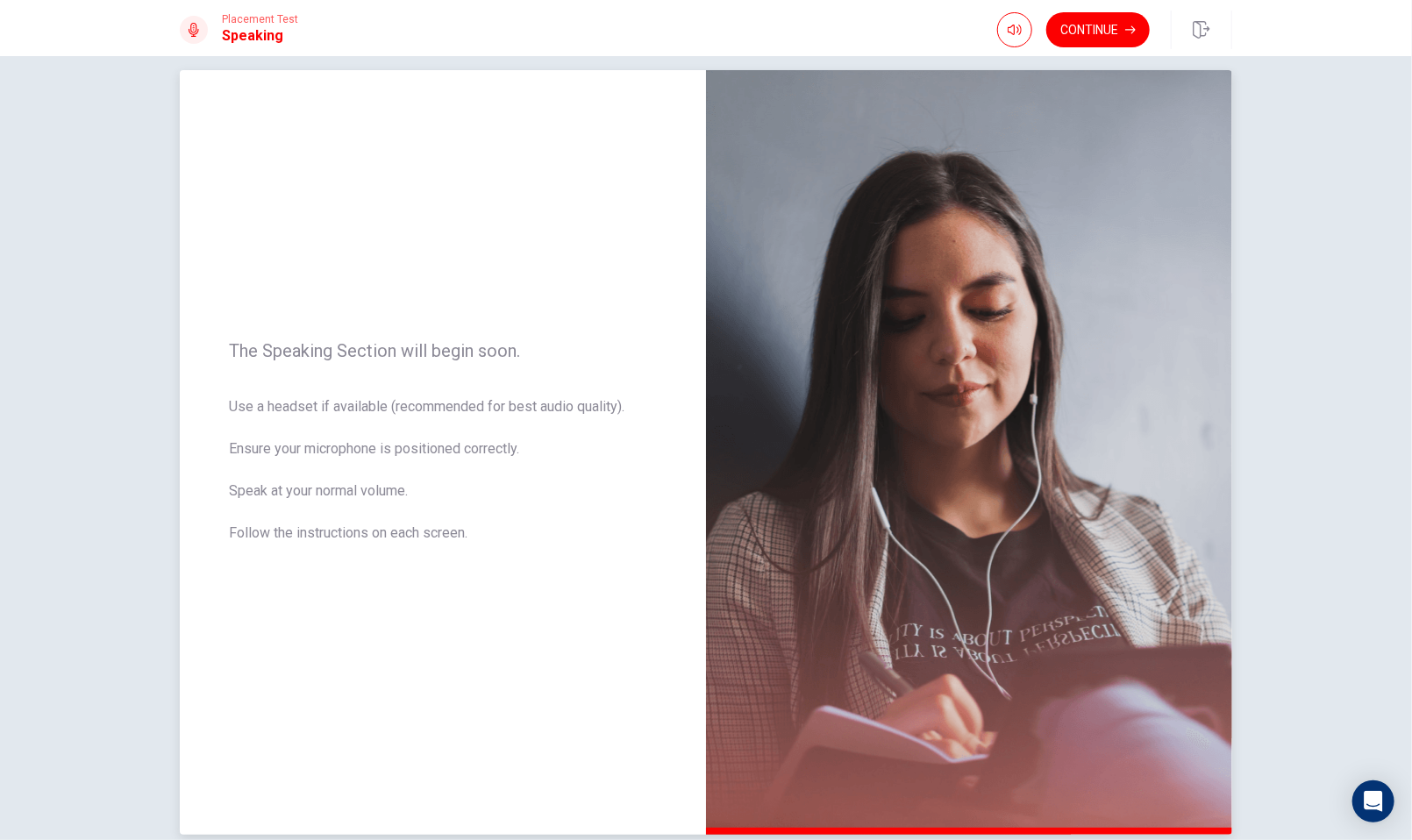
scroll to position [106, 0]
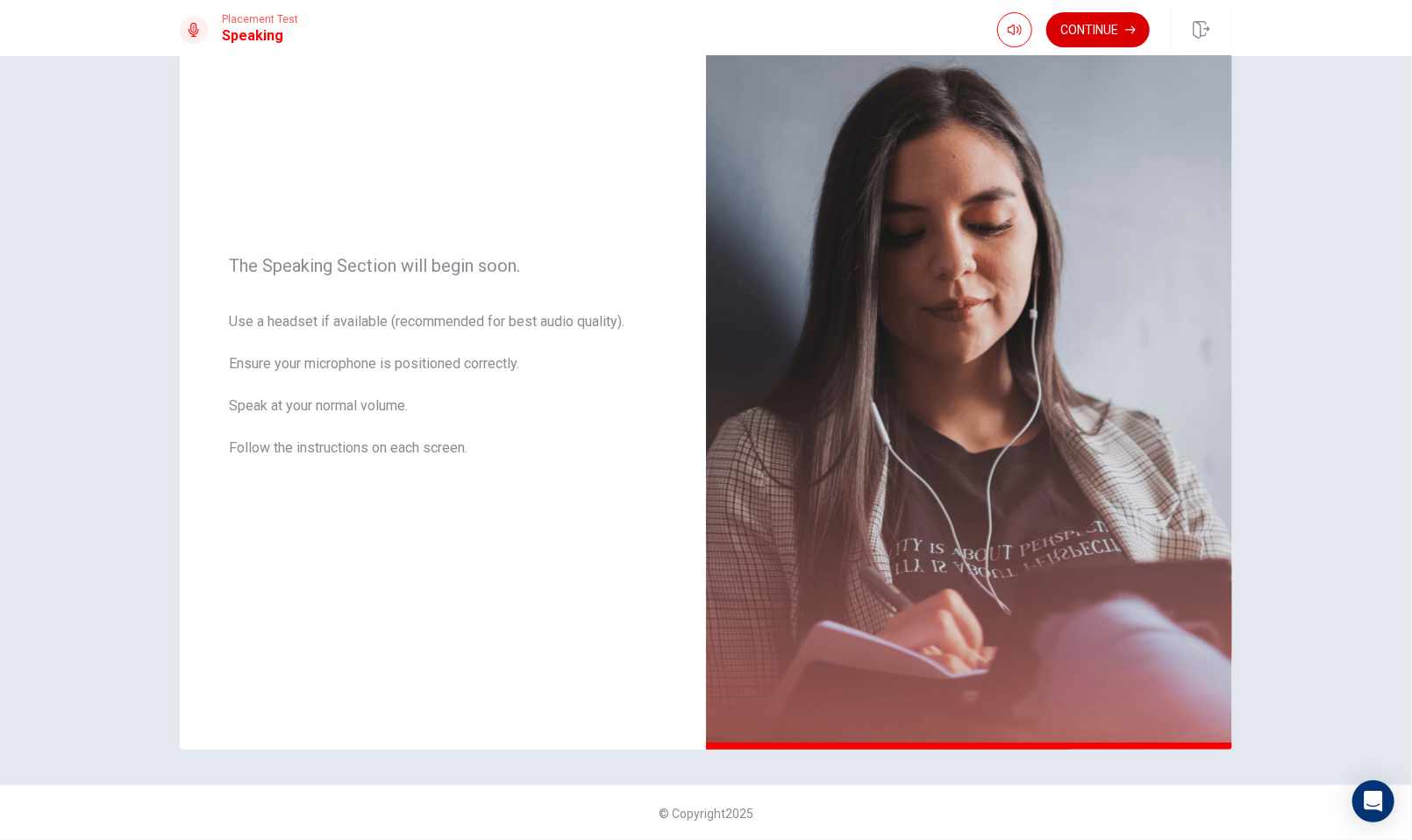
click at [1108, 26] on button "Continue" at bounding box center [1098, 30] width 104 height 36
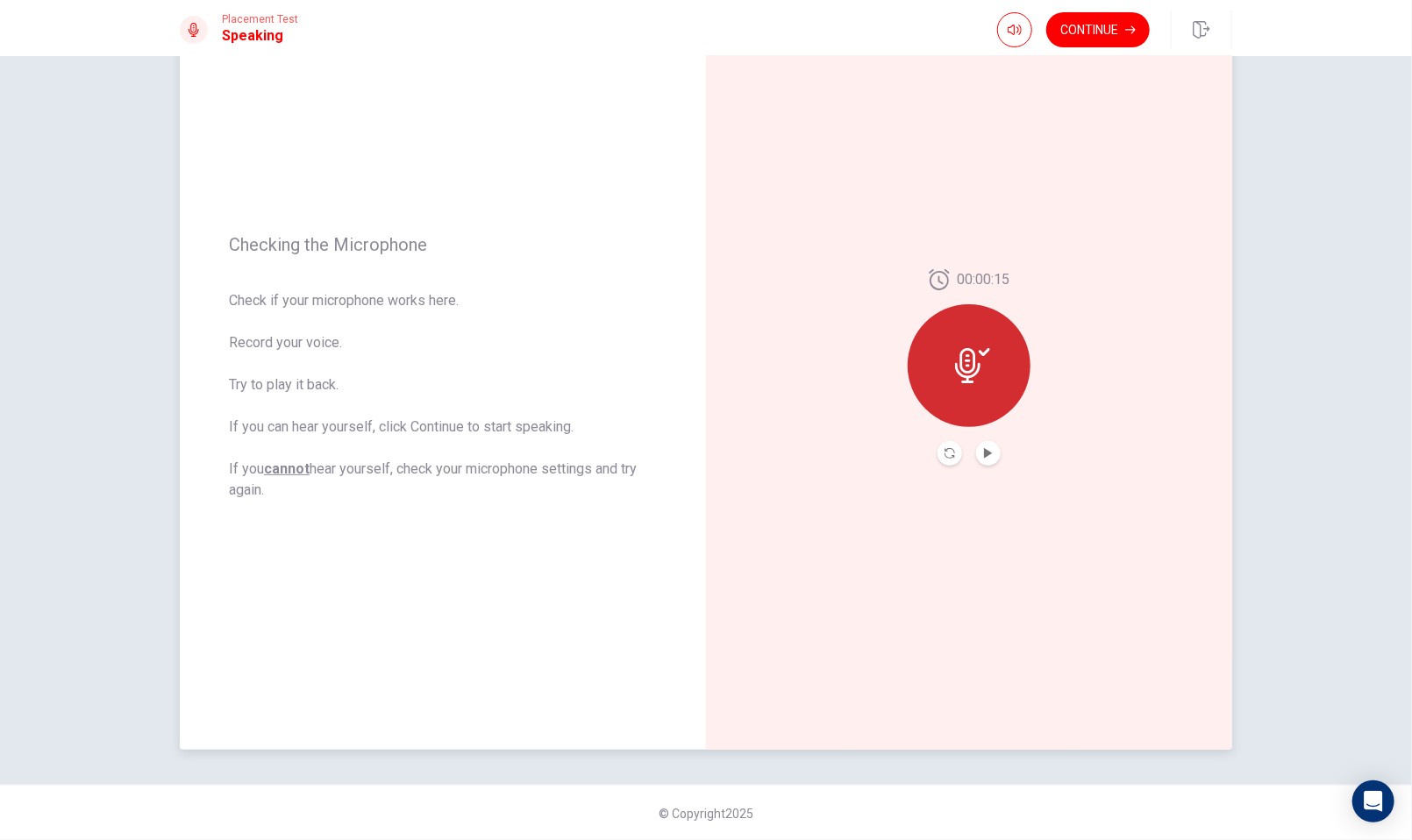
click at [989, 450] on button "Play Audio" at bounding box center [988, 453] width 25 height 25
click at [1081, 39] on button "Continue" at bounding box center [1098, 30] width 104 height 36
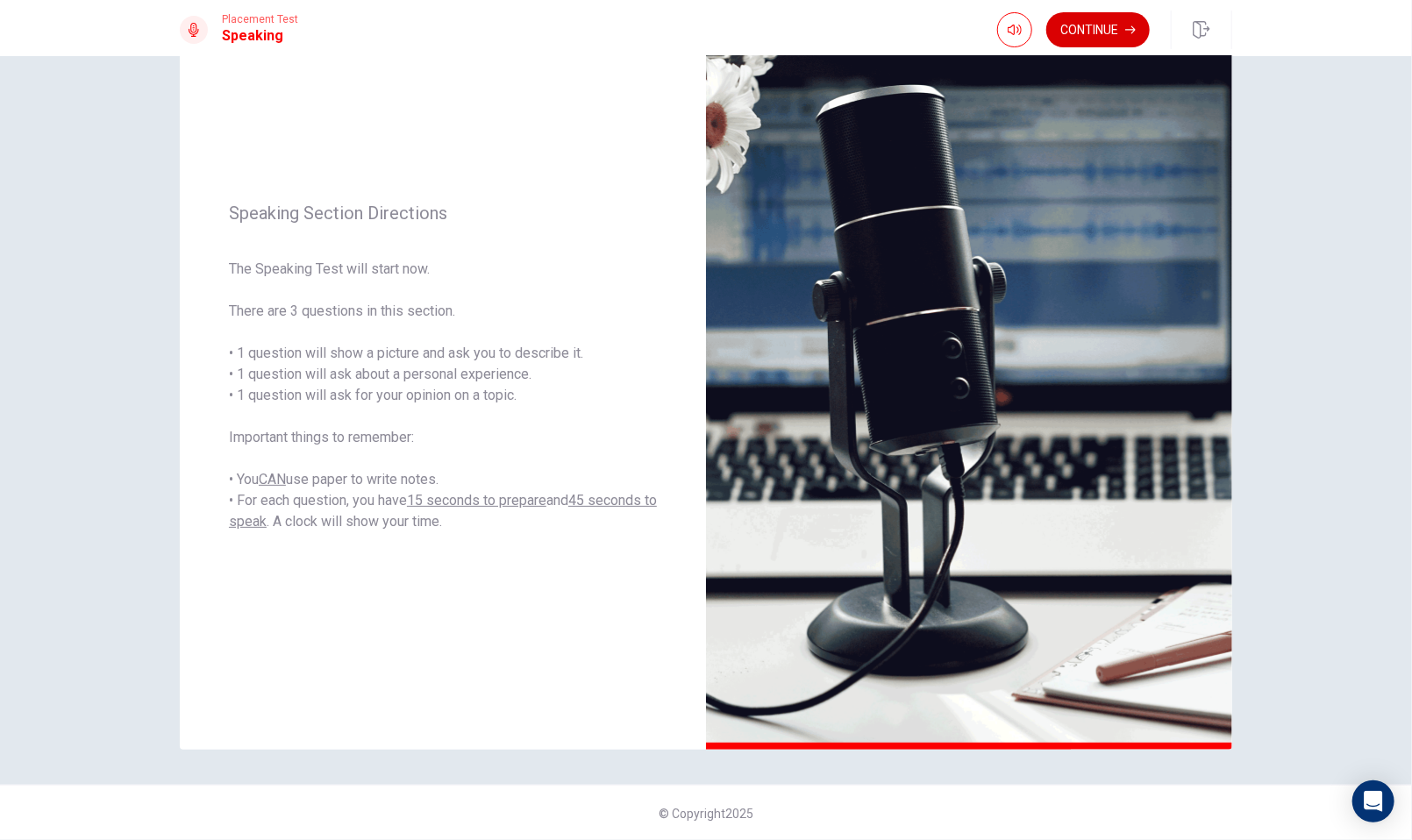
click at [1076, 28] on button "Continue" at bounding box center [1098, 30] width 104 height 36
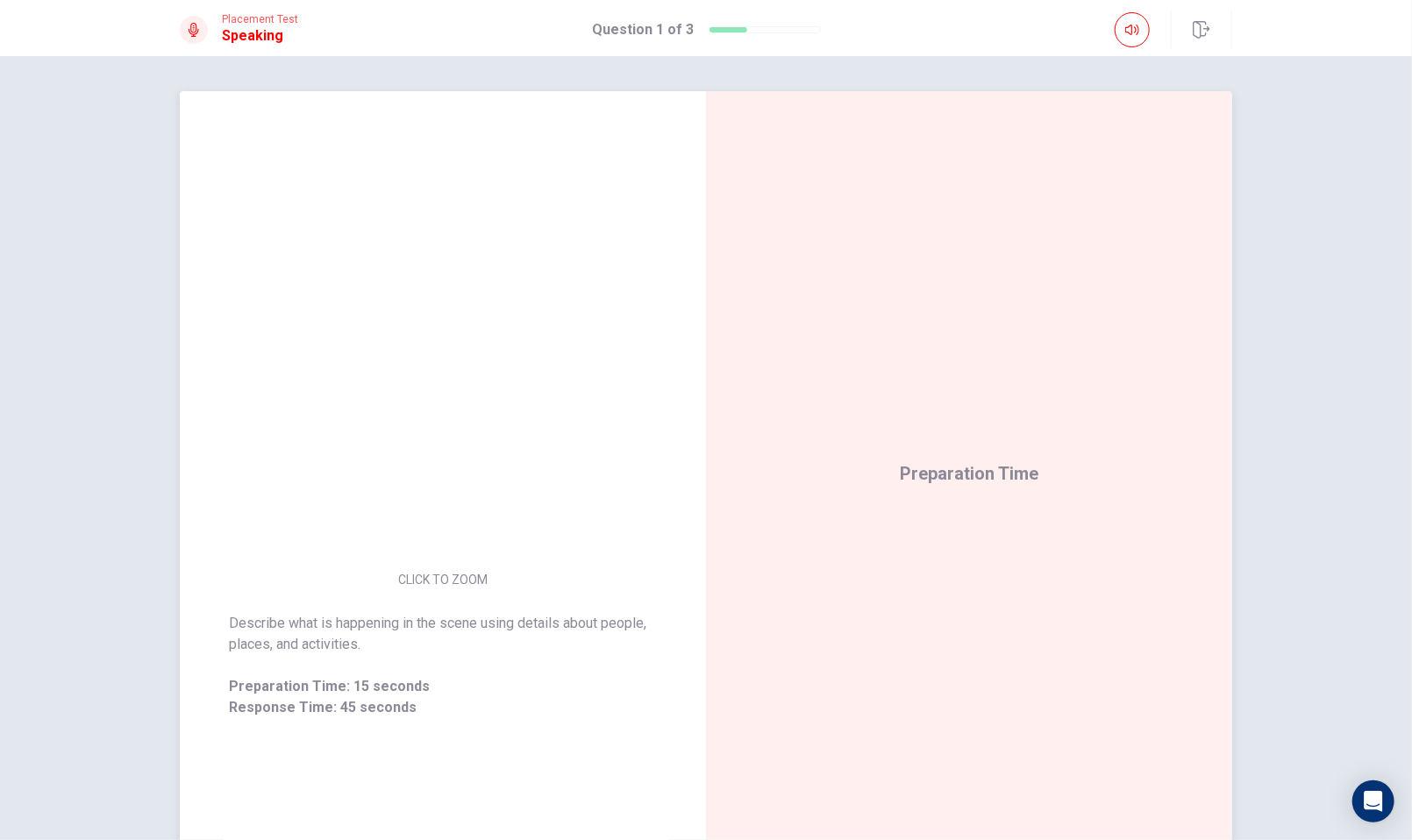
click at [474, 486] on img at bounding box center [442, 411] width 337 height 306
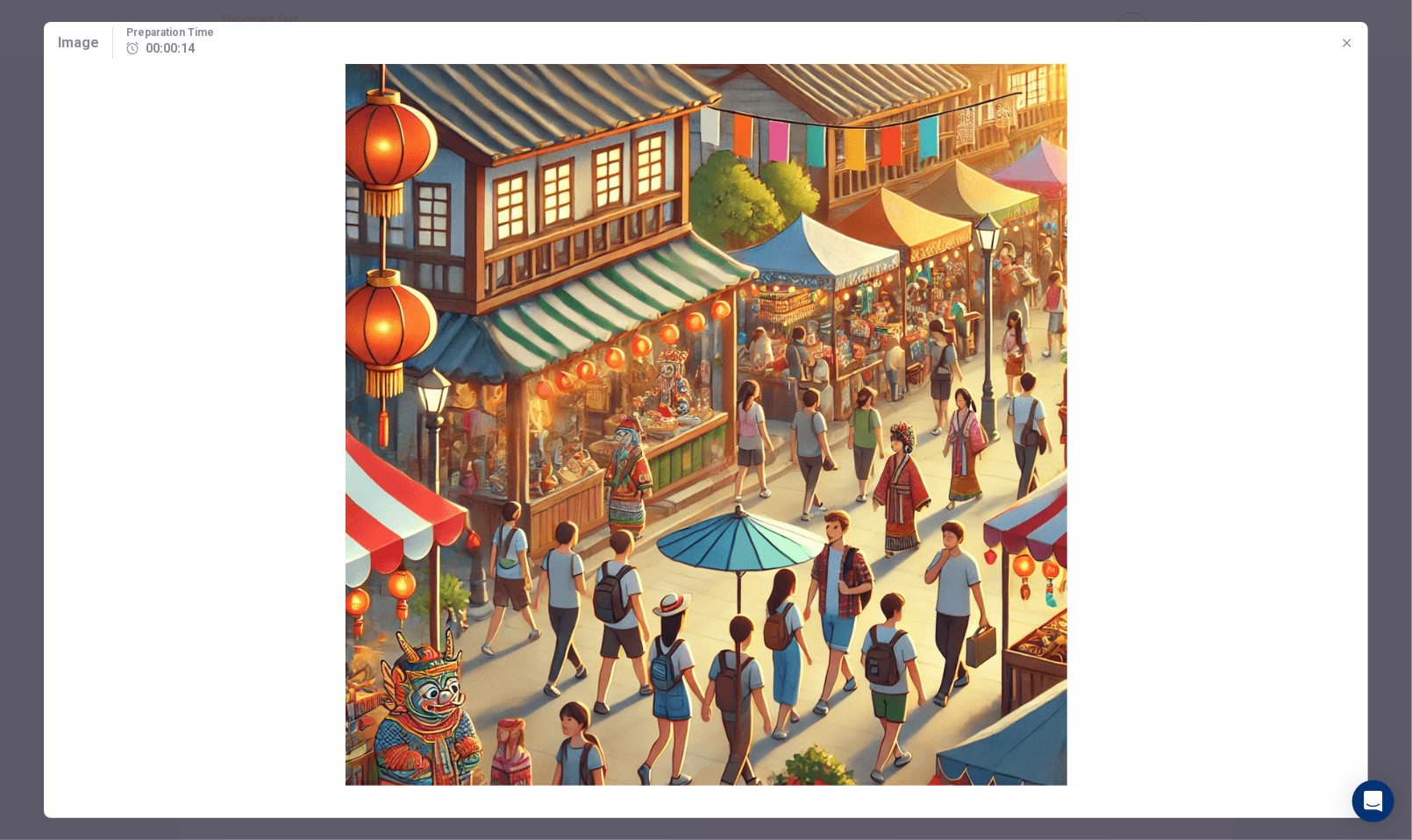
click at [641, 501] on img at bounding box center [705, 424] width 1324 height 722
click at [652, 513] on img at bounding box center [705, 424] width 1324 height 722
click at [1341, 49] on icon "button" at bounding box center [1347, 42] width 14 height 14
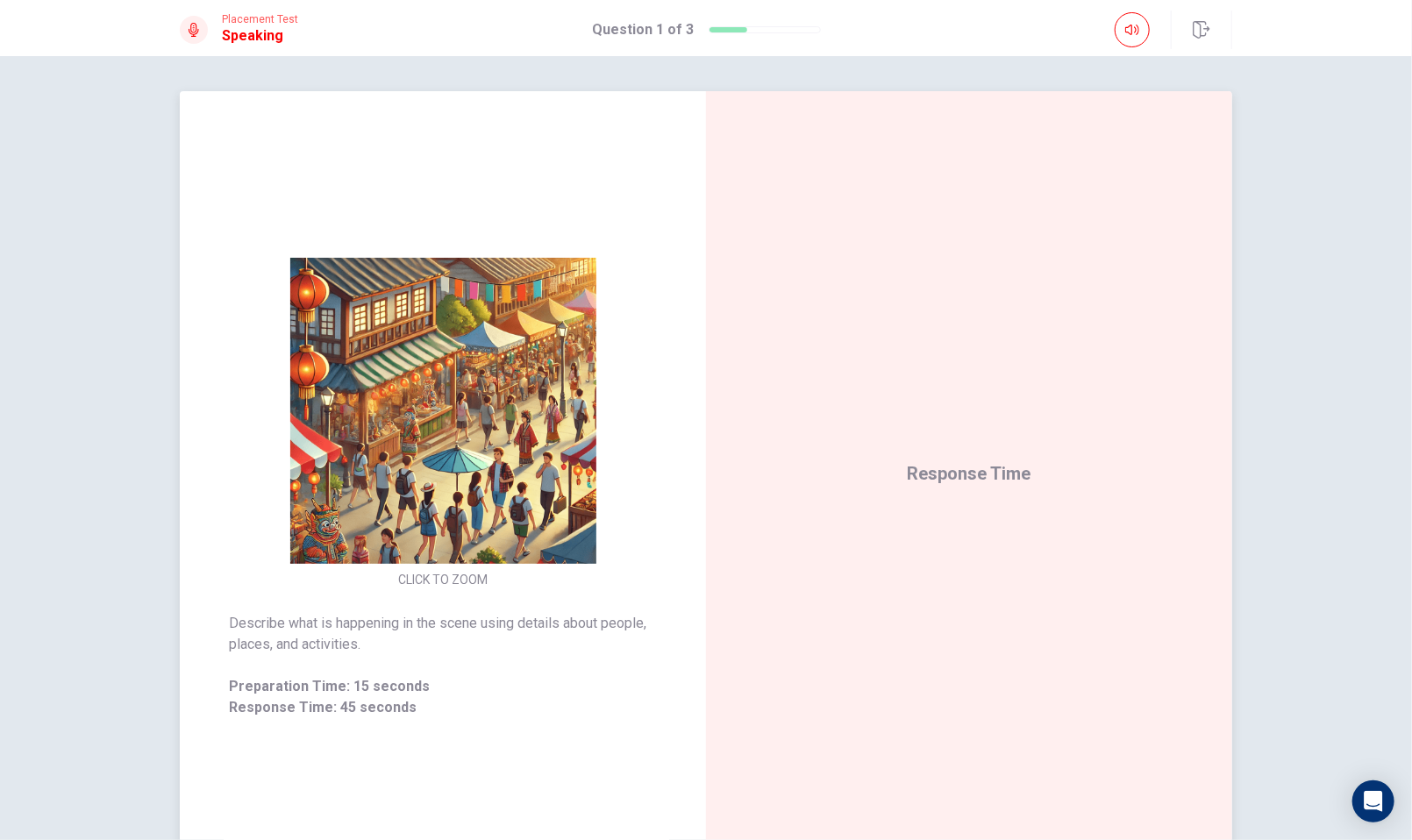
click at [464, 441] on img at bounding box center [442, 411] width 337 height 306
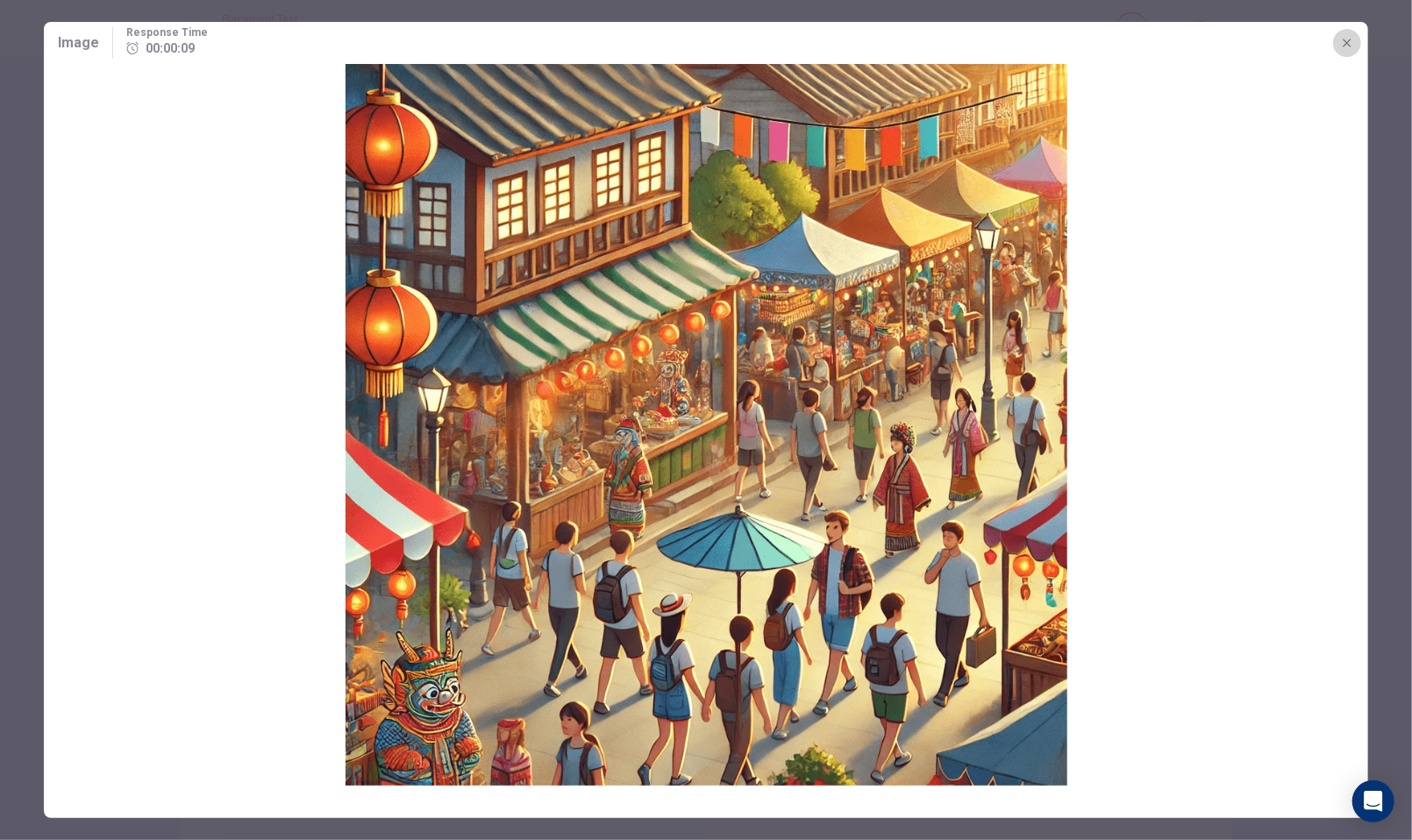
click at [1350, 46] on icon "button" at bounding box center [1347, 42] width 14 height 14
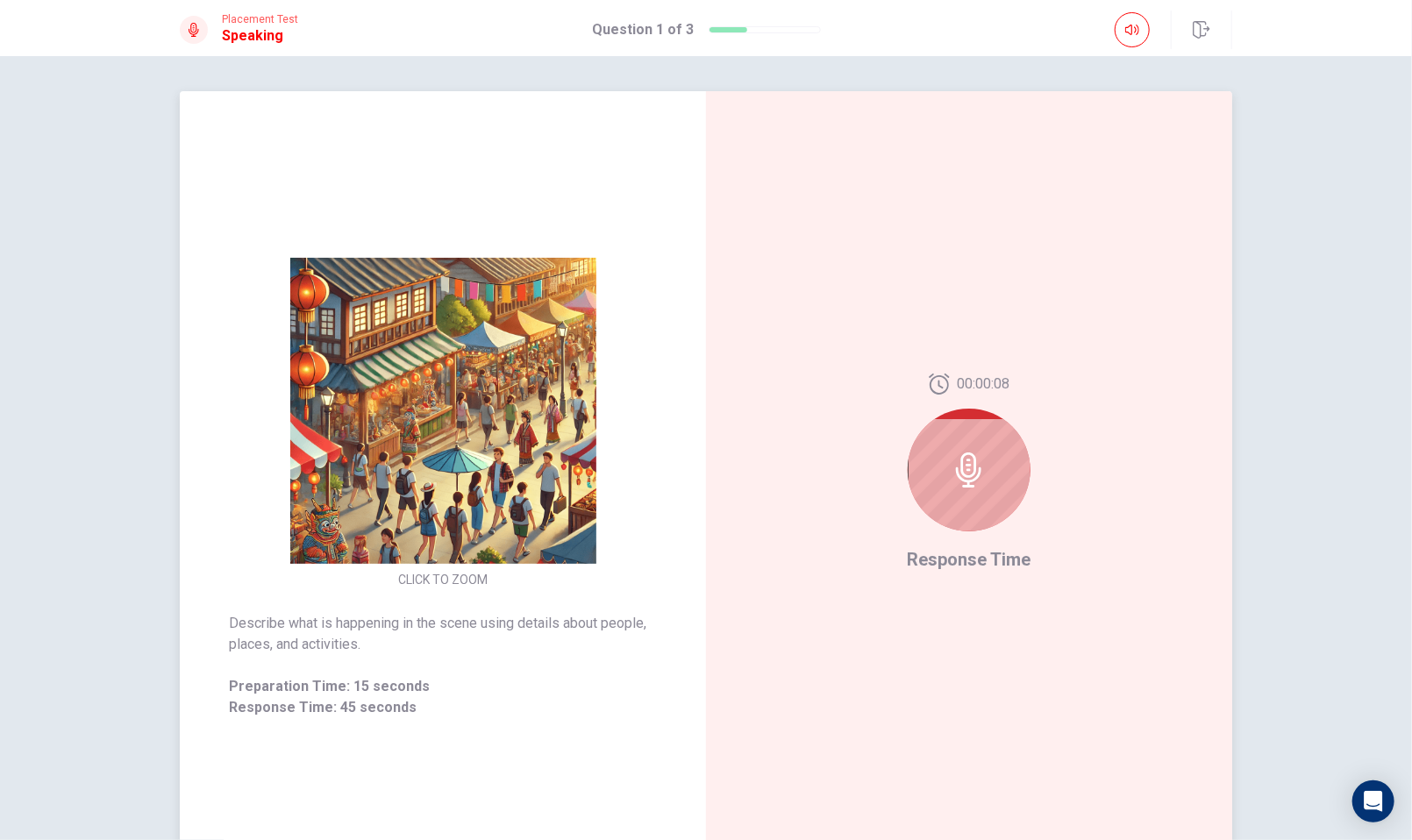
click at [483, 415] on img at bounding box center [442, 411] width 337 height 306
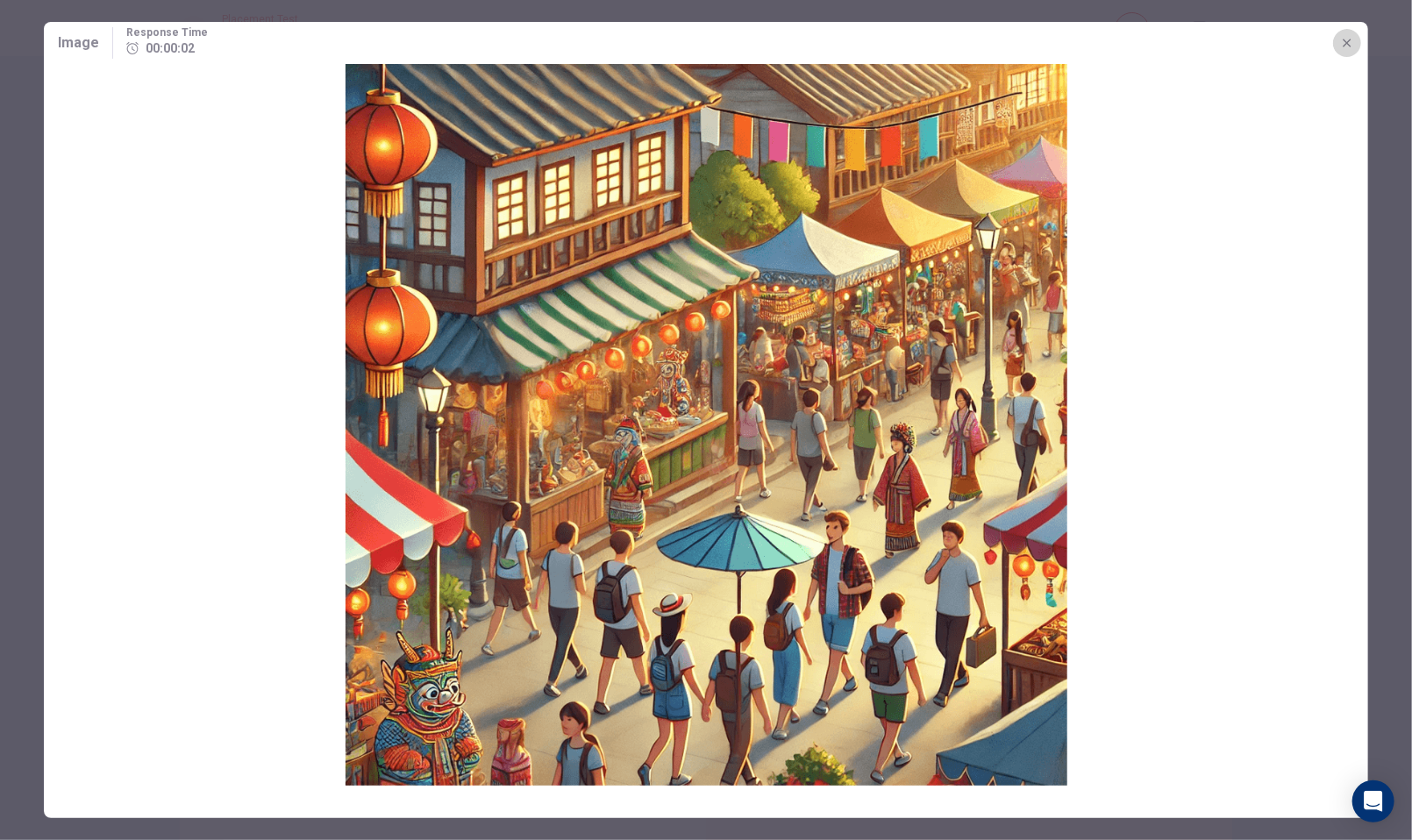
click at [1358, 36] on button "button" at bounding box center [1347, 42] width 28 height 28
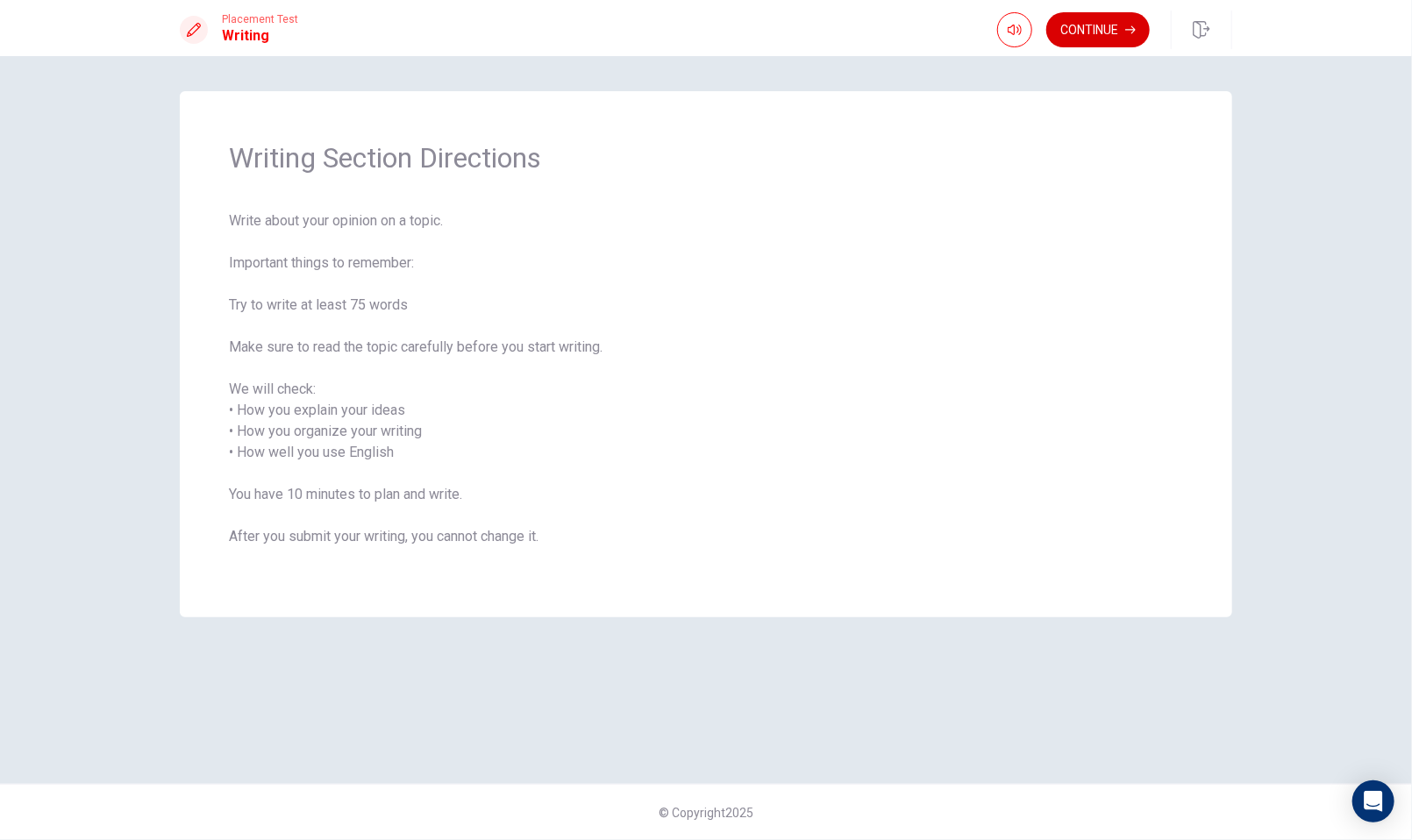
click at [1103, 28] on button "Continue" at bounding box center [1098, 30] width 104 height 36
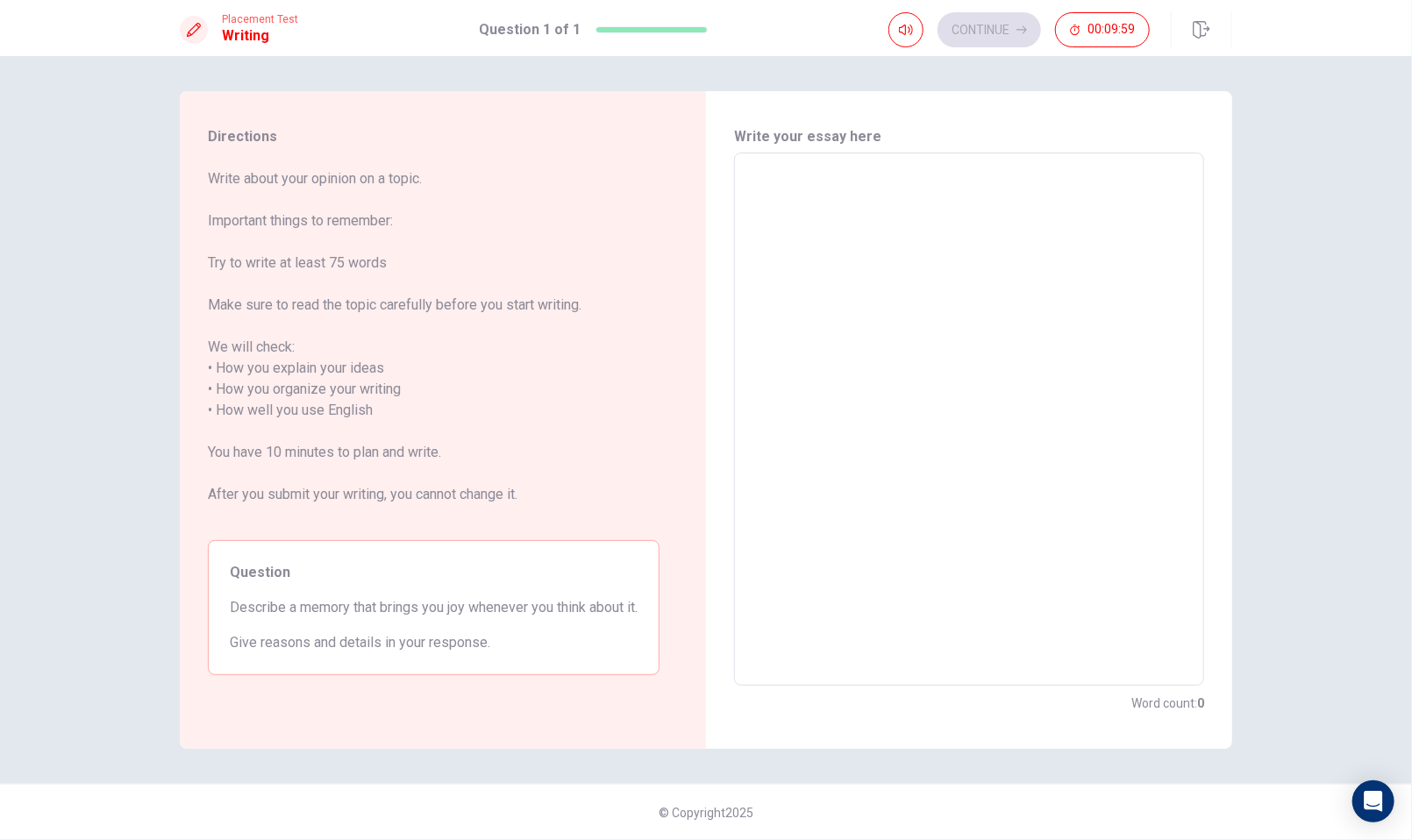
click at [937, 240] on textarea at bounding box center [969, 420] width 445 height 504
type textarea "M"
type textarea "x"
type textarea "My"
type textarea "x"
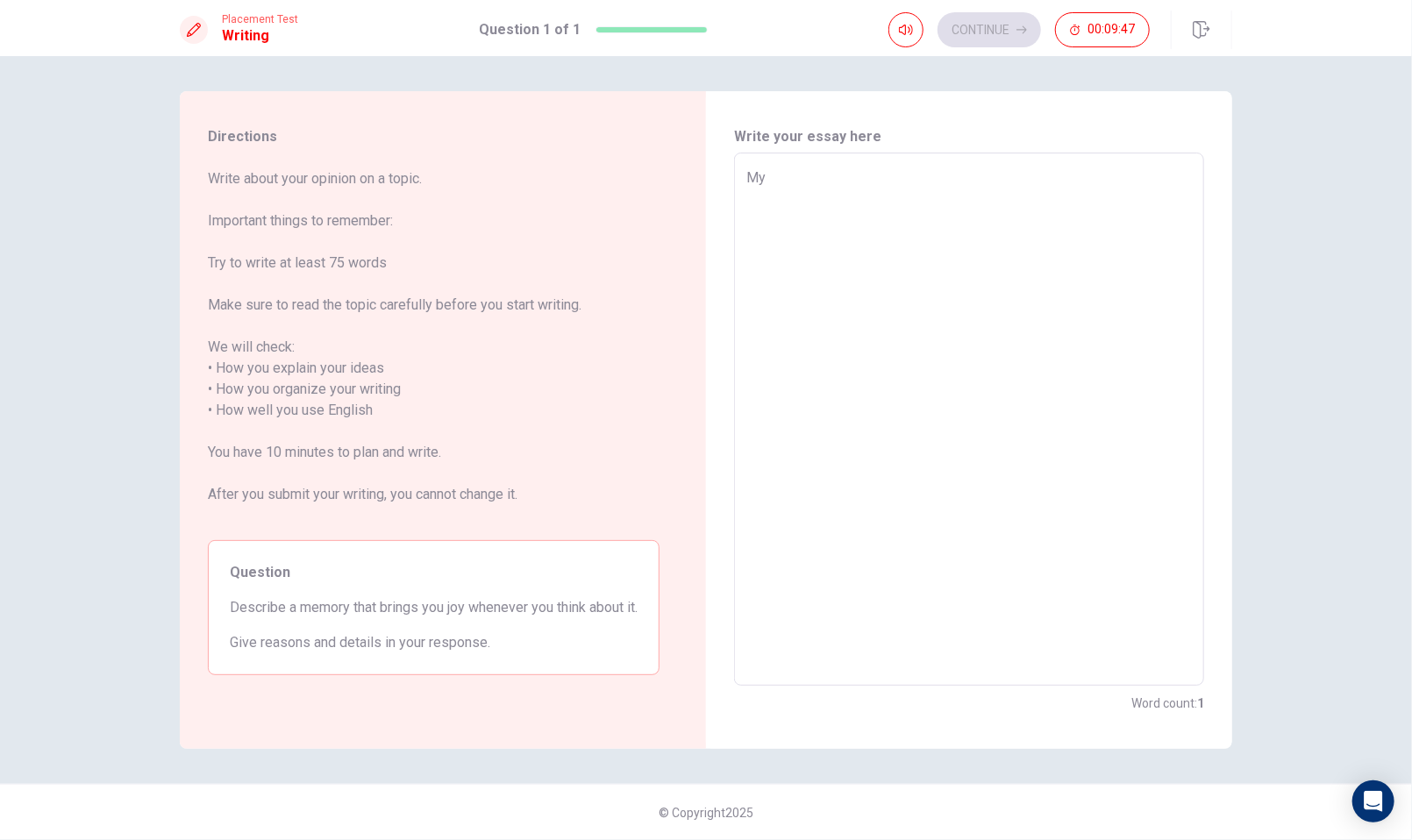
type textarea "My"
type textarea "x"
type textarea "My m"
type textarea "x"
type textarea "My mo"
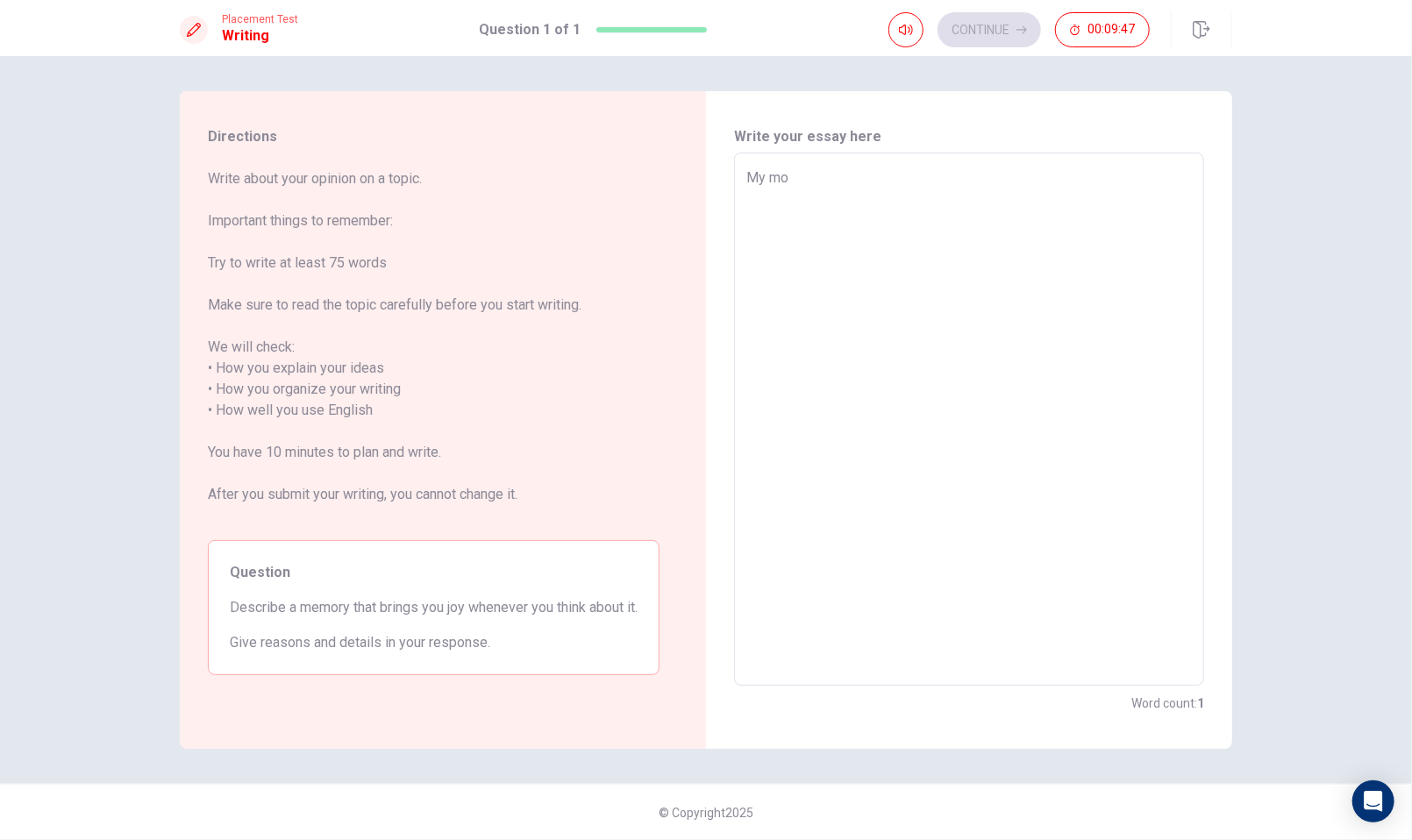
type textarea "x"
type textarea "My mos"
type textarea "x"
type textarea "My most"
type textarea "x"
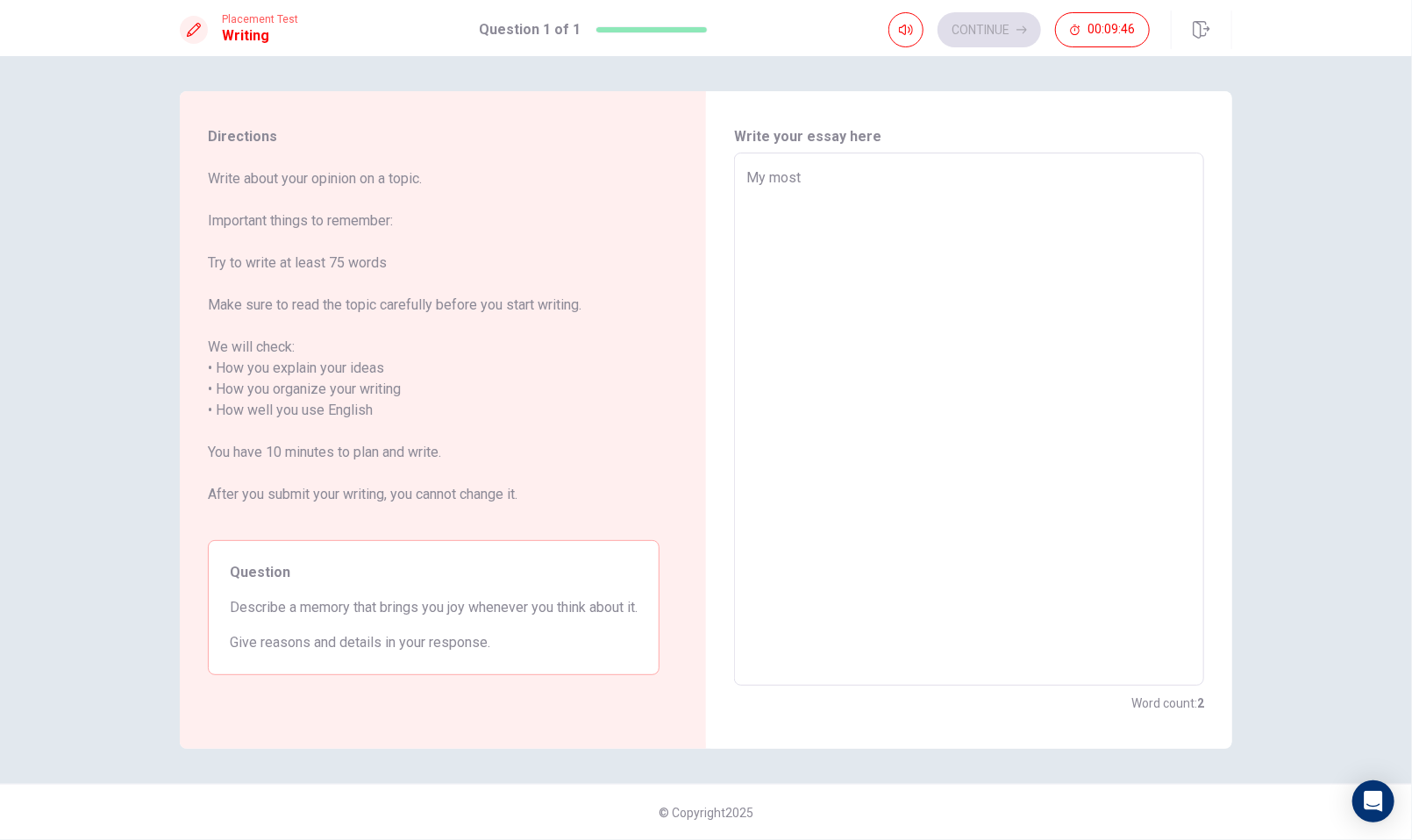
type textarea "My most"
type textarea "x"
type textarea "My most j"
type textarea "x"
type textarea "My most jo"
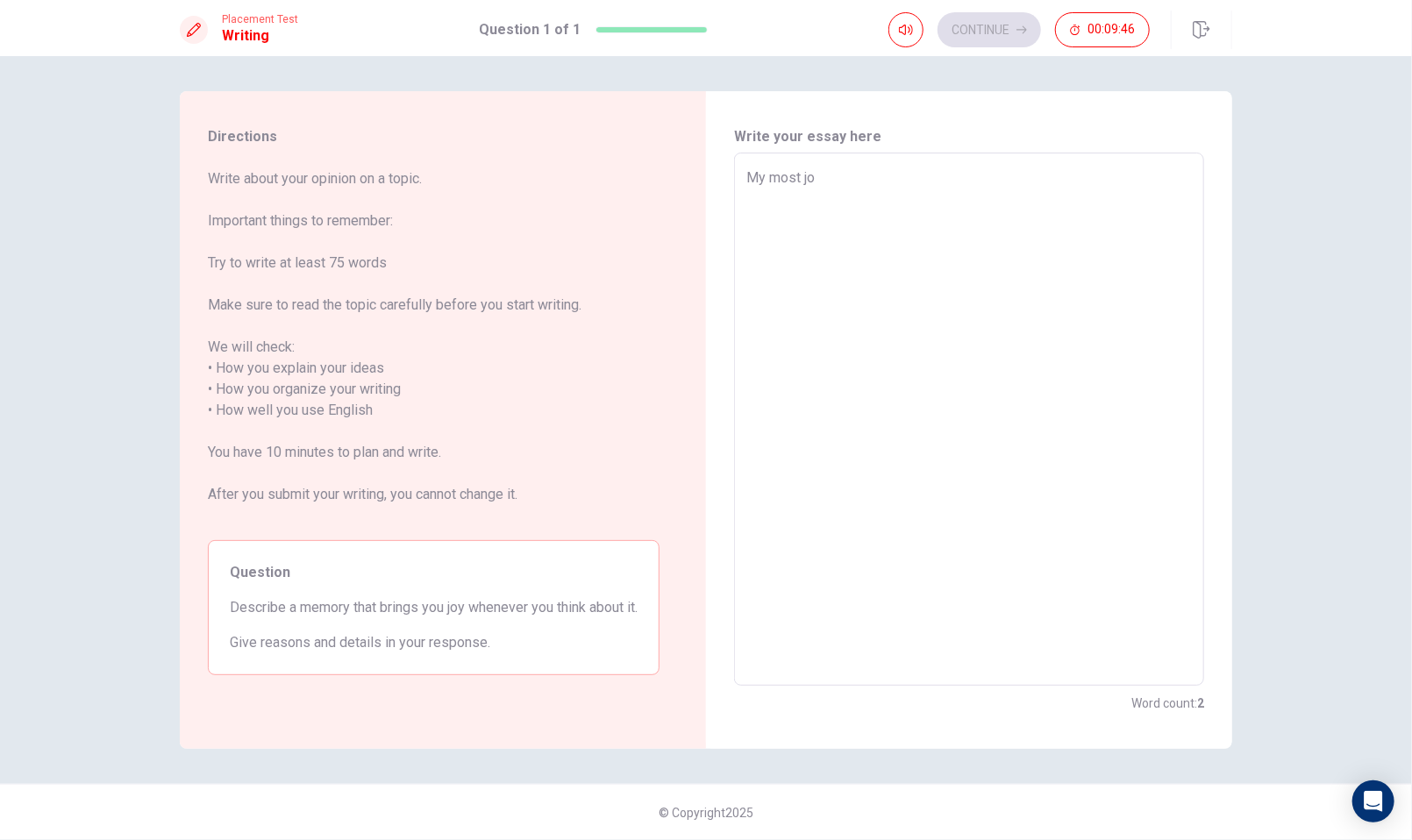
type textarea "x"
type textarea "My most joy"
type textarea "x"
type textarea "My most joyf"
type textarea "x"
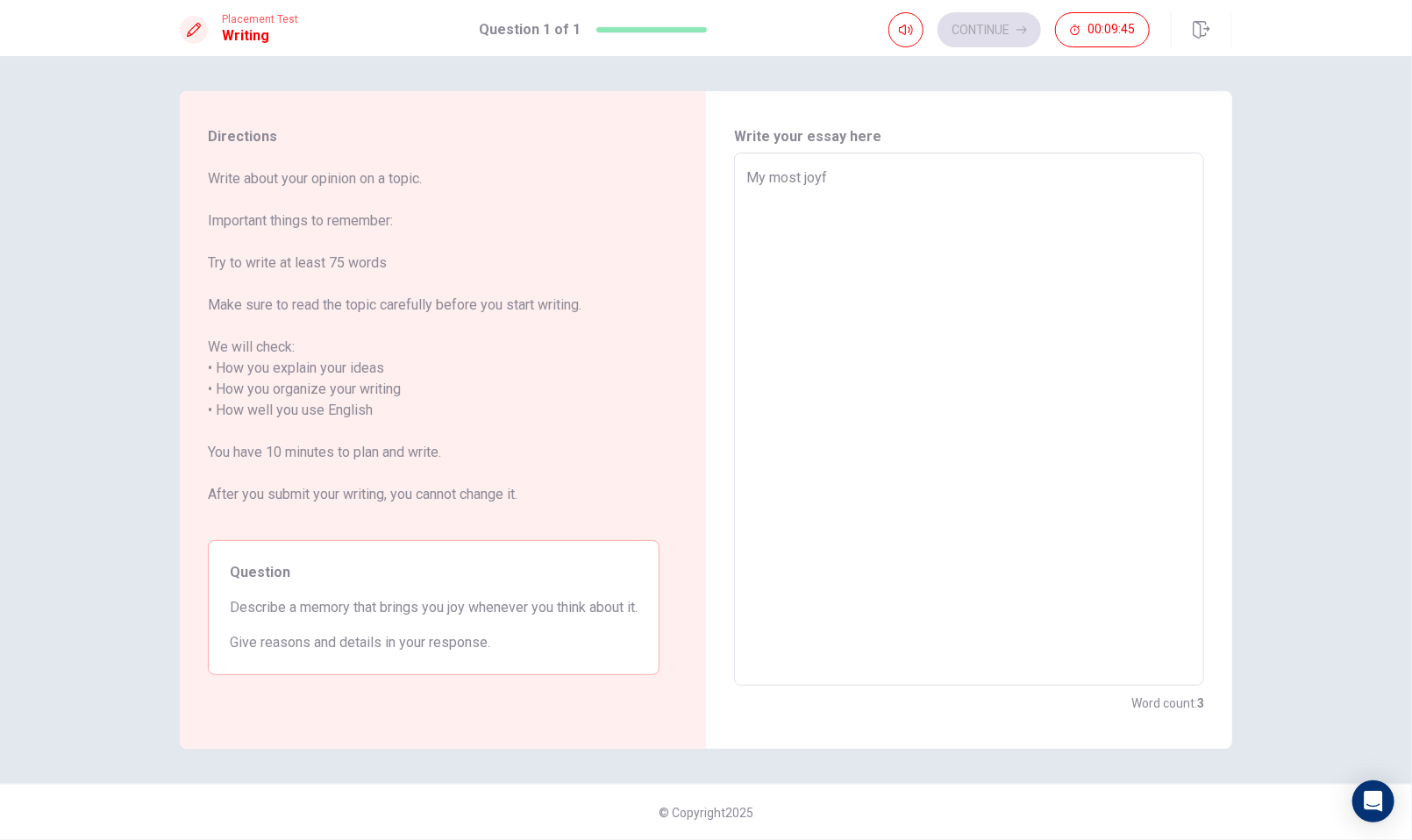
type textarea "My most joyfu"
type textarea "x"
type textarea "My most joyful"
type textarea "x"
type textarea "My most joyful"
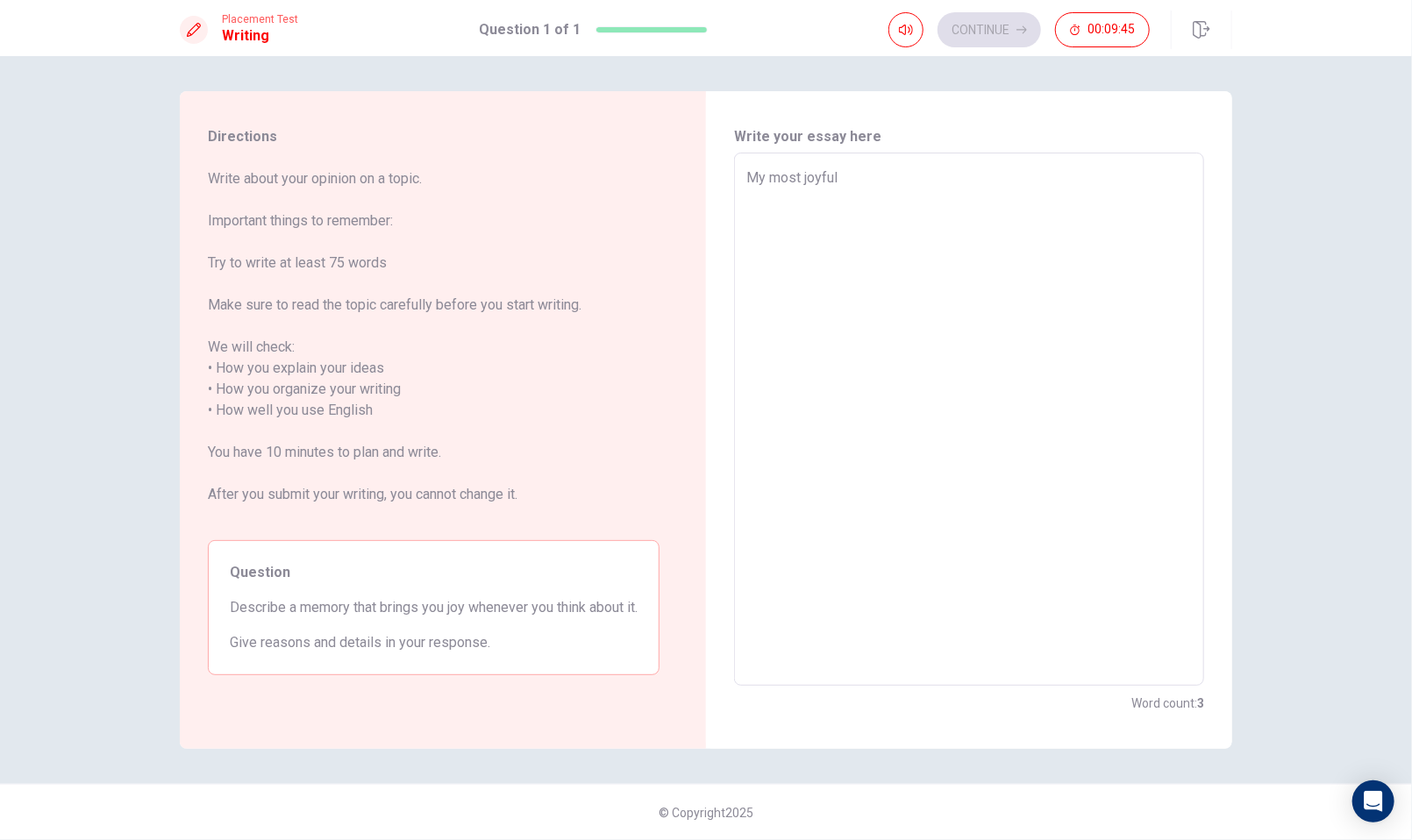
type textarea "x"
type textarea "My most joyful m"
type textarea "x"
type textarea "My most joyful me"
type textarea "x"
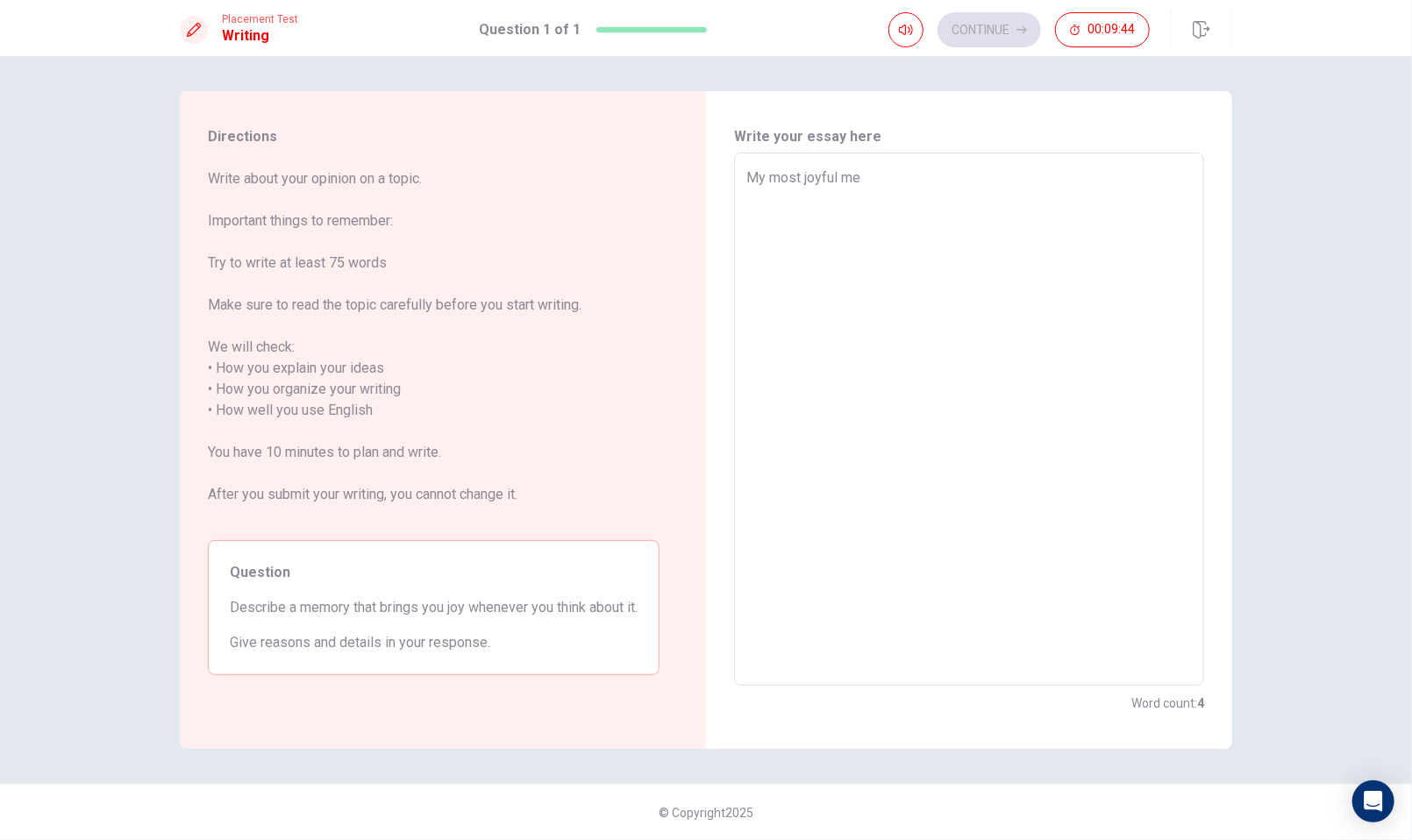
type textarea "My most joyful mem"
type textarea "x"
type textarea "My most joyful memo"
type textarea "x"
type textarea "My most joyful memor"
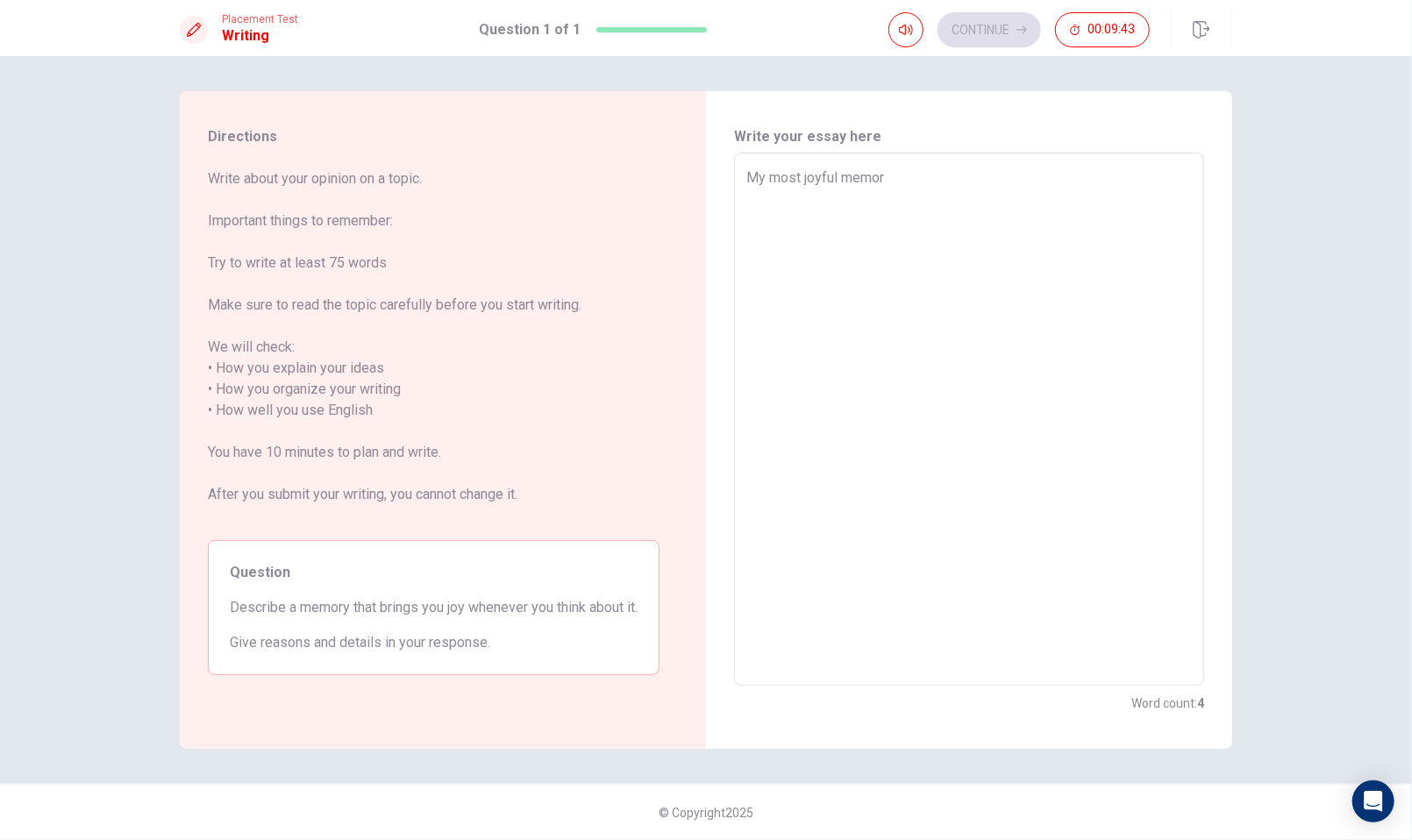
type textarea "x"
type textarea "My most joyful memory"
type textarea "x"
type textarea "My most joyful memory"
type textarea "x"
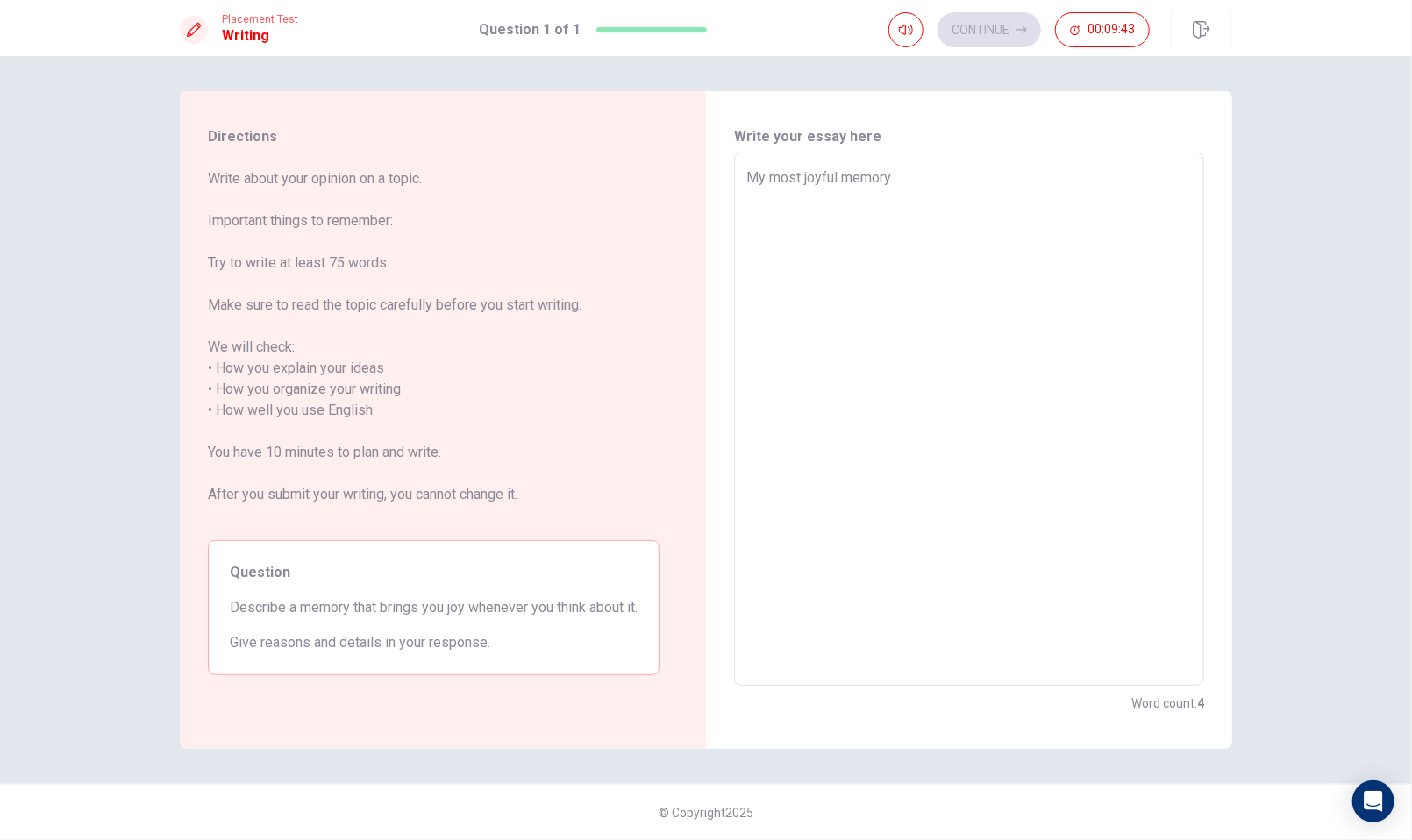
type textarea "My most joyful memory w"
type textarea "x"
type textarea "My most joyful memory wa"
type textarea "x"
type textarea "My most joyful memory was"
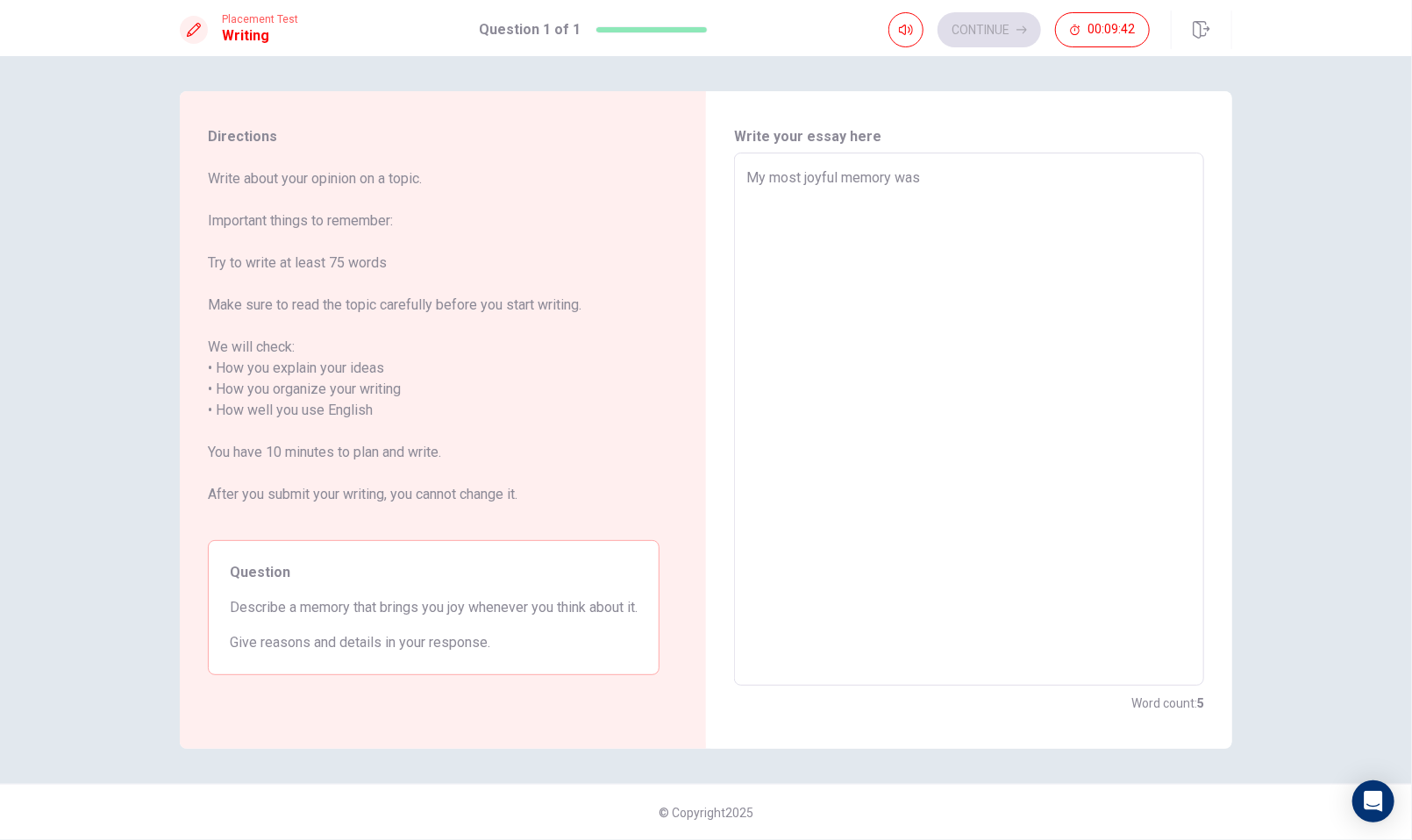
type textarea "x"
type textarea "My most joyful memory was"
type textarea "x"
type textarea "My most joyful memory was b"
type textarea "x"
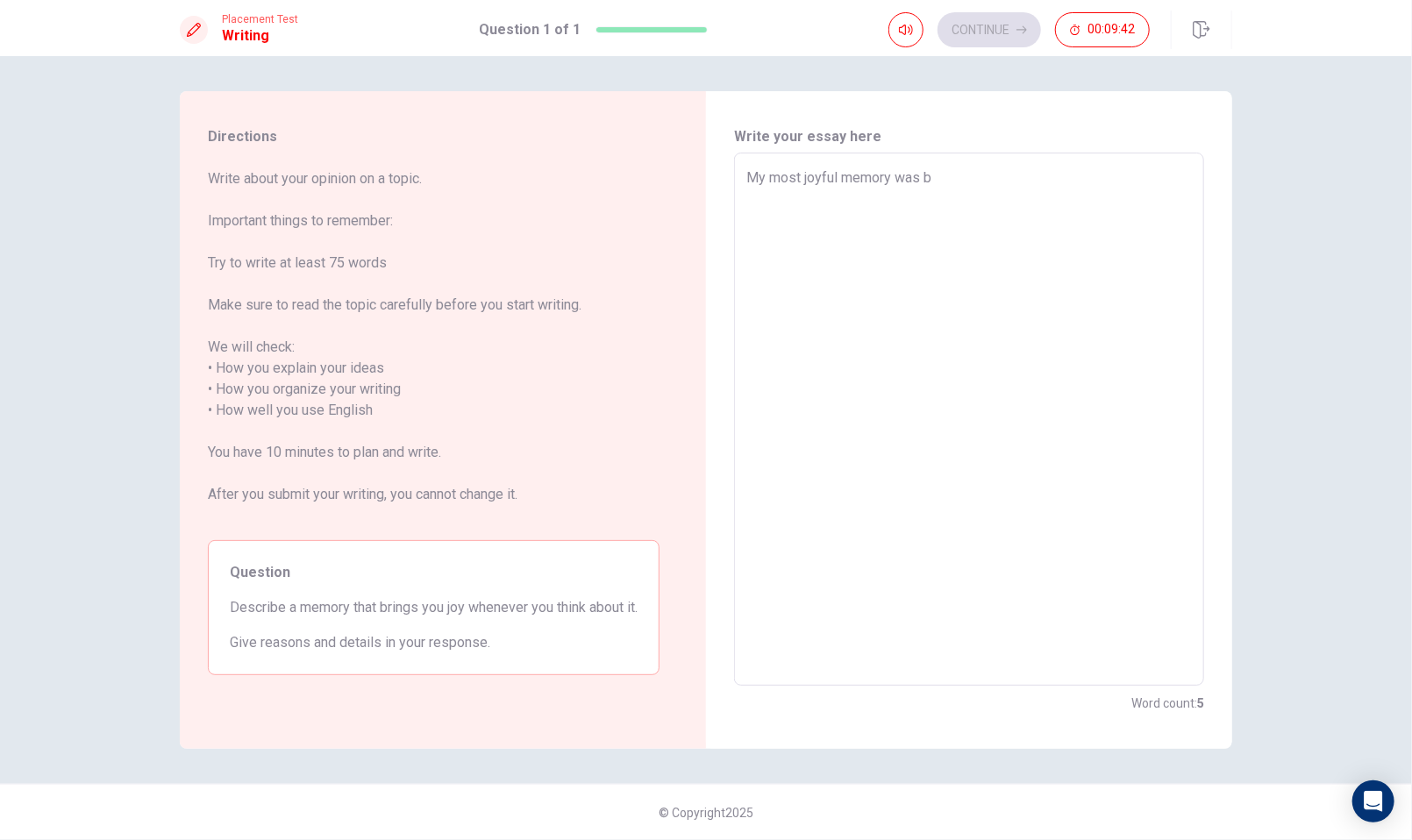
type textarea "My most joyful memory was ba"
type textarea "x"
type textarea "My most joyful memory was bacx"
type textarea "x"
type textarea "My most joyful memory was bacxk"
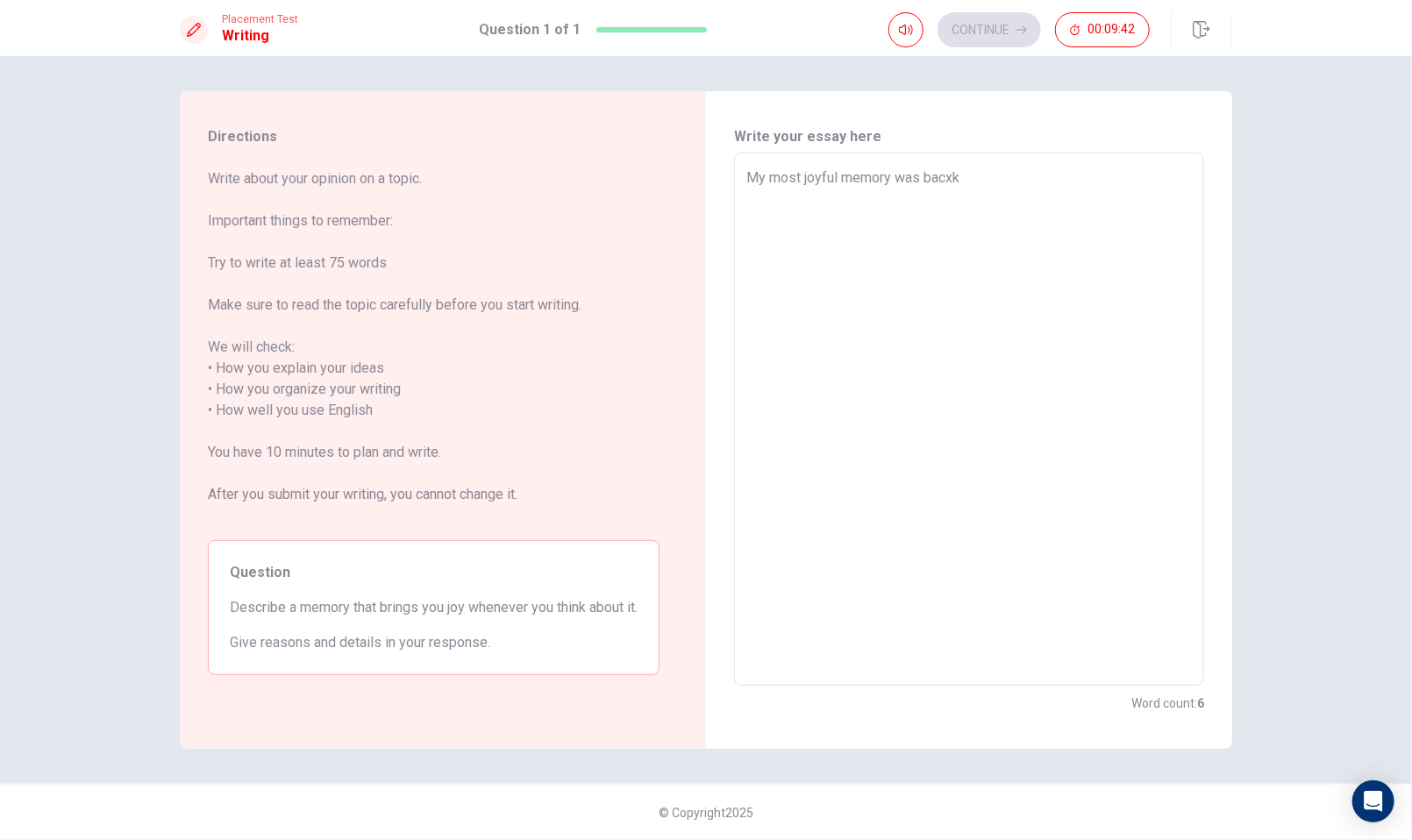
type textarea "x"
type textarea "My most joyful memory was bacxk"
type textarea "x"
type textarea "My most joyful memory was bacxk"
type textarea "x"
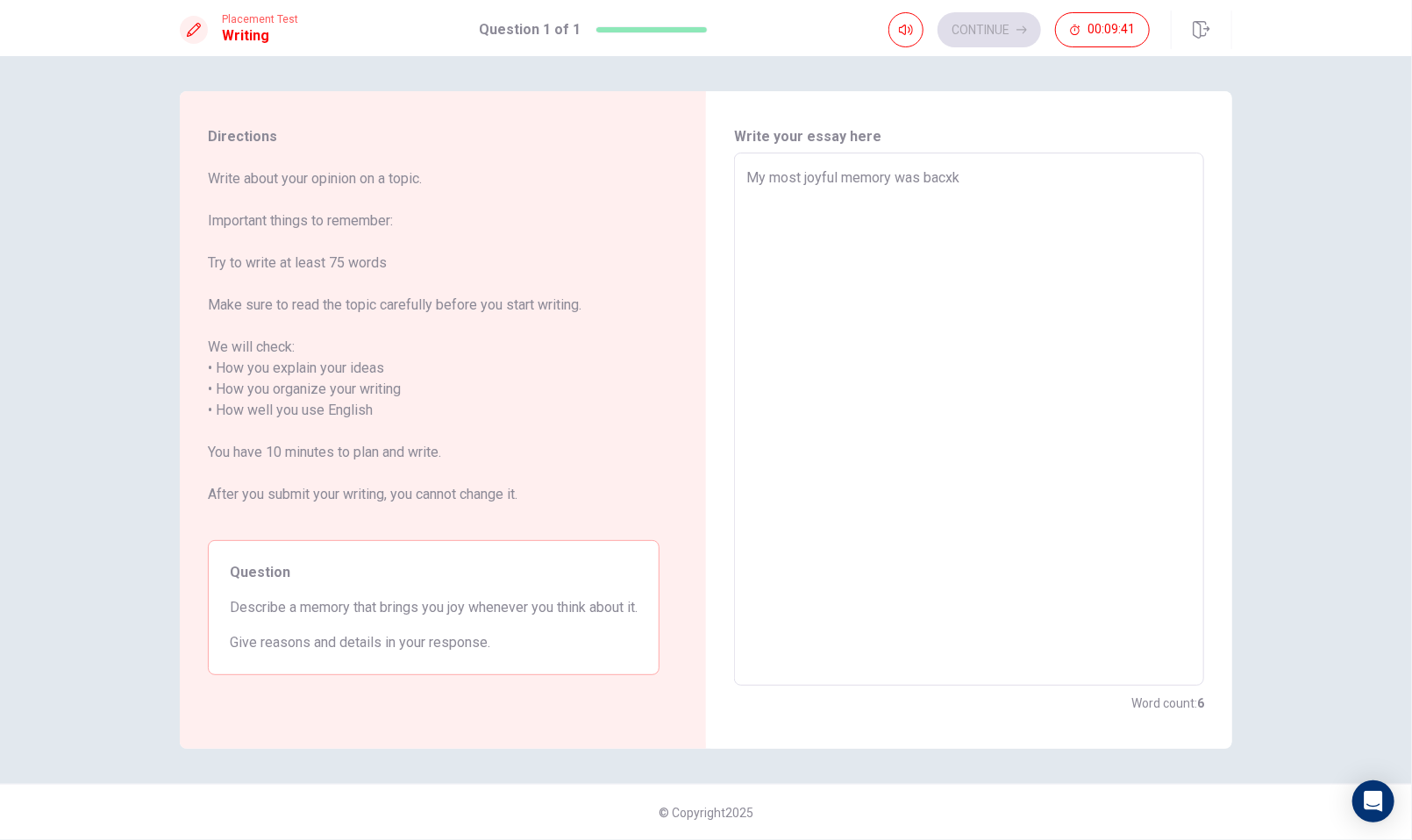
type textarea "My most joyful memory was bacx"
type textarea "x"
type textarea "My most joyful memory was bac"
type textarea "x"
type textarea "My most joyful memory was back"
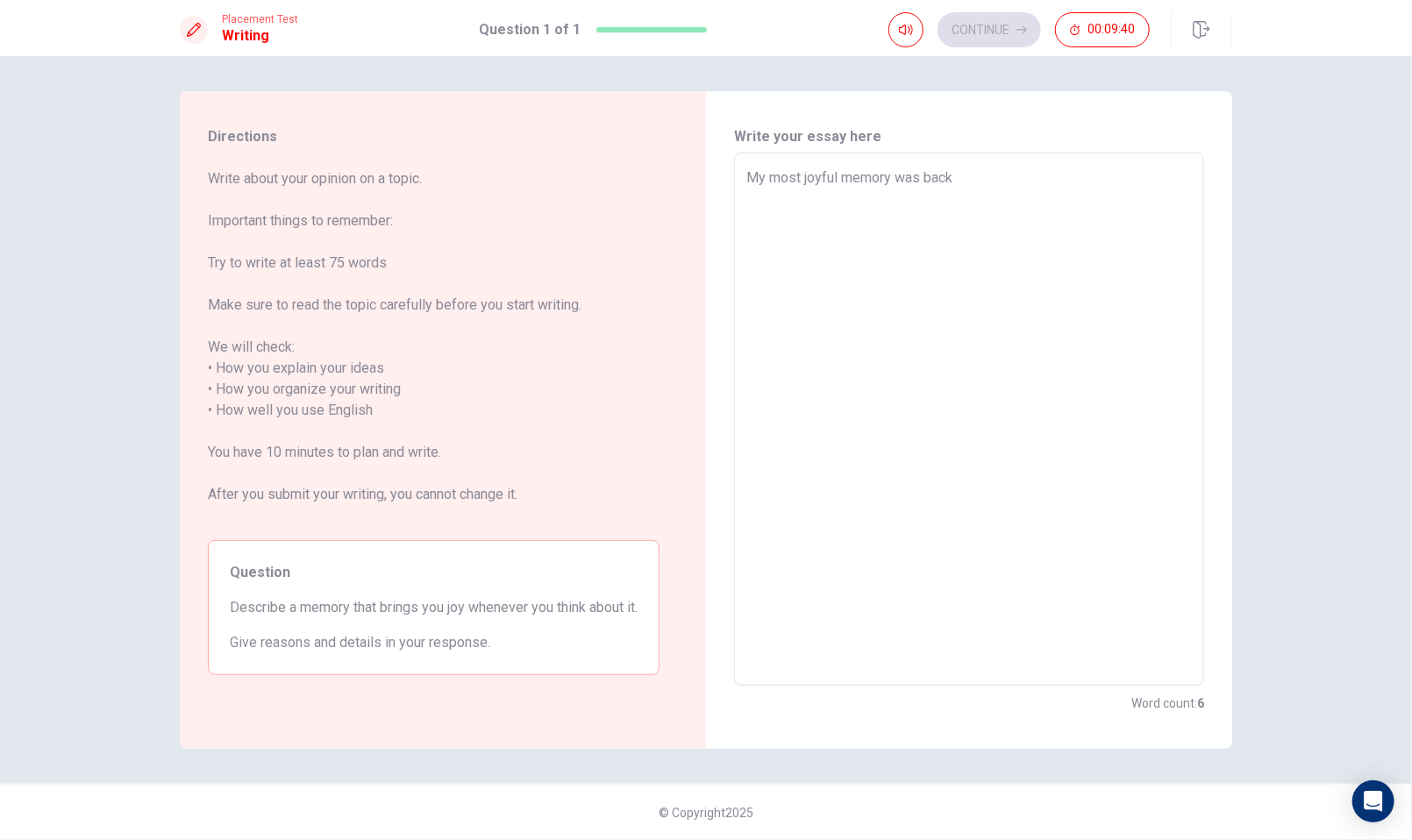
type textarea "x"
type textarea "My most joyful memory was back"
type textarea "x"
type textarea "My most joyful memory was back i"
type textarea "x"
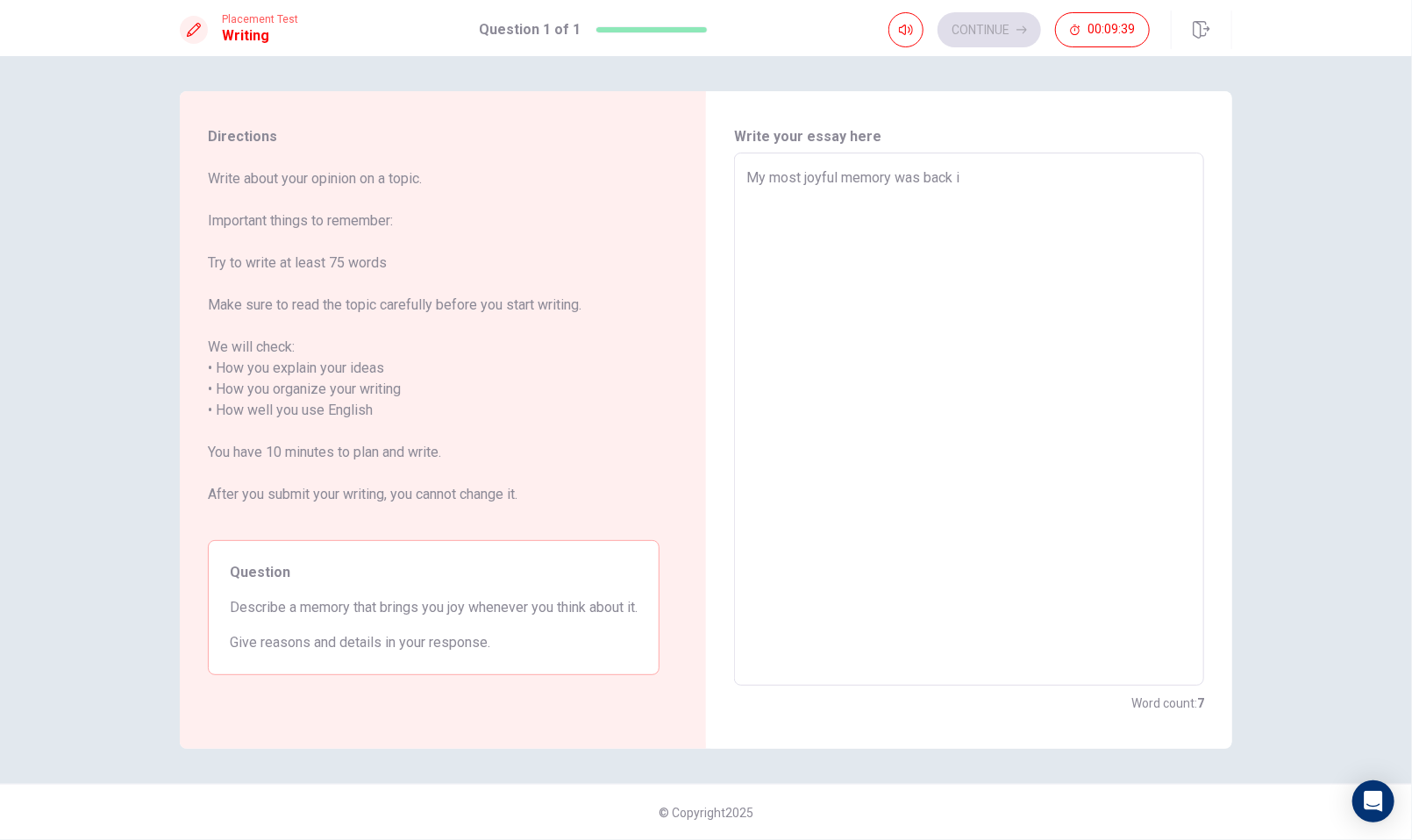
type textarea "My most joyful memory was back in"
type textarea "x"
type textarea "My most joyful memory was back in"
type textarea "x"
type textarea "My most joyful memory was back in m"
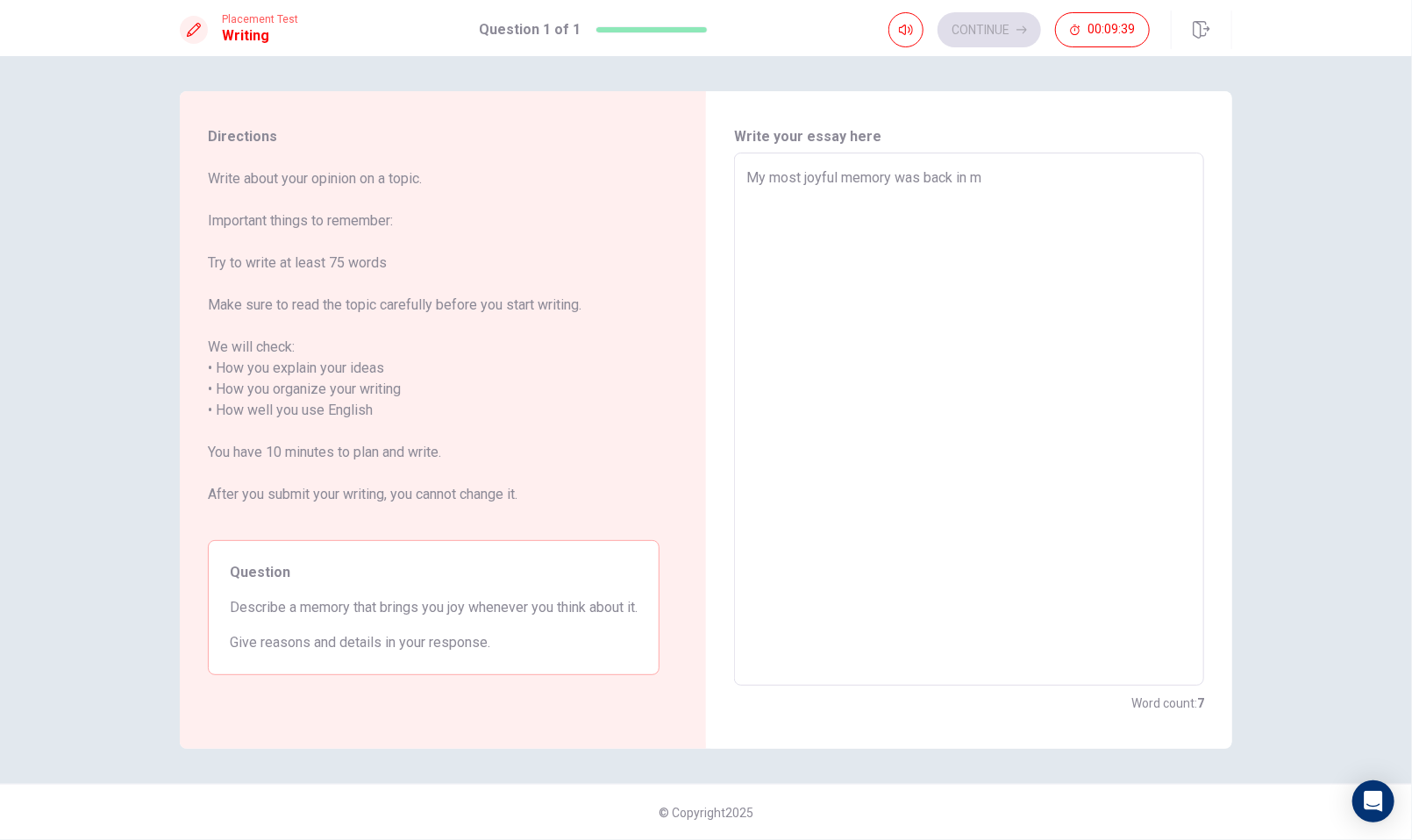
type textarea "x"
type textarea "My most joyful memory was back in mi"
type textarea "x"
type textarea "My most joyful memory was back in mid"
type textarea "x"
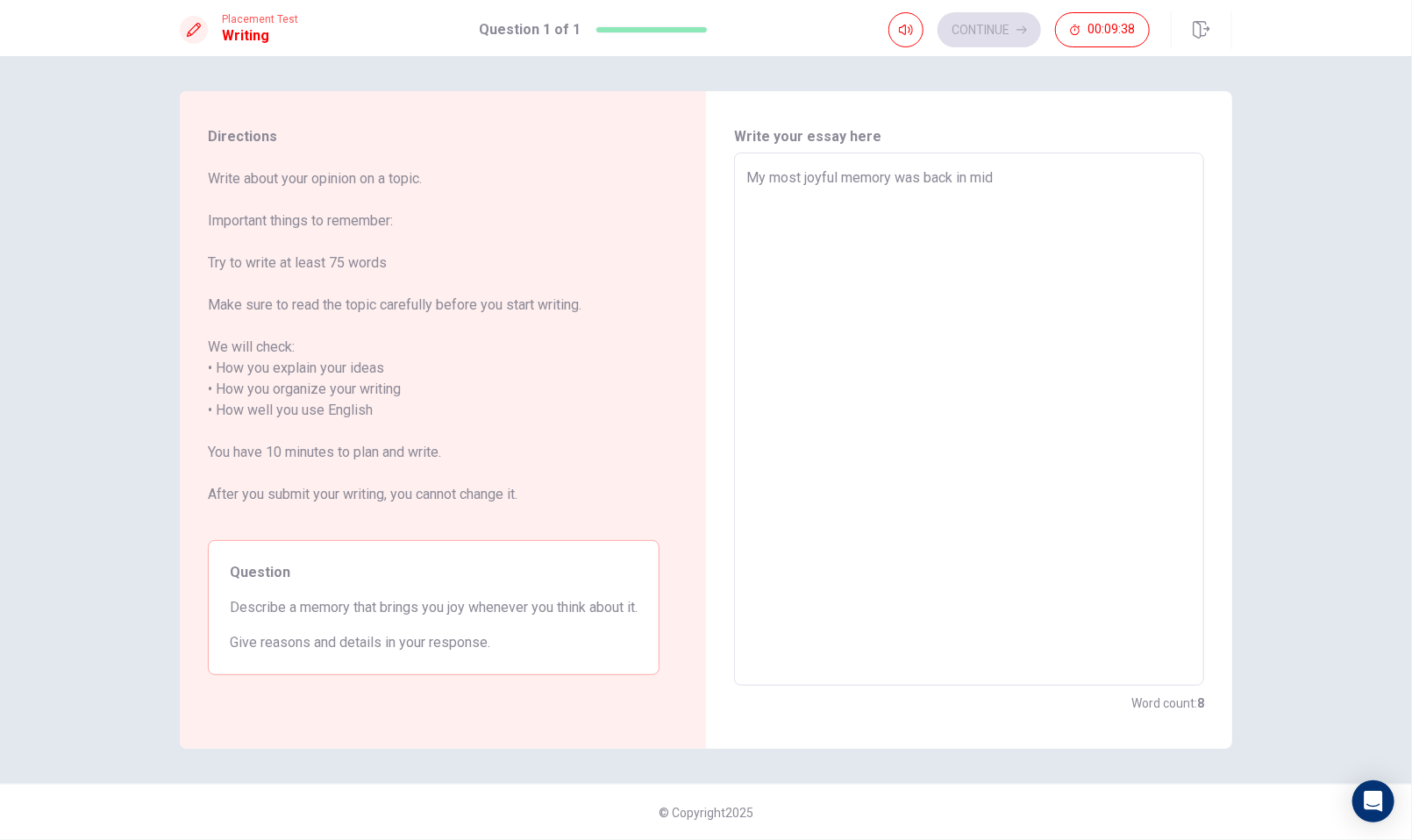
type textarea "My most joyful memory was back in midd"
type textarea "x"
type textarea "My most joyful memory was back in middl"
type textarea "x"
type textarea "My most joyful memory was back in middle"
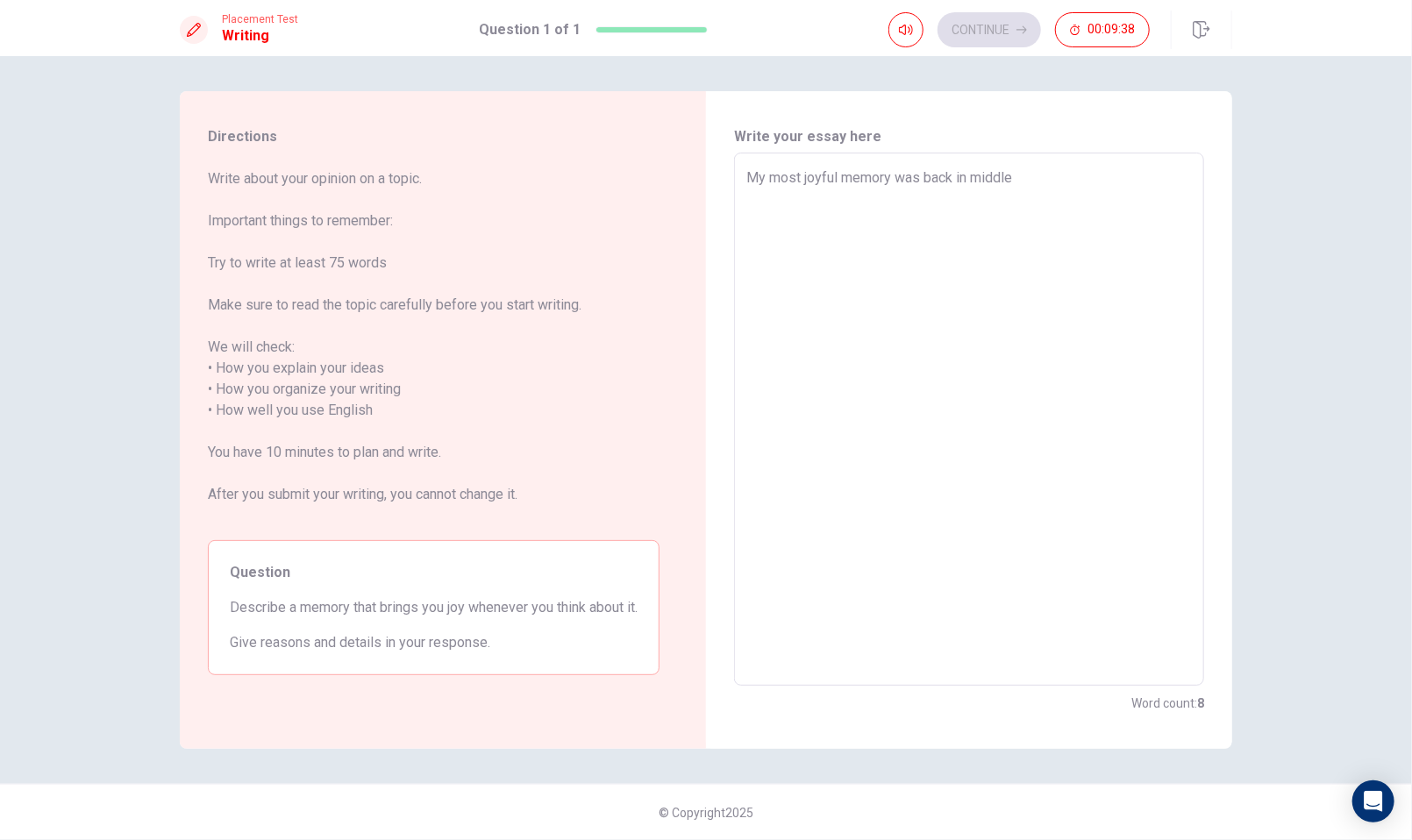
type textarea "x"
type textarea "My most joyful memory was back in middle"
type textarea "x"
type textarea "My most joyful memory was back in middle s"
type textarea "x"
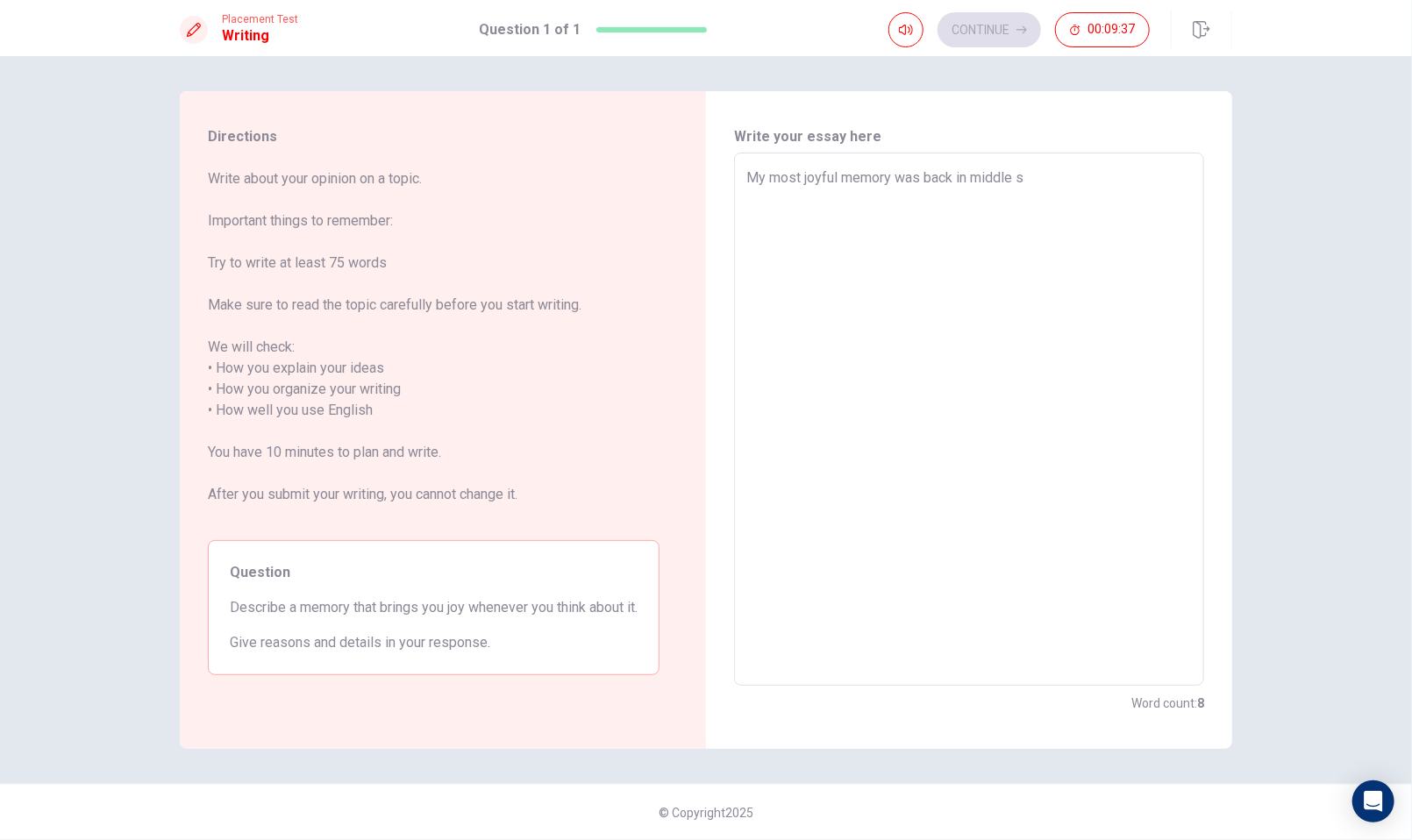
type textarea "My most joyful memory was back in [GEOGRAPHIC_DATA]"
type textarea "x"
type textarea "My most joyful memory was back in [GEOGRAPHIC_DATA]"
type textarea "x"
type textarea "My most joyful memory was back in [GEOGRAPHIC_DATA]"
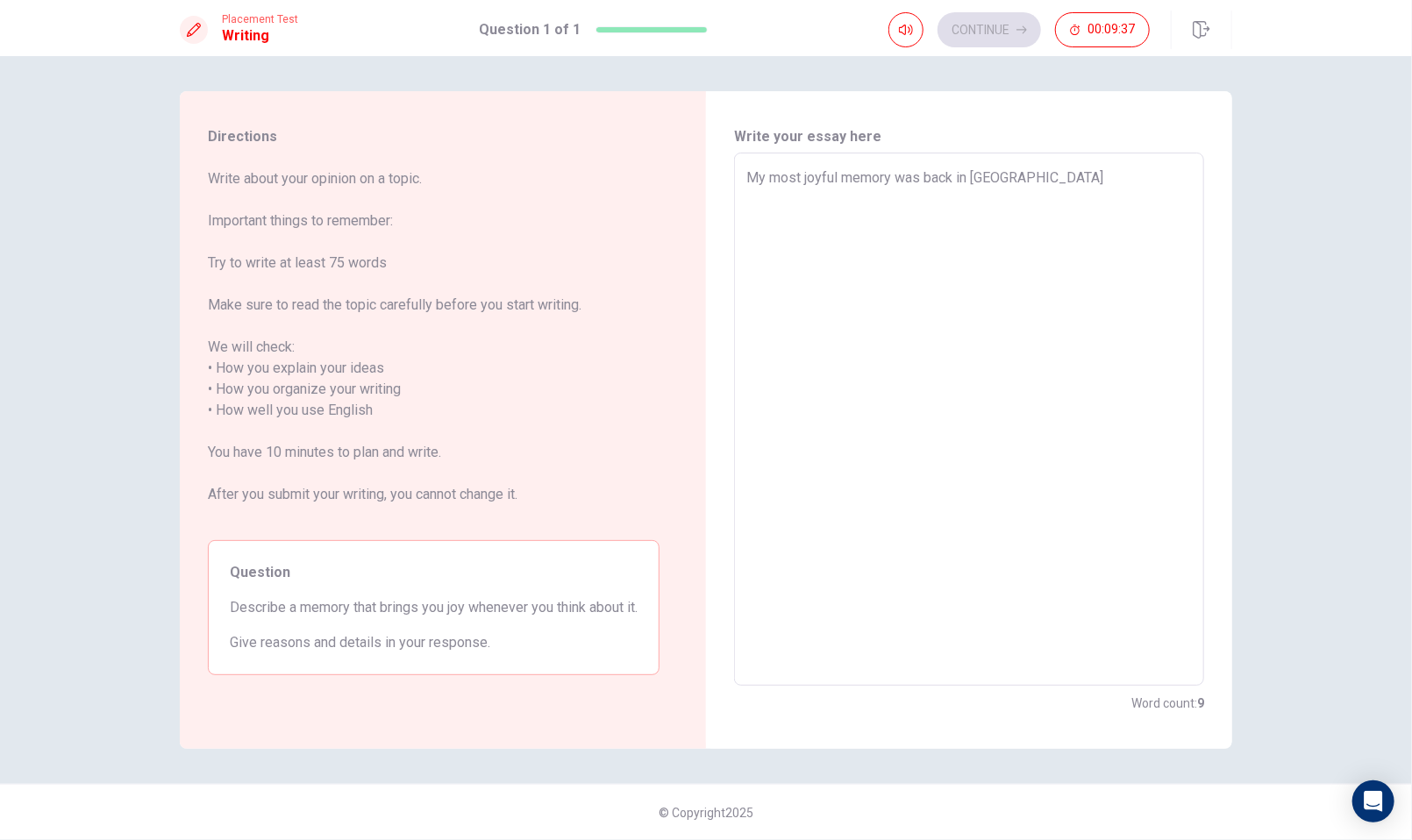
type textarea "x"
type textarea "My most joyful memory was back in [GEOGRAPHIC_DATA]"
type textarea "x"
type textarea "My most joyful memory was back in middle school"
type textarea "x"
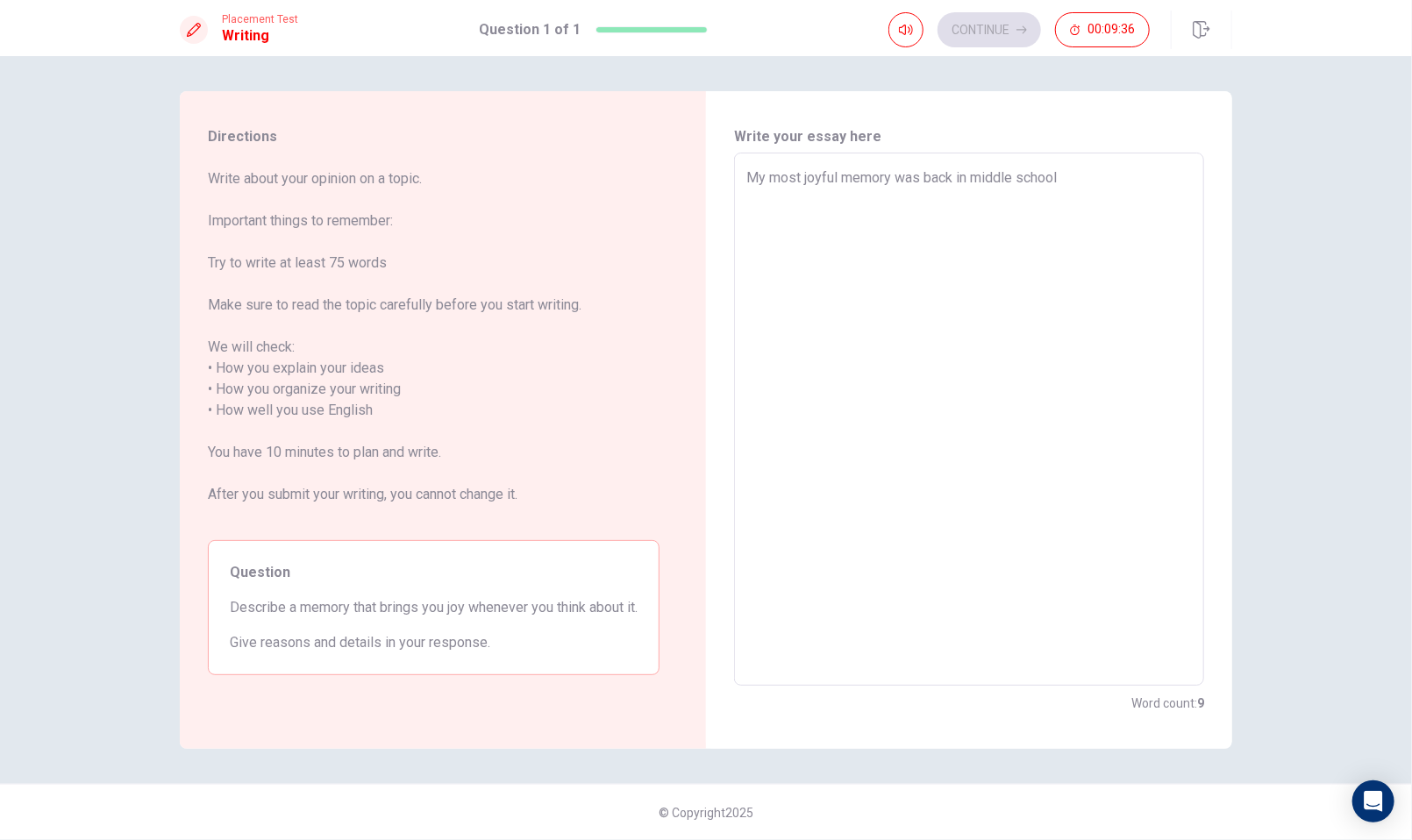
type textarea "My most joyful memory was back in middle school,"
type textarea "x"
type textarea "My most joyful memory was back in middle school,"
type textarea "x"
type textarea "My most joyful memory was back in middle school,"
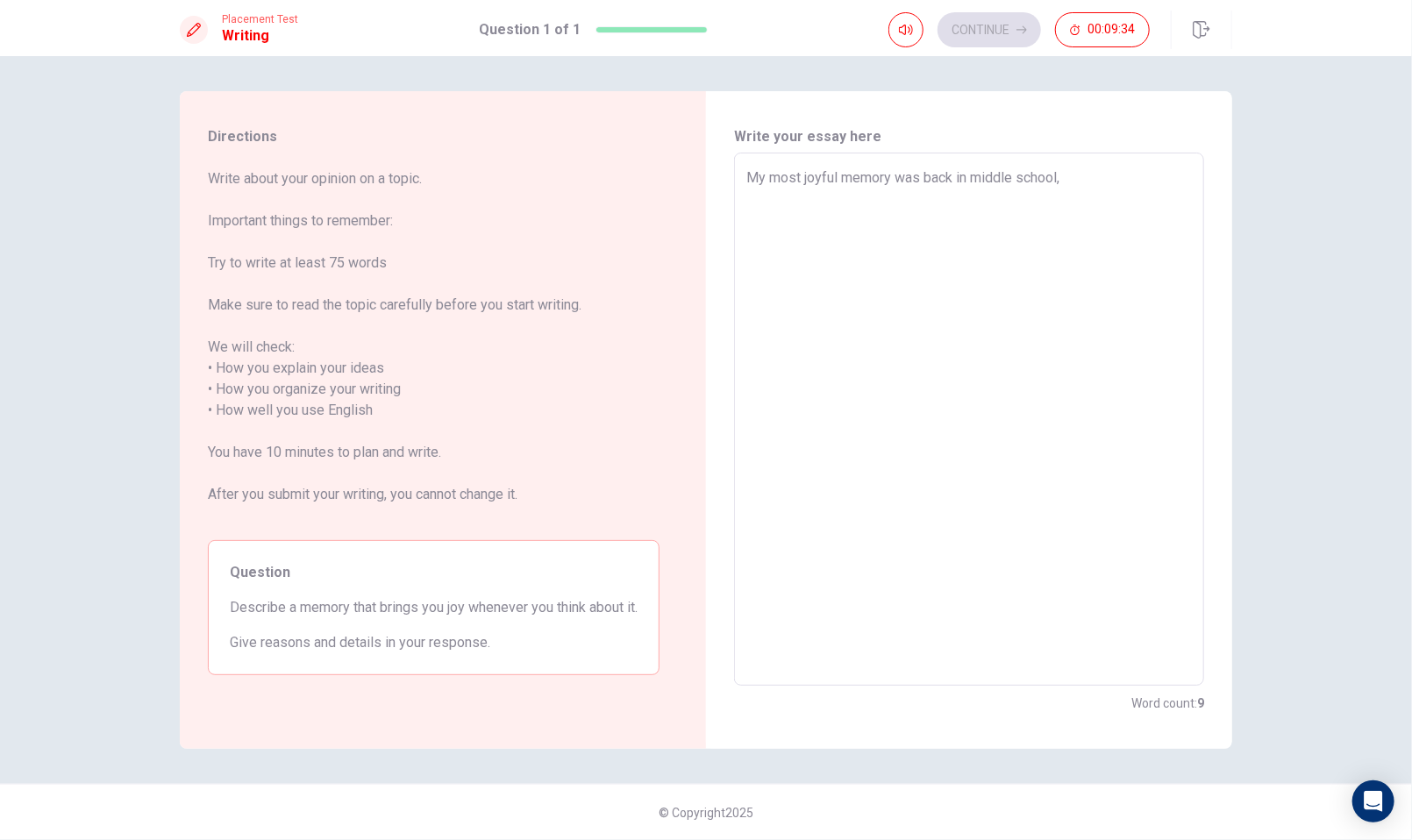
type textarea "x"
type textarea "My most joyful memory was back in middle school,"
type textarea "x"
type textarea "My most joyful memory was back in middle school,"
type textarea "x"
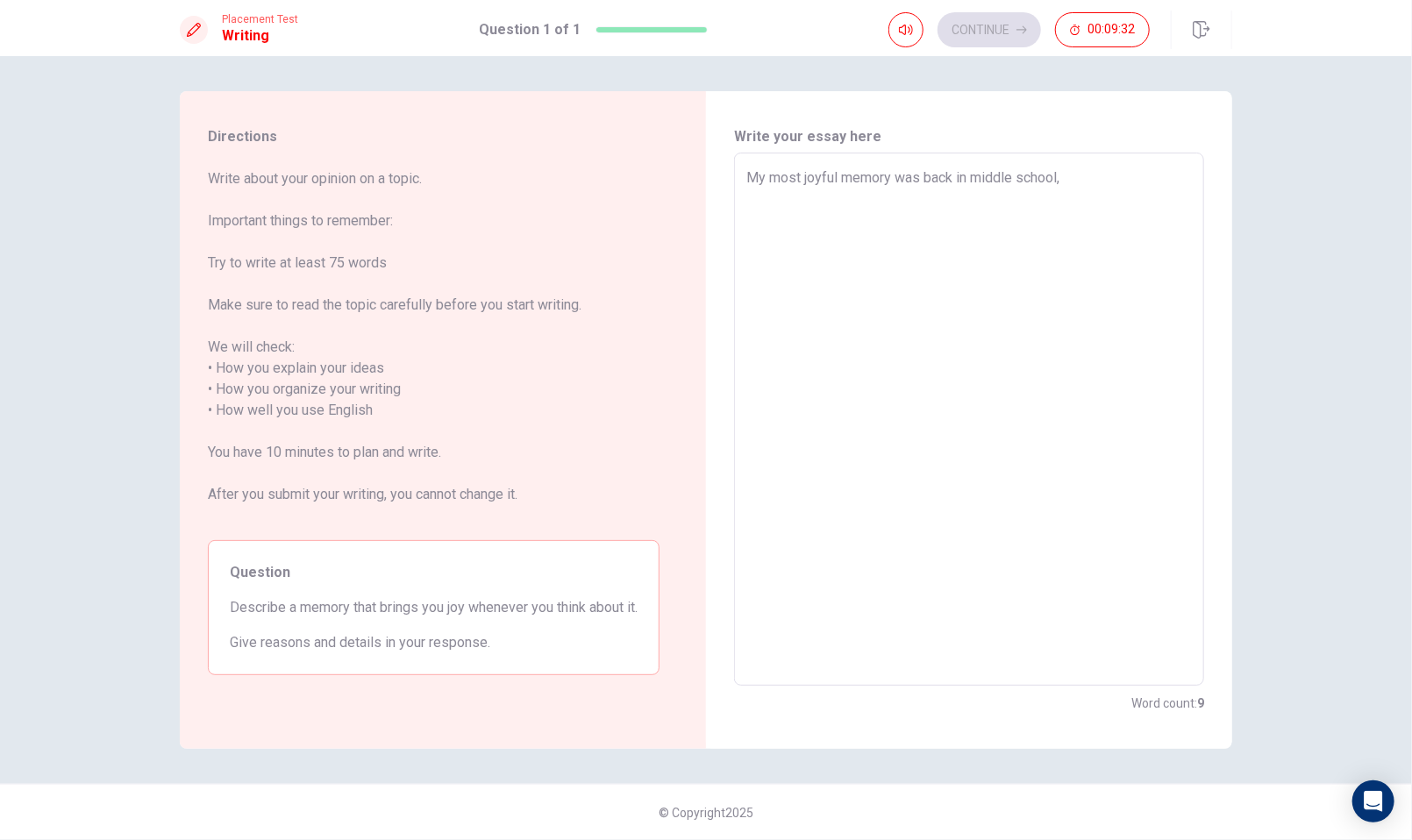
type textarea "My most joyful memory was back in middle school"
type textarea "x"
type textarea "My most joyful memory was back in middle school."
type textarea "x"
type textarea "My most joyful memory was back in middle school."
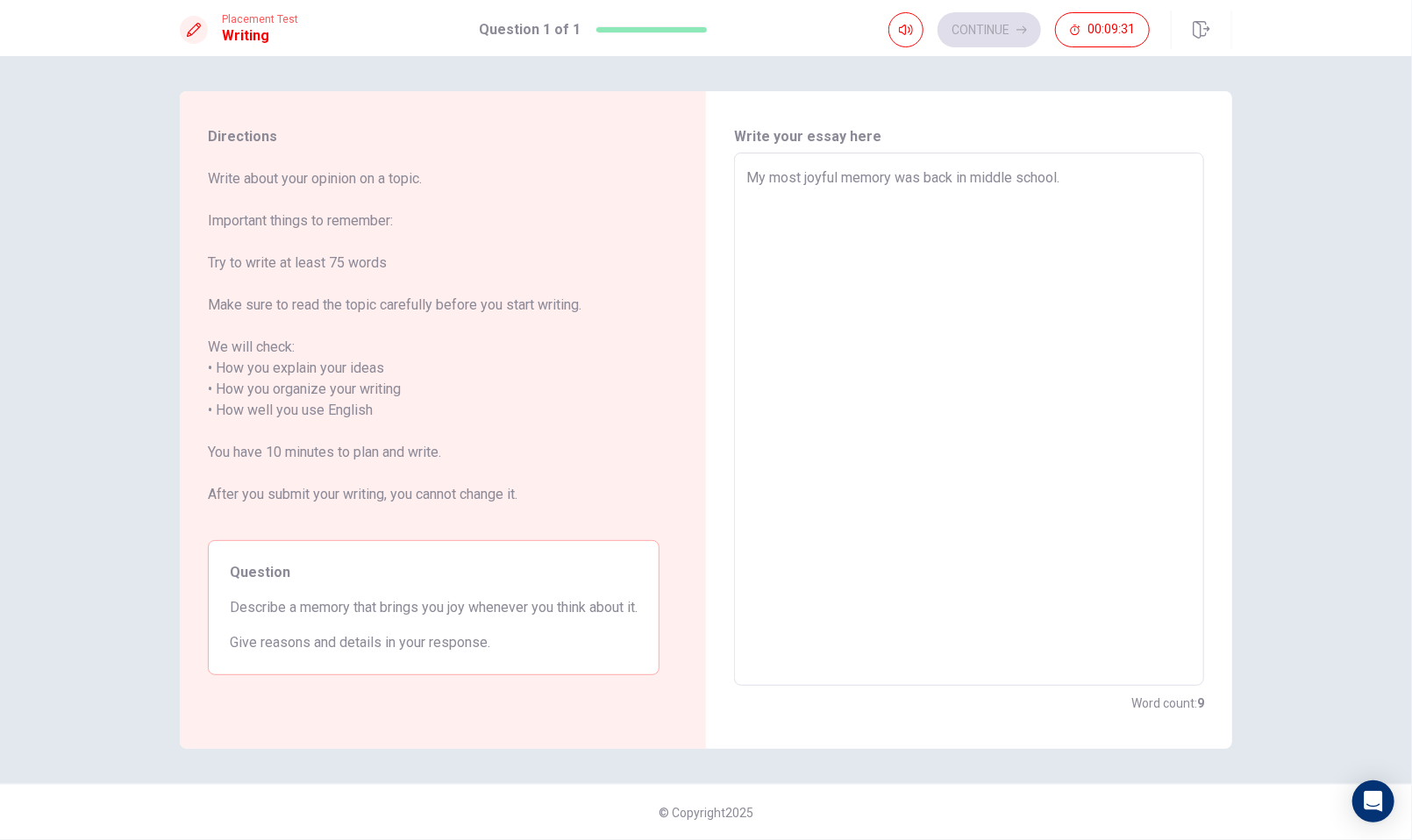
type textarea "x"
type textarea "My most joyful memory was back in middle school. I"
type textarea "x"
type textarea "My most joyful memory was back in middle school. I"
type textarea "x"
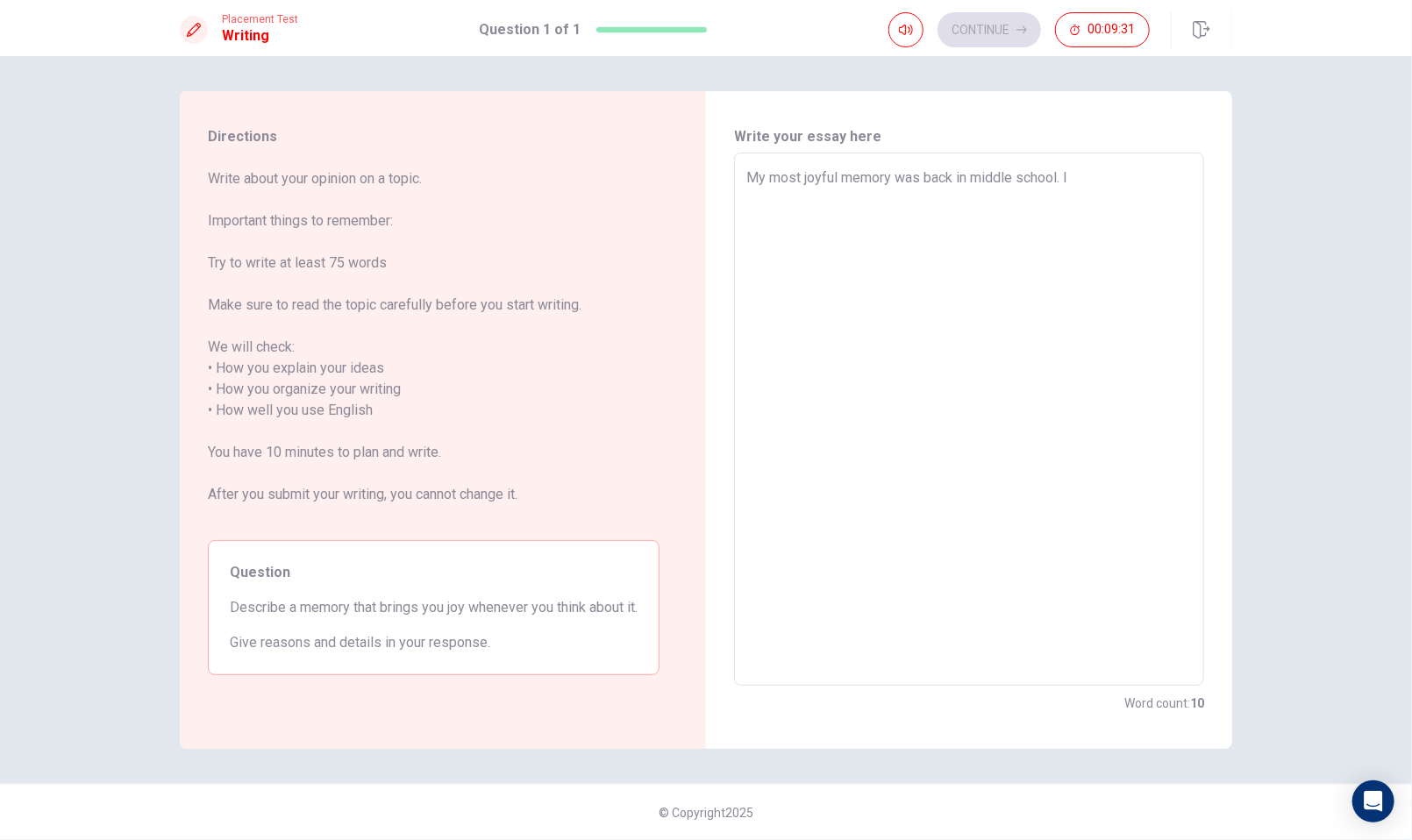
type textarea "My most joyful memory was back in middle school. I w"
type textarea "x"
type textarea "My most joyful memory was back in middle school. I wa"
type textarea "x"
type textarea "My most joyful memory was back in middle school. I was"
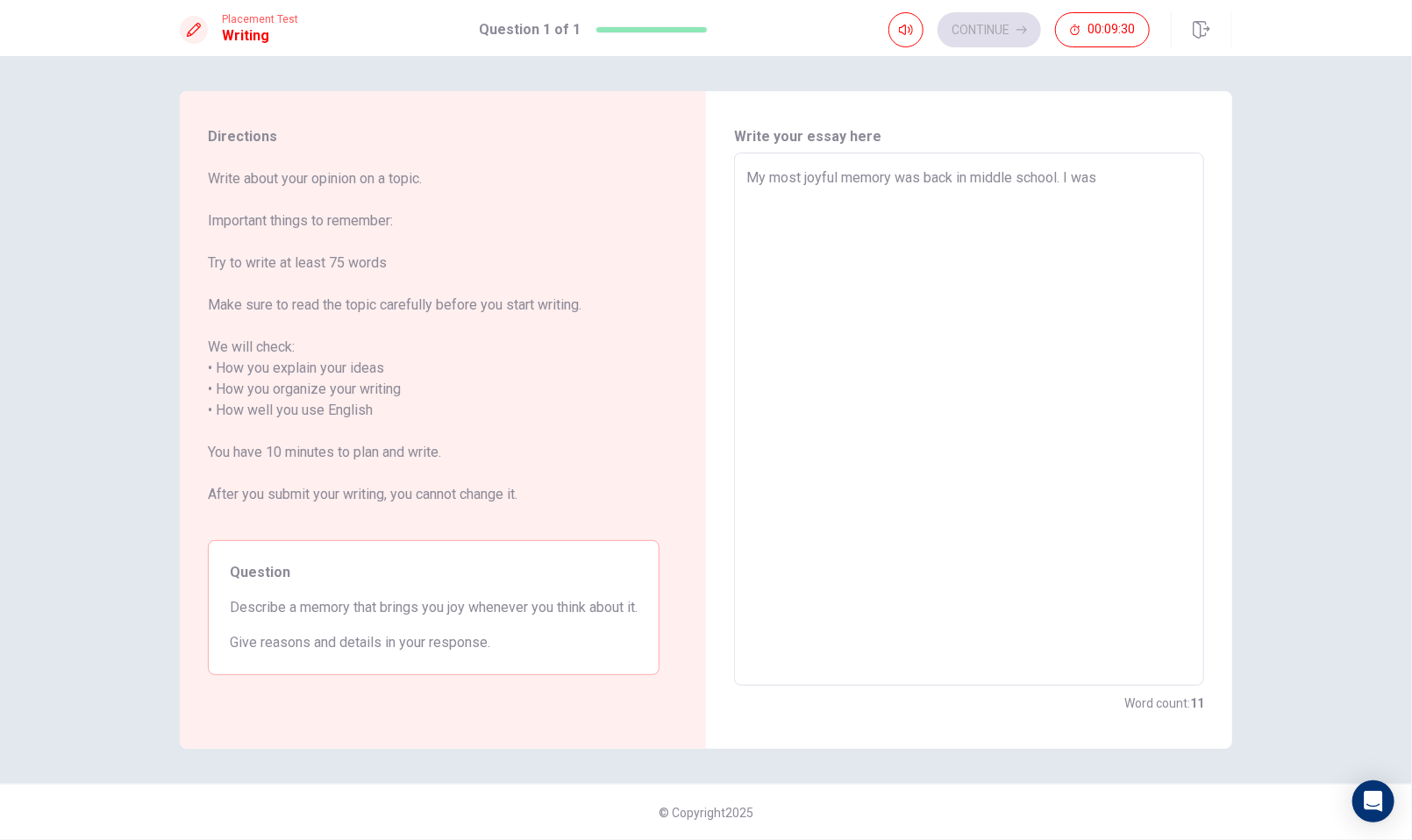
type textarea "x"
type textarea "My most joyful memory was back in middle school. I was"
type textarea "x"
type textarea "My most joyful memory was back in middle school. I was a"
type textarea "x"
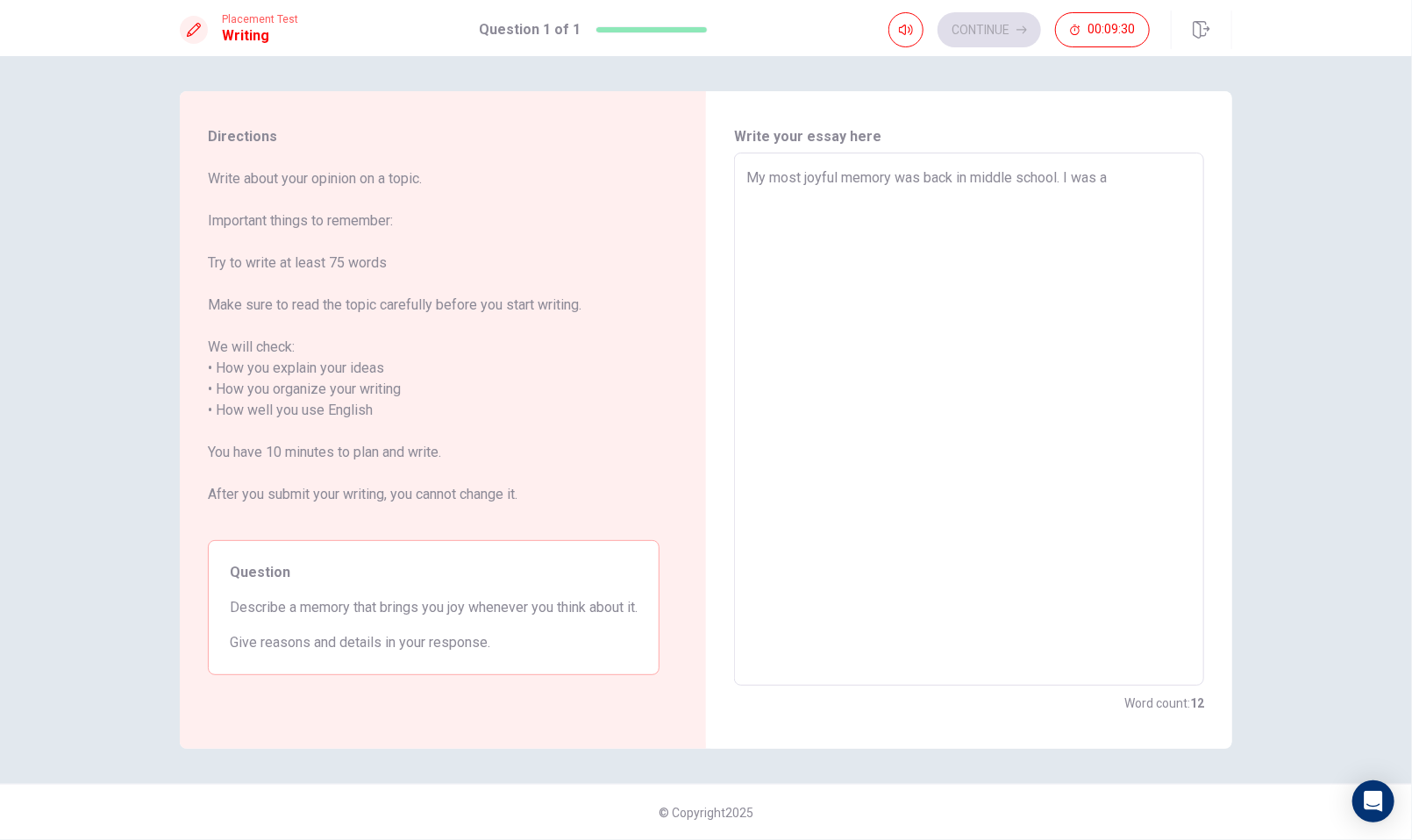
type textarea "My most joyful memory was back in middle school. I was at"
type textarea "x"
type textarea "My most joyful memory was back in middle school. I was att"
type textarea "x"
type textarea "My most joyful memory was back in middle school. I was atte"
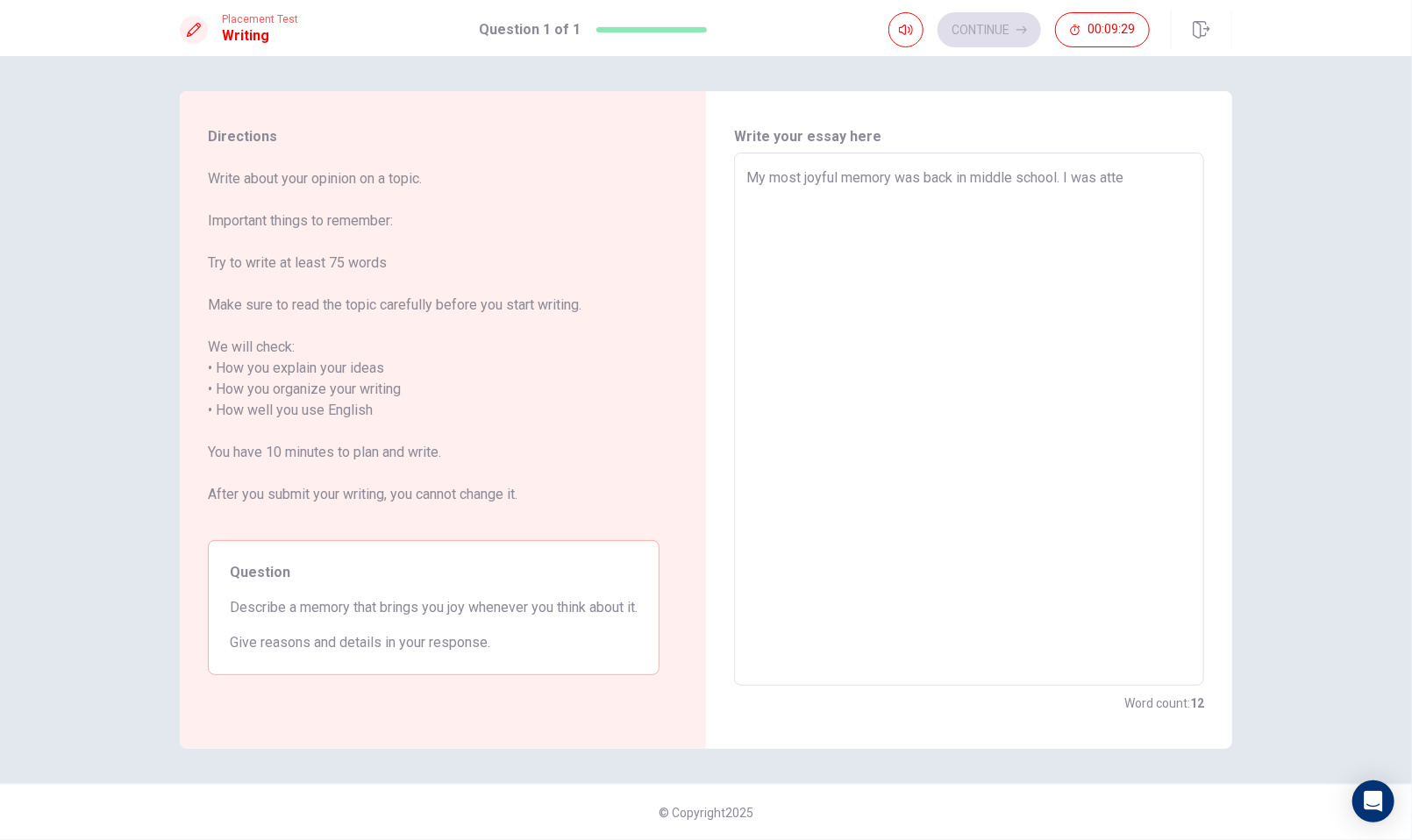
type textarea "x"
type textarea "My most joyful memory was back in middle school. I was atten"
type textarea "x"
type textarea "My most joyful memory was back in middle school. I was attend"
type textarea "x"
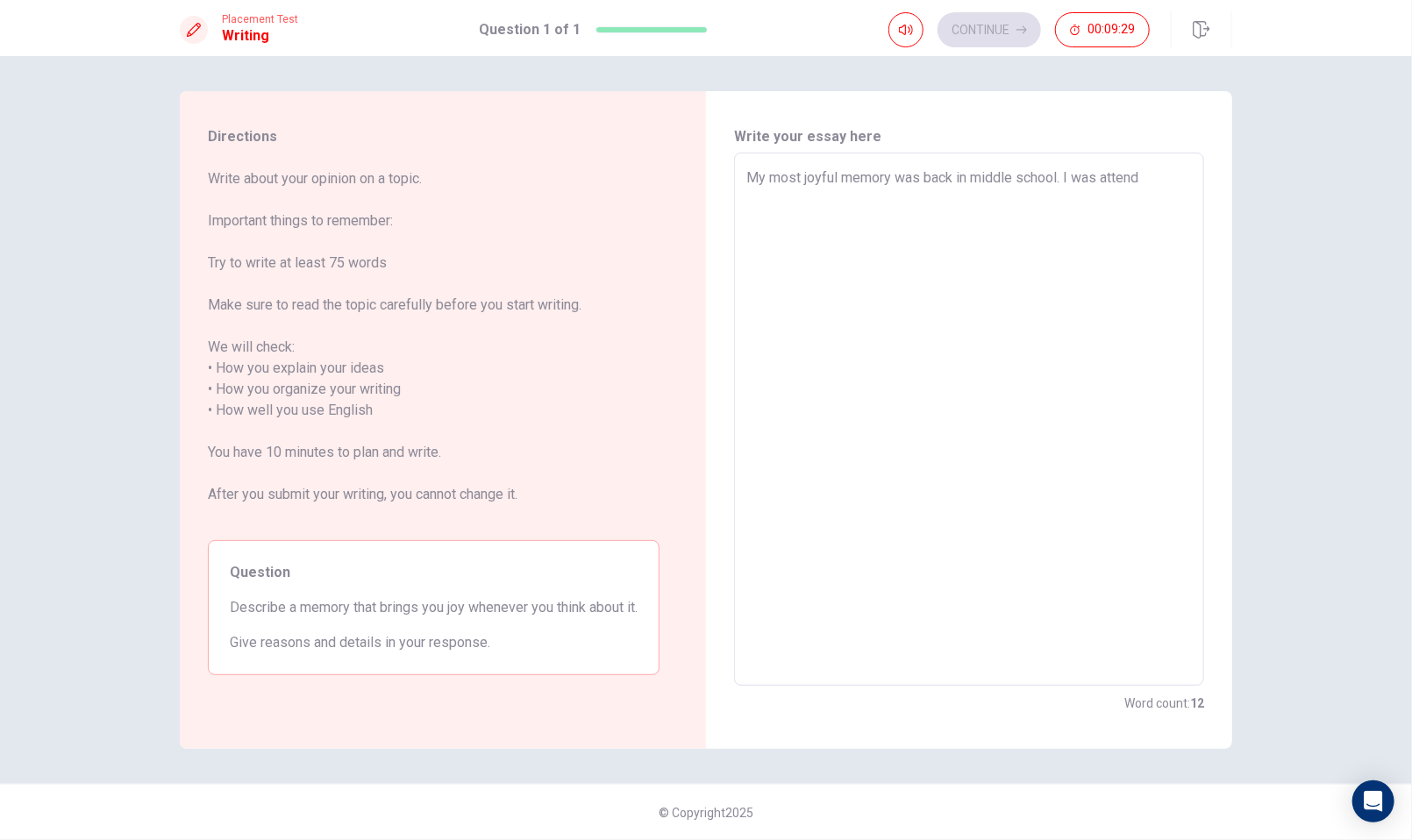
type textarea "My most joyful memory was back in middle school. I was attendi"
type textarea "x"
type textarea "My most joyful memory was back in middle school. I was attendin"
type textarea "x"
type textarea "My most joyful memory was back in middle school. I was attending"
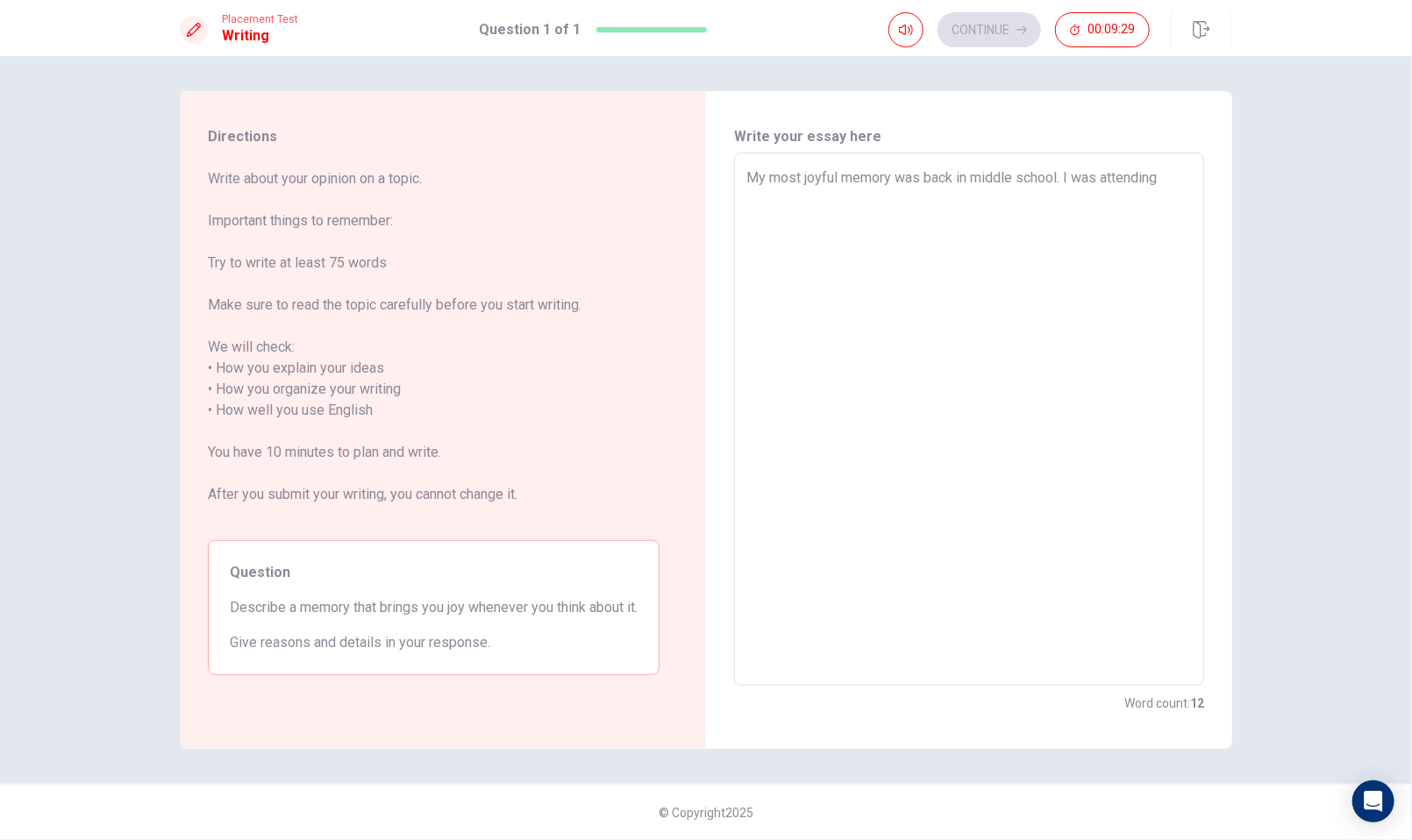
type textarea "x"
type textarea "My most joyful memory was back in middle school. I was attendin"
type textarea "x"
type textarea "My most joyful memory was back in middle school. I was attendi"
type textarea "x"
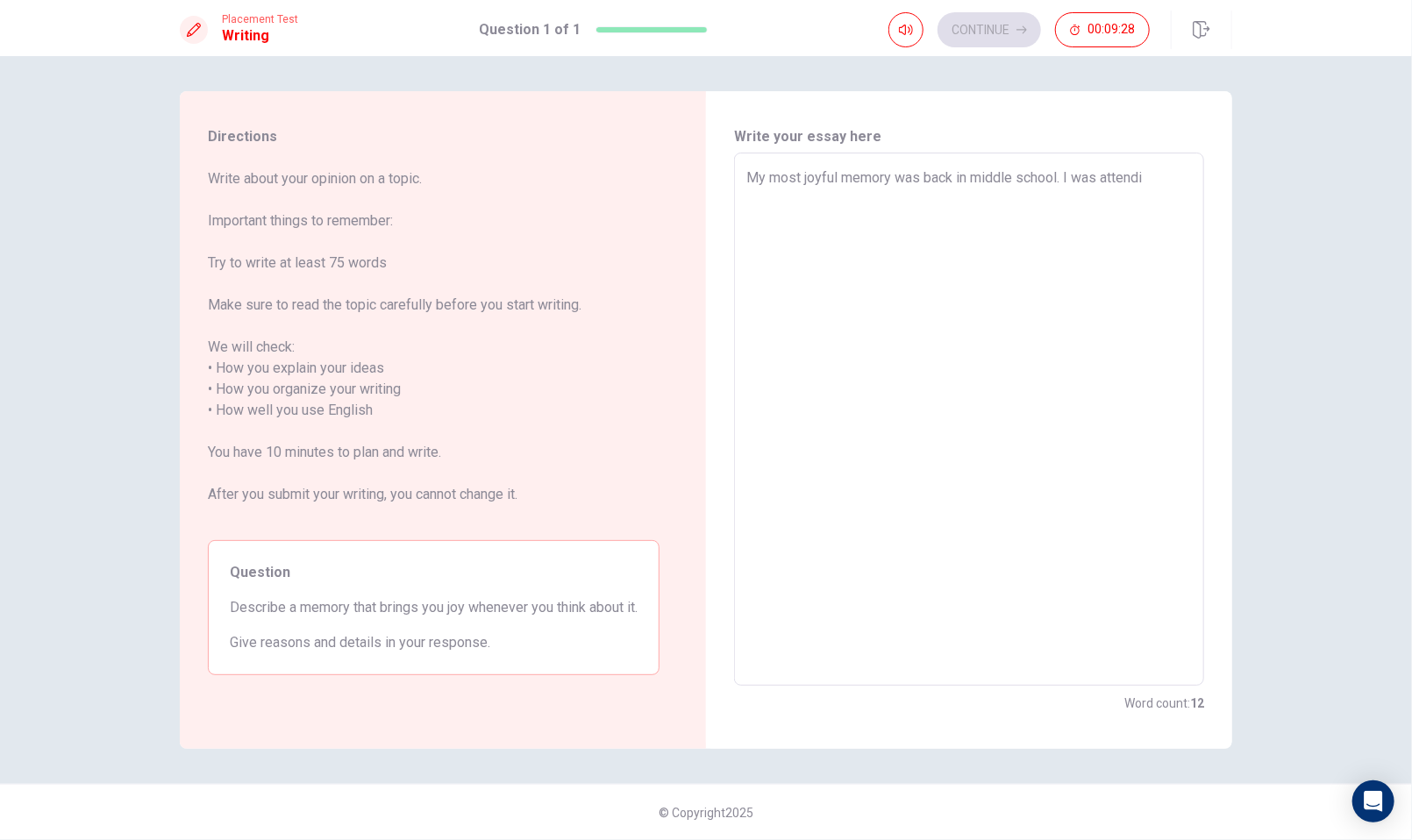
type textarea "My most joyful memory was back in middle school. I was attend"
type textarea "x"
type textarea "My most joyful memory was back in middle school. I was atten"
type textarea "x"
type textarea "My most joyful memory was back in middle school. I was atte"
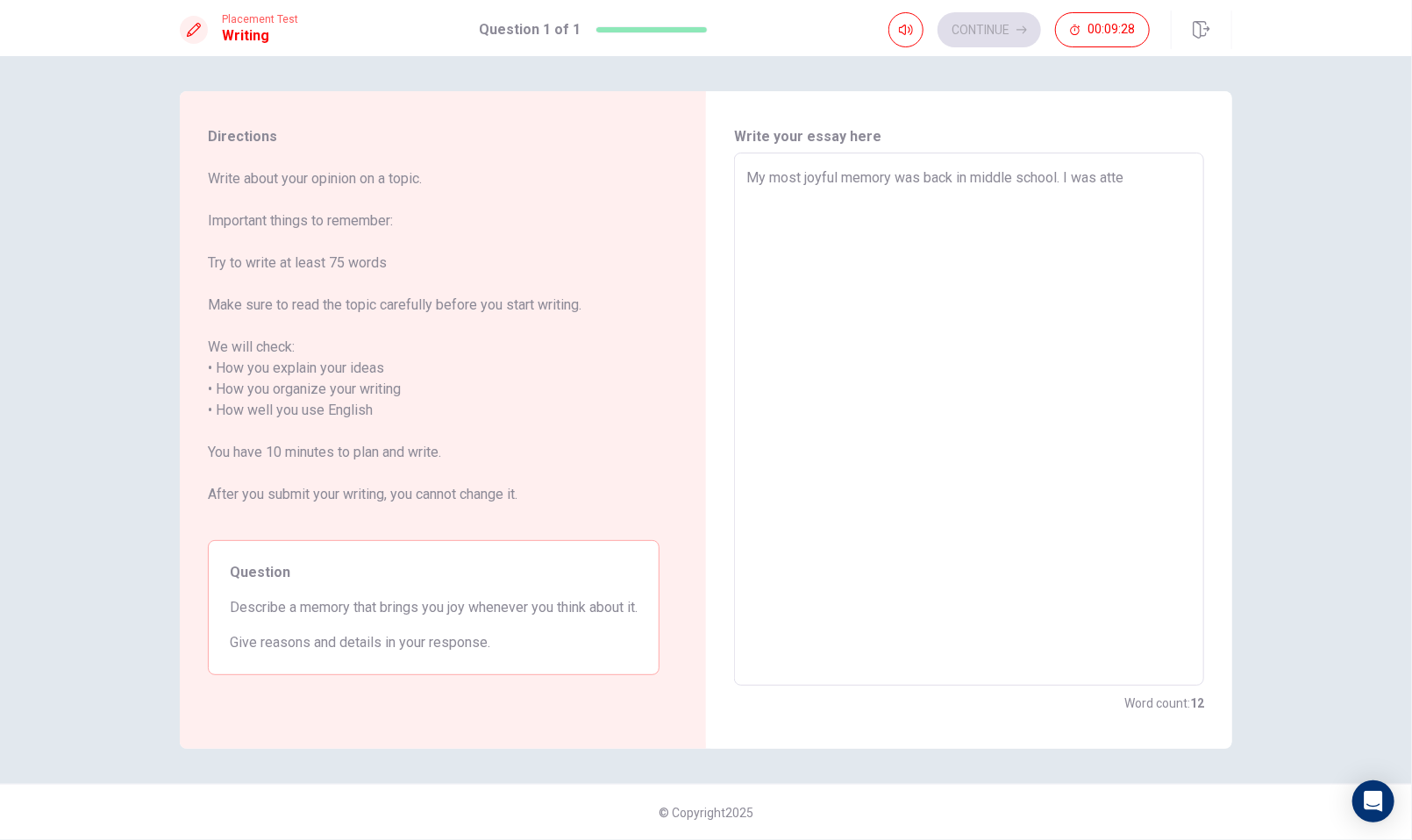
type textarea "x"
type textarea "My most joyful memory was back in middle school. I was att"
type textarea "x"
type textarea "My most joyful memory was back in middle school. I was at"
type textarea "x"
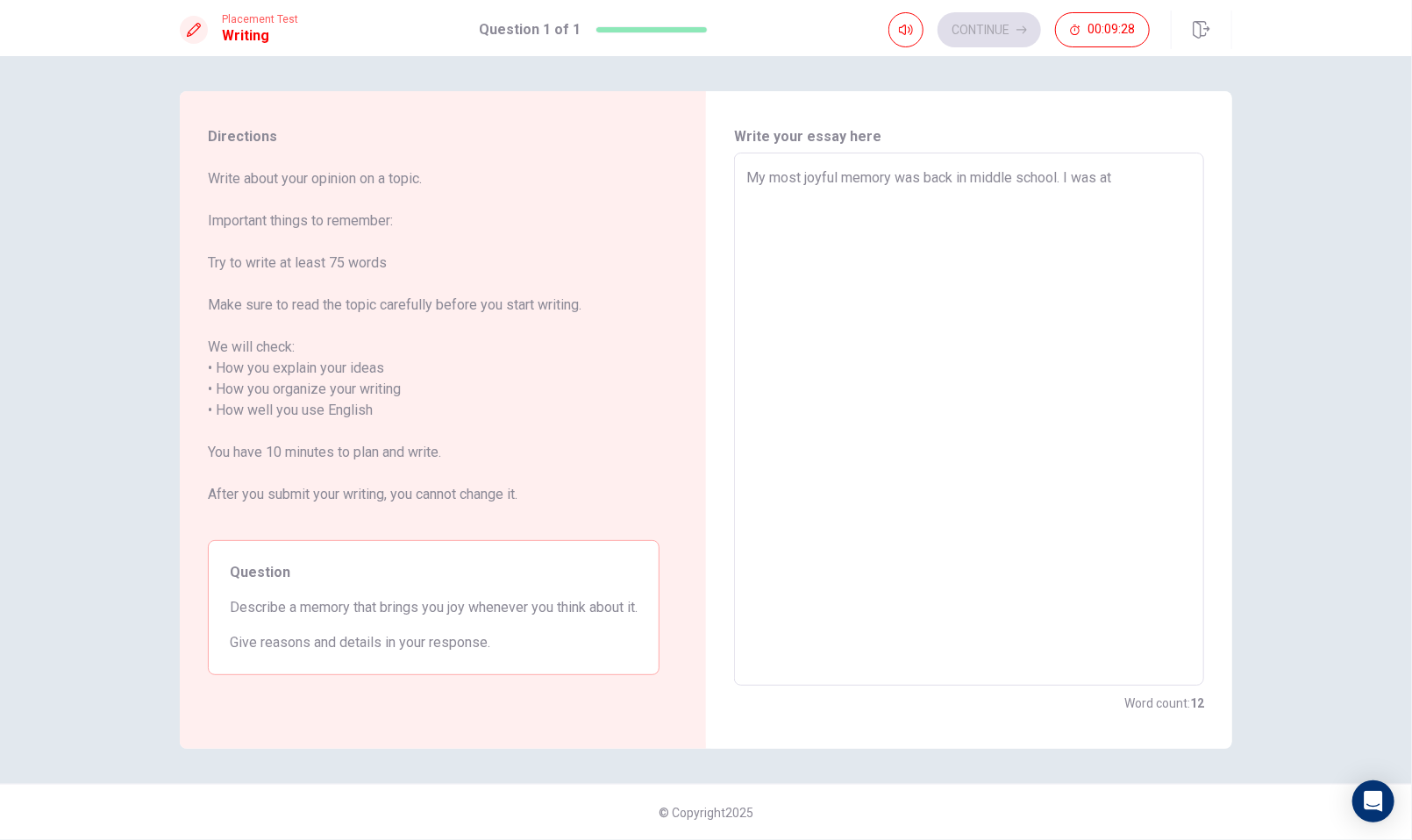
type textarea "My most joyful memory was back in middle school. I was a"
type textarea "x"
type textarea "My most joyful memory was back in middle school. I was"
type textarea "x"
type textarea "My most joyful memory was back in middle school. I was"
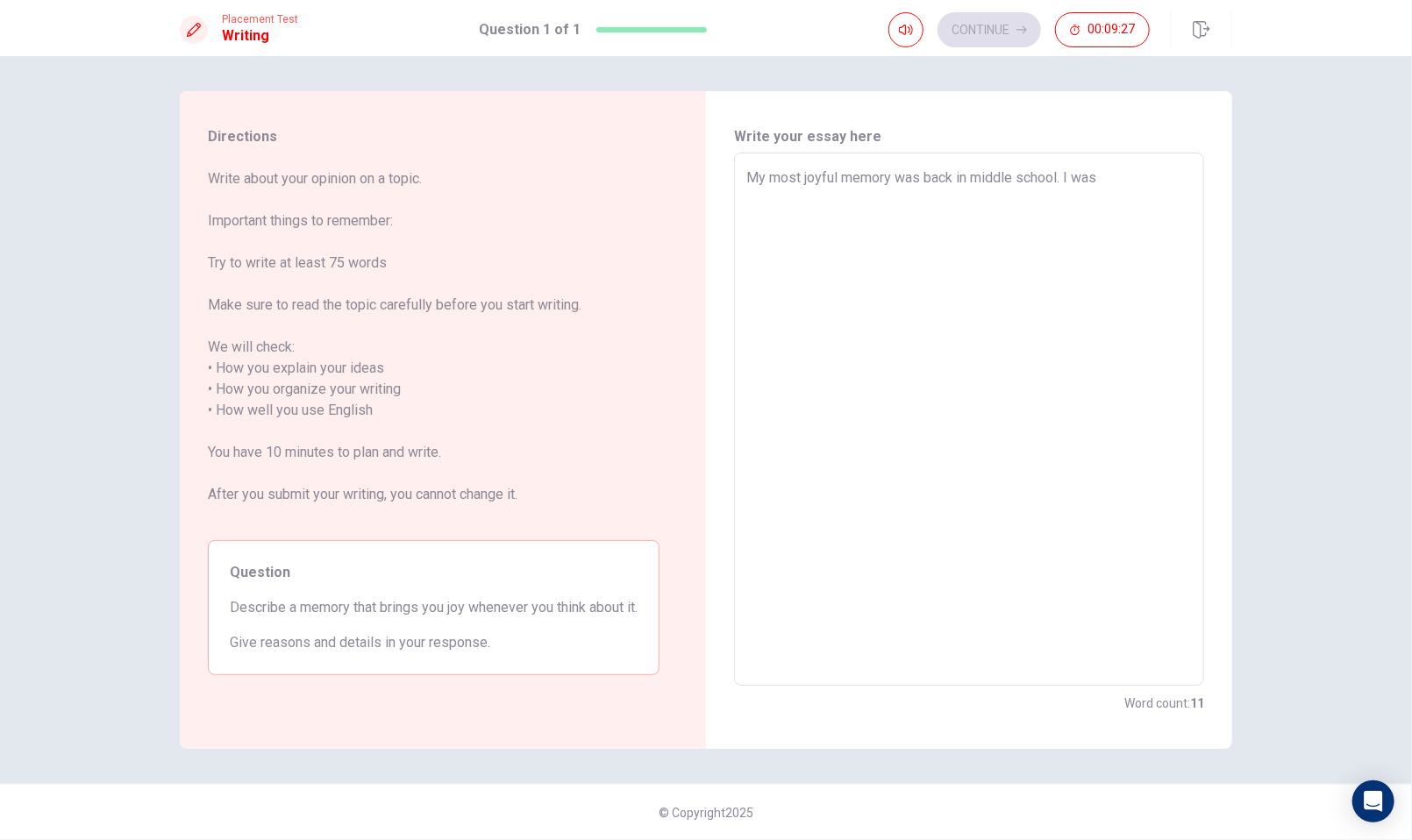
type textarea "x"
type textarea "My most joyful memory was back in middle school. I was"
type textarea "x"
type textarea "My most joyful memory was back in middle school. I was a"
type textarea "x"
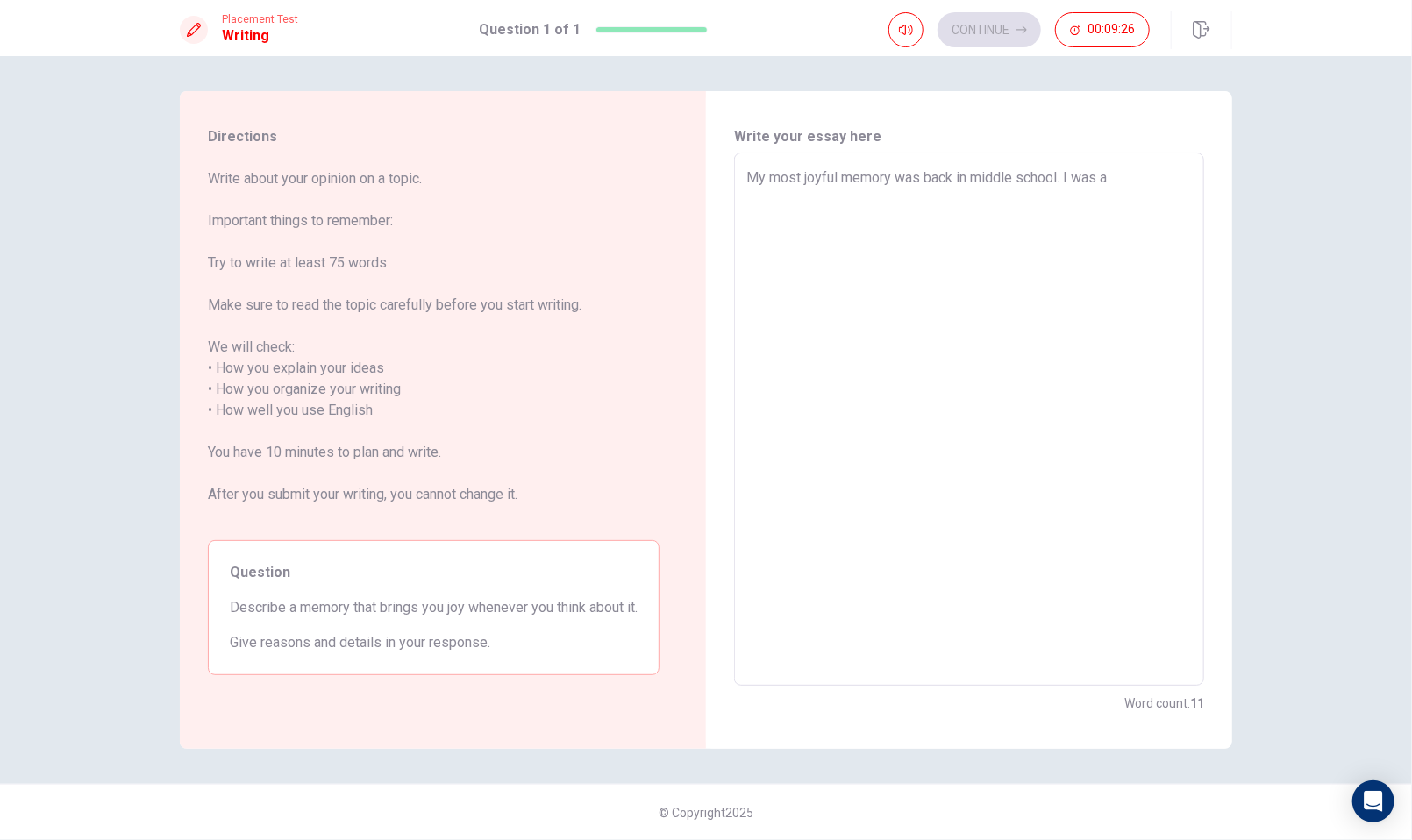
type textarea "My most joyful memory was back in middle school. I was at"
type textarea "x"
type textarea "My most joyful memory was back in middle school. I was att"
type textarea "x"
type textarea "My most joyful memory was back in middle school. I was at"
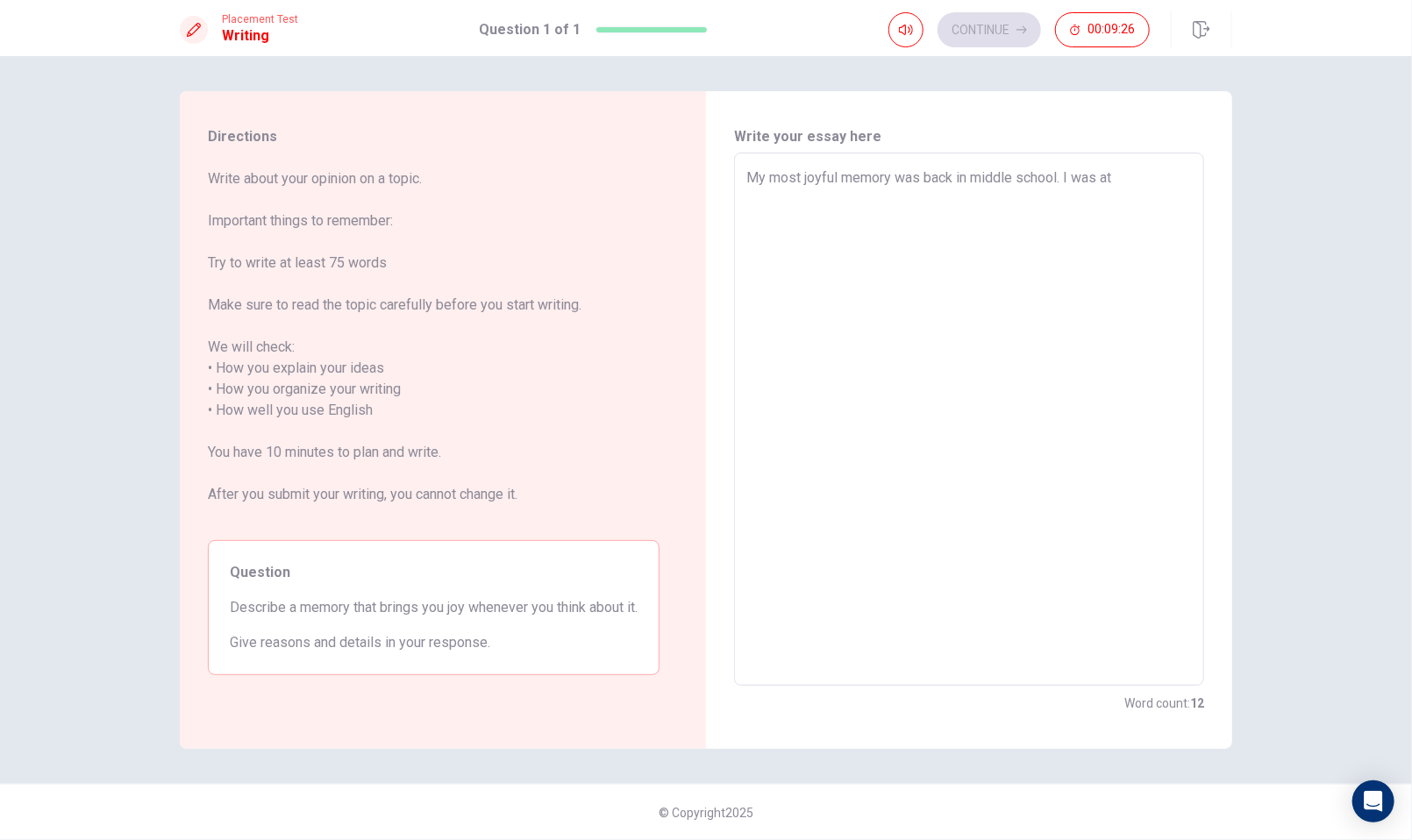
type textarea "x"
type textarea "My most joyful memory was back in middle school. I was a"
type textarea "x"
type textarea "My most joyful memory was back in middle school. I was"
type textarea "x"
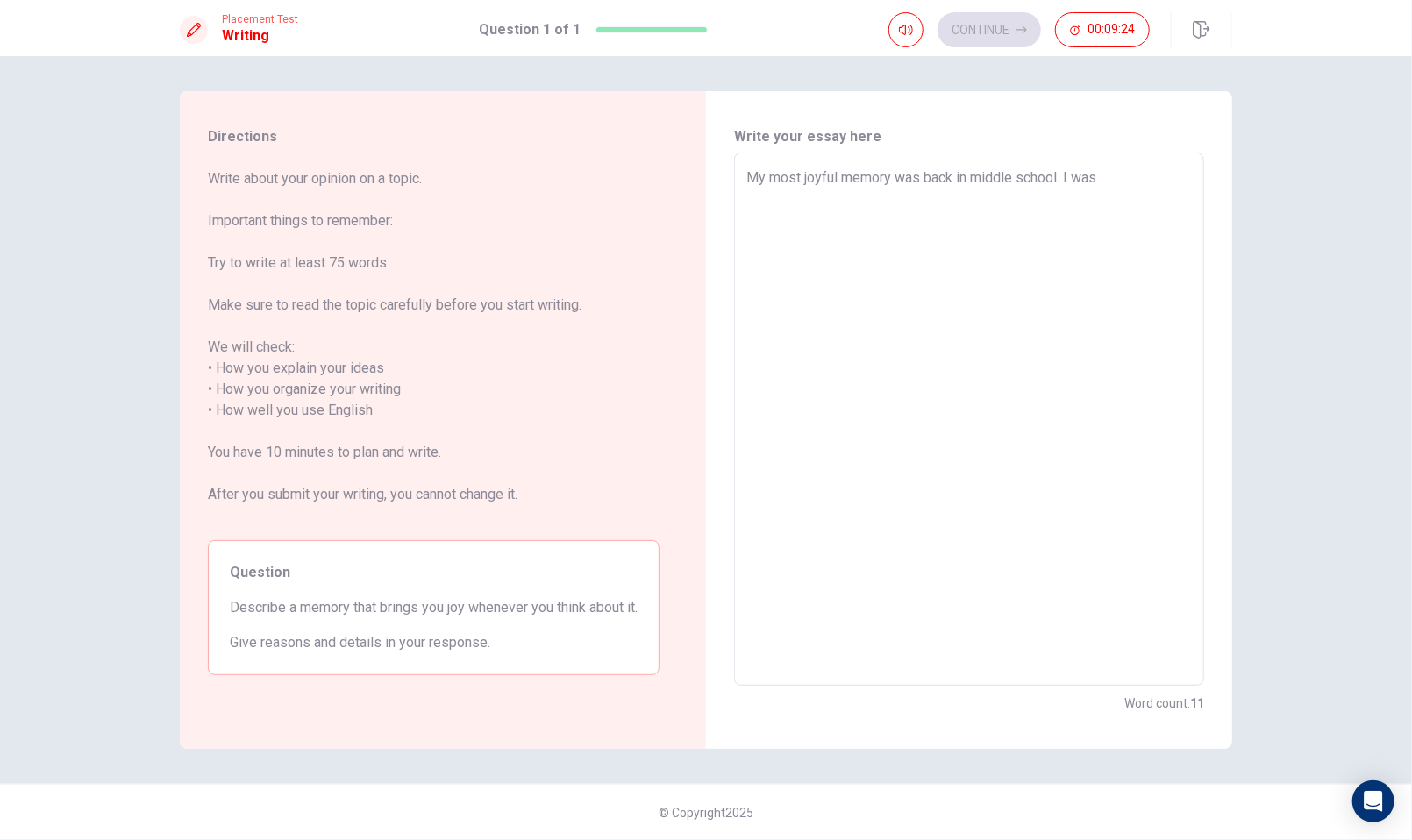
type textarea "My most joyful memory was back in middle school. I was p"
type textarea "x"
type textarea "My most joyful memory was back in middle school. I was pa"
type textarea "x"
type textarea "My most joyful memory was back in middle school. I was par"
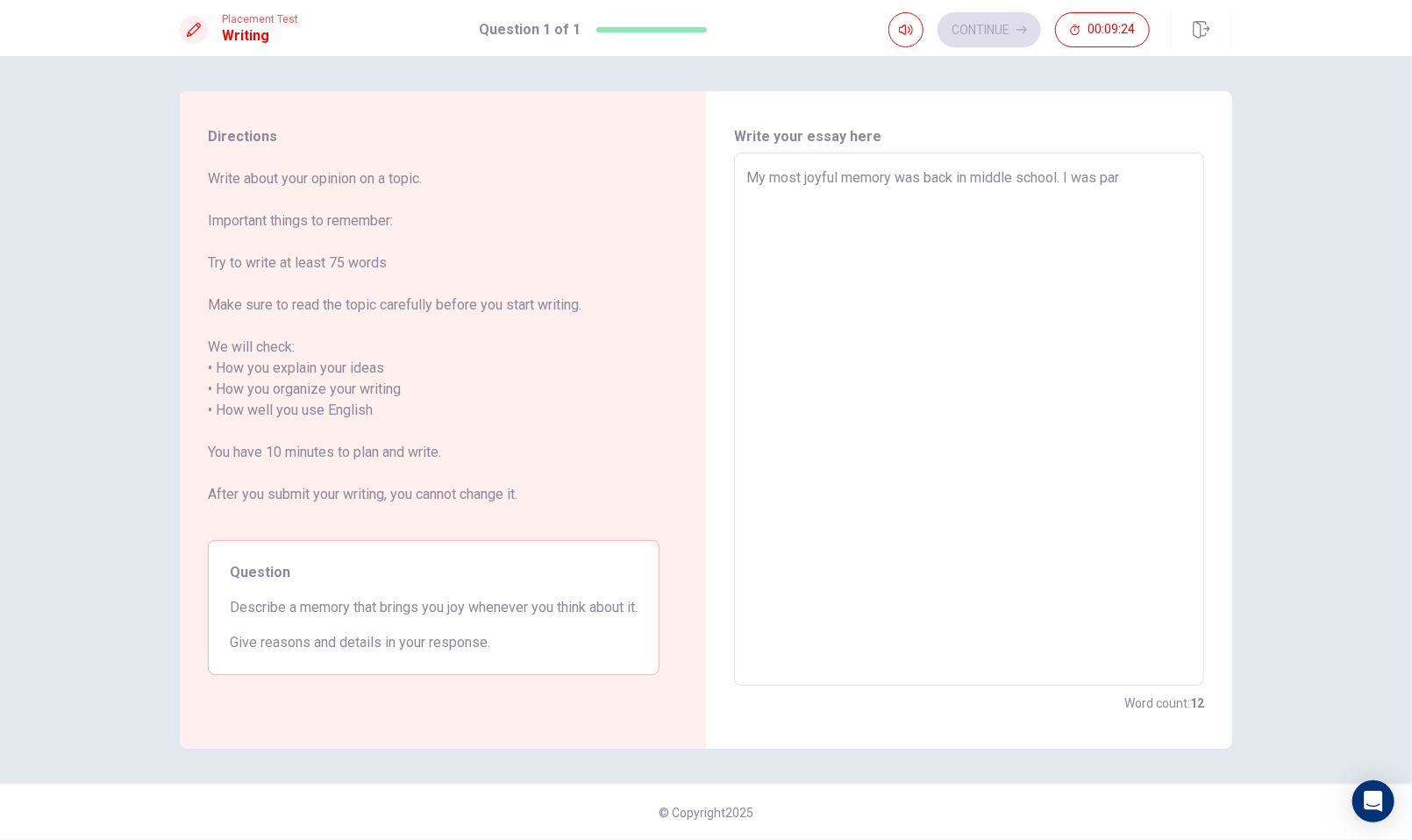
type textarea "x"
type textarea "My most joyful memory was back in middle school. I was part"
type textarea "x"
type textarea "My most joyful memory was back in middle school. I was part"
type textarea "x"
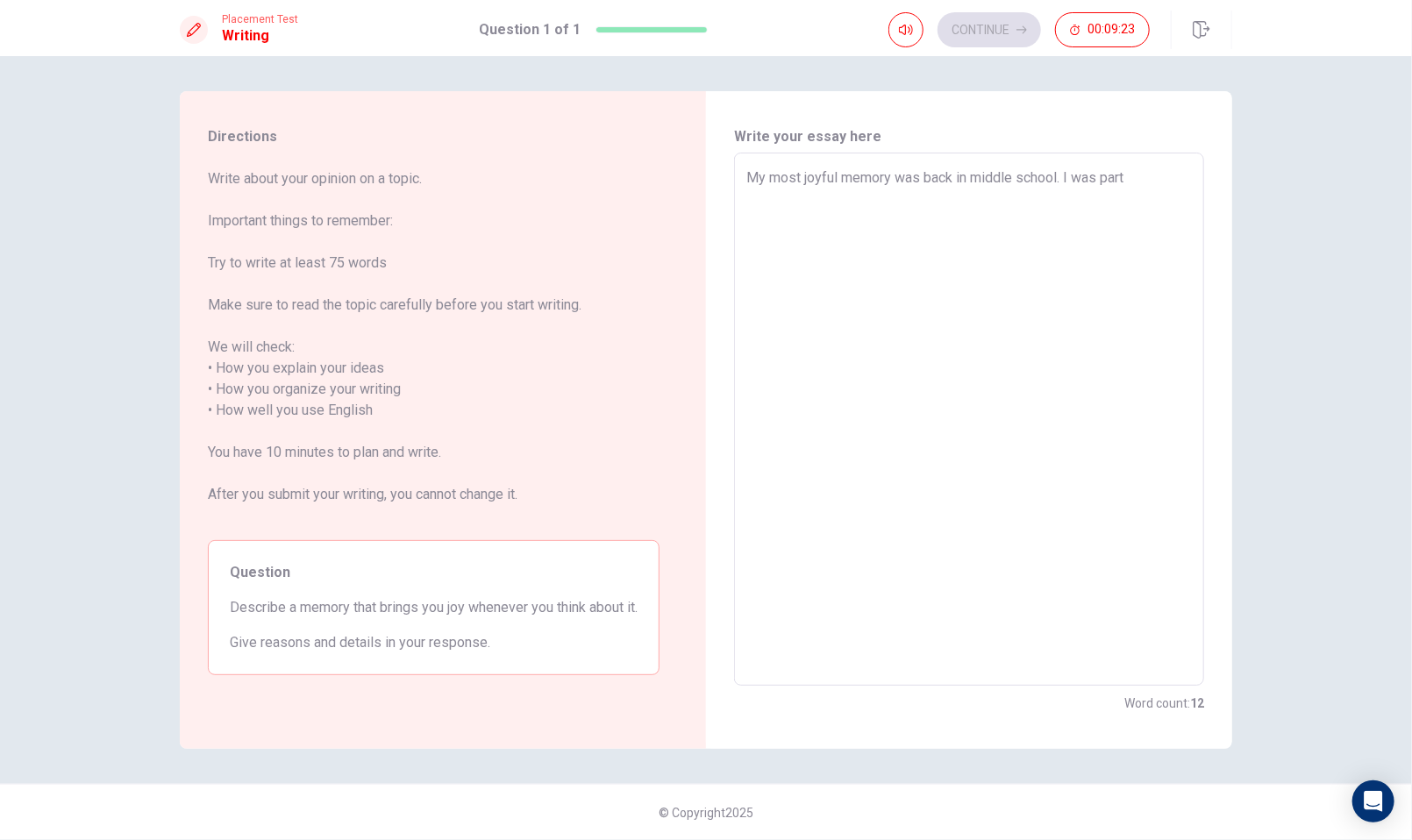
type textarea "My most joyful memory was back in middle school. I was part o"
type textarea "x"
type textarea "My most joyful memory was back in middle school. I was part of"
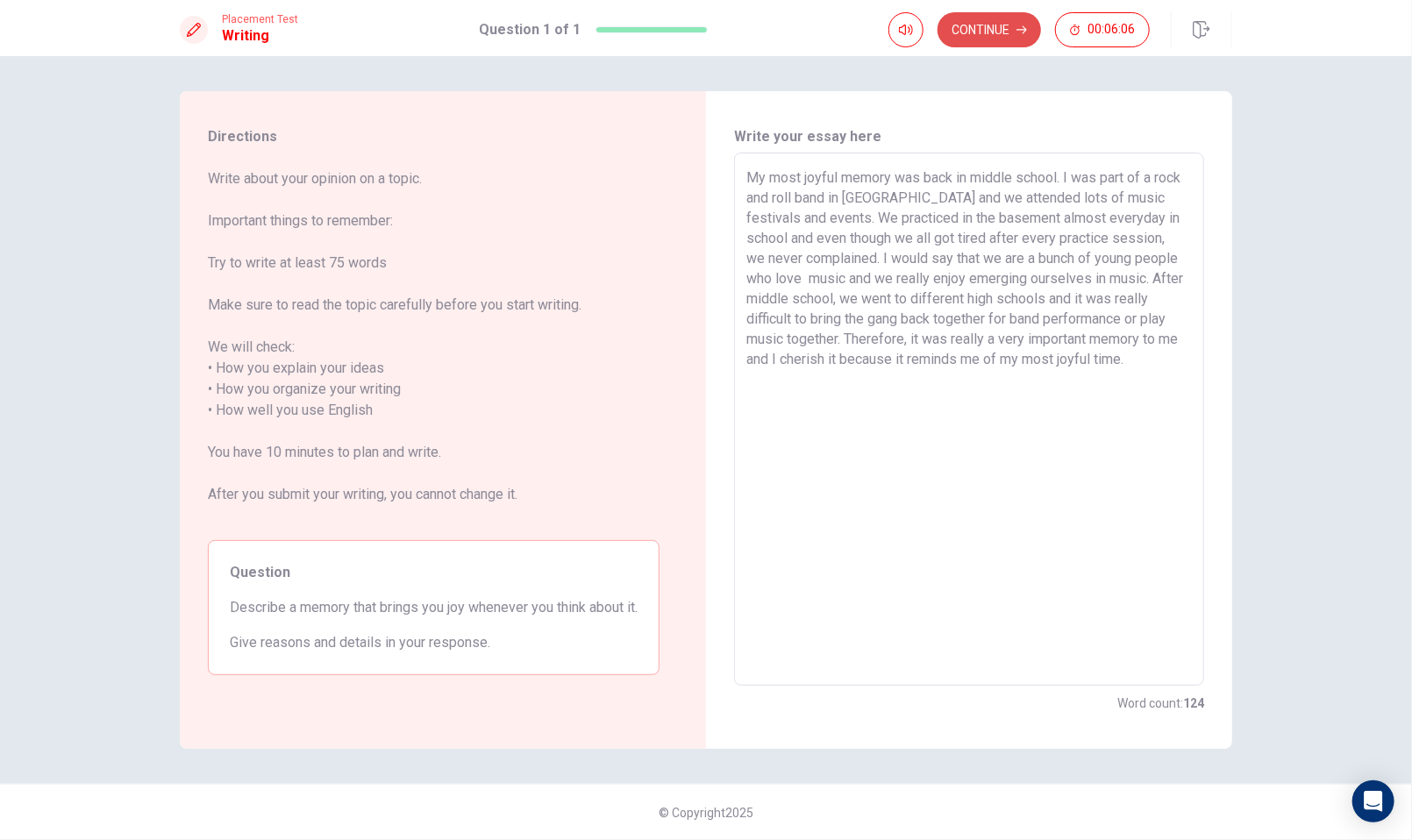
click at [982, 27] on button "Continue" at bounding box center [988, 30] width 104 height 36
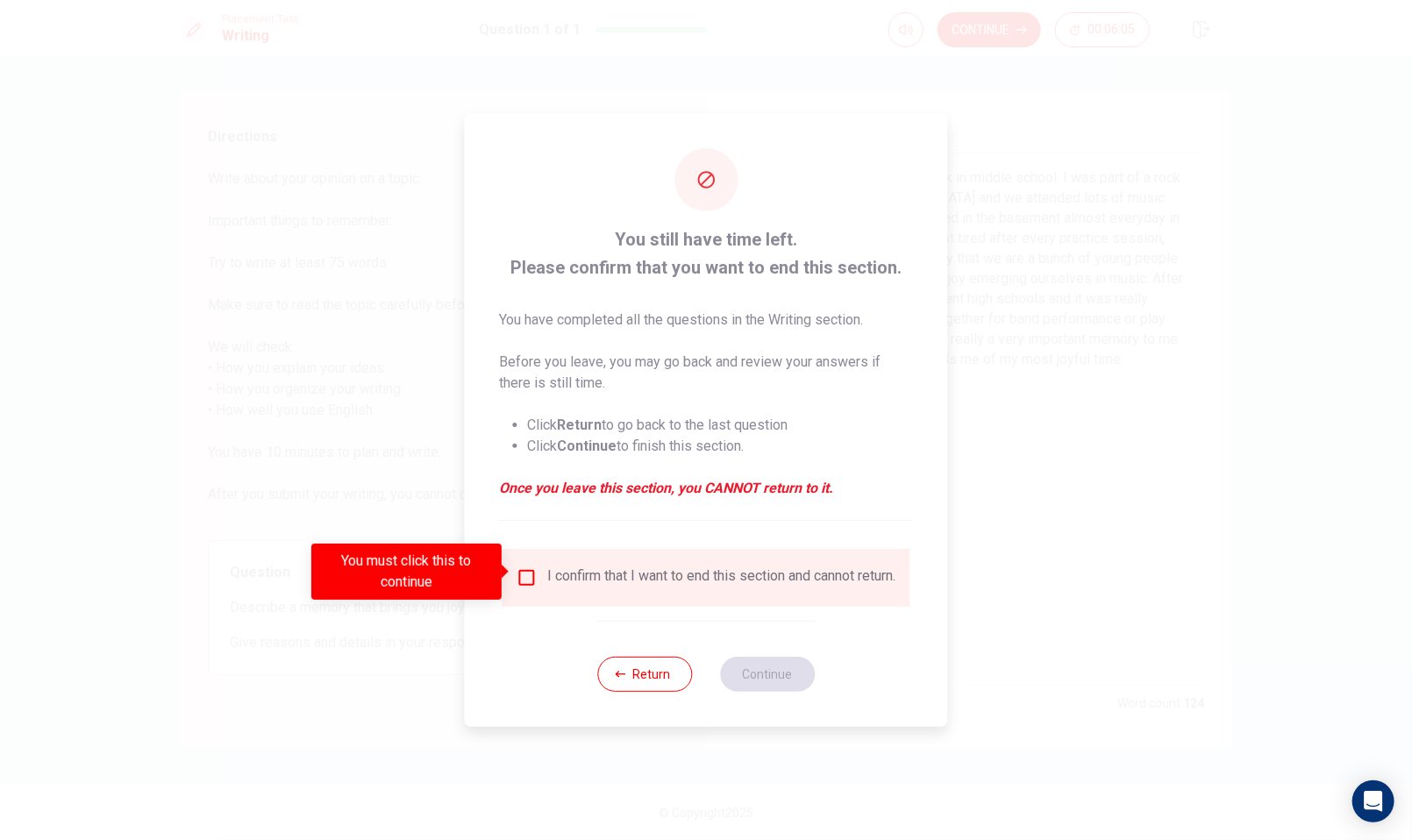
click at [519, 568] on input "You must click this to continue" at bounding box center [526, 577] width 21 height 21
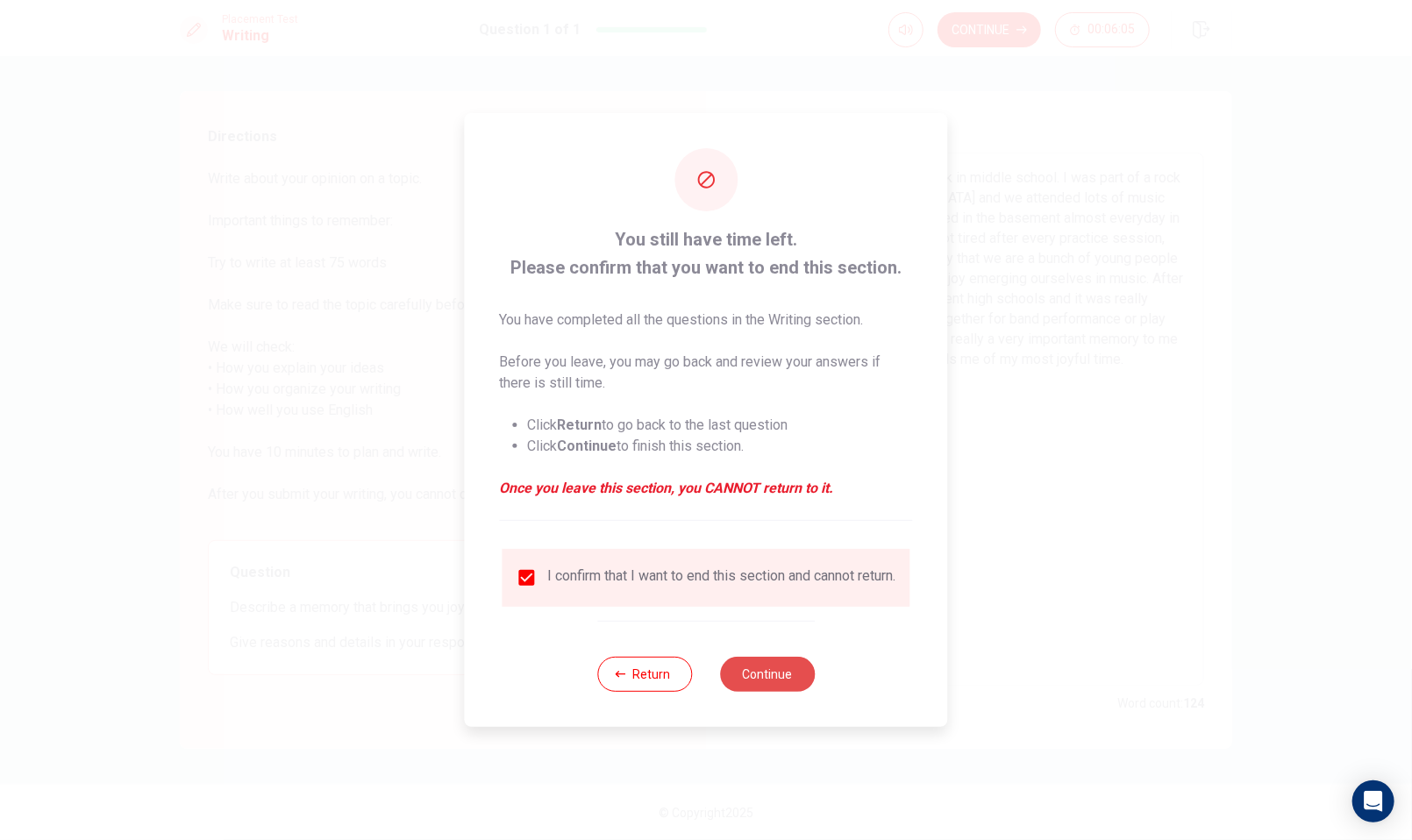
click at [751, 678] on button "Continue" at bounding box center [767, 674] width 95 height 36
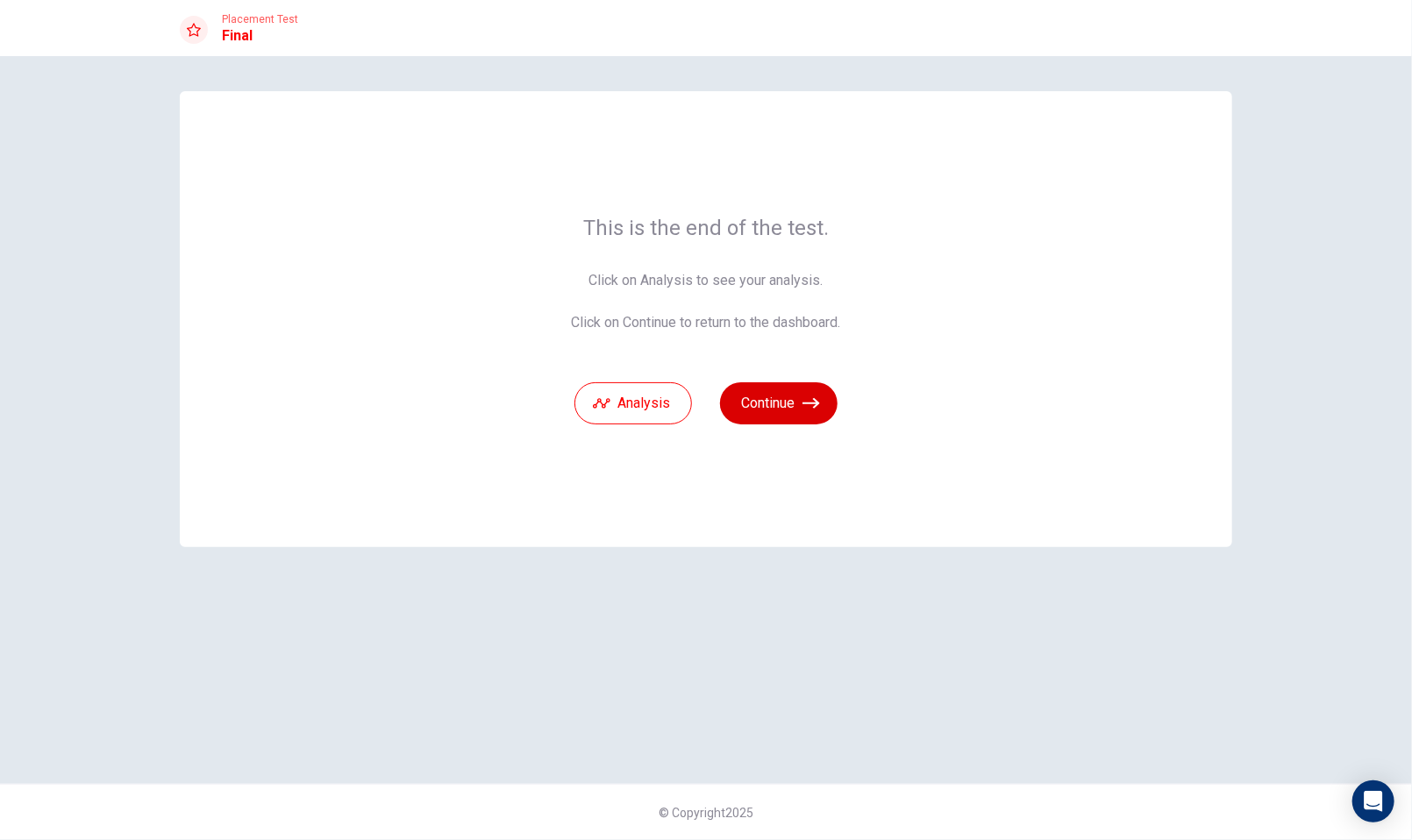
click at [805, 404] on icon "button" at bounding box center [812, 403] width 18 height 11
